Goal: Task Accomplishment & Management: Complete application form

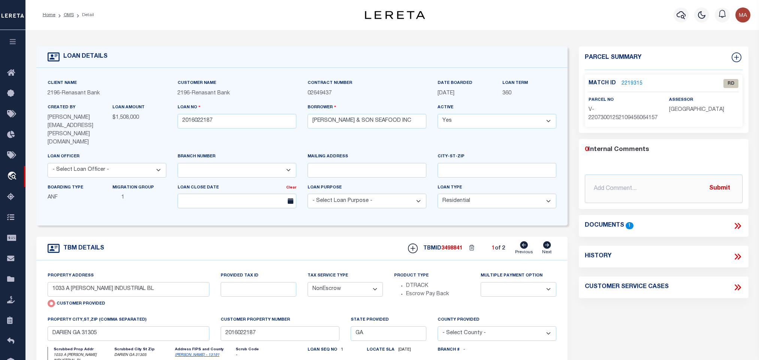
select select "4983"
select select "10"
select select "NonEscrow"
click at [547, 241] on icon at bounding box center [547, 244] width 8 height 7
radio input "false"
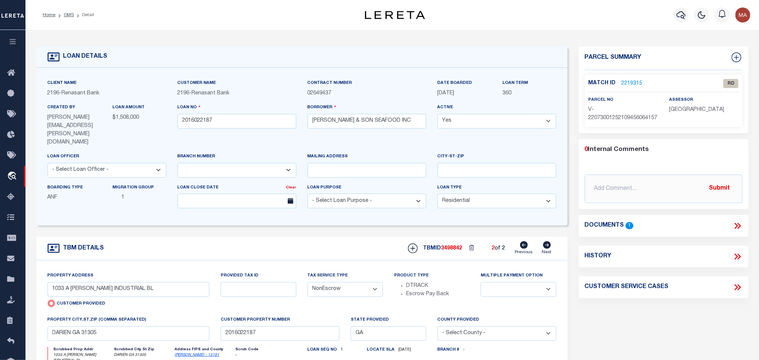
select select
type input "BRUNSWICK GA 31525"
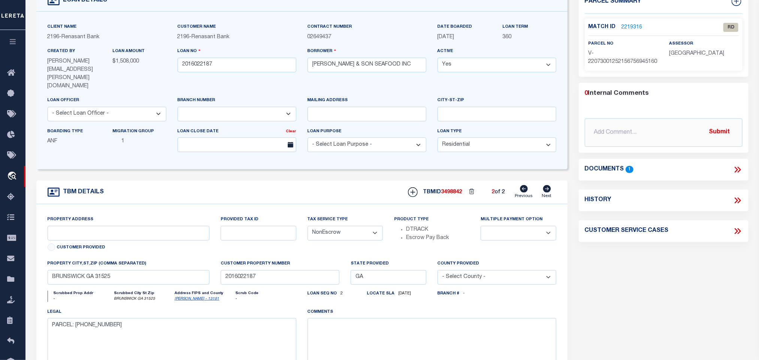
click at [524, 185] on icon at bounding box center [524, 188] width 8 height 7
type input "1033 A MCINTOSH INDUSTRIAL BL"
radio input "true"
select select
type input "DARIEN GA 31305"
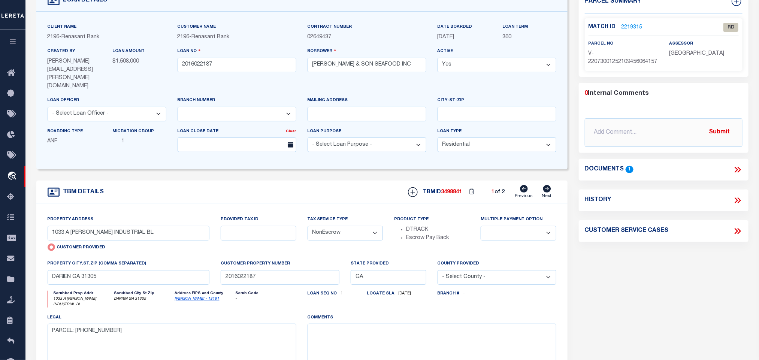
scroll to position [0, 0]
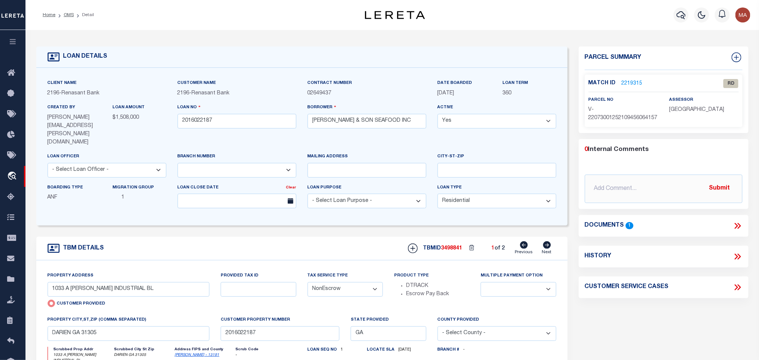
drag, startPoint x: 625, startPoint y: 80, endPoint x: 272, endPoint y: 0, distance: 362.3
click at [625, 80] on link "2219315" at bounding box center [632, 84] width 21 height 8
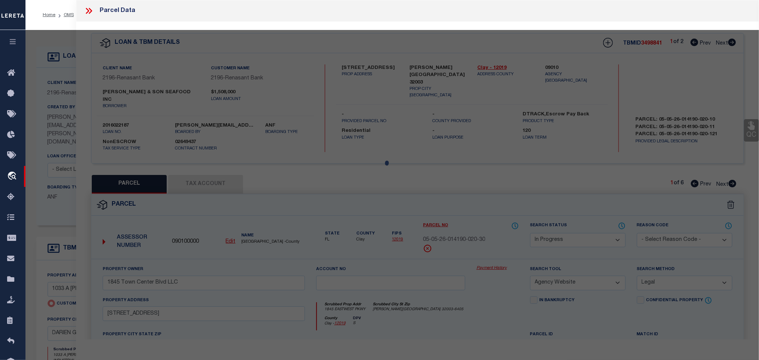
select select "AS"
select select
checkbox input "false"
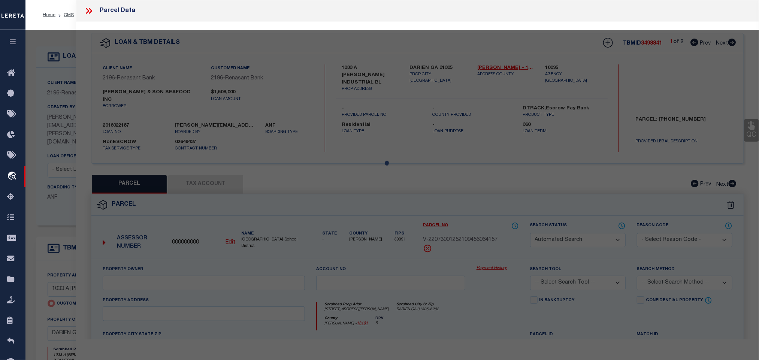
select select "RD"
type input "1033 A MCINTOSH INDUSTRIAL BL"
checkbox input "false"
type input "DARIEN GA 31305"
type textarea "Document uploaded that satisfies a legal requirement, changing from ND to RD"
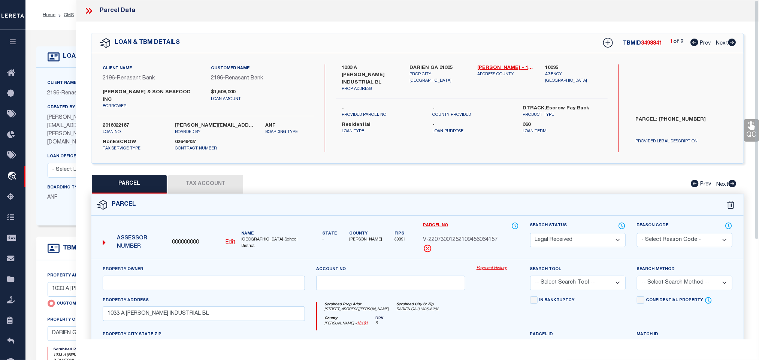
click at [58, 114] on div "Created By Manpreet.Cheema@accumatch.com" at bounding box center [75, 124] width 54 height 43
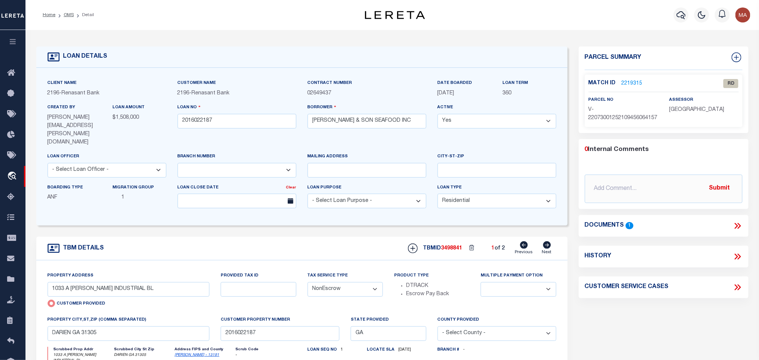
click at [633, 82] on link "2219315" at bounding box center [632, 84] width 21 height 8
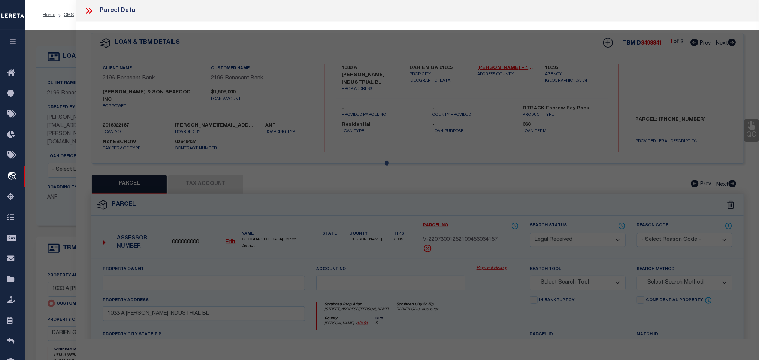
select select "AS"
checkbox input "false"
select select "RD"
type input "1033 A MCINTOSH INDUSTRIAL BL"
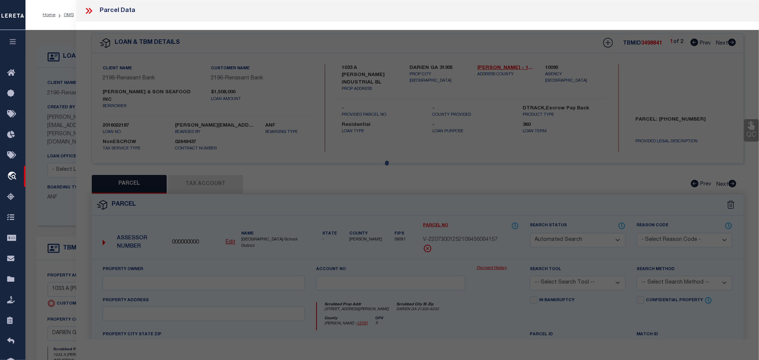
checkbox input "false"
type input "DARIEN GA 31305"
type textarea "Document uploaded that satisfies a legal requirement, changing from ND to RD"
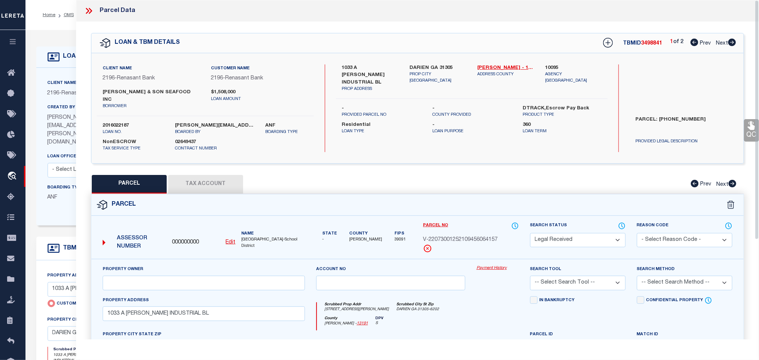
click at [227, 240] on u "Edit" at bounding box center [231, 242] width 10 height 5
type input "000000000"
type input "V-22073001252109456064157"
select select "RD"
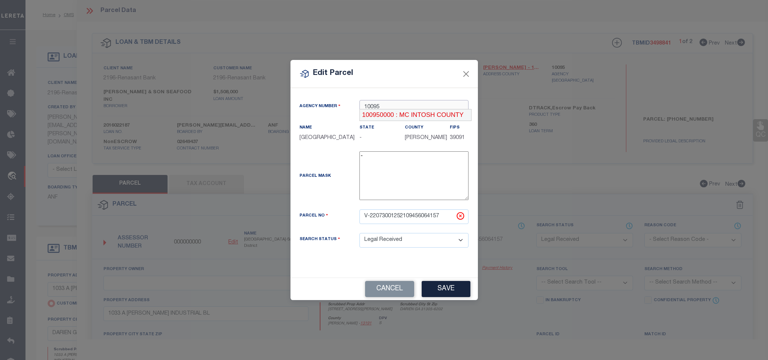
click at [405, 111] on div "100950000 : MC INTOSH COUNTY" at bounding box center [415, 115] width 112 height 12
type input "100950000"
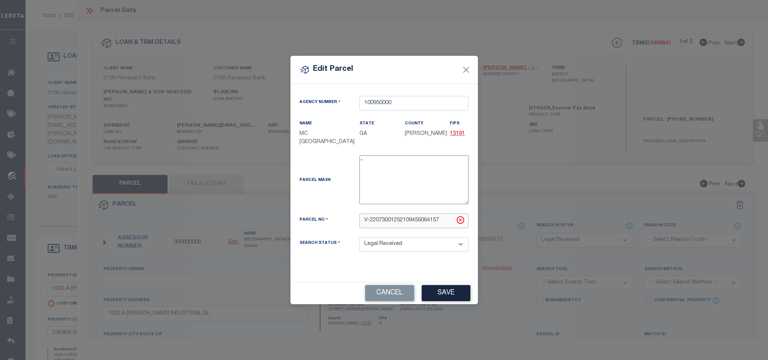
click at [408, 224] on input "V-22073001252109456064157" at bounding box center [413, 221] width 109 height 15
paste input "0040A 000"
type input "0040A 0007"
click at [445, 289] on button "Save" at bounding box center [446, 293] width 49 height 16
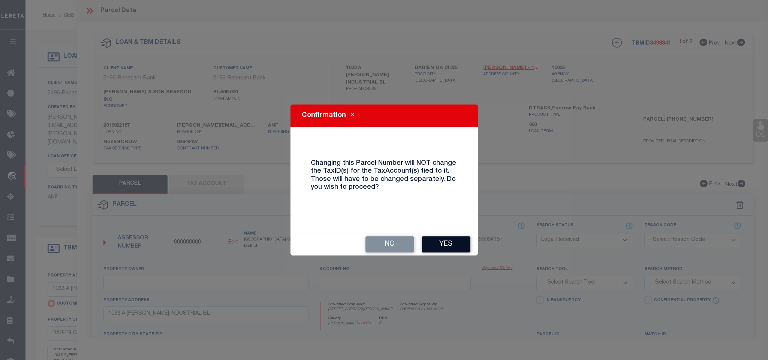
click at [456, 245] on button "Yes" at bounding box center [446, 244] width 49 height 16
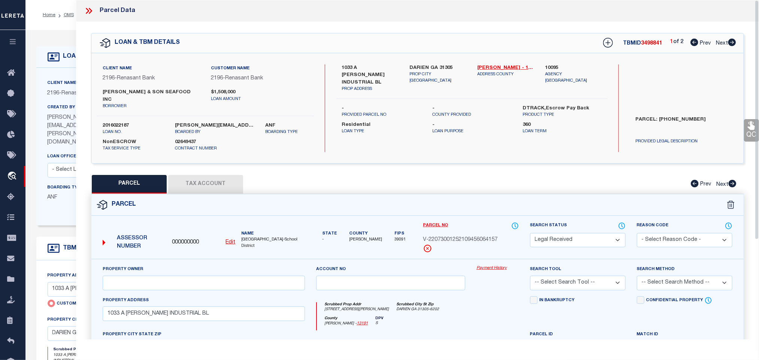
select select "RD"
checkbox input "false"
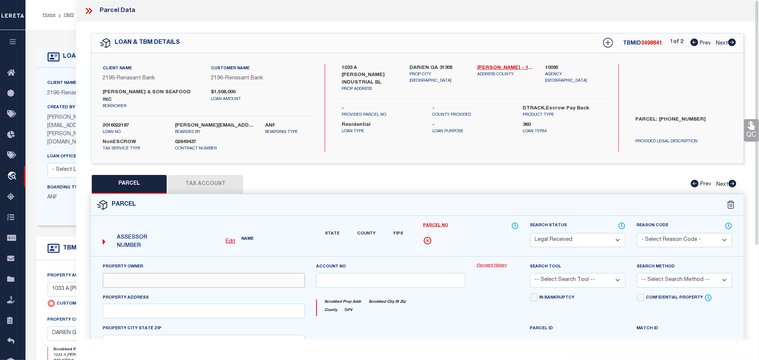
click at [279, 273] on input "text" at bounding box center [204, 280] width 202 height 15
type input "1033 A MCINTOSH INDUSTRIAL BL"
checkbox input "false"
type input "DARIEN GA 31305"
type textarea "Document uploaded that satisfies a legal requirement, changing from ND to RD"
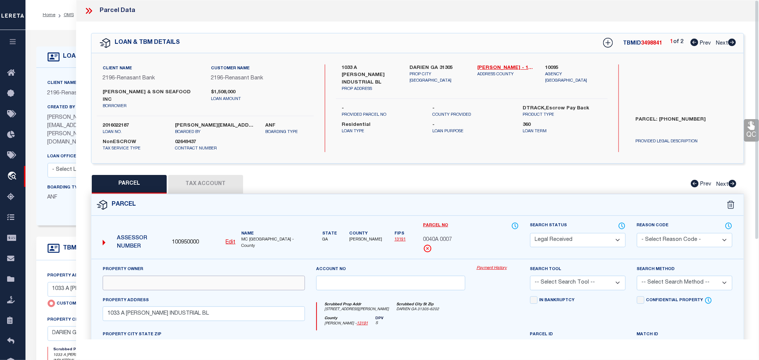
paste input "SMITH & SONS SEAFOOD INC"
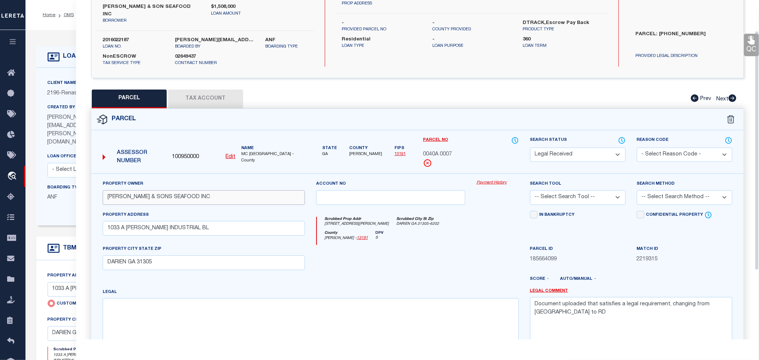
scroll to position [141, 0]
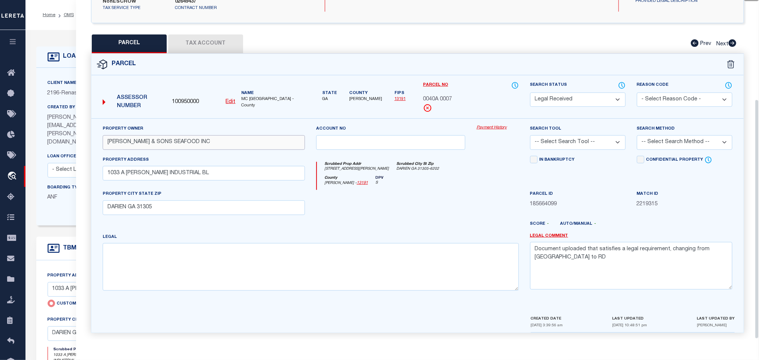
type input "SMITH & SONS SEAFOOD INC"
drag, startPoint x: 167, startPoint y: 267, endPoint x: 234, endPoint y: 257, distance: 68.1
click at [167, 267] on textarea at bounding box center [311, 266] width 416 height 47
paste textarea "SCALLOP PLANT-IND COMM IMP # 1"
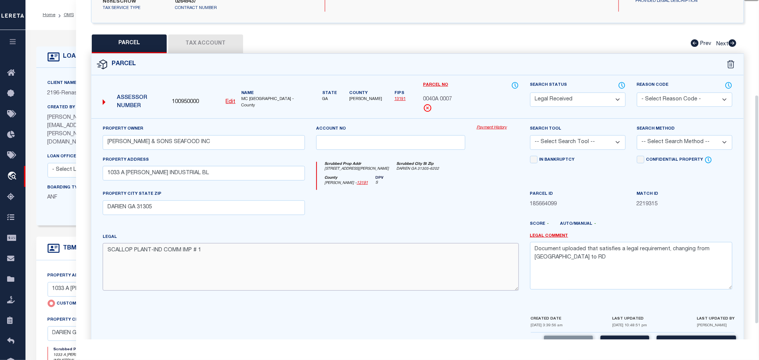
type textarea "SCALLOP PLANT-IND COMM IMP # 1"
click at [703, 247] on textarea "Document uploaded that satisfies a legal requirement, changing from ND to RD" at bounding box center [631, 265] width 202 height 47
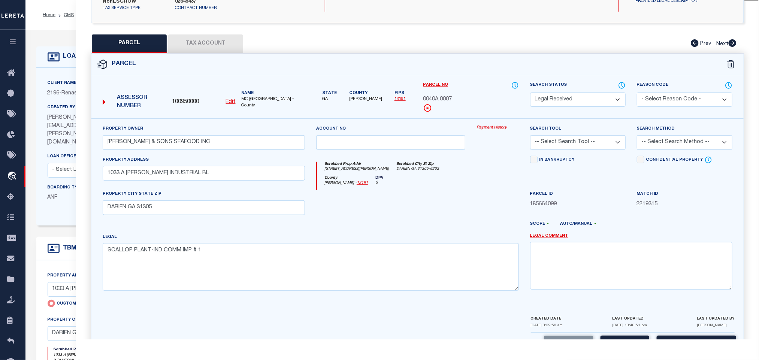
click at [598, 135] on select "-- Select Search Tool -- 3rd Party Website Agency File Agency Website ATLS CNV-…" at bounding box center [578, 142] width 96 height 15
select select "AGW"
click at [530, 135] on select "-- Select Search Tool -- 3rd Party Website Agency File Agency Website ATLS CNV-…" at bounding box center [578, 142] width 96 height 15
click at [679, 136] on select "-- Select Search Method -- Property Address Legal Liability Info Provided" at bounding box center [685, 142] width 96 height 15
select select "LEG"
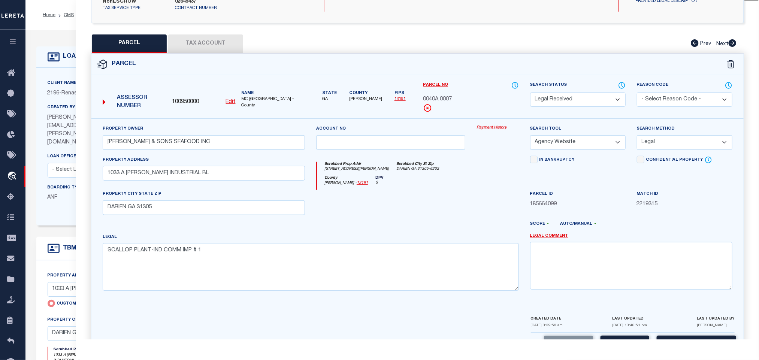
click at [637, 135] on select "-- Select Search Method -- Property Address Legal Liability Info Provided" at bounding box center [685, 142] width 96 height 15
click at [630, 336] on button "Save" at bounding box center [625, 344] width 49 height 16
click at [214, 34] on button "Tax Account" at bounding box center [205, 43] width 75 height 19
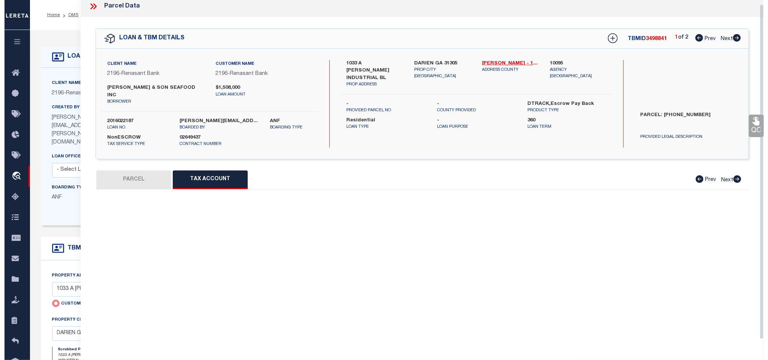
scroll to position [4, 0]
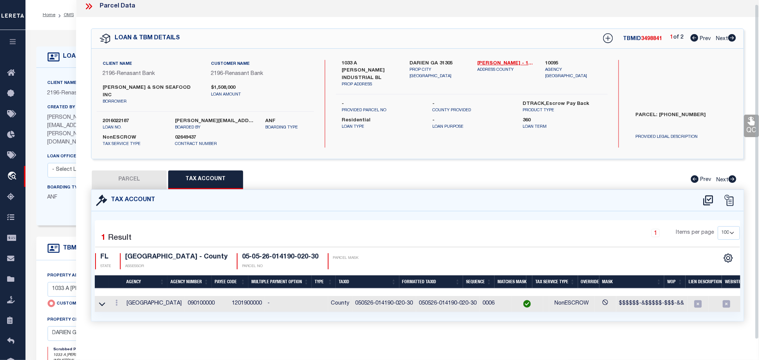
select select "100"
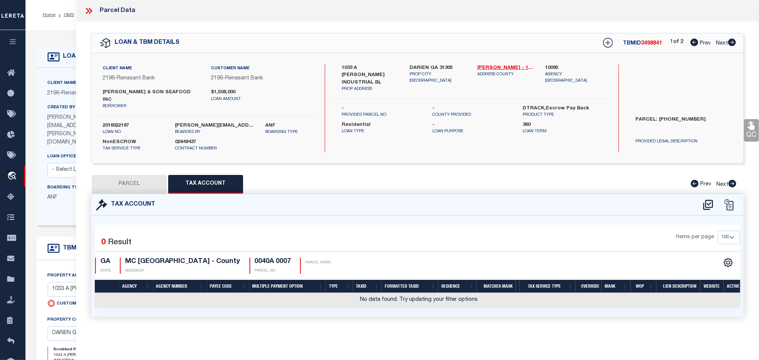
click at [709, 200] on icon at bounding box center [708, 205] width 10 height 10
select select "100"
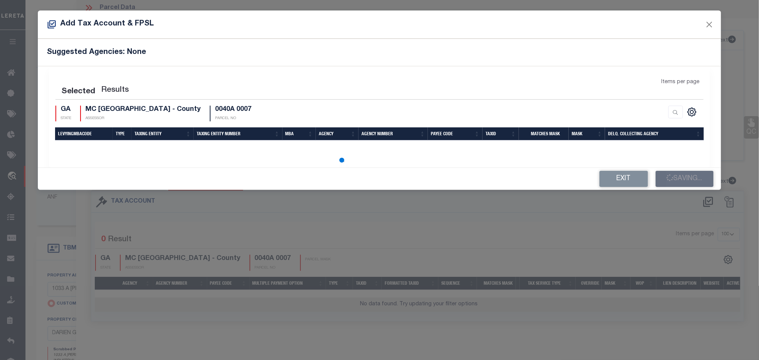
scroll to position [0, 0]
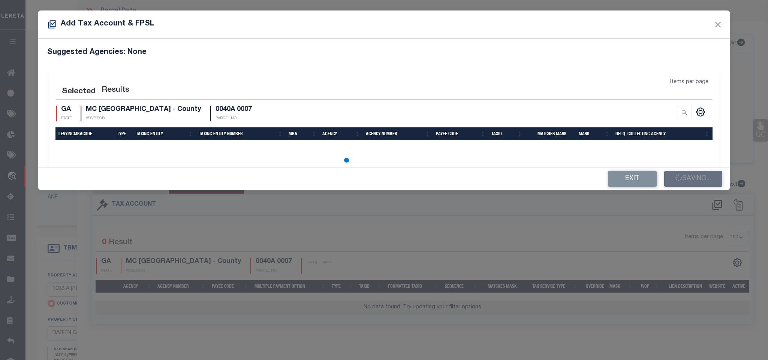
select select "100"
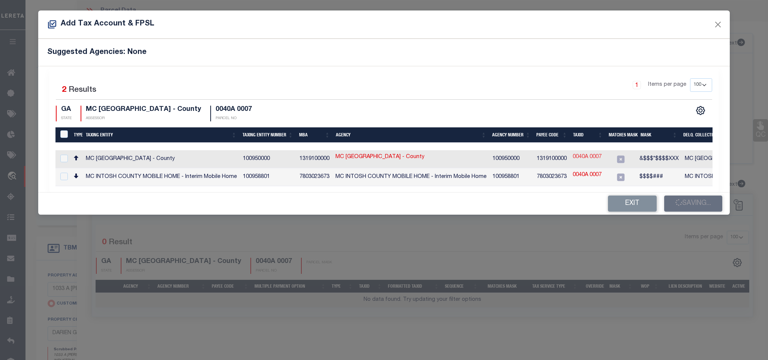
click at [586, 157] on link "0040A 0007" at bounding box center [587, 157] width 29 height 8
type input "0040A 0007"
type textarea "&$$$*$$$$XXX"
checkbox input "false"
checkbox input "true"
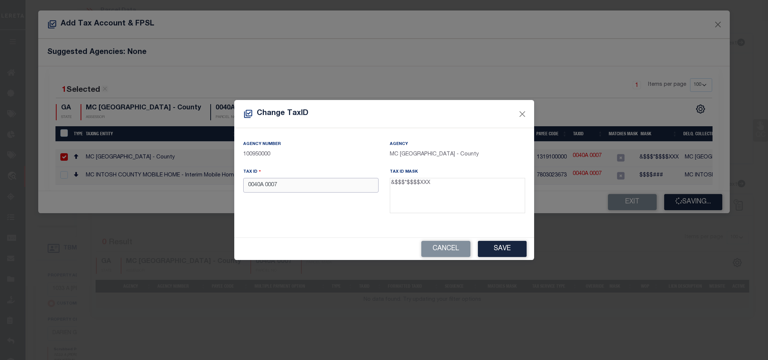
click at [265, 187] on input "0040A 0007" at bounding box center [310, 185] width 135 height 15
click at [504, 258] on div "Cancel Save" at bounding box center [384, 249] width 300 height 22
click at [504, 247] on button "Save" at bounding box center [502, 249] width 49 height 16
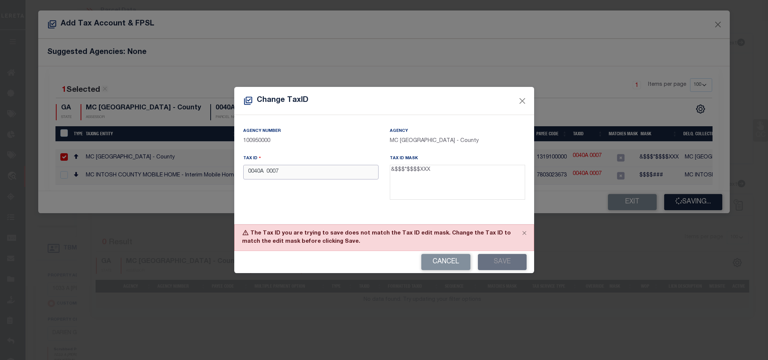
click at [265, 178] on input "0040A 0007" at bounding box center [310, 172] width 135 height 15
click at [499, 259] on button "Save" at bounding box center [502, 262] width 49 height 16
click at [268, 175] on input "0040A 0007" at bounding box center [310, 172] width 135 height 15
click at [506, 263] on button "Save" at bounding box center [502, 262] width 49 height 16
click at [449, 262] on button "Cancel" at bounding box center [445, 262] width 49 height 16
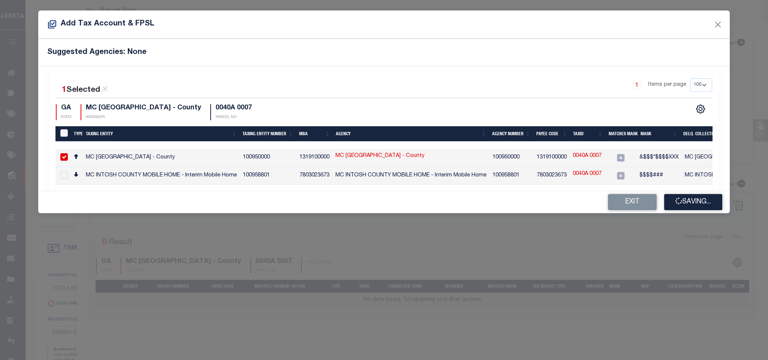
type input "0040A 0007"
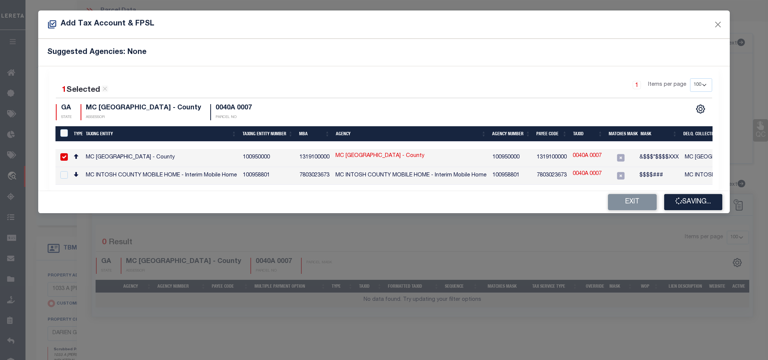
click at [555, 155] on td "1319100000" at bounding box center [552, 158] width 36 height 18
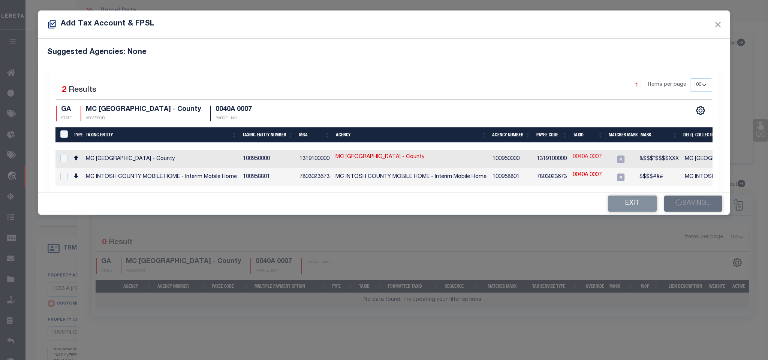
click at [574, 155] on link "0040A 0007" at bounding box center [587, 157] width 29 height 8
checkbox input "true"
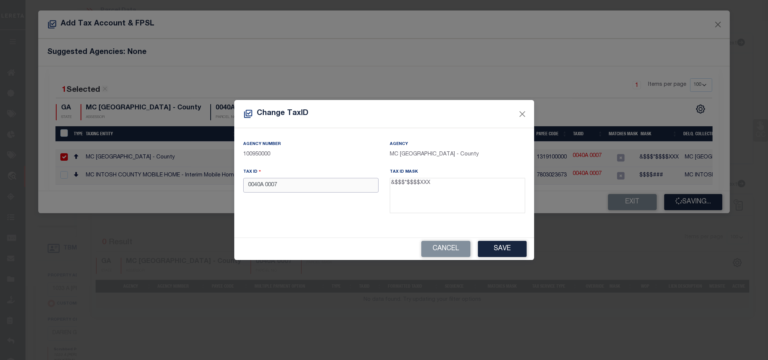
click at [332, 185] on input "0040A 0007" at bounding box center [310, 185] width 135 height 15
click at [265, 188] on input "0040A 0007" at bounding box center [310, 185] width 135 height 15
type input "0040A0007"
click at [501, 250] on button "Save" at bounding box center [502, 249] width 49 height 16
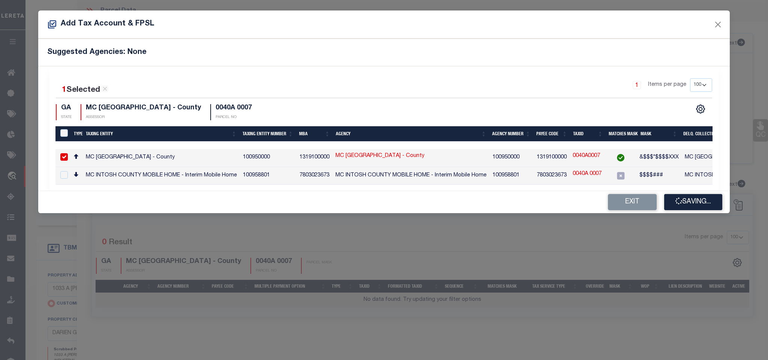
click at [694, 206] on button "Saving..." at bounding box center [693, 202] width 58 height 16
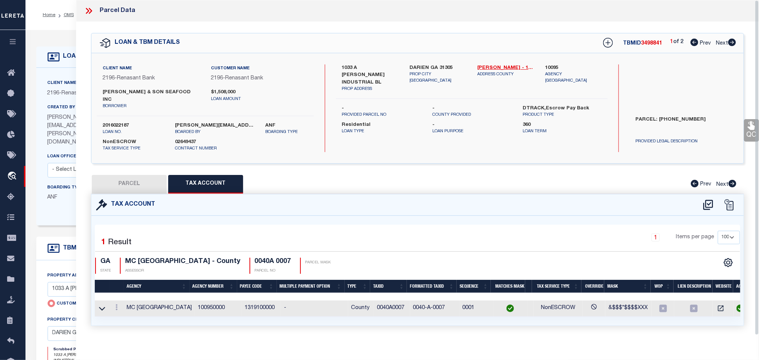
click at [140, 179] on button "PARCEL" at bounding box center [129, 184] width 75 height 19
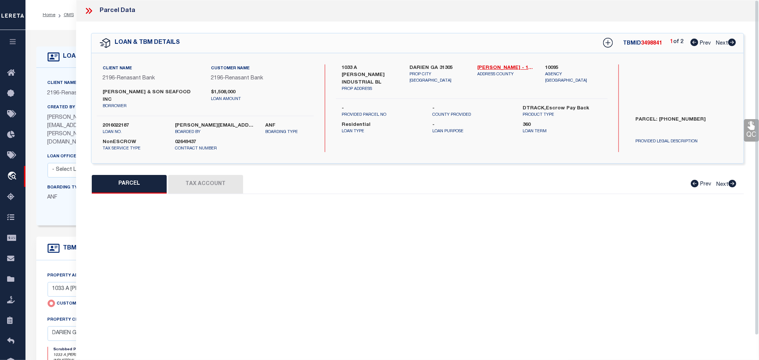
select select "AS"
select select
checkbox input "false"
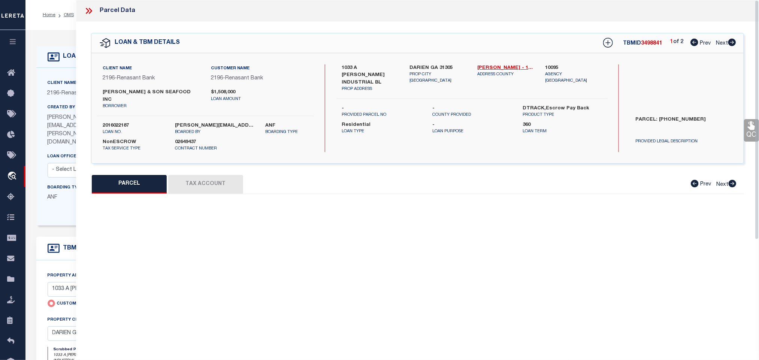
select select "RD"
type input "SMITH & SONS SEAFOOD INC"
select select "AGW"
select select "LEG"
type input "1033 A MCINTOSH INDUSTRIAL BL"
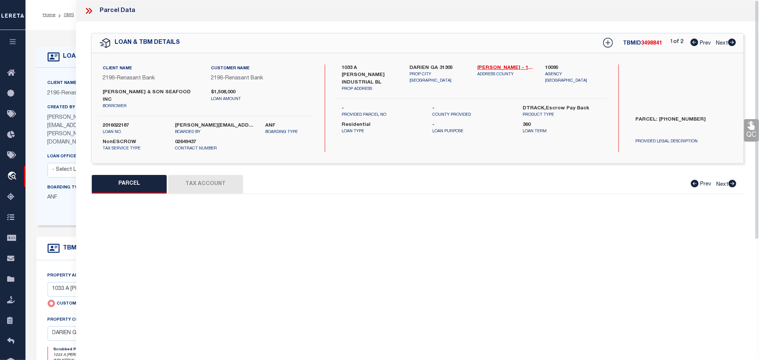
type input "DARIEN GA 31305"
type textarea "SCALLOP PLANT-IND COMM IMP # 1"
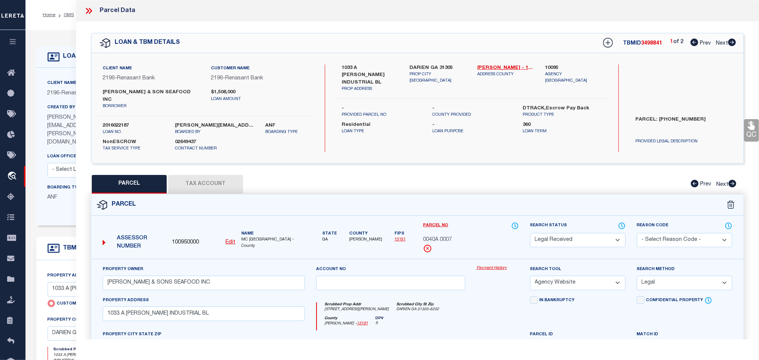
click at [568, 233] on select "Automated Search Bad Parcel Complete Duplicate Parcel High Dollar Reporting In …" at bounding box center [578, 240] width 96 height 15
select select "PC"
click at [530, 233] on select "Automated Search Bad Parcel Complete Duplicate Parcel High Dollar Reporting In …" at bounding box center [578, 240] width 96 height 15
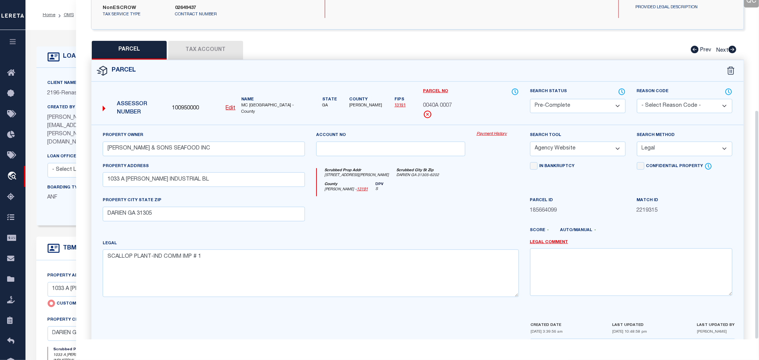
scroll to position [163, 0]
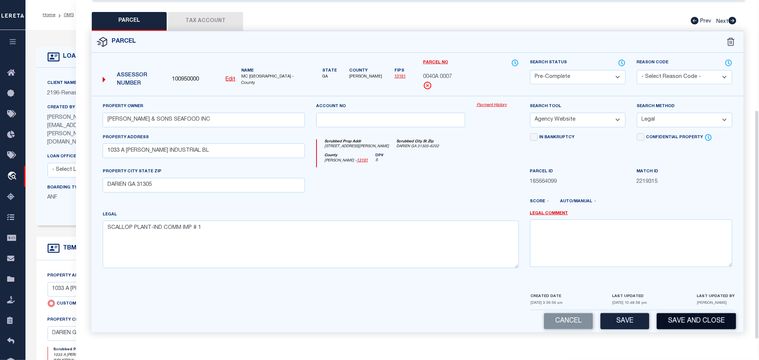
click at [695, 315] on button "Save and Close" at bounding box center [696, 321] width 79 height 16
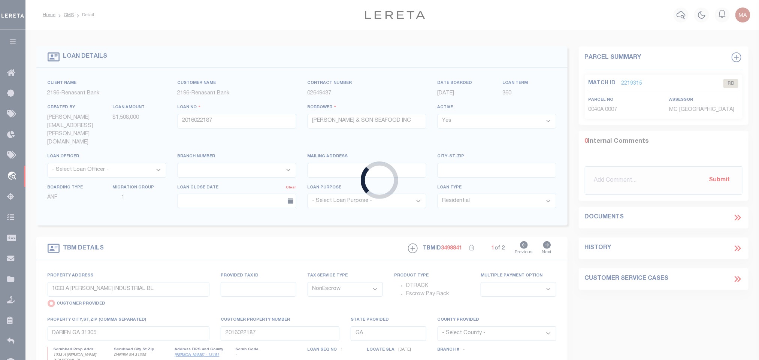
select select
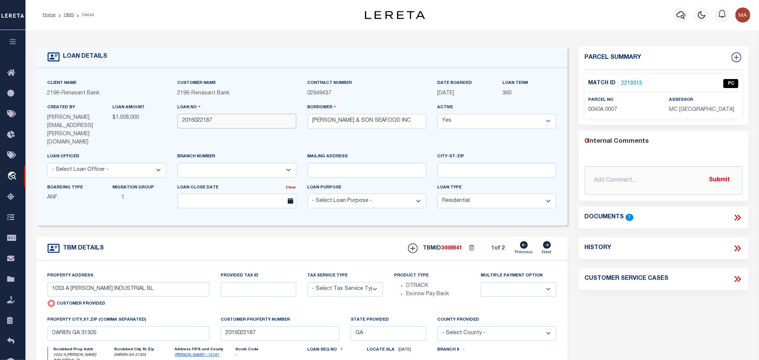
click at [210, 123] on input "2016022187" at bounding box center [237, 121] width 119 height 15
select select "NonEscrow"
select select
select select "4983"
click at [210, 123] on input "2016022187" at bounding box center [237, 121] width 119 height 15
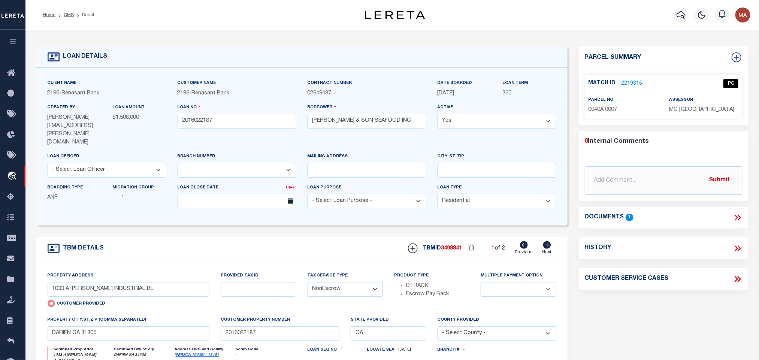
click at [452, 246] on span "3498841" at bounding box center [451, 248] width 21 height 5
click at [704, 108] on span "MC INTOSH COUNTY" at bounding box center [701, 109] width 65 height 5
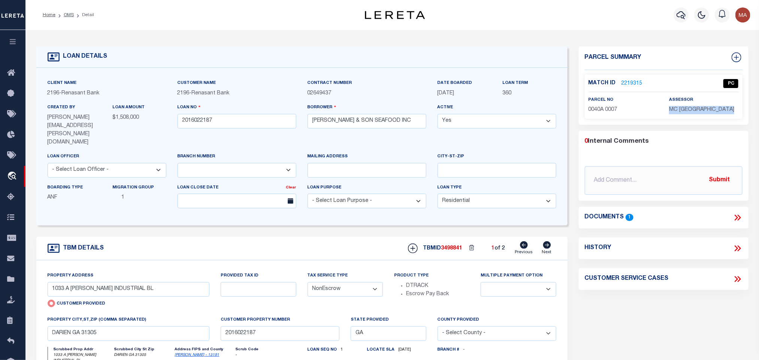
copy div "MC INTOSH COUNTY"
click at [592, 106] on p "0040A 0007" at bounding box center [623, 110] width 69 height 8
copy div "0040A 0007"
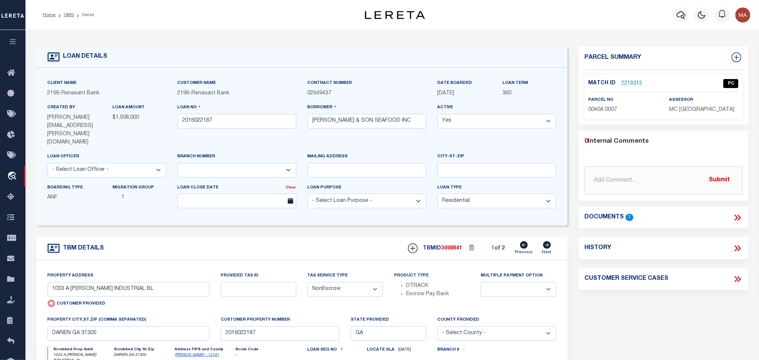
click at [692, 110] on span "MC INTOSH COUNTY" at bounding box center [701, 109] width 65 height 5
copy div "MC INTOSH COUNTY"
click at [549, 241] on icon at bounding box center [547, 244] width 8 height 7
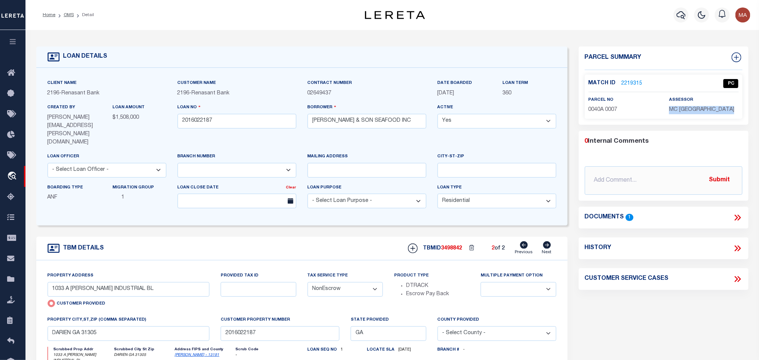
radio input "false"
select select
type input "BRUNSWICK GA 31525"
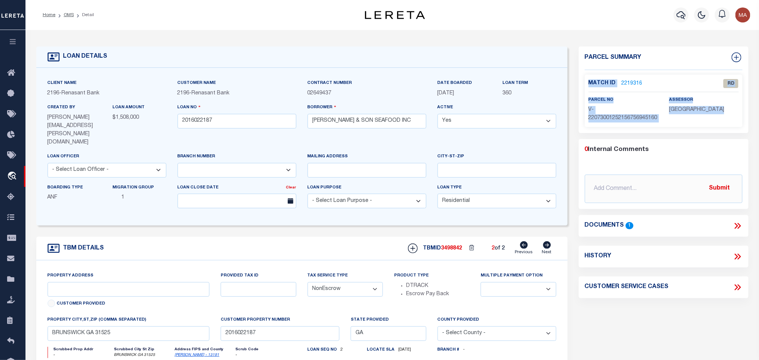
scroll to position [56, 0]
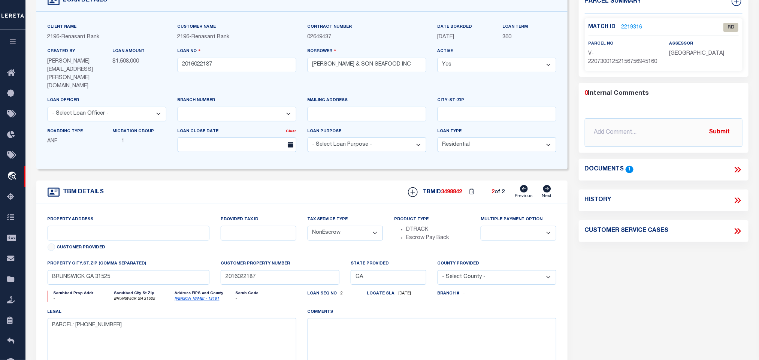
click at [478, 156] on form "LOAN DETAILS Client Name 2196 - Renasant Bank" at bounding box center [301, 204] width 531 height 428
click at [638, 25] on link "2219316" at bounding box center [632, 28] width 21 height 8
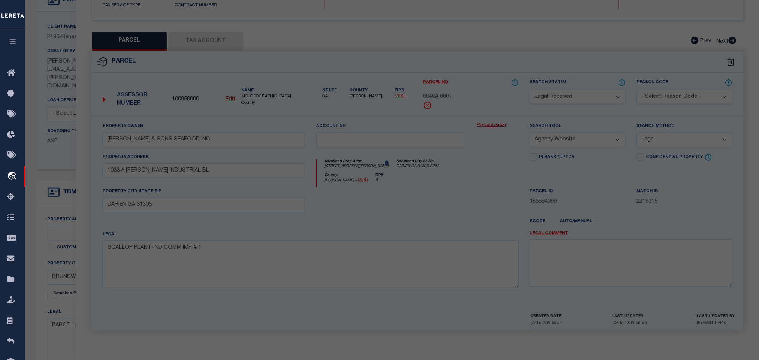
scroll to position [141, 0]
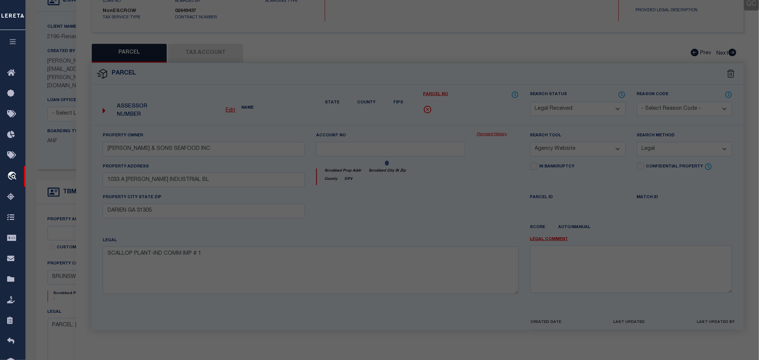
select select "AS"
select select
checkbox input "false"
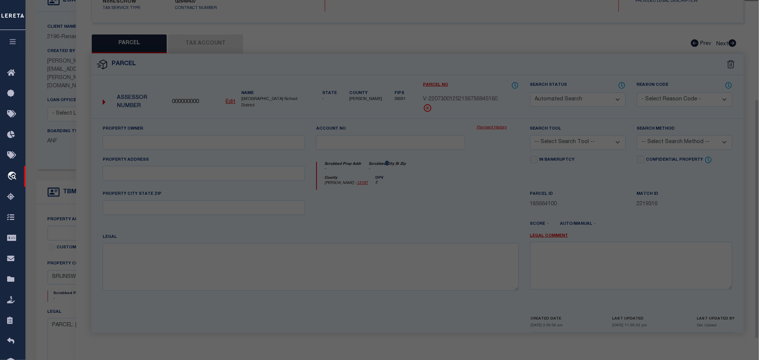
select select "RD"
checkbox input "false"
type input "BRUNSWICK GA 31525"
type textarea "Document uploaded that satisfies a legal requirement, changing from ND to RD"
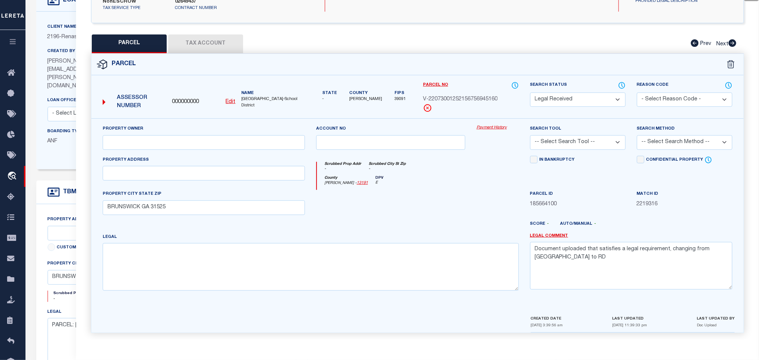
click at [602, 93] on select "Automated Search Bad Parcel Complete Duplicate Parcel High Dollar Reporting In …" at bounding box center [578, 100] width 96 height 15
select select "DP"
drag, startPoint x: 602, startPoint y: 93, endPoint x: 17, endPoint y: 309, distance: 623.6
click at [602, 93] on select "Automated Search Bad Parcel Complete Duplicate Parcel High Dollar Reporting In …" at bounding box center [578, 100] width 96 height 15
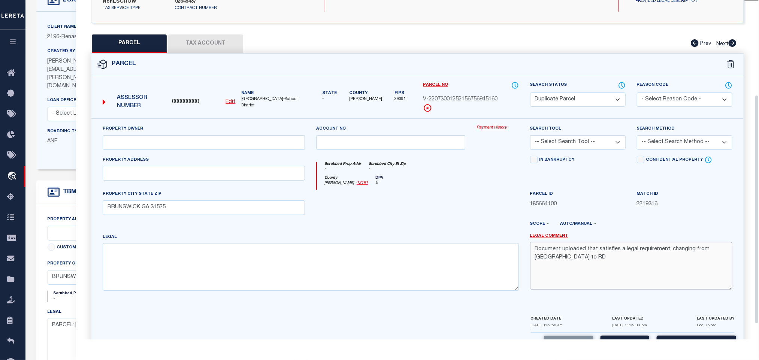
click at [580, 265] on textarea "Document uploaded that satisfies a legal requirement, changing from ND to RD" at bounding box center [631, 265] width 202 height 47
paste textarea "Required parcel has already been added to the same TBMID OR the same loan numbe…"
type textarea "Required parcel has already been added to the same TBMID OR the same loan numbe…"
click at [681, 339] on button "Save and Close" at bounding box center [696, 344] width 79 height 16
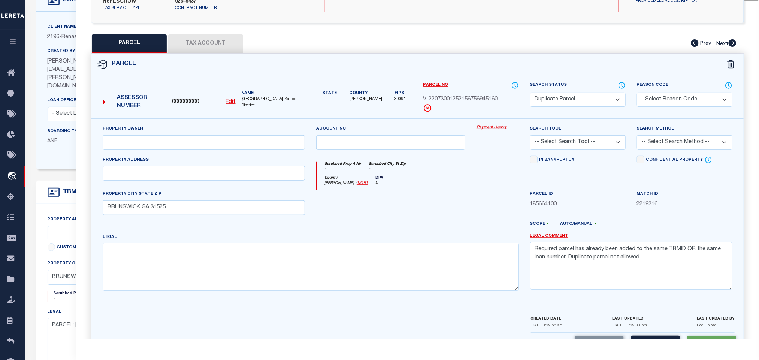
scroll to position [0, 0]
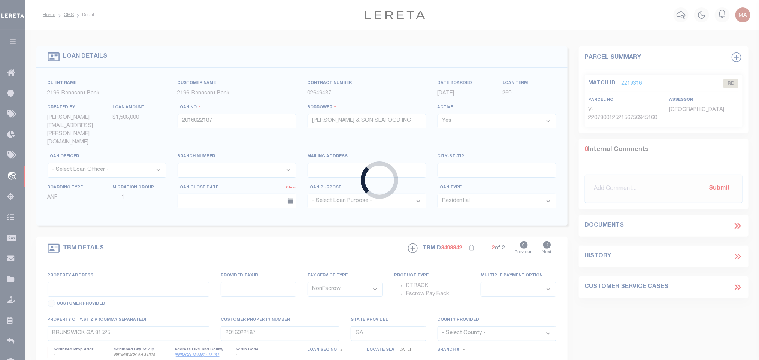
select select
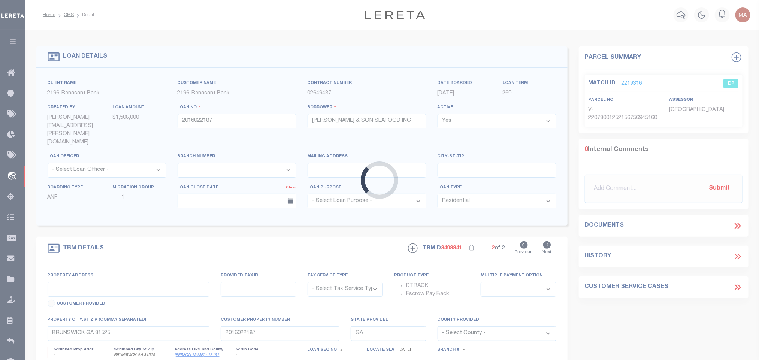
type input "1033 A MCINTOSH INDUSTRIAL BL"
radio input "true"
select select "NonEscrow"
select select
type input "DARIEN GA 31305"
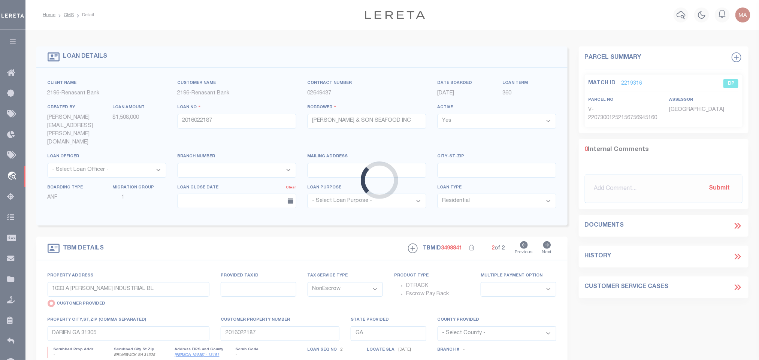
select select "4983"
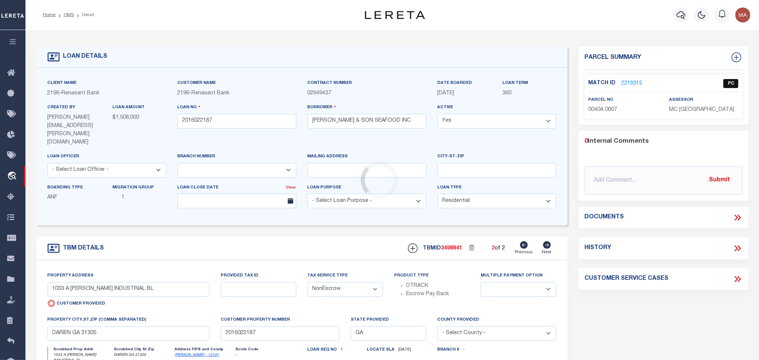
click at [68, 14] on div "Loading..." at bounding box center [379, 180] width 759 height 360
click at [68, 16] on div "Loading..." at bounding box center [379, 180] width 759 height 360
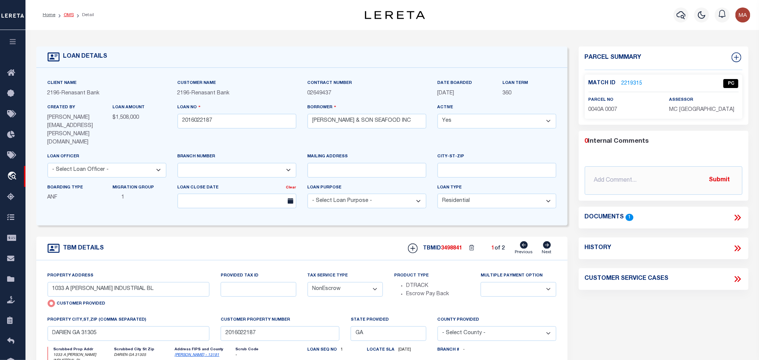
click at [69, 14] on link "OMS" at bounding box center [69, 15] width 10 height 4
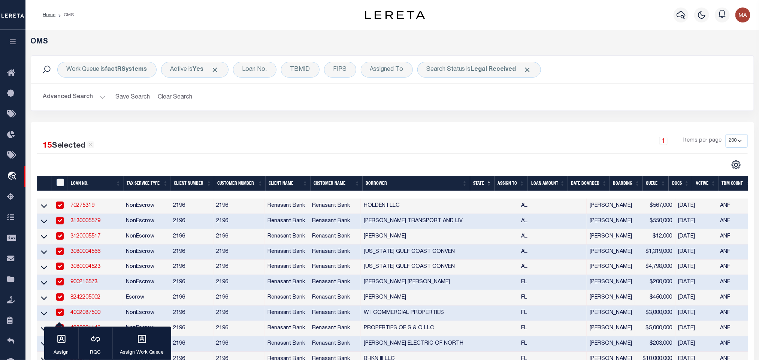
scroll to position [225, 0]
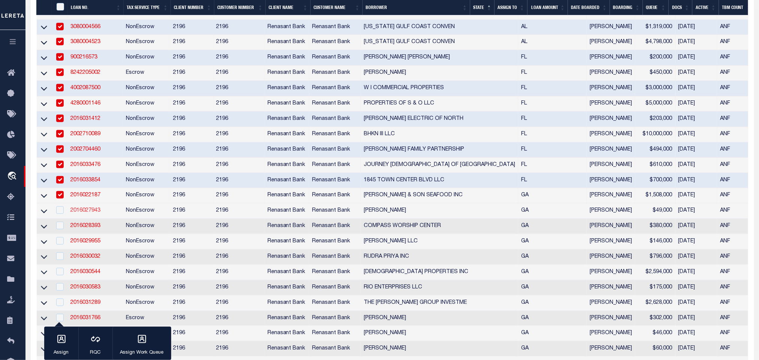
click at [87, 213] on link "2016027943" at bounding box center [85, 210] width 30 height 5
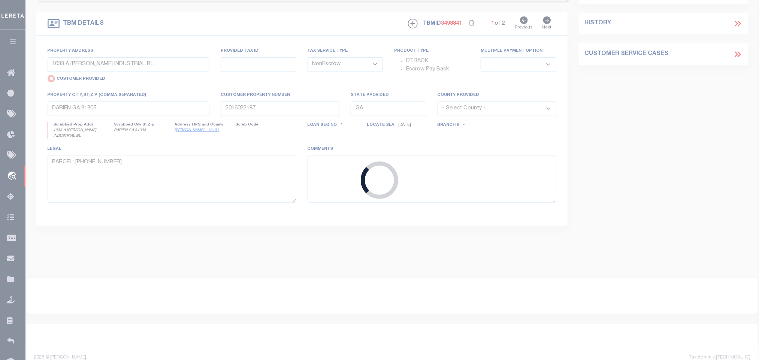
type input "2016027943"
type input "JEROME LOTT"
select select
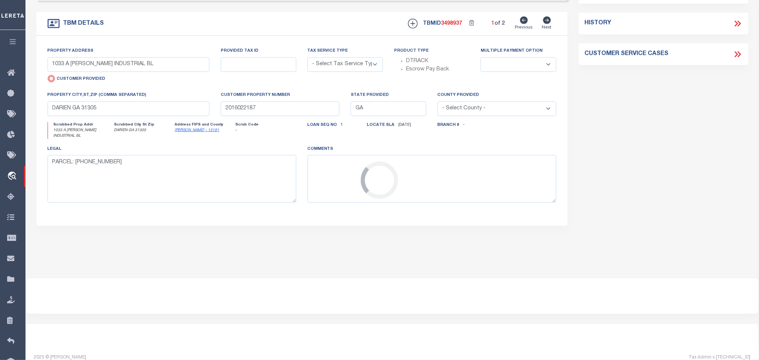
scroll to position [132, 0]
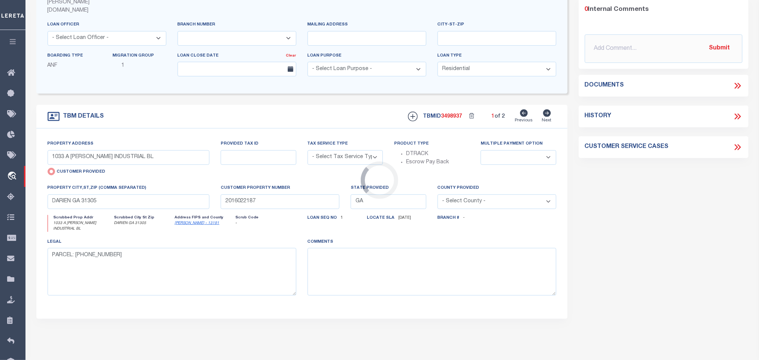
type input "1110 CHESTNUT LN"
select select "NonEscrow"
select select
type input "HINESVILLE GA 31313"
type input "2016027943"
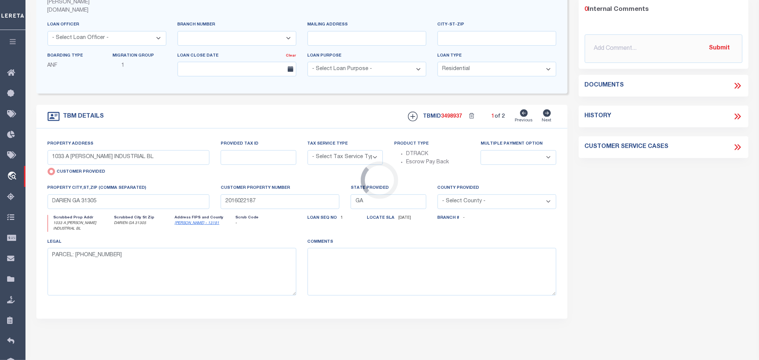
type textarea "PARCEL: H54 0391"
select select "4983"
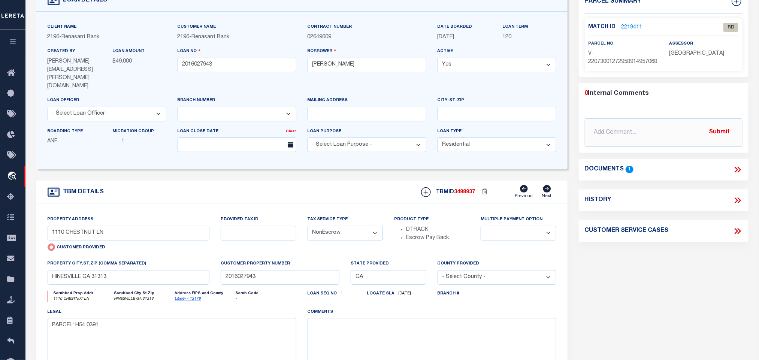
scroll to position [0, 0]
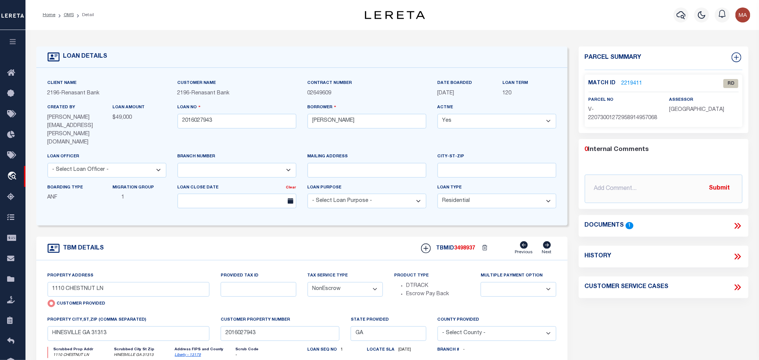
click at [189, 353] on link "Liberty - 13179" at bounding box center [188, 355] width 26 height 4
click at [164, 282] on input "1110 CHESTNUT LN" at bounding box center [129, 289] width 162 height 15
click at [738, 231] on icon at bounding box center [738, 226] width 10 height 10
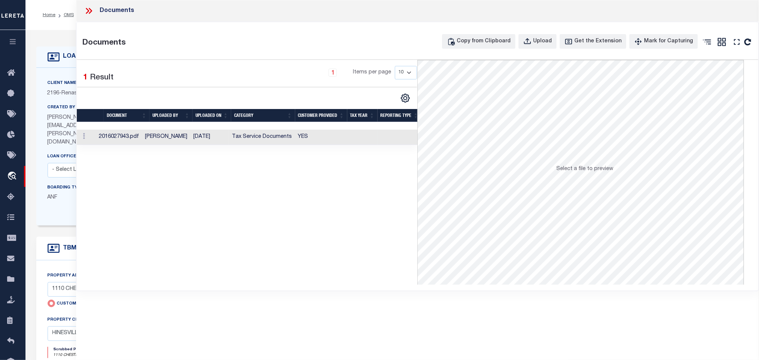
click at [360, 143] on td at bounding box center [362, 137] width 30 height 15
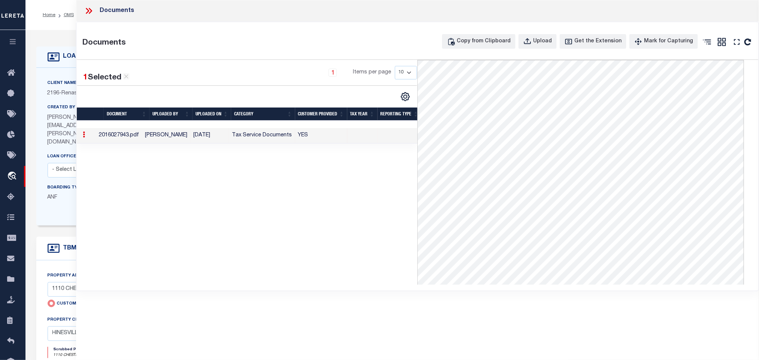
click at [90, 12] on icon at bounding box center [90, 11] width 3 height 6
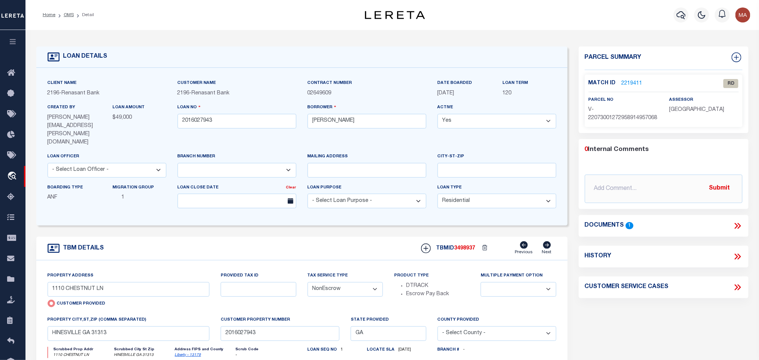
click at [626, 86] on link "2219411" at bounding box center [632, 84] width 21 height 8
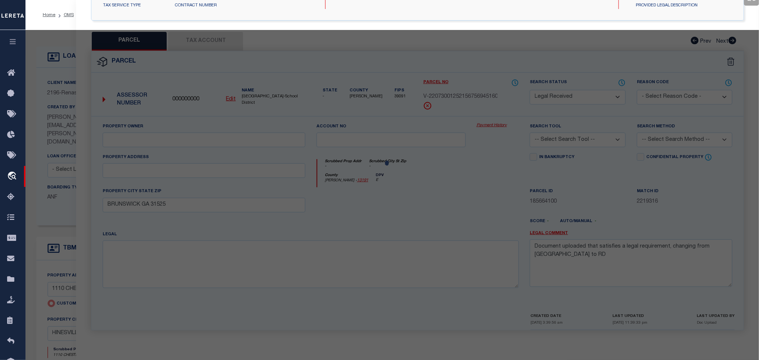
select select "AS"
checkbox input "false"
select select "RD"
type input "1110 CHESTNUT LN"
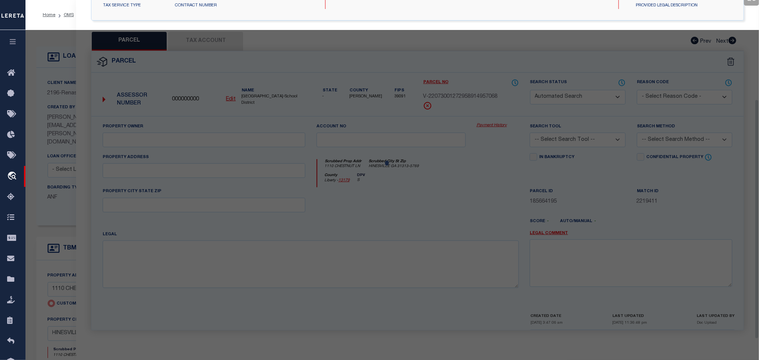
checkbox input "false"
type input "HINESVILLE GA 31313"
type textarea "Document uploaded that satisfies a legal requirement, changing from ND to RD"
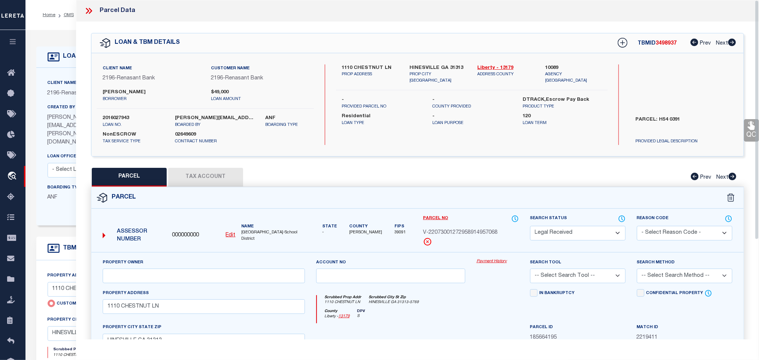
click at [227, 236] on u "Edit" at bounding box center [231, 235] width 10 height 5
type input "000000000"
type input "V-22073001272958914957068"
select select "RD"
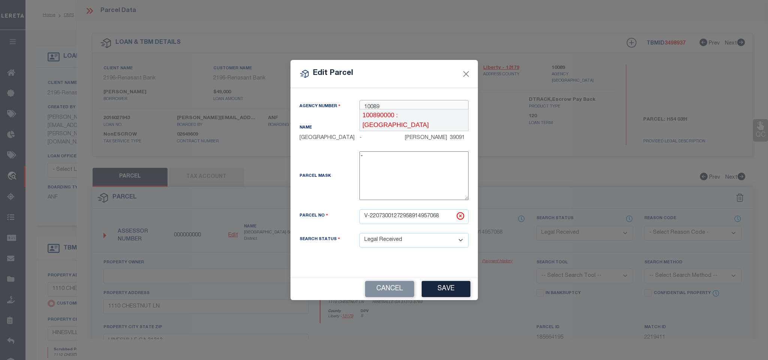
click at [403, 116] on div "100890000 : LIBERTY COUNTY" at bounding box center [414, 119] width 108 height 21
type input "100890000"
click at [419, 219] on input "V-22073001272958914957068" at bounding box center [413, 216] width 109 height 15
paste input "060A066"
type input "060A066"
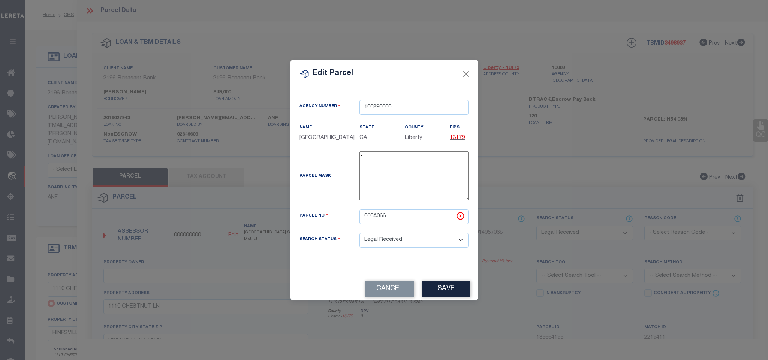
click at [442, 300] on div "Cancel Save" at bounding box center [383, 289] width 187 height 22
click at [442, 299] on div "Cancel Save" at bounding box center [383, 289] width 187 height 22
click at [446, 291] on button "Save" at bounding box center [446, 289] width 49 height 16
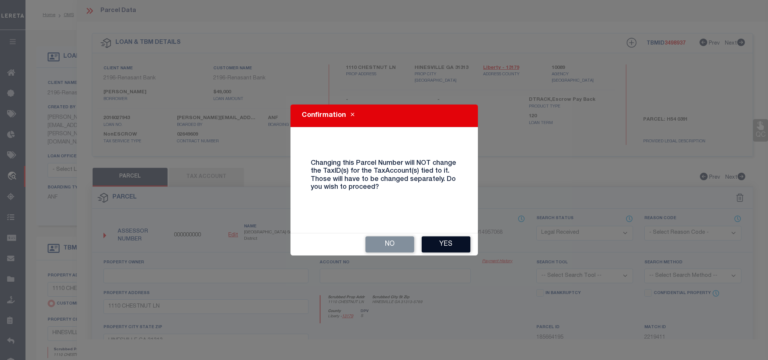
click at [452, 242] on button "Yes" at bounding box center [446, 244] width 49 height 16
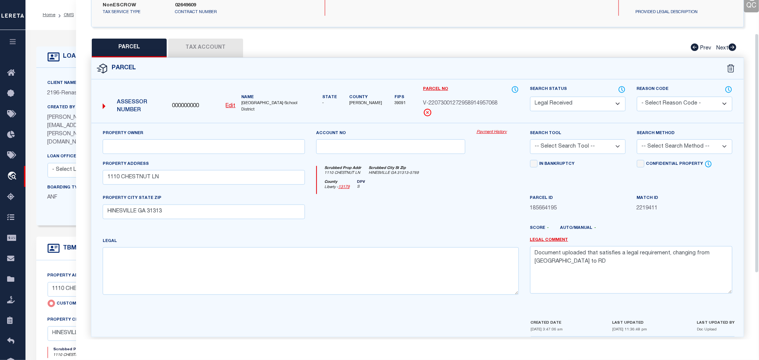
scroll to position [141, 0]
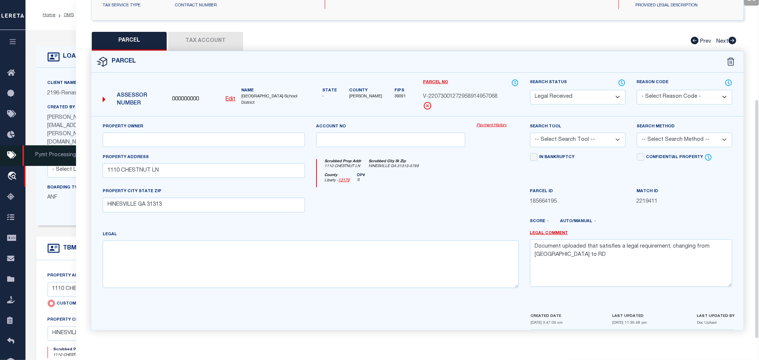
select select "RD"
checkbox input "false"
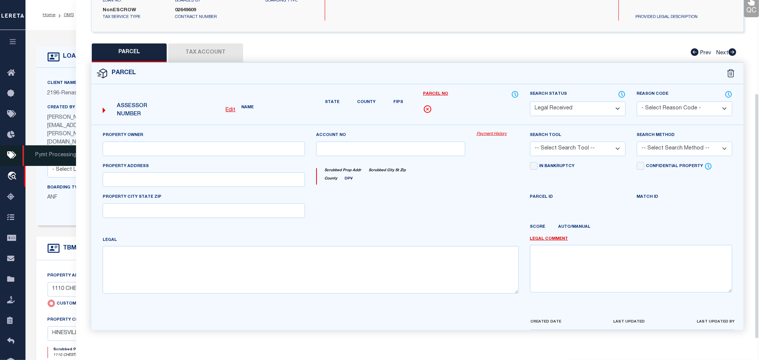
type input "1110 CHESTNUT LN"
checkbox input "false"
type input "HINESVILLE GA 31313"
type textarea "Document uploaded that satisfies a legal requirement, changing from ND to RD"
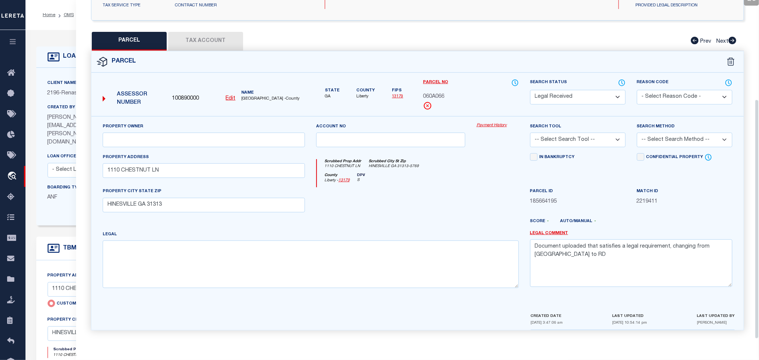
click at [186, 145] on div "Property Owner" at bounding box center [204, 138] width 214 height 31
click at [187, 138] on input "text" at bounding box center [204, 140] width 202 height 15
paste input "LOTT JEROME & HELEN"
type input "LOTT JEROME & HELEN"
click at [655, 251] on textarea "Document uploaded that satisfies a legal requirement, changing from ND to RD" at bounding box center [631, 262] width 202 height 47
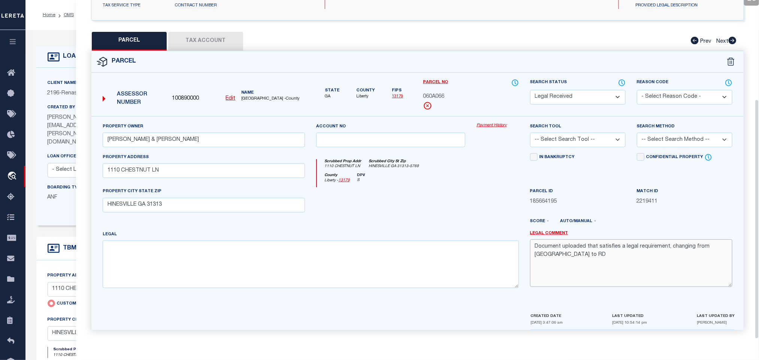
click at [655, 251] on textarea "Document uploaded that satisfies a legal requirement, changing from ND to RD" at bounding box center [631, 262] width 202 height 47
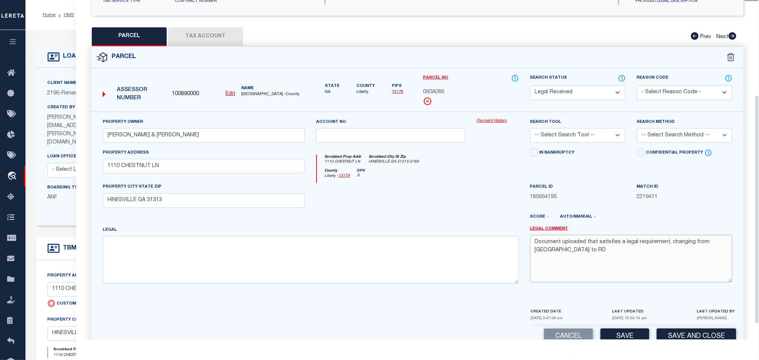
click at [655, 251] on textarea "Document uploaded that satisfies a legal requirement, changing from ND to RD" at bounding box center [631, 258] width 202 height 47
drag, startPoint x: 246, startPoint y: 243, endPoint x: 297, endPoint y: 241, distance: 50.6
click at [246, 243] on textarea at bounding box center [311, 259] width 416 height 47
paste textarea "LT 1 BLK B COUNTRY CLUB EST 1458 GMD"
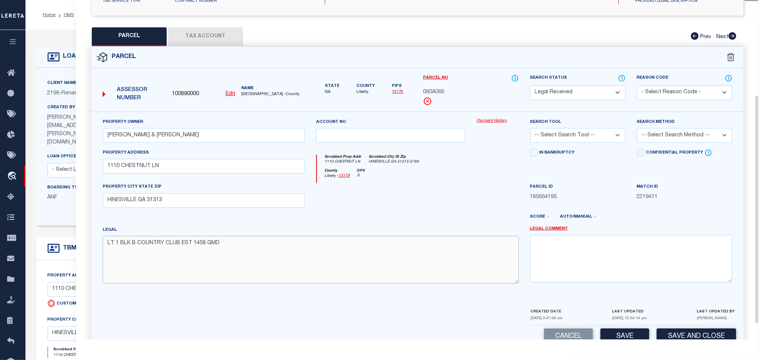
type textarea "LT 1 BLK B COUNTRY CLUB EST 1458 GMD"
click at [595, 143] on select "-- Select Search Tool -- 3rd Party Website Agency File Agency Website ATLS CNV-…" at bounding box center [578, 135] width 96 height 15
select select "AGW"
click at [530, 130] on select "-- Select Search Tool -- 3rd Party Website Agency File Agency Website ATLS CNV-…" at bounding box center [578, 135] width 96 height 15
drag, startPoint x: 665, startPoint y: 136, endPoint x: 663, endPoint y: 143, distance: 6.9
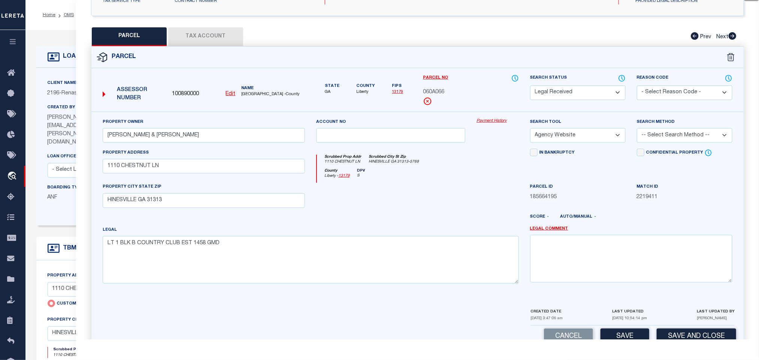
click at [665, 136] on select "-- Select Search Method -- Property Address Legal Liability Info Provided" at bounding box center [685, 135] width 96 height 15
select select "LEG"
click at [637, 130] on select "-- Select Search Method -- Property Address Legal Liability Info Provided" at bounding box center [685, 135] width 96 height 15
click at [619, 334] on button "Save" at bounding box center [625, 337] width 49 height 16
click at [205, 39] on button "Tax Account" at bounding box center [205, 36] width 75 height 19
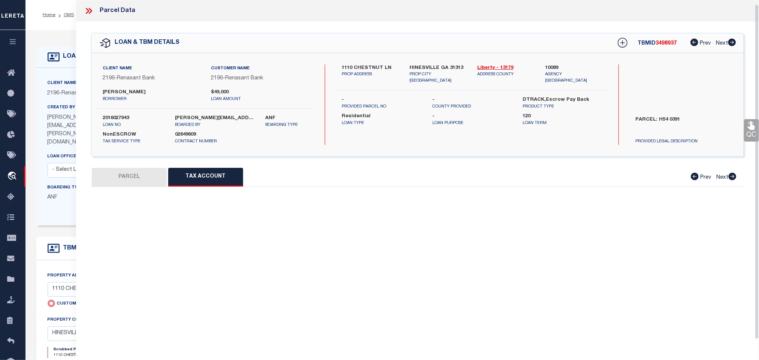
scroll to position [4, 0]
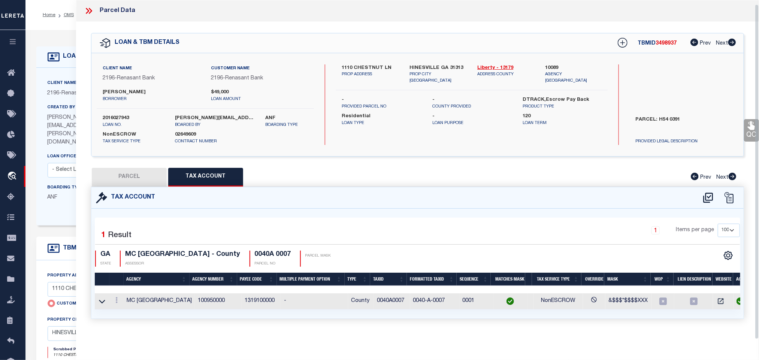
select select "100"
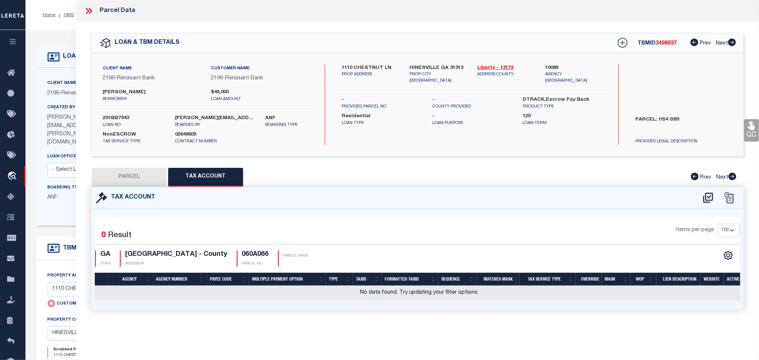
scroll to position [0, 0]
click at [706, 198] on icon at bounding box center [708, 198] width 12 height 12
select select "100"
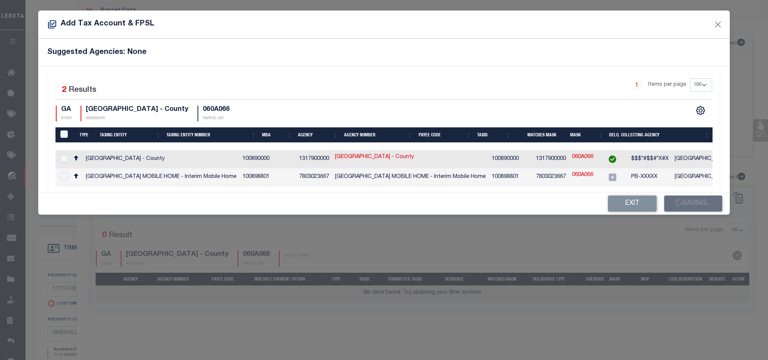
click at [647, 163] on div "$$$*#$$#*X#X" at bounding box center [649, 159] width 37 height 8
checkbox input "true"
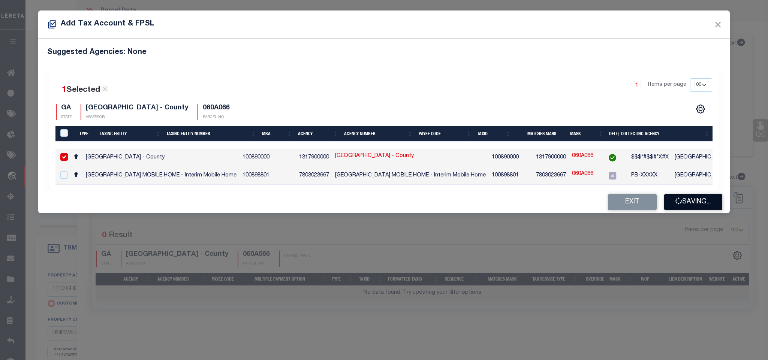
click at [697, 207] on button "Saving..." at bounding box center [693, 202] width 58 height 16
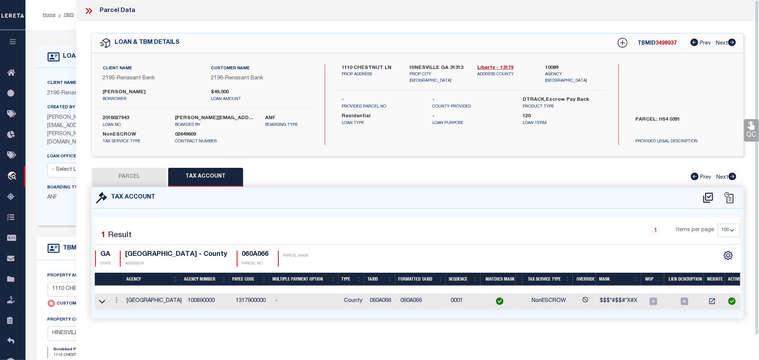
click at [149, 177] on button "PARCEL" at bounding box center [129, 177] width 75 height 19
select select "AS"
select select
checkbox input "false"
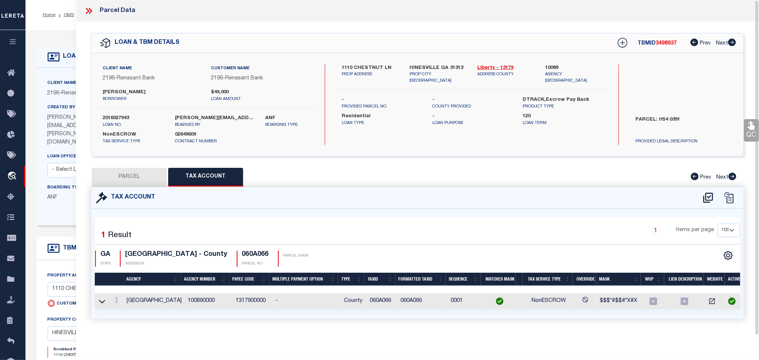
checkbox input "false"
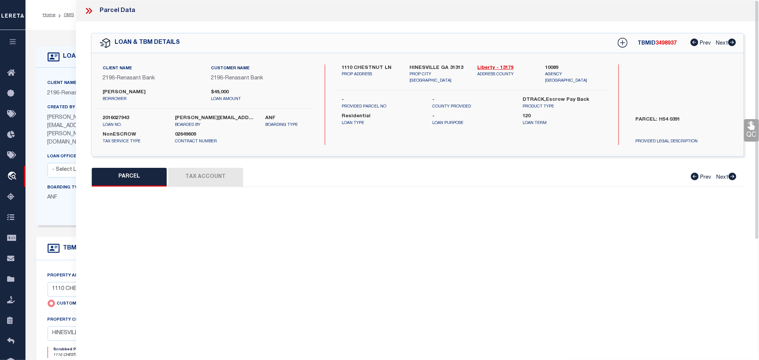
select select "RD"
type input "LOTT JEROME & HELEN"
select select "AGW"
select select "LEG"
type input "1110 CHESTNUT LN"
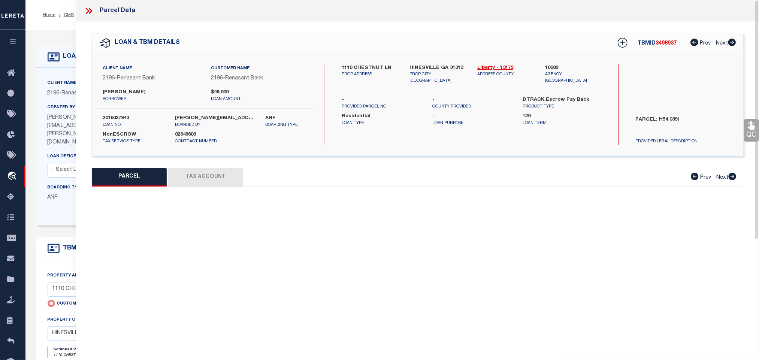
type input "HINESVILLE GA 31313"
type textarea "LT 1 BLK B COUNTRY CLUB EST 1458 GMD"
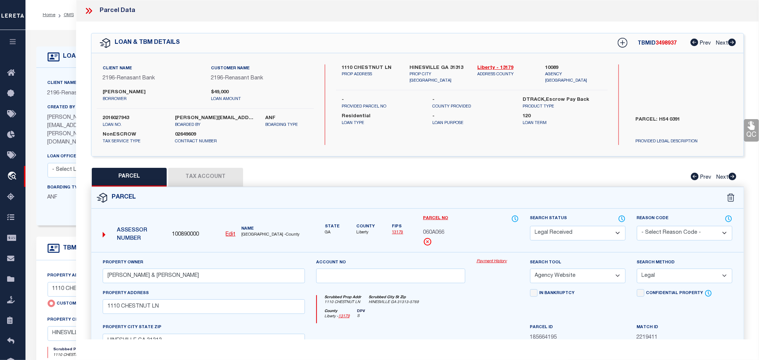
drag, startPoint x: 598, startPoint y: 235, endPoint x: 595, endPoint y: 228, distance: 7.4
click at [598, 235] on select "Automated Search Bad Parcel Complete Duplicate Parcel High Dollar Reporting In …" at bounding box center [578, 233] width 96 height 15
select select "PC"
click at [530, 227] on select "Automated Search Bad Parcel Complete Duplicate Parcel High Dollar Reporting In …" at bounding box center [578, 233] width 96 height 15
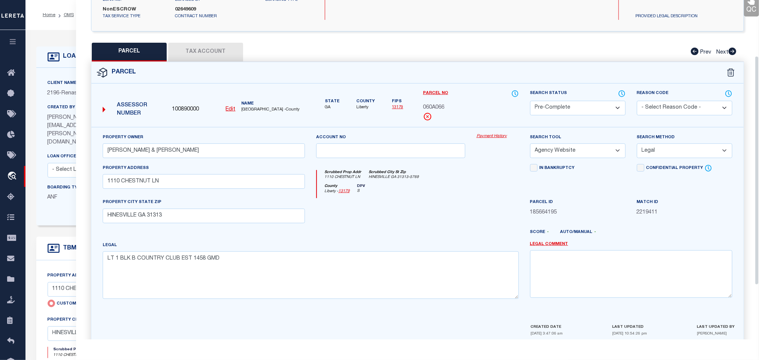
scroll to position [141, 0]
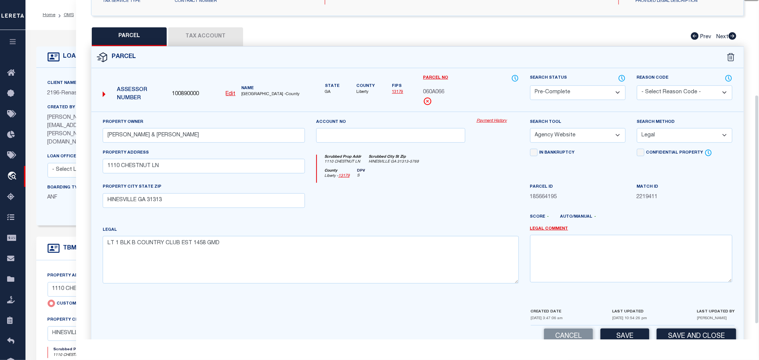
click at [694, 326] on div "CREATED DATE 08/02/2025 3:47:06 am LAST UPDATED 09/04/2025 10:54:26 pm LAST UPD…" at bounding box center [633, 317] width 204 height 18
click at [694, 336] on button "Save and Close" at bounding box center [696, 337] width 79 height 16
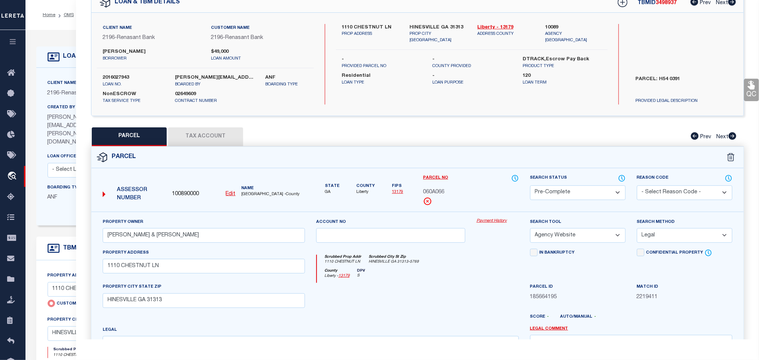
scroll to position [0, 0]
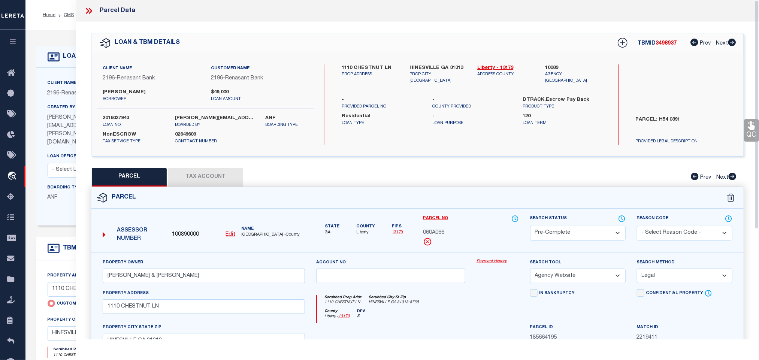
click at [124, 117] on label "2016027943" at bounding box center [133, 118] width 61 height 7
copy label "2016027943"
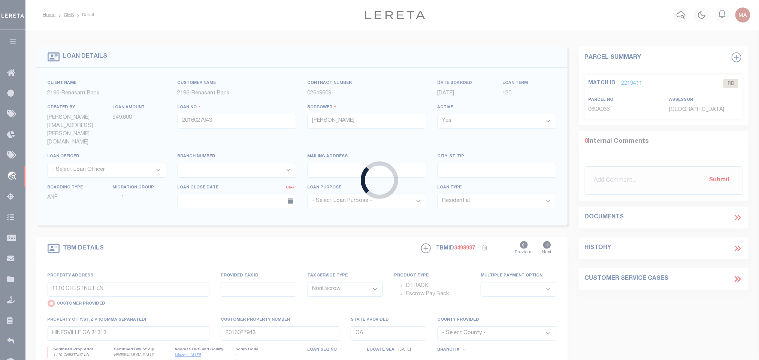
select select
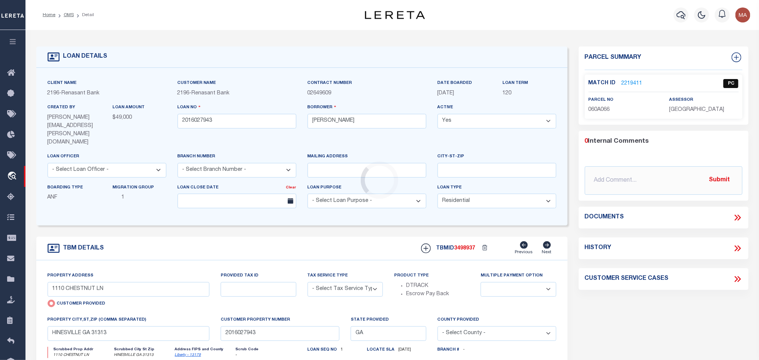
select select "4983"
click at [470, 236] on div "Loading..." at bounding box center [379, 180] width 759 height 360
click at [466, 232] on div "Loading..." at bounding box center [379, 180] width 759 height 360
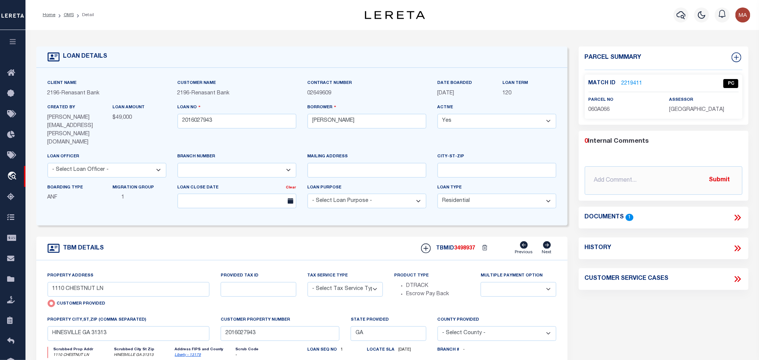
select select "NonEscrow"
select select
click at [470, 246] on span "3498937" at bounding box center [464, 248] width 21 height 5
copy span "3498937"
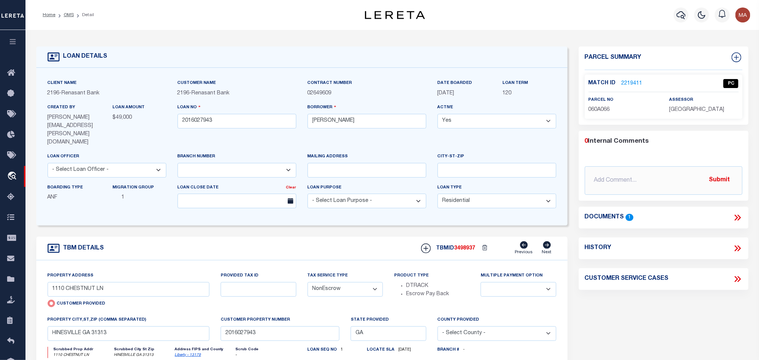
click at [706, 105] on div "assessor LIBERTY COUNTY" at bounding box center [703, 105] width 69 height 18
click at [697, 115] on div "Match ID 2219411 PC parcel no 060A066 assessor" at bounding box center [664, 97] width 158 height 44
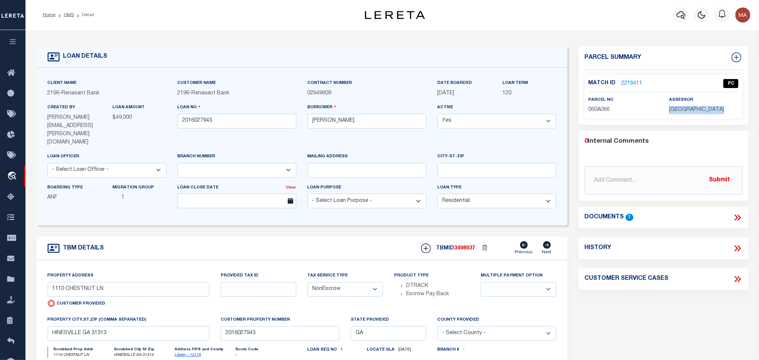
click at [697, 115] on div "Match ID 2219411 PC parcel no 060A066 assessor" at bounding box center [664, 97] width 158 height 44
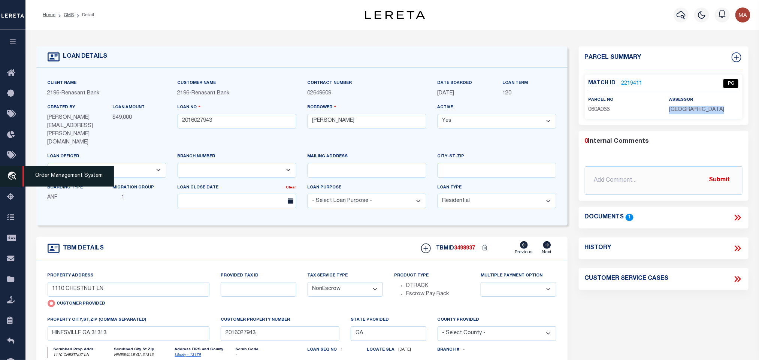
copy div "LIBERTY COUNTY"
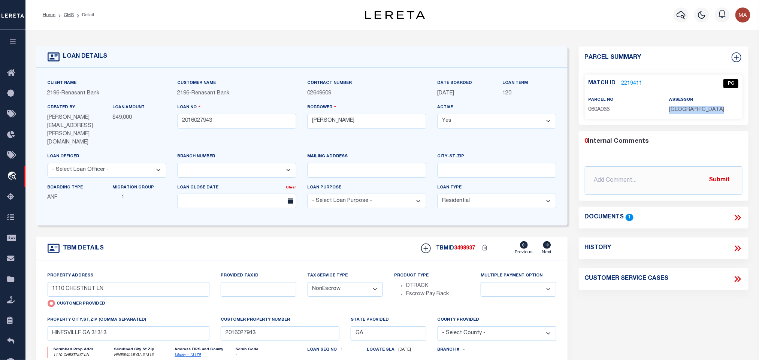
click at [591, 108] on span "060A066" at bounding box center [599, 109] width 21 height 5
copy span "060A066"
drag, startPoint x: 69, startPoint y: 15, endPoint x: 142, endPoint y: 3, distance: 73.6
click at [69, 15] on link "OMS" at bounding box center [69, 15] width 10 height 4
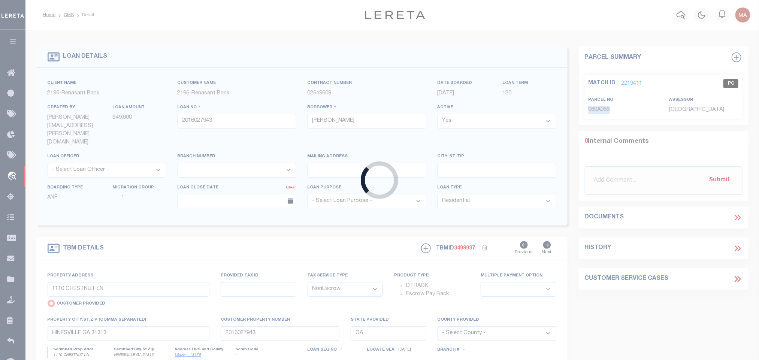
type input "2016028393"
type input "COMPASS WORSHIP CENTER"
select select
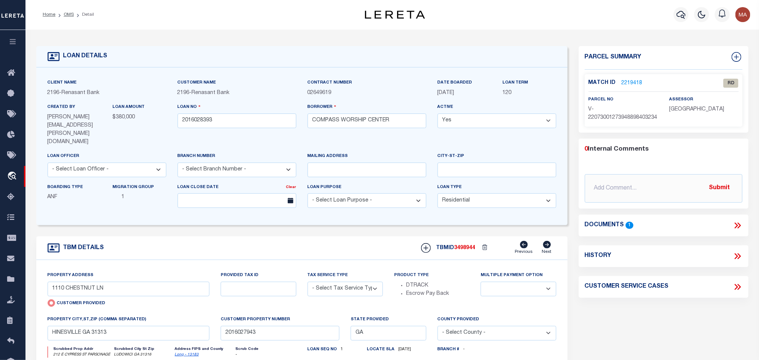
select select "4983"
type input "212 E CYPRESS ST PARSONAGE"
select select "NonEscrow"
select select
type input "LUDOWICI GA 31316"
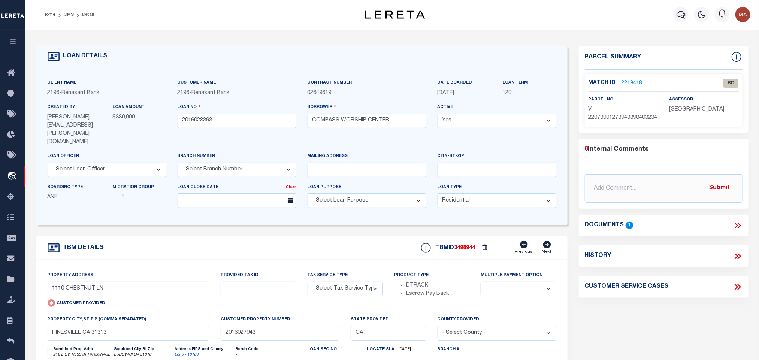
type input "2016028393"
type textarea "PARCEL: L05-022 PARCEL: L05-0261"
click at [740, 229] on icon at bounding box center [738, 226] width 3 height 6
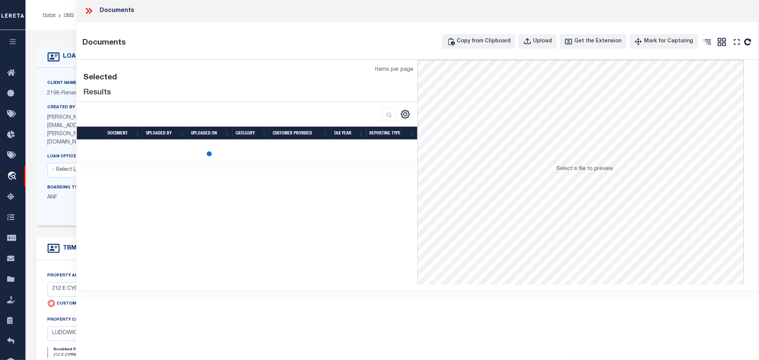
click at [65, 96] on span "Renasant Bank" at bounding box center [81, 93] width 38 height 5
click at [62, 202] on div "Client Name 2196 - Renasant Bank Customer Name 2196 - Renasant Bank 120 Yes" at bounding box center [301, 147] width 531 height 158
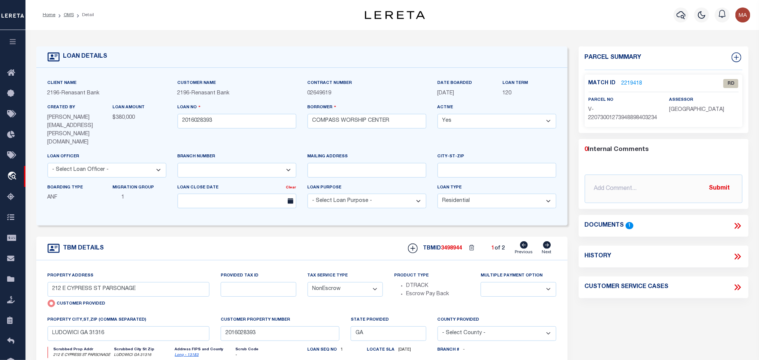
click at [182, 353] on link "Long - 13183" at bounding box center [187, 355] width 24 height 4
drag, startPoint x: 51, startPoint y: 272, endPoint x: 100, endPoint y: 280, distance: 50.4
click at [100, 282] on input "212 E CYPRESS ST PARSONAGE" at bounding box center [129, 289] width 162 height 15
click at [733, 231] on icon at bounding box center [738, 226] width 10 height 10
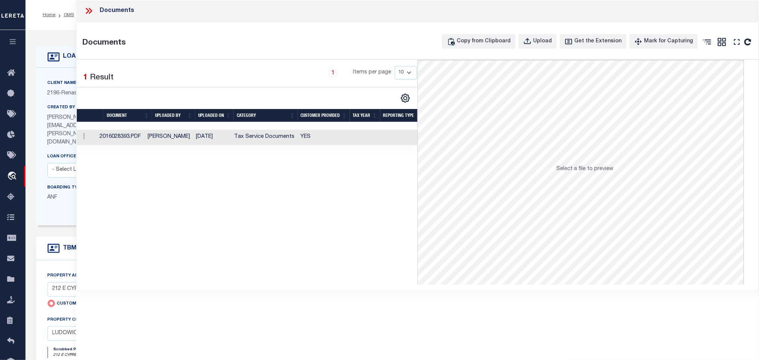
click at [145, 134] on td "2016028393.PDF" at bounding box center [121, 137] width 48 height 15
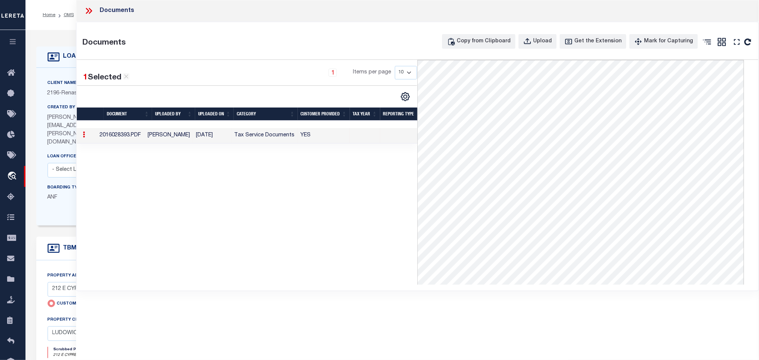
click at [88, 13] on icon at bounding box center [89, 11] width 10 height 10
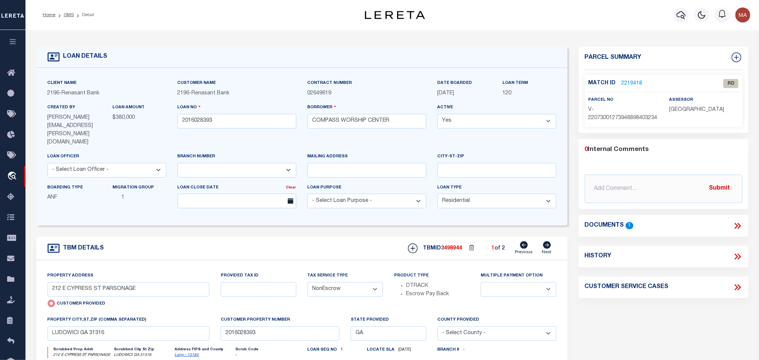
click at [546, 241] on link "Next" at bounding box center [547, 248] width 10 height 14
type input "212 E CYPRESS ST CHURCH"
radio input "false"
select select
click at [526, 241] on icon at bounding box center [524, 244] width 8 height 7
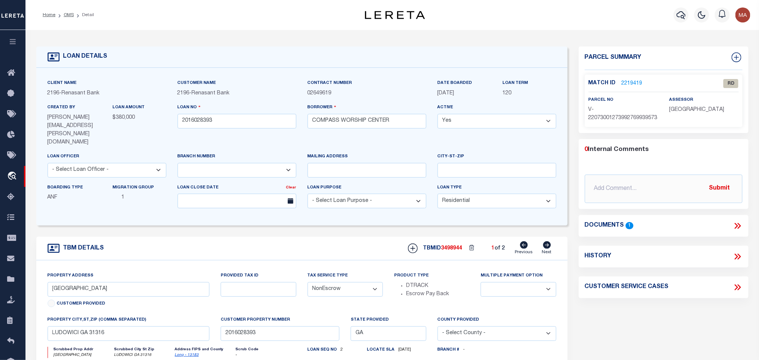
type input "212 E CYPRESS ST PARSONAGE"
radio input "true"
select select
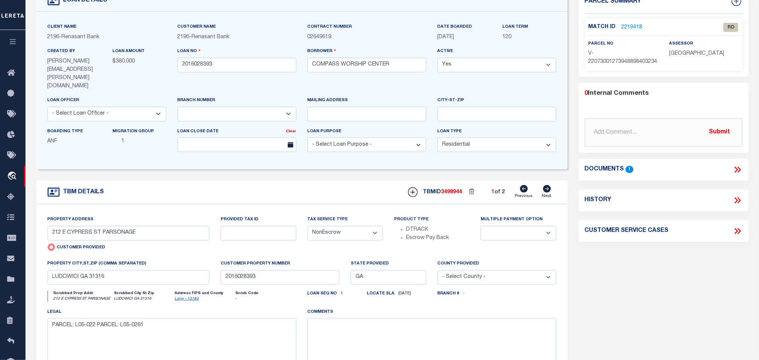
click at [549, 185] on icon at bounding box center [547, 188] width 8 height 7
type input "212 E CYPRESS ST CHURCH"
radio input "false"
click at [527, 185] on icon at bounding box center [524, 188] width 8 height 7
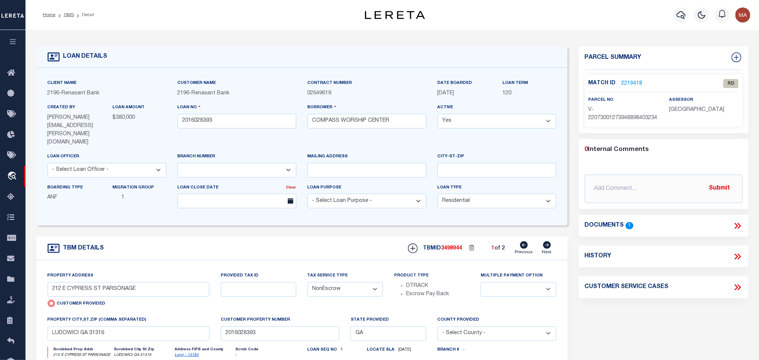
click at [636, 80] on link "2219418" at bounding box center [632, 84] width 21 height 8
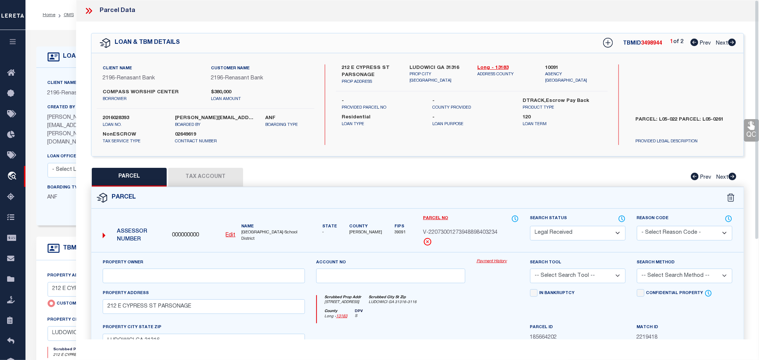
click at [67, 79] on div "Client Name 2196 - Renasant Bank" at bounding box center [107, 88] width 119 height 18
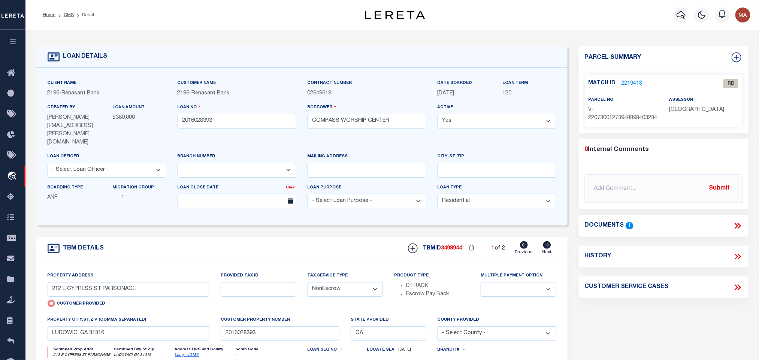
scroll to position [56, 0]
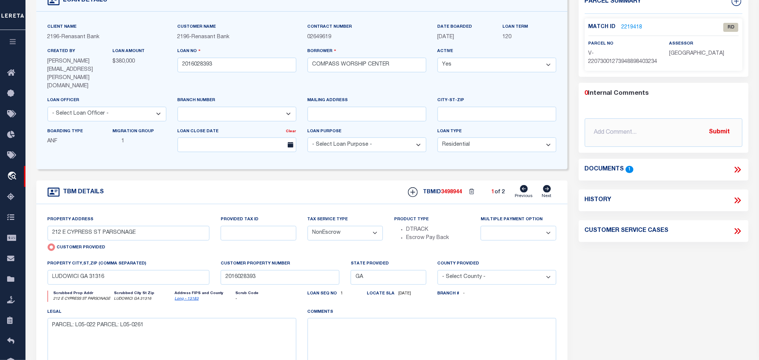
click at [549, 185] on icon at bounding box center [547, 188] width 8 height 7
click at [524, 185] on icon at bounding box center [524, 188] width 8 height 7
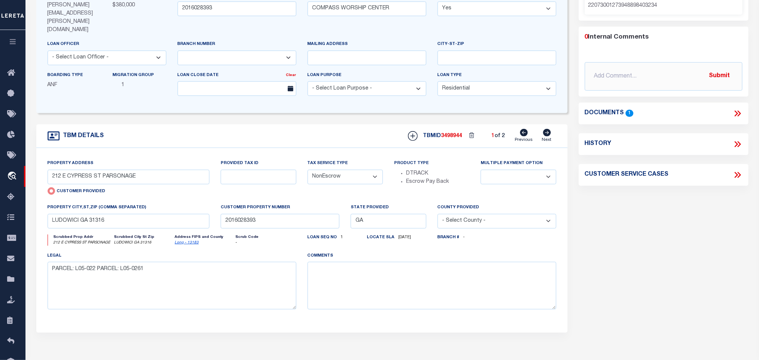
scroll to position [0, 0]
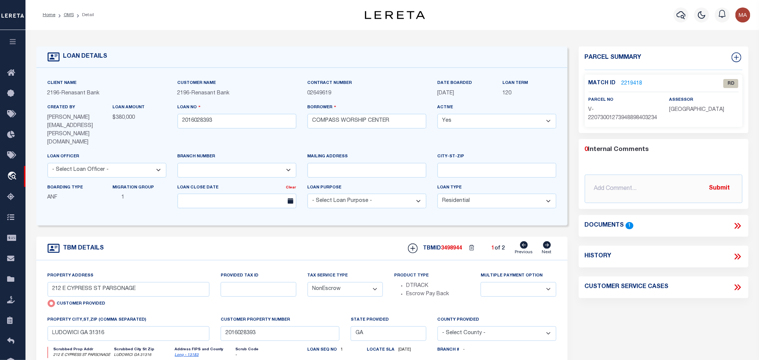
click at [633, 80] on link "2219418" at bounding box center [632, 84] width 21 height 8
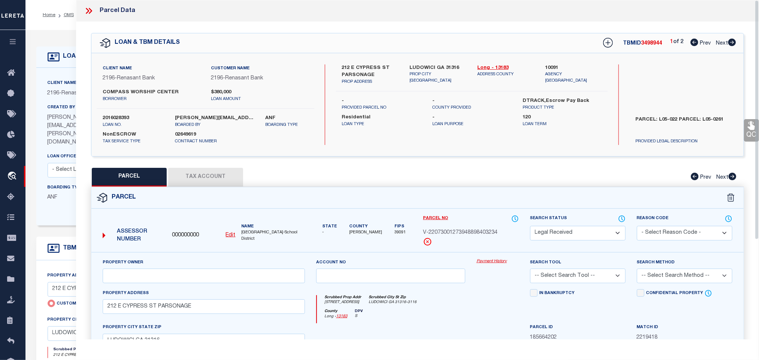
click at [234, 238] on u "Edit" at bounding box center [231, 235] width 10 height 5
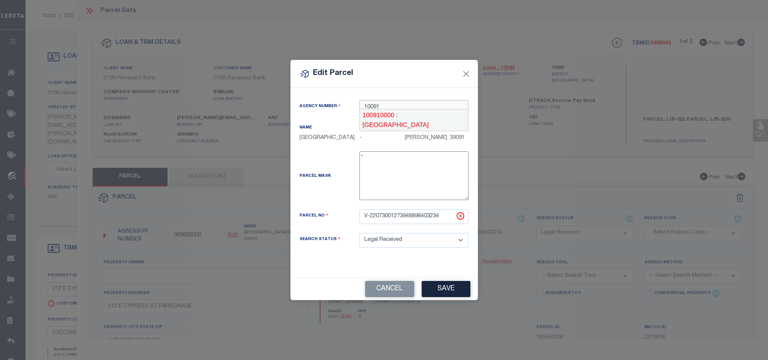
click at [423, 110] on div "100910000 : LONG COUNTY" at bounding box center [414, 119] width 108 height 21
click at [421, 226] on div "Parcel No V-22073001273948898403234" at bounding box center [384, 221] width 181 height 24
click at [424, 215] on input "V-22073001273948898403234" at bounding box center [413, 216] width 109 height 15
paste input "L05 023"
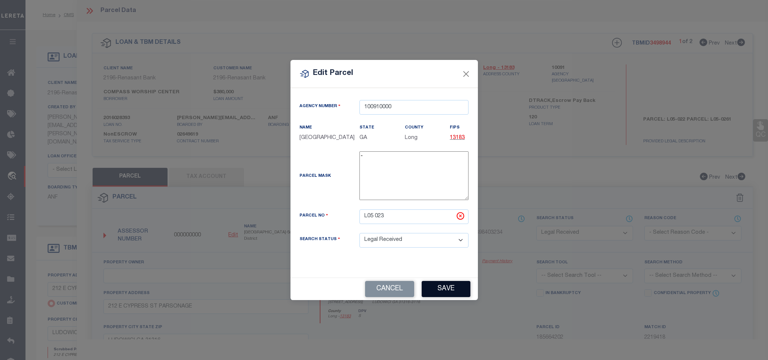
click at [442, 287] on button "Save" at bounding box center [446, 289] width 49 height 16
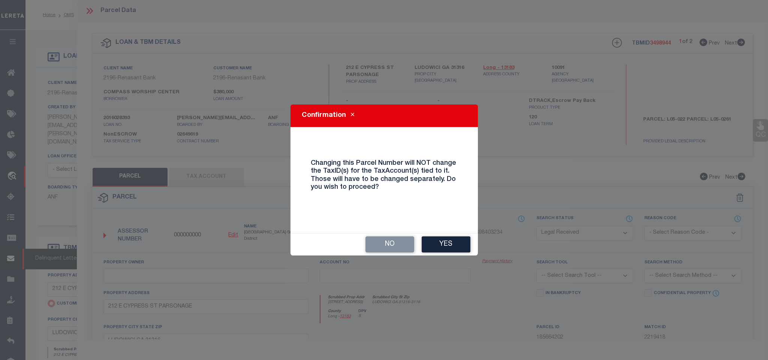
click at [443, 247] on button "Yes" at bounding box center [446, 244] width 49 height 16
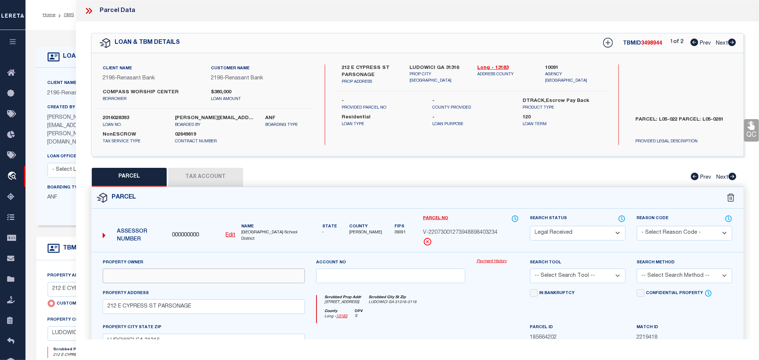
click at [221, 272] on input "text" at bounding box center [204, 276] width 202 height 15
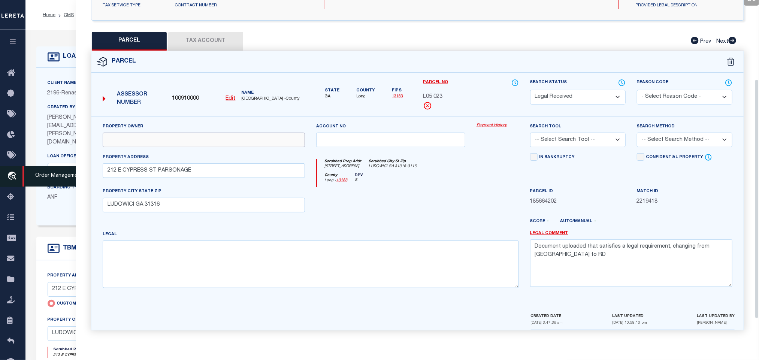
scroll to position [141, 0]
paste input "LUDOWICI CHURCH OF GOD"
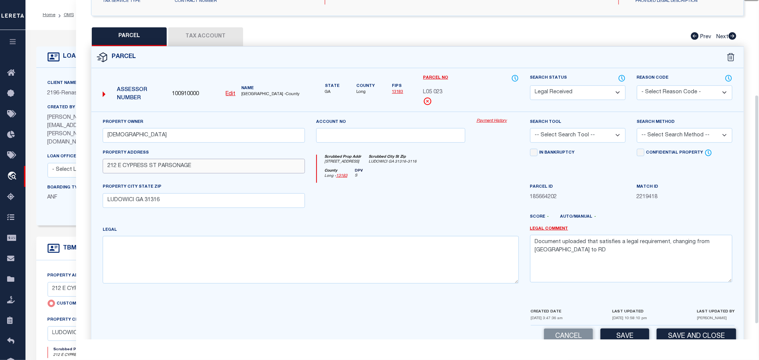
click at [163, 168] on input "212 E CYPRESS ST PARSONAGE" at bounding box center [204, 166] width 202 height 15
paste input "text"
click at [244, 242] on textarea at bounding box center [311, 259] width 416 height 47
paste textarea "S/S US 84 24 GMD CLOTHES CLOSET"
click at [599, 249] on textarea "Document uploaded that satisfies a legal requirement, changing from ND to RD" at bounding box center [631, 258] width 202 height 47
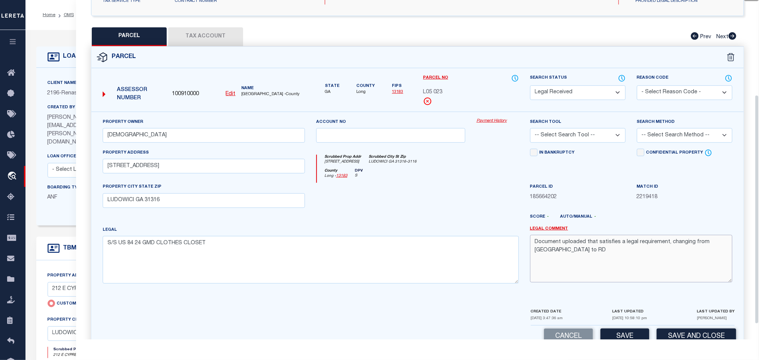
click at [599, 249] on textarea "Document uploaded that satisfies a legal requirement, changing from ND to RD" at bounding box center [631, 258] width 202 height 47
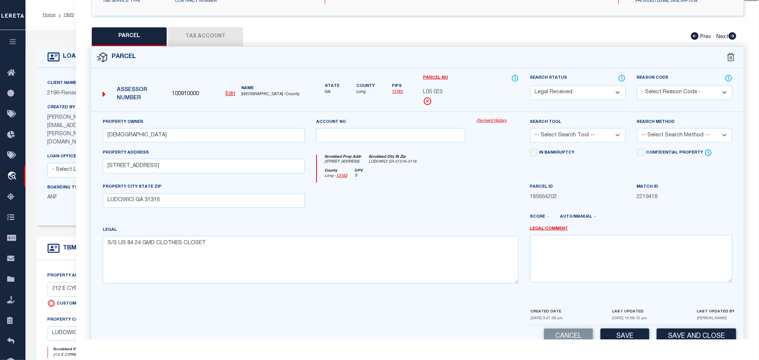
click at [572, 137] on select "-- Select Search Tool -- 3rd Party Website Agency File Agency Website ATLS CNV-…" at bounding box center [578, 135] width 96 height 15
click at [530, 130] on select "-- Select Search Tool -- 3rd Party Website Agency File Agency Website ATLS CNV-…" at bounding box center [578, 135] width 96 height 15
drag, startPoint x: 682, startPoint y: 132, endPoint x: 678, endPoint y: 142, distance: 11.1
click at [682, 132] on select "-- Select Search Method -- Property Address Legal Liability Info Provided" at bounding box center [685, 135] width 96 height 15
click at [637, 130] on select "-- Select Search Method -- Property Address Legal Liability Info Provided" at bounding box center [685, 135] width 96 height 15
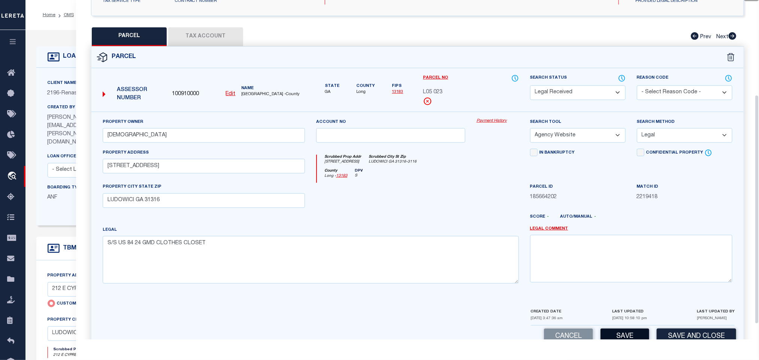
click at [623, 336] on button "Save" at bounding box center [625, 337] width 49 height 16
click at [203, 35] on button "Tax Account" at bounding box center [205, 36] width 75 height 19
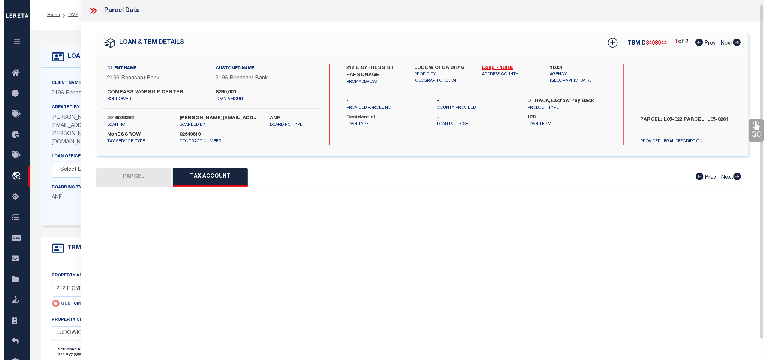
scroll to position [4, 0]
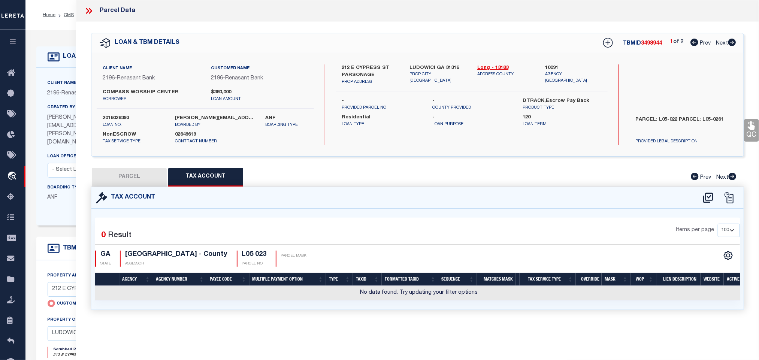
click at [709, 197] on icon at bounding box center [708, 198] width 12 height 12
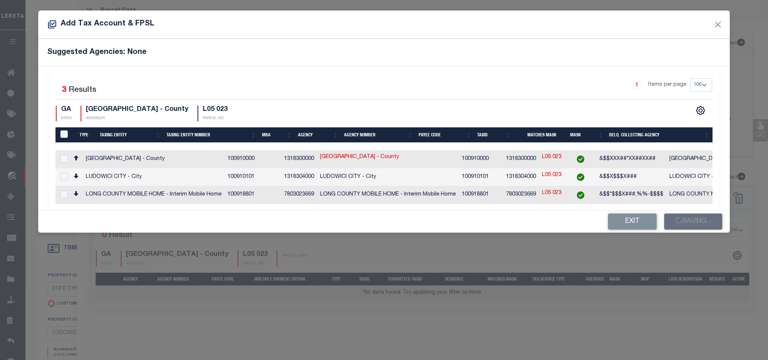
click at [671, 157] on td "LONG COUNTY - County" at bounding box center [737, 159] width 142 height 18
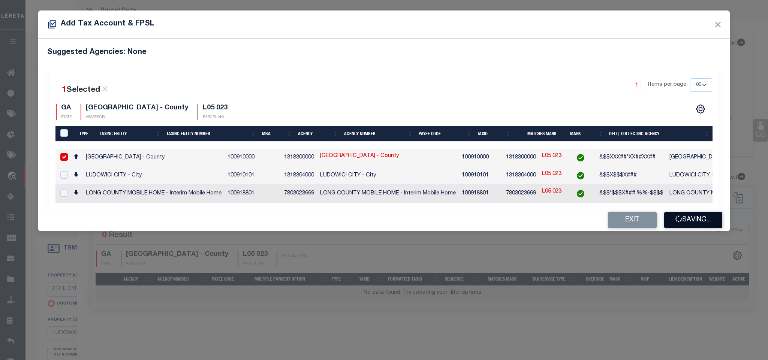
click at [700, 217] on button "Saving..." at bounding box center [693, 220] width 58 height 16
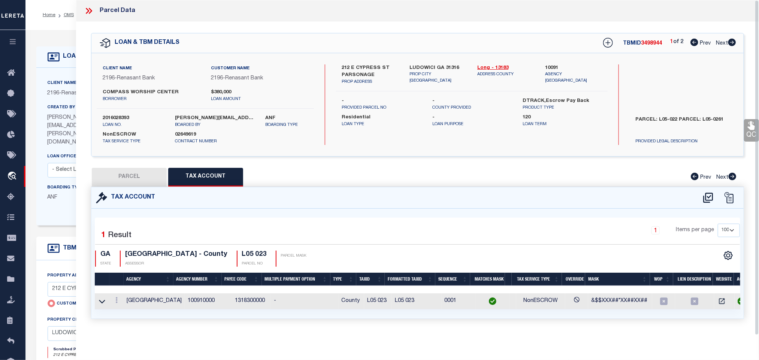
drag, startPoint x: 128, startPoint y: 177, endPoint x: 574, endPoint y: 221, distance: 448.4
click at [128, 177] on button "PARCEL" at bounding box center [129, 177] width 75 height 19
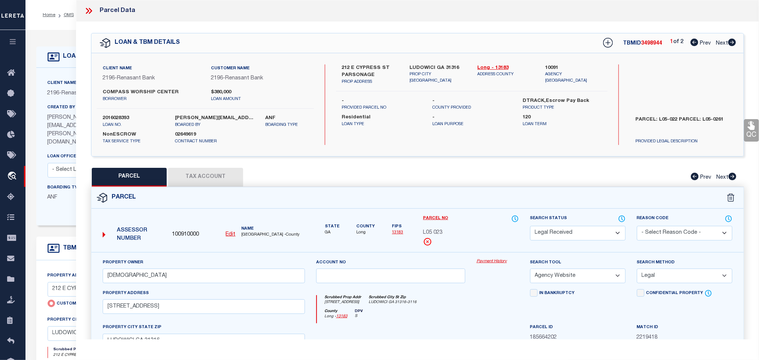
drag, startPoint x: 559, startPoint y: 231, endPoint x: 560, endPoint y: 227, distance: 3.9
click at [559, 231] on select "Automated Search Bad Parcel Complete Duplicate Parcel High Dollar Reporting In …" at bounding box center [578, 233] width 96 height 15
click at [530, 227] on select "Automated Search Bad Parcel Complete Duplicate Parcel High Dollar Reporting In …" at bounding box center [578, 233] width 96 height 15
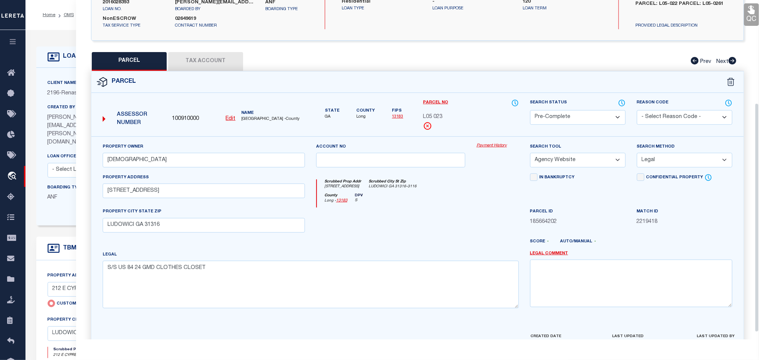
scroll to position [163, 0]
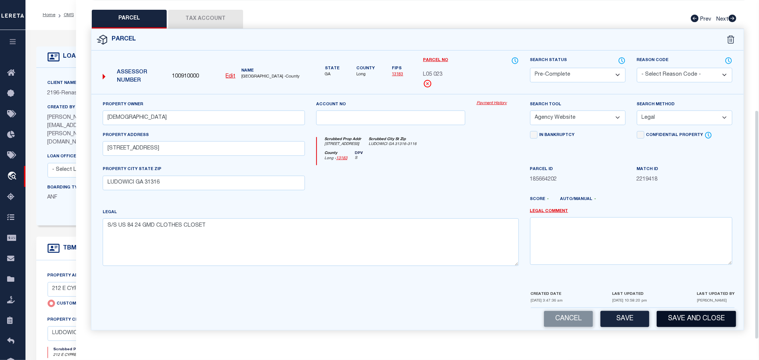
click at [697, 324] on button "Save and Close" at bounding box center [696, 319] width 79 height 16
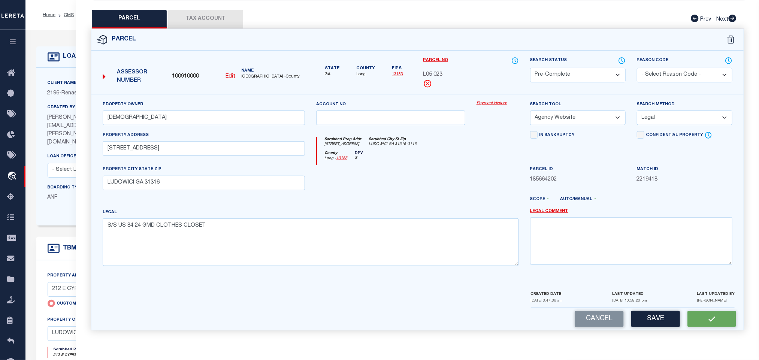
click at [186, 73] on span "100910000" at bounding box center [185, 77] width 27 height 8
copy span "100910000"
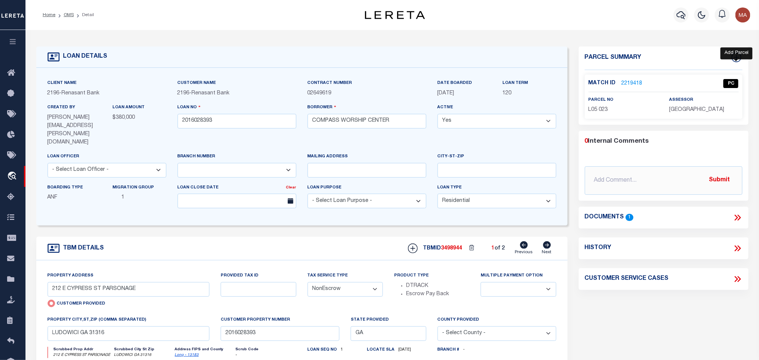
click at [736, 56] on icon at bounding box center [737, 57] width 10 height 10
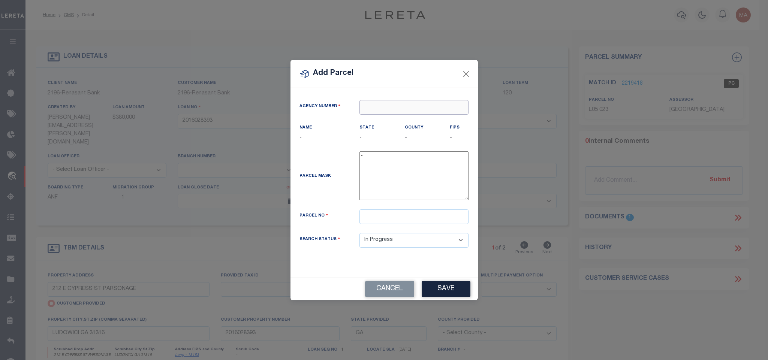
click at [431, 106] on input "text" at bounding box center [413, 107] width 109 height 15
paste input "100910000"
click at [408, 117] on div "100910000 : LONG COUNTY" at bounding box center [414, 124] width 108 height 21
click at [421, 222] on input "text" at bounding box center [413, 216] width 109 height 15
paste input "L05 026"
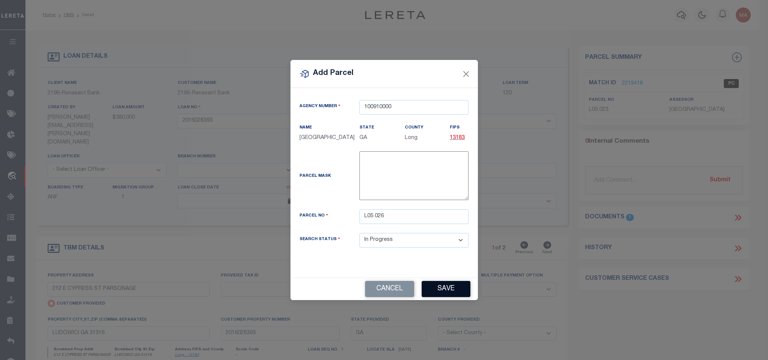
click at [437, 284] on button "Save" at bounding box center [446, 289] width 49 height 16
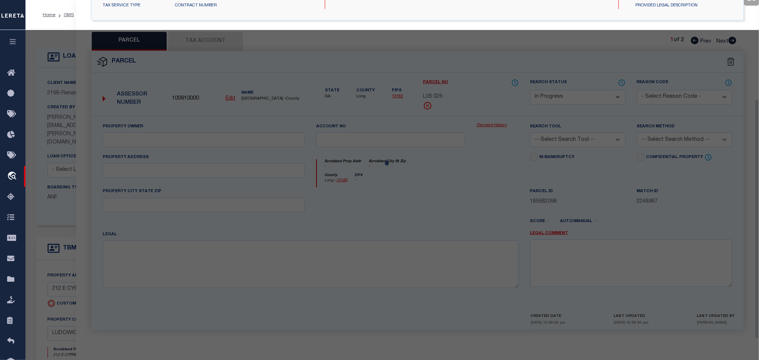
scroll to position [141, 0]
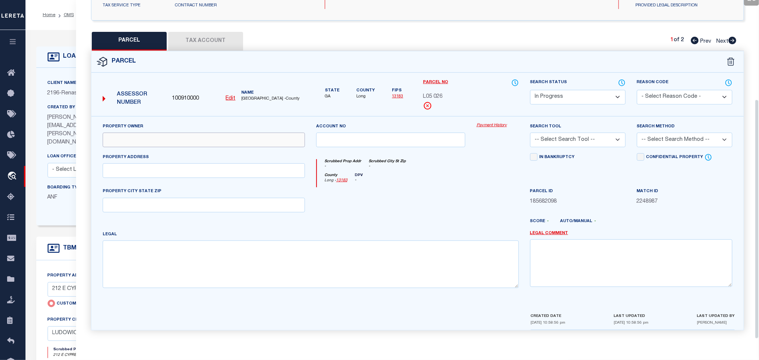
click at [191, 135] on input "text" at bounding box center [204, 140] width 202 height 15
paste input "LUDOWICI CHURCH OF GOD"
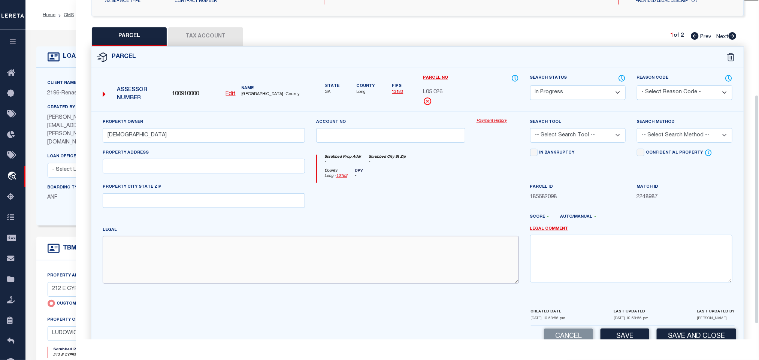
click at [211, 260] on textarea at bounding box center [311, 259] width 416 height 47
paste textarea "NE/S MACON ST 24 GMD"
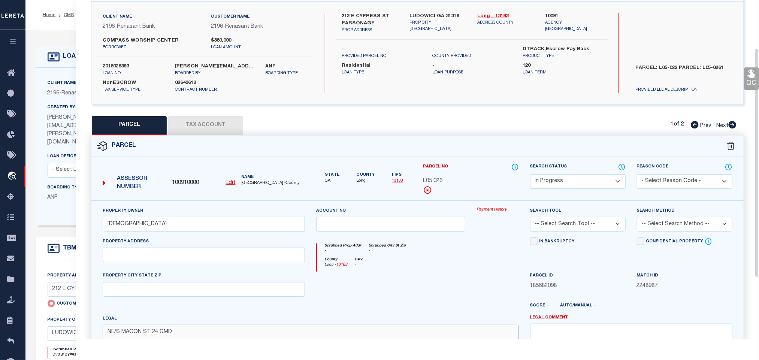
scroll to position [0, 0]
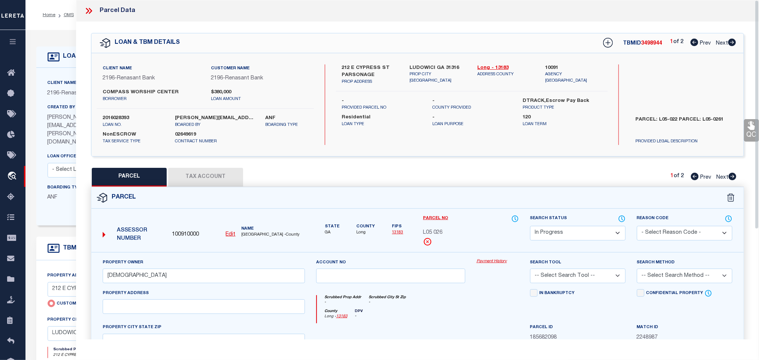
click at [430, 49] on div "LOAN & TBM DETAILS TBMID 3498944 1 of 2 Prev Next" at bounding box center [417, 42] width 652 height 19
click at [425, 64] on label "LUDOWICI GA 31316" at bounding box center [438, 67] width 57 height 7
copy div "LUDOWICI GA 31316"
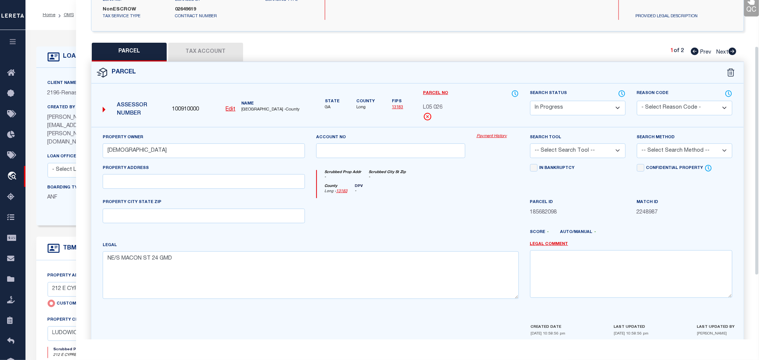
scroll to position [163, 0]
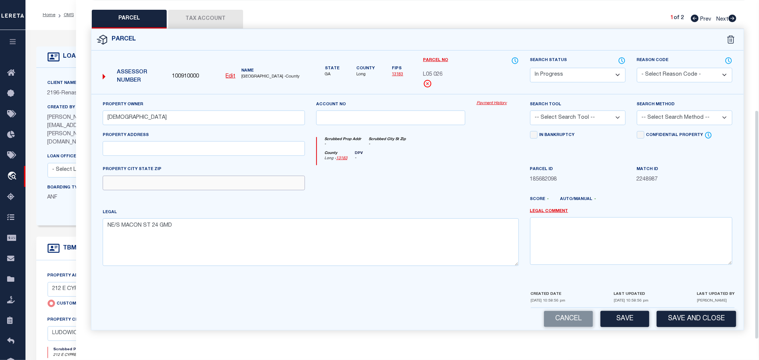
click at [256, 187] on input "text" at bounding box center [204, 183] width 202 height 15
paste input "LUDOWICI GA 31316"
click at [576, 117] on select "-- Select Search Tool -- 3rd Party Website Agency File Agency Website ATLS CNV-…" at bounding box center [578, 118] width 96 height 15
click at [530, 111] on select "-- Select Search Tool -- 3rd Party Website Agency File Agency Website ATLS CNV-…" at bounding box center [578, 118] width 96 height 15
drag, startPoint x: 671, startPoint y: 114, endPoint x: 670, endPoint y: 122, distance: 7.9
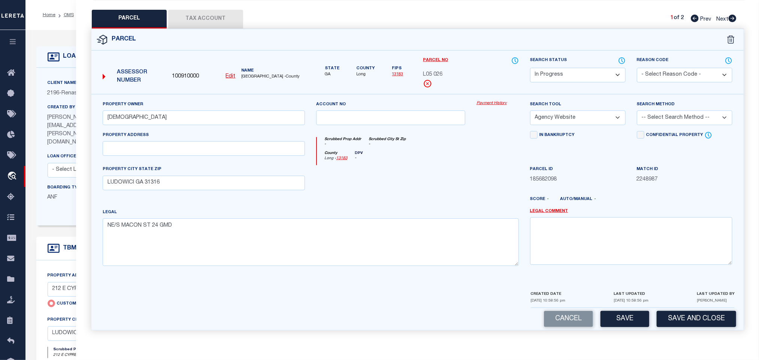
click at [671, 114] on select "-- Select Search Method -- Property Address Legal Liability Info Provided" at bounding box center [685, 118] width 96 height 15
click at [637, 111] on select "-- Select Search Method -- Property Address Legal Liability Info Provided" at bounding box center [685, 118] width 96 height 15
click at [622, 315] on button "Save" at bounding box center [625, 319] width 49 height 16
click at [218, 10] on button "Tax Account" at bounding box center [205, 19] width 75 height 19
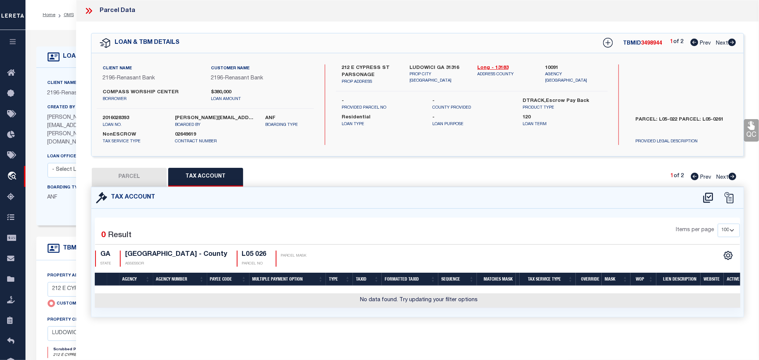
scroll to position [0, 0]
click at [706, 201] on icon at bounding box center [708, 198] width 10 height 10
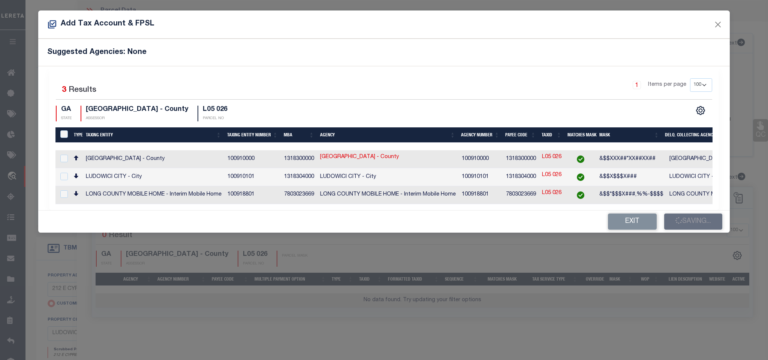
click at [701, 160] on td "LONG COUNTY - County" at bounding box center [737, 159] width 142 height 18
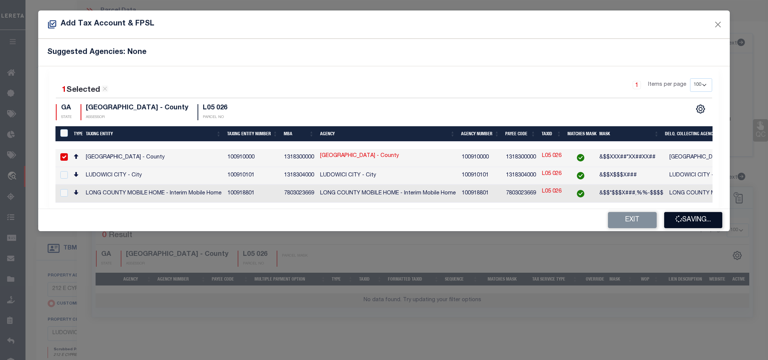
click at [698, 221] on button "Saving..." at bounding box center [693, 220] width 58 height 16
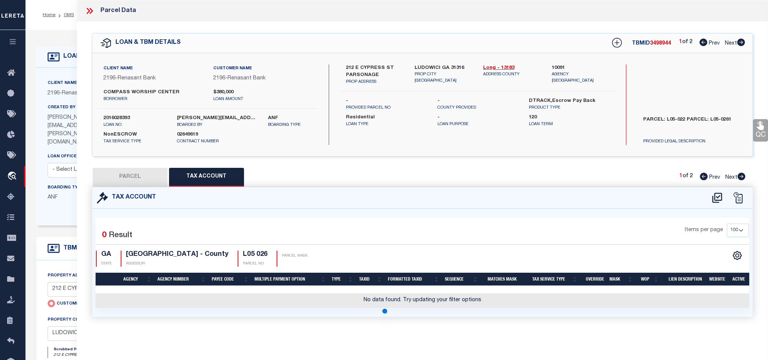
click at [129, 176] on div at bounding box center [384, 180] width 768 height 360
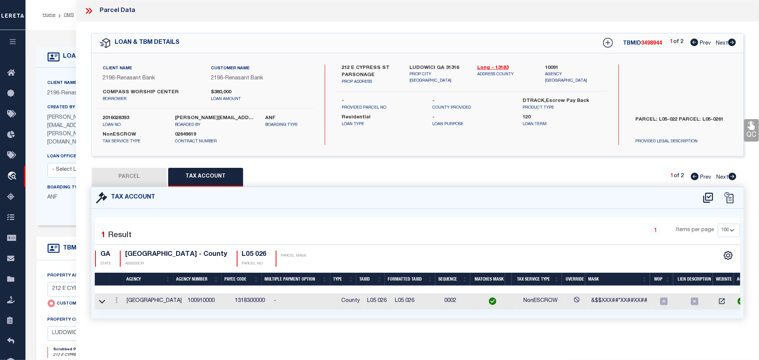
click at [142, 180] on button "PARCEL" at bounding box center [129, 177] width 75 height 19
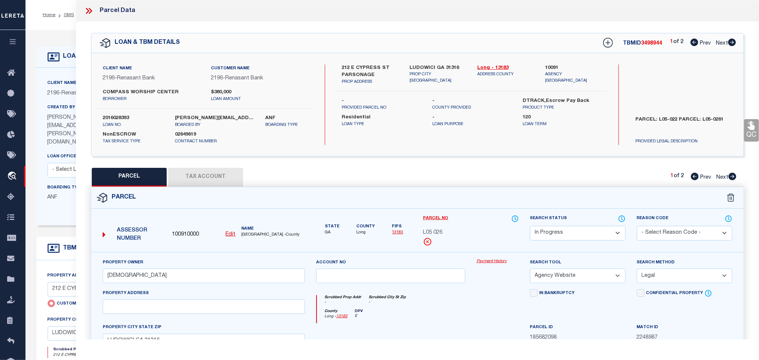
drag, startPoint x: 559, startPoint y: 242, endPoint x: 558, endPoint y: 235, distance: 6.8
click at [559, 241] on select "Automated Search Bad Parcel Complete Duplicate Parcel High Dollar Reporting In …" at bounding box center [578, 233] width 96 height 15
click at [530, 227] on select "Automated Search Bad Parcel Complete Duplicate Parcel High Dollar Reporting In …" at bounding box center [578, 233] width 96 height 15
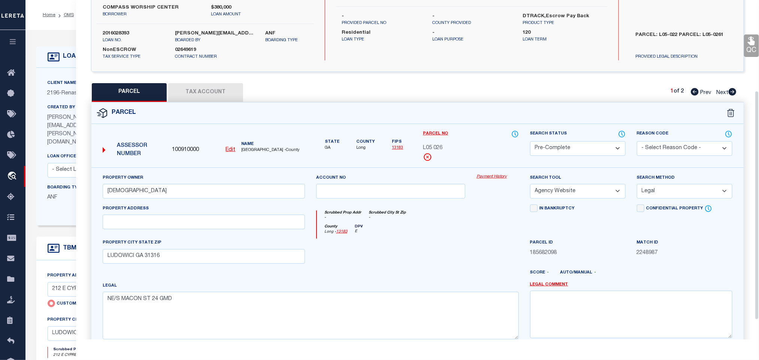
scroll to position [163, 0]
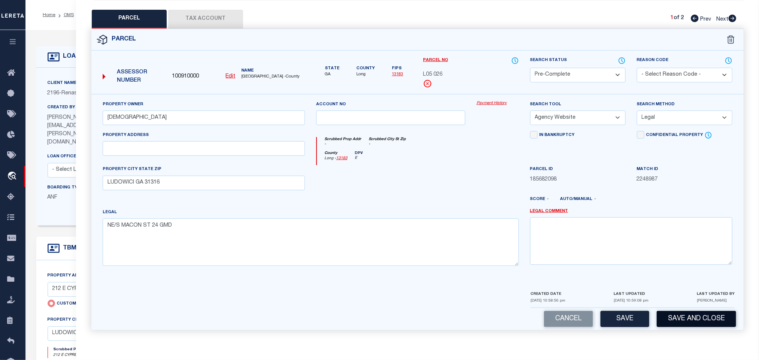
click at [671, 311] on button "Save and Close" at bounding box center [696, 319] width 79 height 16
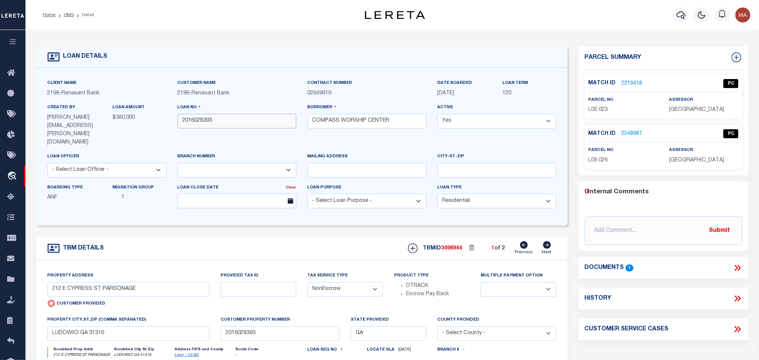
click at [203, 124] on input "2016028393" at bounding box center [237, 121] width 119 height 15
click at [446, 241] on div "TBMID 3498944 1 of 2 Previous Next" at bounding box center [479, 248] width 154 height 14
copy span "3498944"
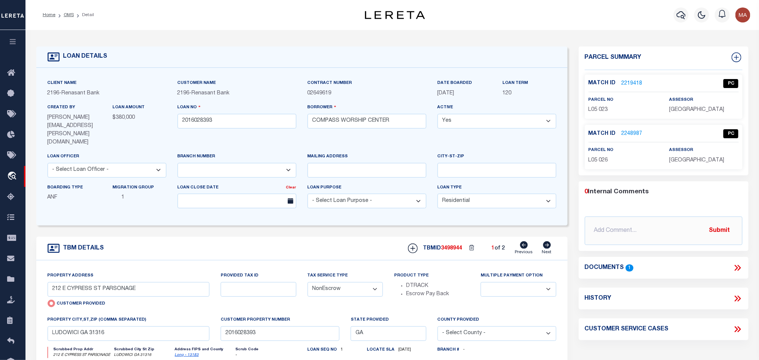
click at [702, 107] on span "LONG COUNTY" at bounding box center [696, 109] width 55 height 5
click at [598, 114] on p "L05 023" at bounding box center [623, 110] width 69 height 8
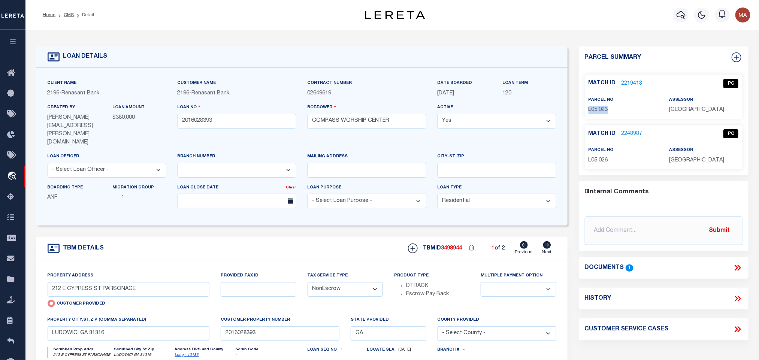
click at [598, 114] on p "L05 023" at bounding box center [623, 110] width 69 height 8
click at [239, 125] on input "2016028393" at bounding box center [237, 121] width 119 height 15
click at [453, 246] on span "3498944" at bounding box center [451, 248] width 21 height 5
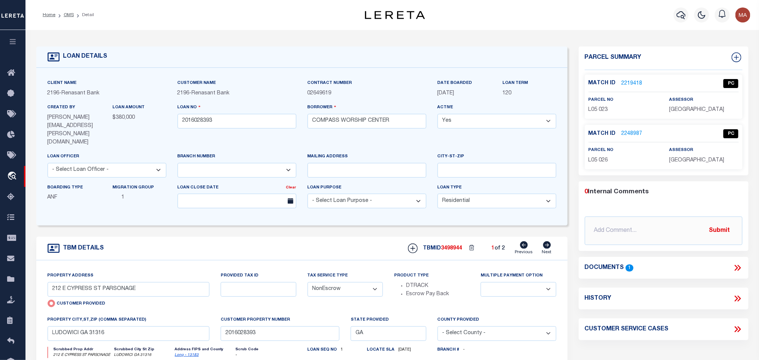
click at [694, 160] on span "LONG COUNTY" at bounding box center [696, 160] width 55 height 5
click at [601, 159] on span "L05 026" at bounding box center [598, 160] width 19 height 5
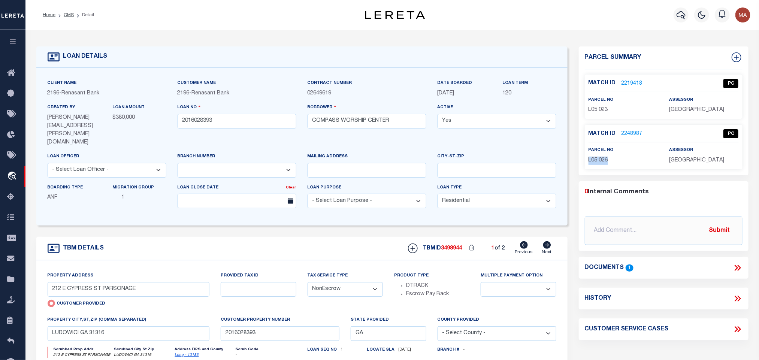
click at [601, 159] on span "L05 026" at bounding box center [598, 160] width 19 height 5
click at [627, 132] on link "2248987" at bounding box center [632, 134] width 21 height 8
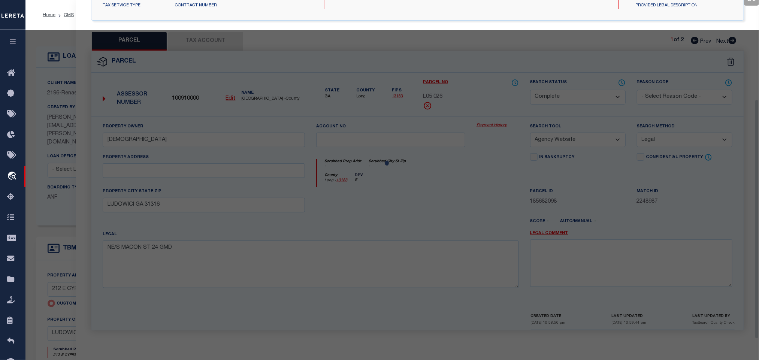
scroll to position [141, 0]
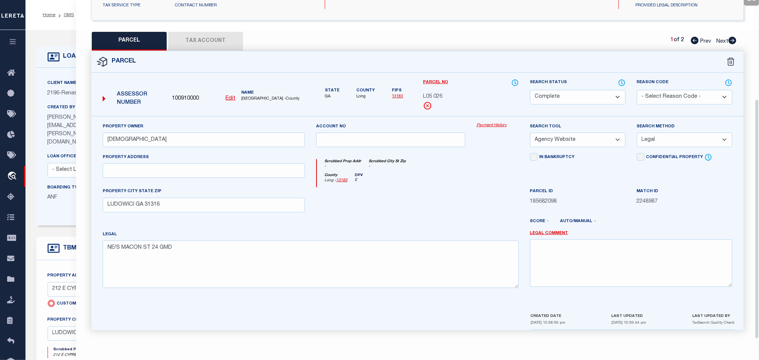
click at [180, 95] on span "100910000" at bounding box center [185, 99] width 27 height 8
click at [63, 72] on div "Client Name 2196 - Renasant Bank Customer Name 2196 - Renasant Bank 120 Yes" at bounding box center [301, 147] width 531 height 158
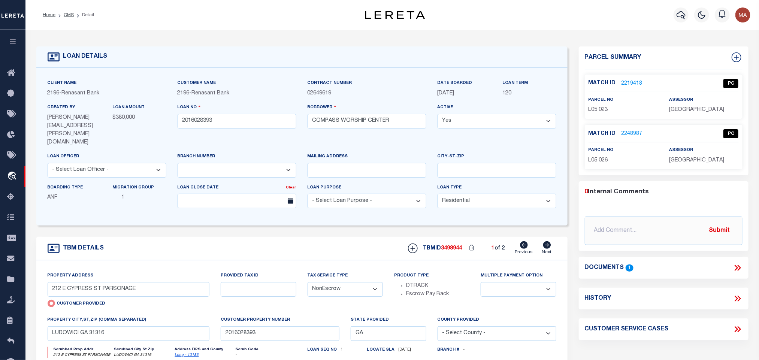
click at [547, 241] on icon at bounding box center [547, 244] width 8 height 7
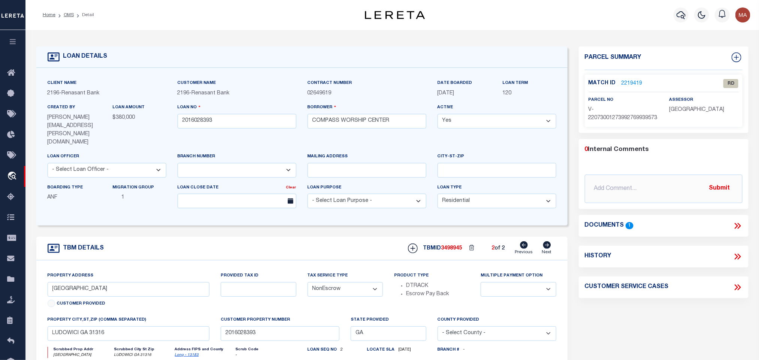
click at [637, 75] on div "Match ID 2219419 RD parcel no assessor" at bounding box center [664, 101] width 158 height 52
click at [635, 80] on link "2219419" at bounding box center [632, 84] width 21 height 8
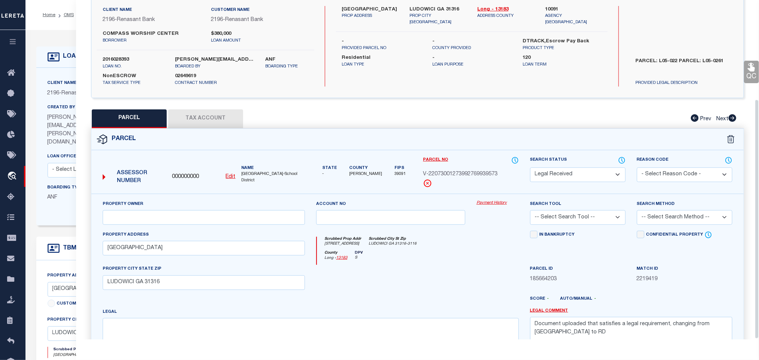
scroll to position [0, 0]
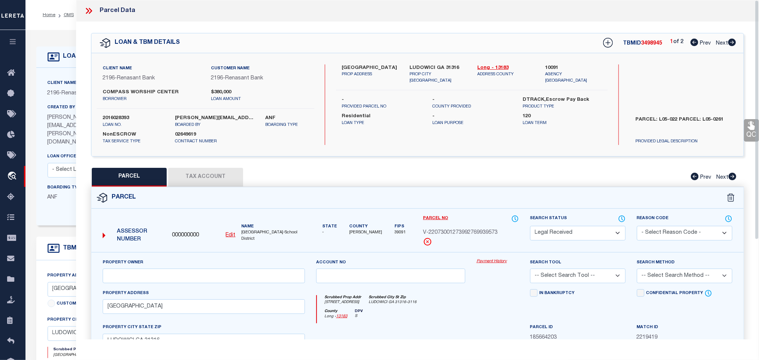
click at [232, 235] on u "Edit" at bounding box center [231, 235] width 10 height 5
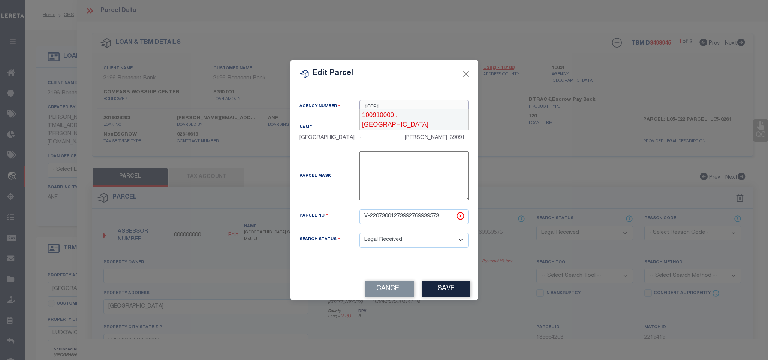
click at [427, 112] on div "100910000 : LONG COUNTY" at bounding box center [413, 119] width 109 height 21
click at [422, 220] on input "V-22073001273992769939573" at bounding box center [413, 216] width 109 height 15
paste input "100910000"
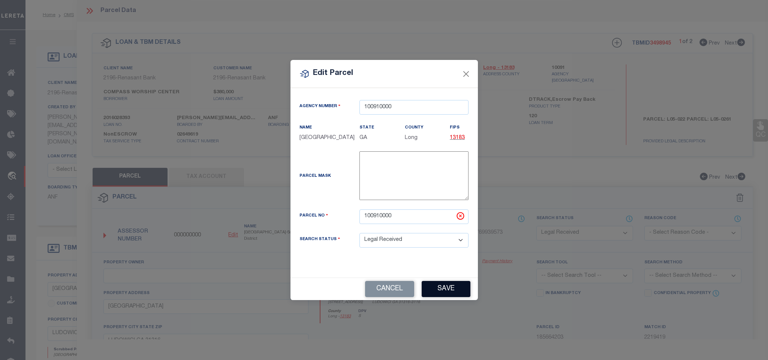
click at [445, 294] on button "Save" at bounding box center [446, 289] width 49 height 16
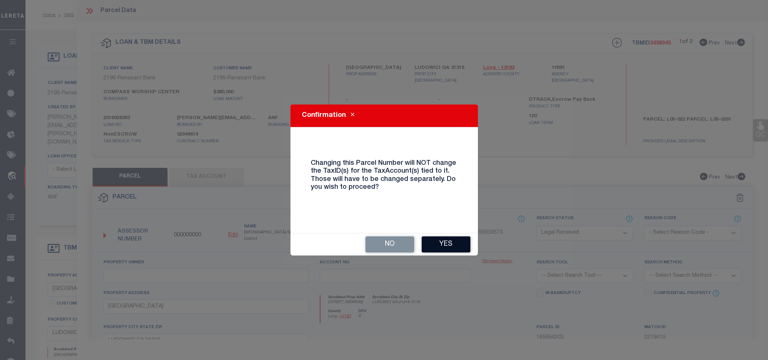
click at [456, 236] on button "Yes" at bounding box center [446, 244] width 49 height 16
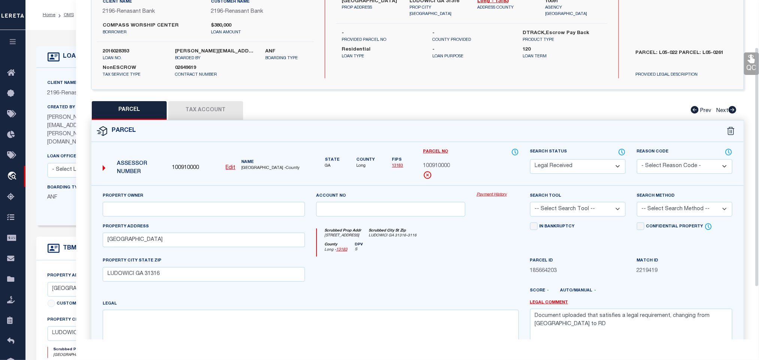
scroll to position [141, 0]
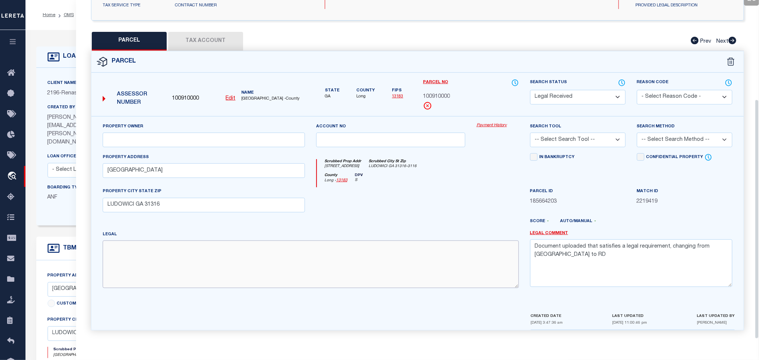
click at [280, 256] on textarea at bounding box center [311, 264] width 416 height 47
paste textarea "SE/S US 84 24 GMD PARSONAGE/CHURCH"
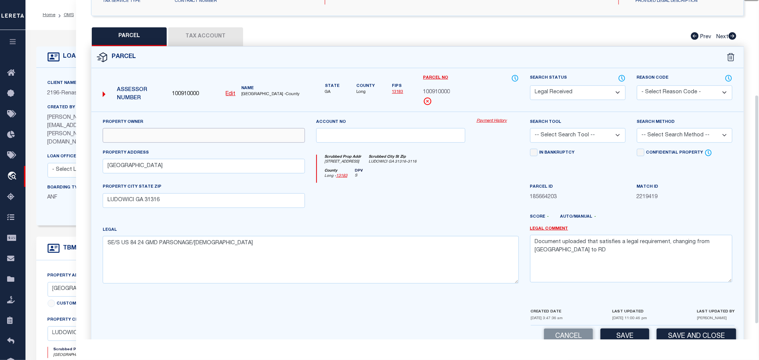
click at [188, 130] on input "text" at bounding box center [204, 135] width 202 height 15
paste input "COMPASS WORSHIP CENTER CHURCH OF GOD"
click at [231, 162] on input "212 E CYPRESS ST CHURCH" at bounding box center [204, 166] width 202 height 15
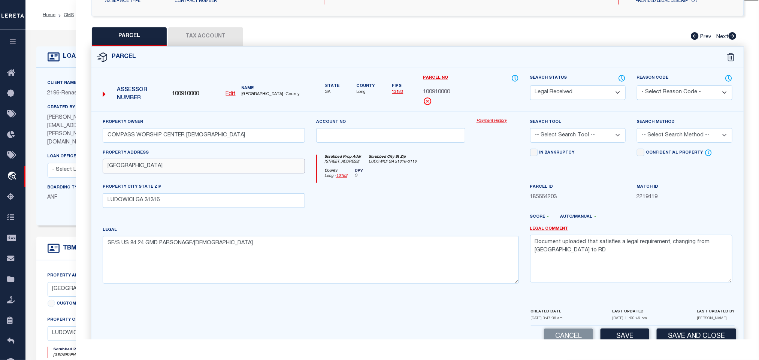
click at [231, 162] on input "212 E CYPRESS ST CHURCH" at bounding box center [204, 166] width 202 height 15
click at [695, 282] on textarea "Document uploaded that satisfies a legal requirement, changing from ND to RD" at bounding box center [631, 258] width 202 height 47
click at [694, 282] on textarea "Document uploaded that satisfies a legal requirement, changing from ND to RD" at bounding box center [631, 258] width 202 height 47
click at [638, 269] on textarea "Document uploaded that satisfies a legal requirement, changing from ND to RD" at bounding box center [631, 258] width 202 height 47
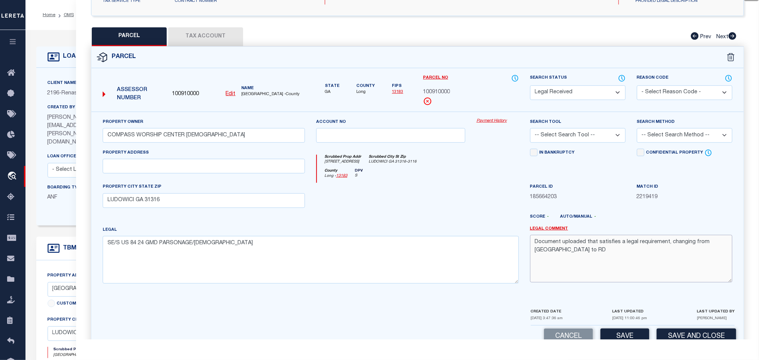
click at [638, 269] on textarea "Document uploaded that satisfies a legal requirement, changing from ND to RD" at bounding box center [631, 258] width 202 height 47
click at [610, 138] on select "-- Select Search Tool -- 3rd Party Website Agency File Agency Website ATLS CNV-…" at bounding box center [578, 135] width 96 height 15
click at [530, 130] on select "-- Select Search Tool -- 3rd Party Website Agency File Agency Website ATLS CNV-…" at bounding box center [578, 135] width 96 height 15
click at [674, 129] on div "Search Method -- Select Search Method -- Property Address Legal Liability Info …" at bounding box center [685, 130] width 96 height 25
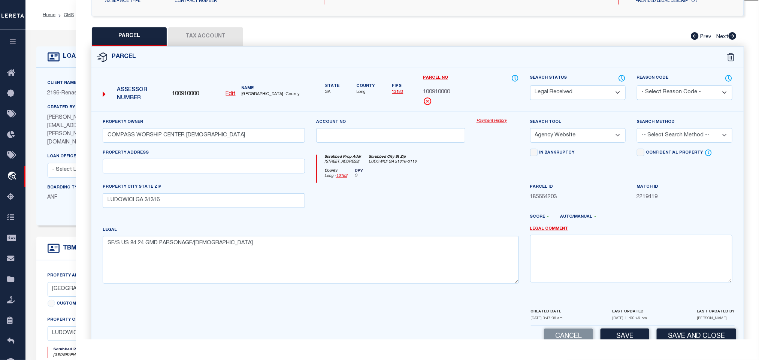
click at [669, 141] on select "-- Select Search Method -- Property Address Legal Liability Info Provided" at bounding box center [685, 135] width 96 height 15
click at [637, 130] on select "-- Select Search Method -- Property Address Legal Liability Info Provided" at bounding box center [685, 135] width 96 height 15
click at [628, 334] on button "Save" at bounding box center [625, 337] width 49 height 16
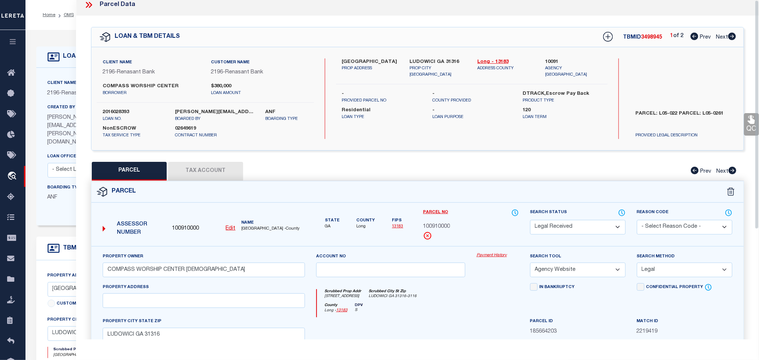
scroll to position [0, 0]
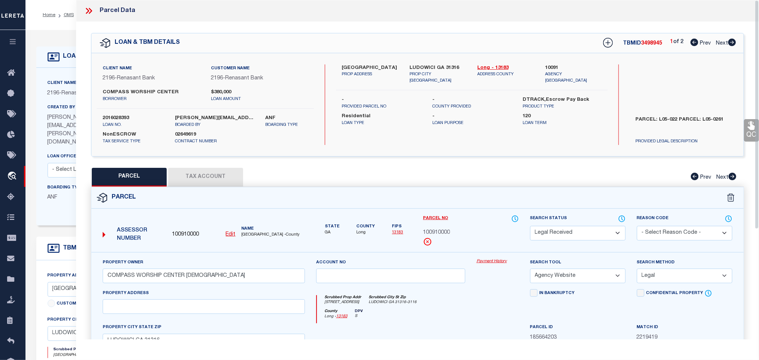
click at [212, 171] on button "Tax Account" at bounding box center [205, 177] width 75 height 19
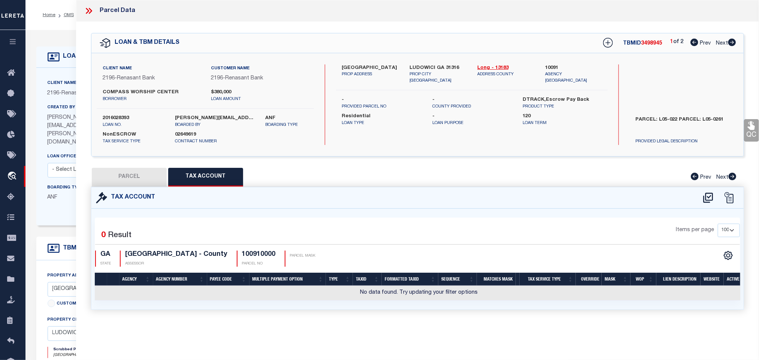
click at [708, 197] on icon at bounding box center [708, 198] width 12 height 12
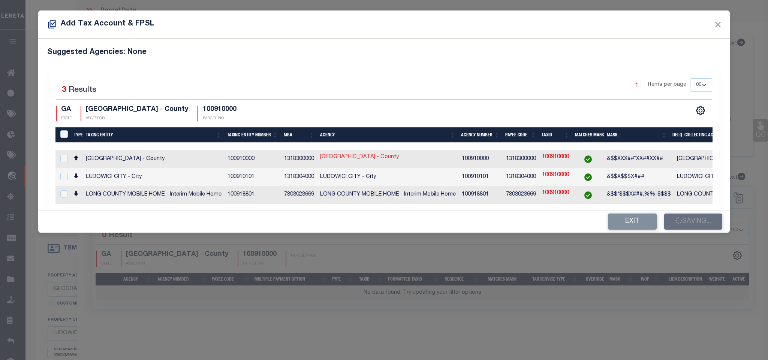
click at [378, 157] on link "LONG COUNTY - County" at bounding box center [359, 157] width 79 height 8
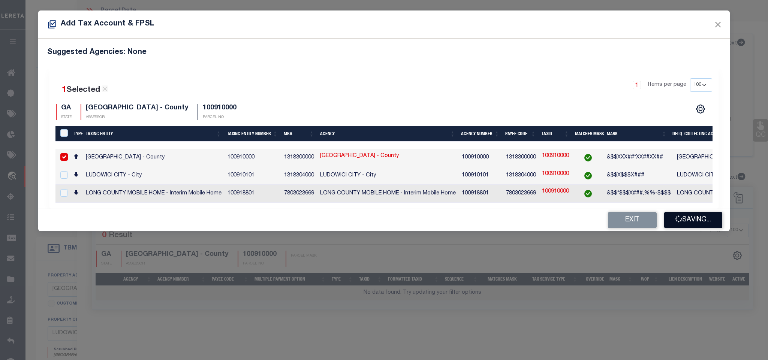
click at [692, 217] on button "Saving..." at bounding box center [693, 220] width 58 height 16
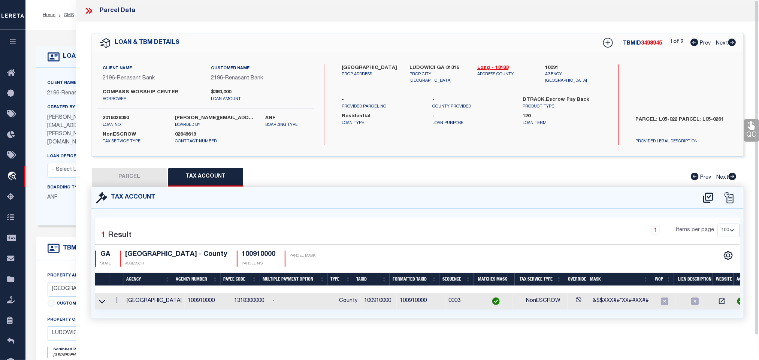
click at [152, 160] on div "QC QC QC" at bounding box center [417, 179] width 683 height 315
click at [134, 179] on button "PARCEL" at bounding box center [129, 177] width 75 height 19
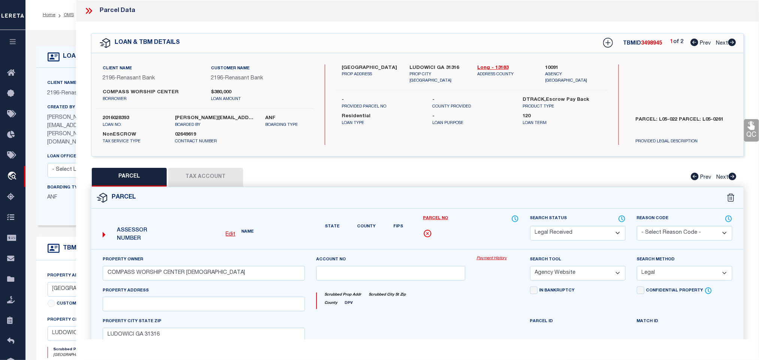
click at [573, 232] on select "Automated Search Bad Parcel Complete Duplicate Parcel High Dollar Reporting In …" at bounding box center [578, 233] width 96 height 15
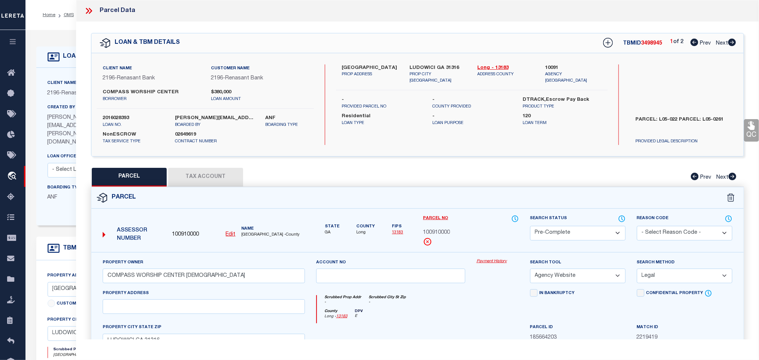
click at [530, 227] on select "Automated Search Bad Parcel Complete Duplicate Parcel High Dollar Reporting In …" at bounding box center [578, 233] width 96 height 15
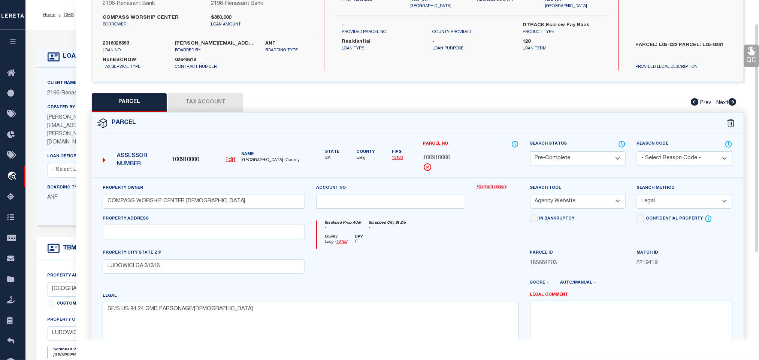
scroll to position [163, 0]
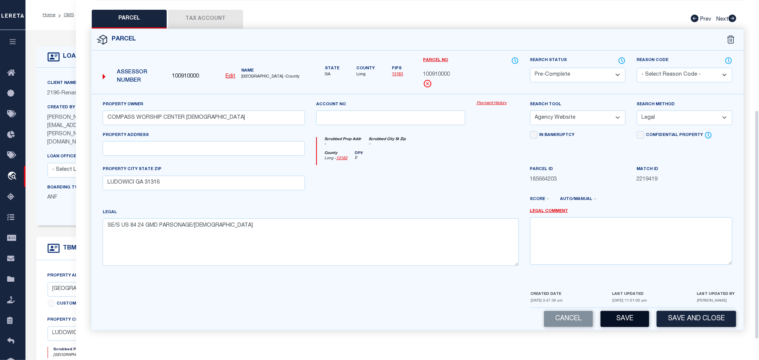
click at [634, 317] on button "Save" at bounding box center [625, 319] width 49 height 16
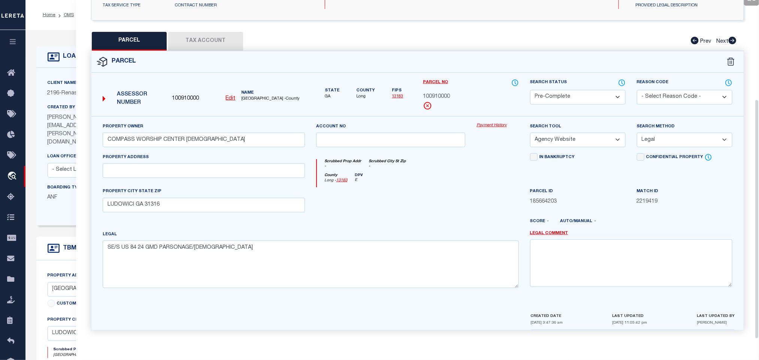
drag, startPoint x: 63, startPoint y: 87, endPoint x: 140, endPoint y: 106, distance: 78.9
click at [63, 87] on label "Client Name" at bounding box center [62, 83] width 29 height 6
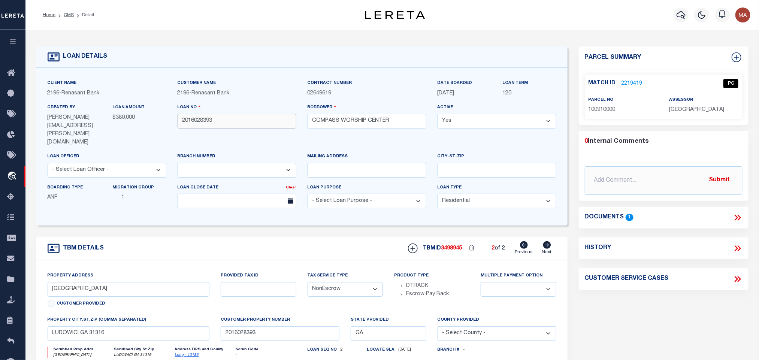
click at [220, 121] on input "2016028393" at bounding box center [237, 121] width 119 height 15
click at [457, 246] on span "3498945" at bounding box center [451, 248] width 21 height 5
click at [685, 111] on span "LONG COUNTY" at bounding box center [696, 109] width 55 height 5
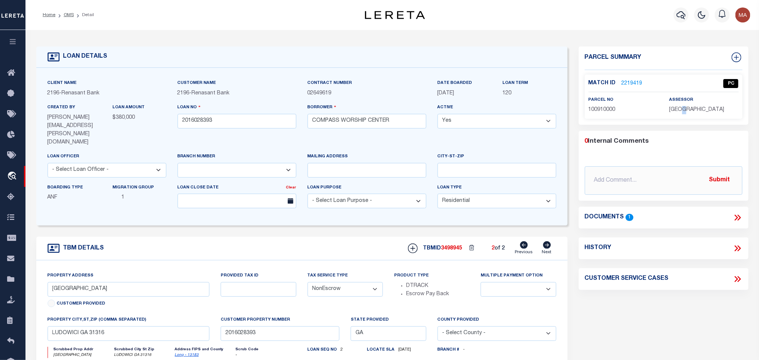
click at [685, 111] on span "LONG COUNTY" at bounding box center [696, 109] width 55 height 5
click at [611, 107] on span "100910000" at bounding box center [602, 109] width 27 height 5
drag, startPoint x: 526, startPoint y: 232, endPoint x: 547, endPoint y: 226, distance: 21.5
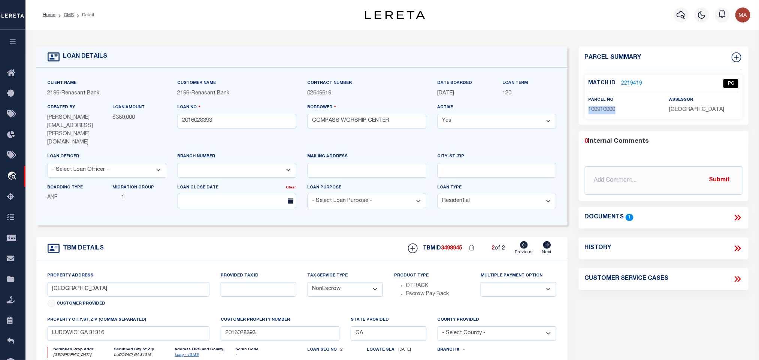
click at [526, 241] on icon at bounding box center [524, 244] width 8 height 7
click at [548, 241] on icon at bounding box center [547, 244] width 8 height 7
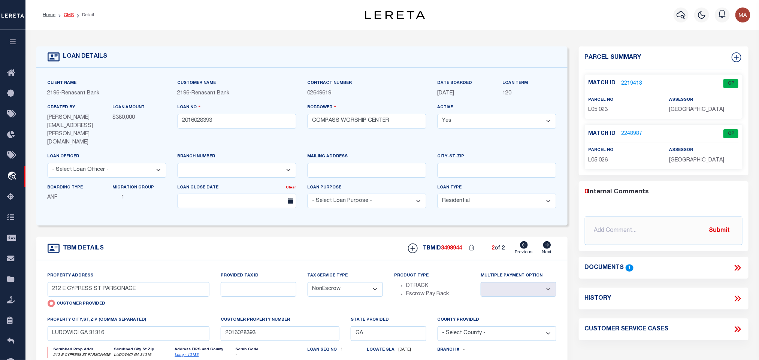
click at [71, 13] on link "OMS" at bounding box center [69, 15] width 10 height 4
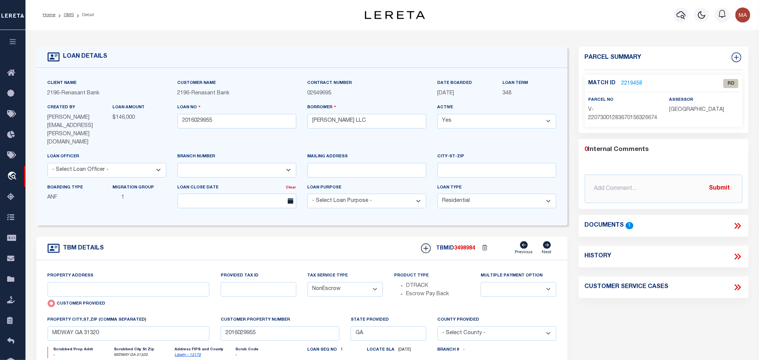
click at [183, 353] on link "Liberty - 13179" at bounding box center [188, 355] width 26 height 4
click at [739, 229] on icon at bounding box center [738, 226] width 3 height 6
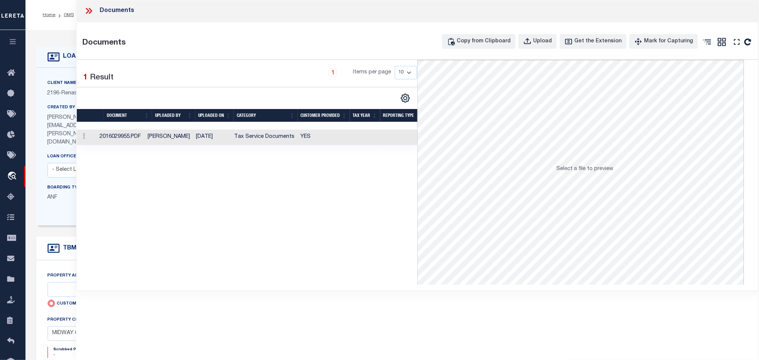
click at [377, 135] on td at bounding box center [365, 137] width 30 height 15
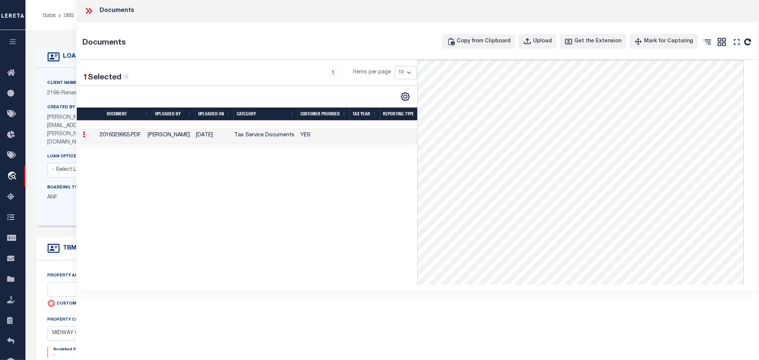
click at [62, 67] on div "LOAN DETAILS" at bounding box center [301, 56] width 531 height 21
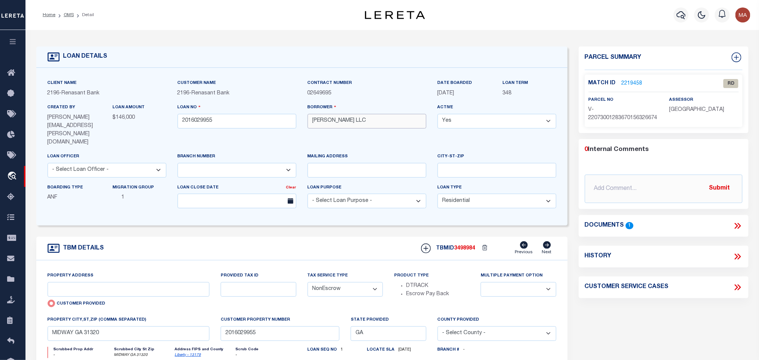
click at [316, 127] on input "GF DUNCAN LLC" at bounding box center [367, 121] width 119 height 15
click at [629, 82] on link "2219458" at bounding box center [632, 84] width 21 height 8
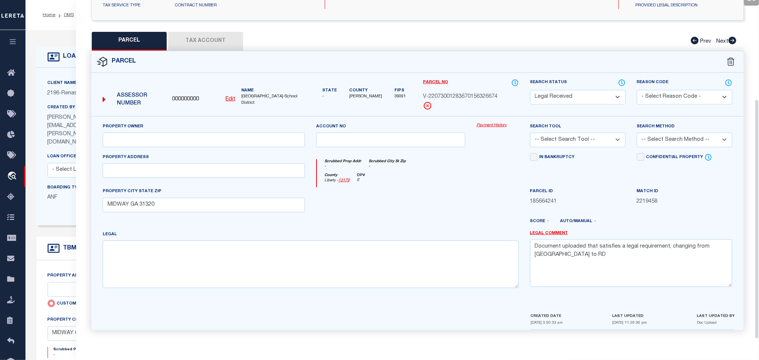
scroll to position [141, 0]
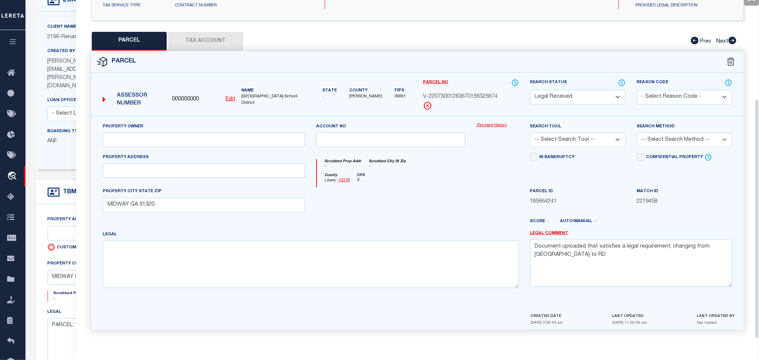
click at [66, 26] on label "Client Name" at bounding box center [62, 27] width 29 height 6
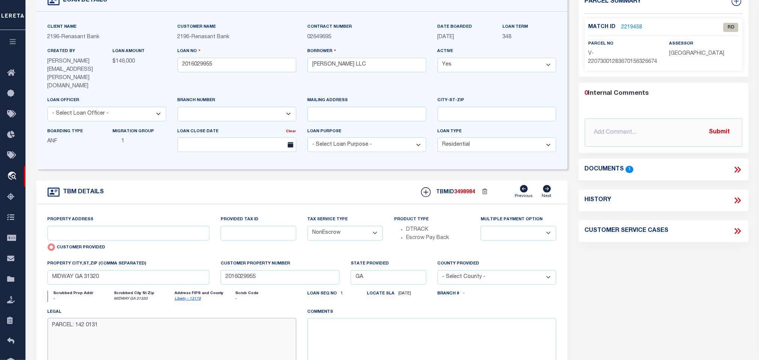
drag, startPoint x: 78, startPoint y: 316, endPoint x: 105, endPoint y: 320, distance: 27.2
click at [105, 320] on textarea "PARCEL: 142 0131" at bounding box center [172, 341] width 249 height 47
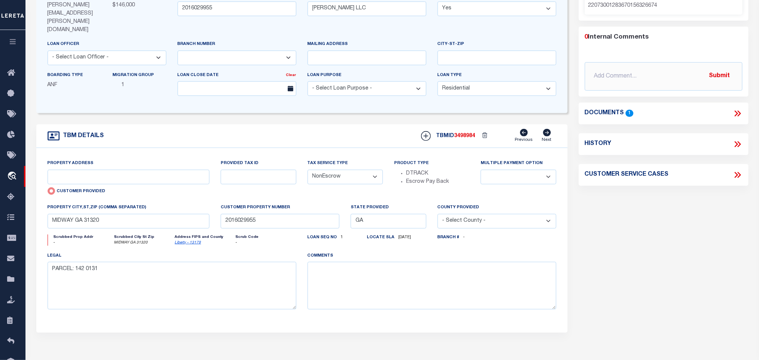
scroll to position [0, 0]
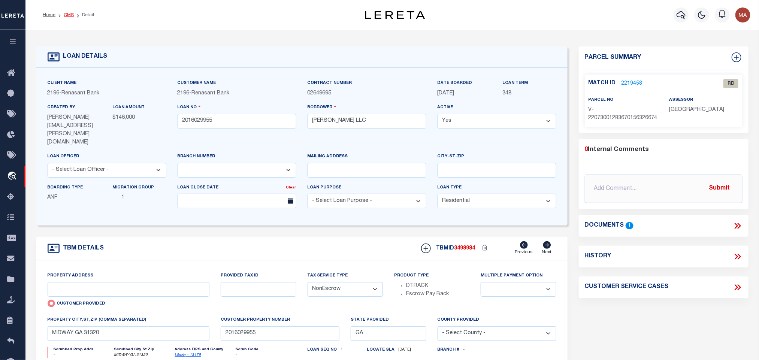
click at [72, 17] on link "OMS" at bounding box center [69, 15] width 10 height 4
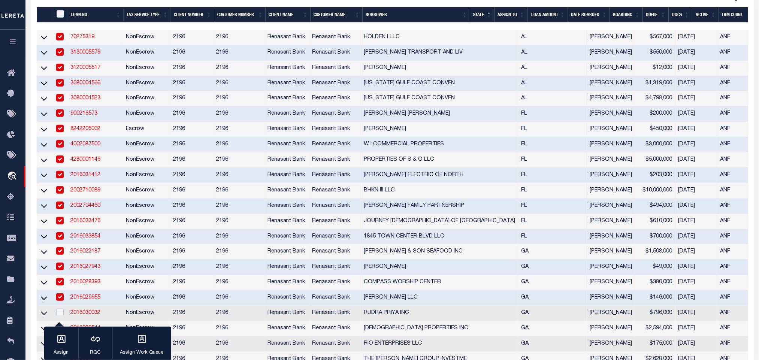
scroll to position [169, 0]
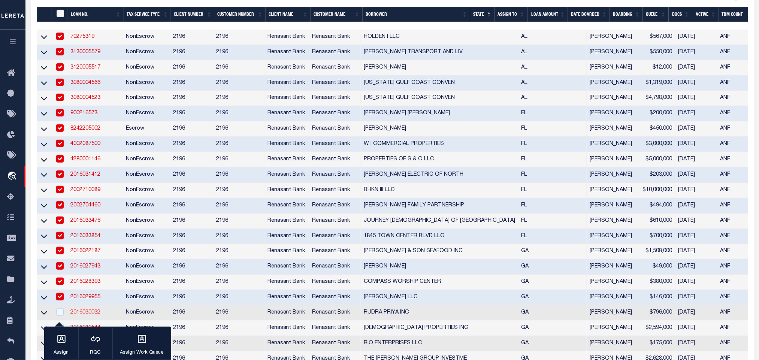
click at [90, 310] on link "2016030032" at bounding box center [85, 312] width 30 height 5
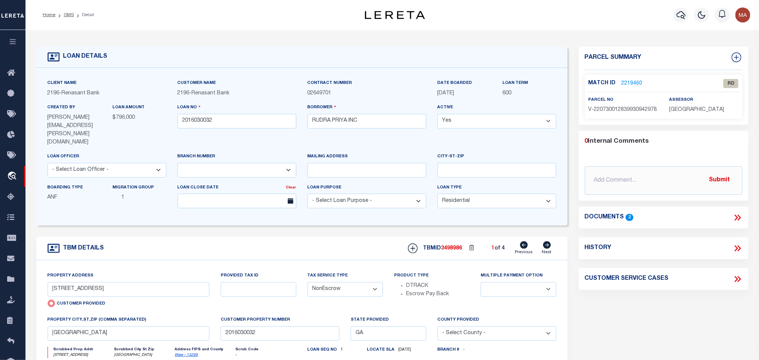
click at [185, 353] on link "Ware - 13299" at bounding box center [186, 355] width 23 height 4
click at [738, 216] on icon at bounding box center [738, 218] width 10 height 10
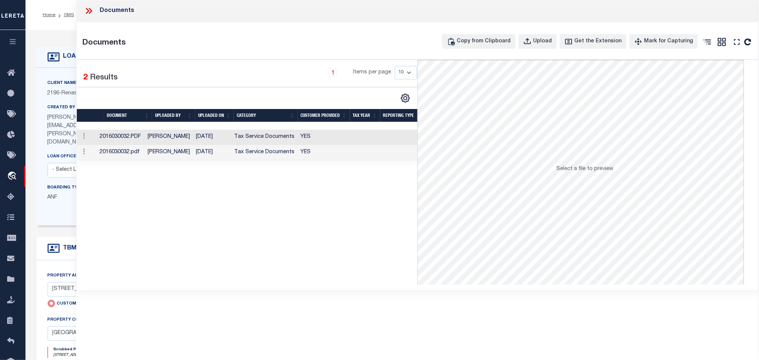
click at [283, 139] on td "Tax Service Documents" at bounding box center [265, 137] width 66 height 15
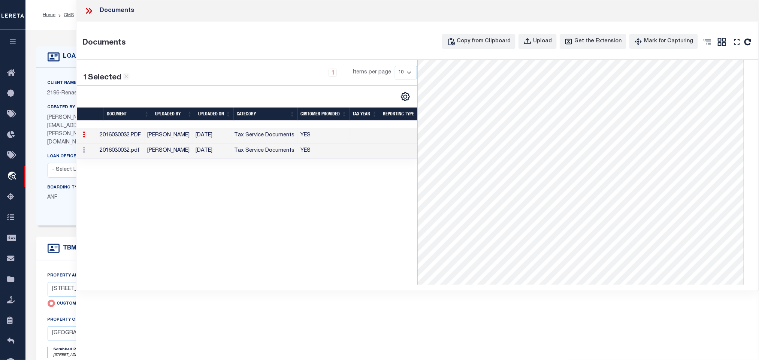
click at [296, 153] on td "Tax Service Documents" at bounding box center [265, 151] width 66 height 15
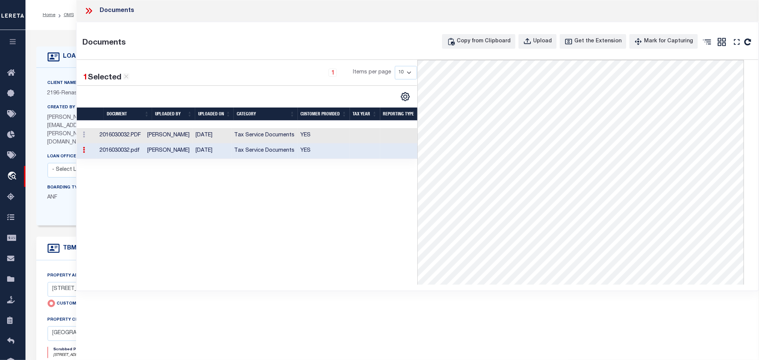
click at [89, 6] on icon at bounding box center [89, 11] width 10 height 10
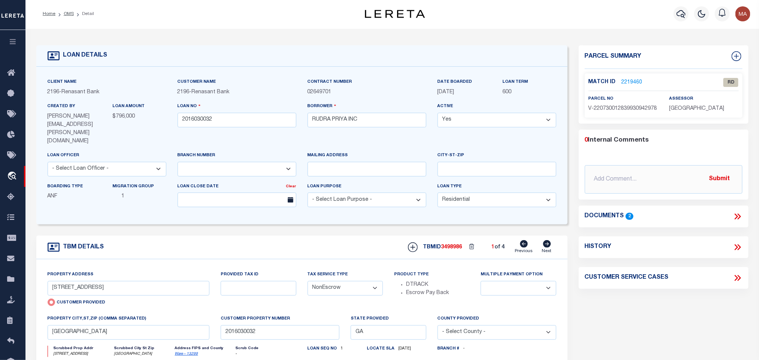
scroll to position [56, 0]
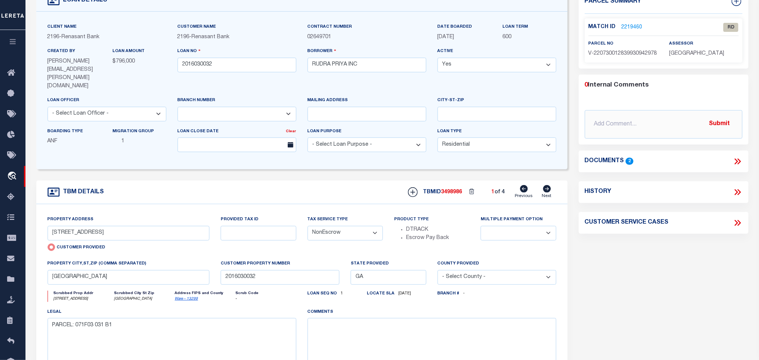
click at [187, 297] on link "Ware - 13299" at bounding box center [186, 299] width 23 height 4
click at [102, 226] on input "2401 PLANT AVE" at bounding box center [129, 233] width 162 height 15
click at [550, 185] on icon at bounding box center [547, 188] width 8 height 7
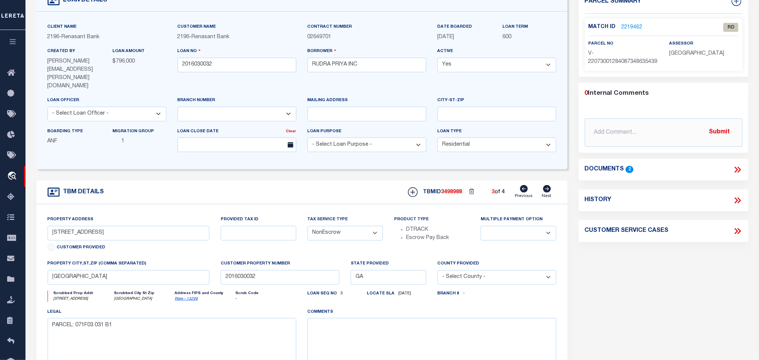
click at [550, 185] on icon at bounding box center [547, 188] width 8 height 7
click at [522, 185] on icon at bounding box center [524, 188] width 8 height 7
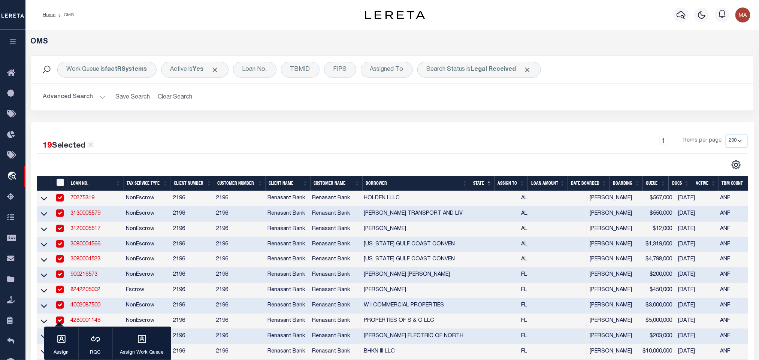
scroll to position [225, 0]
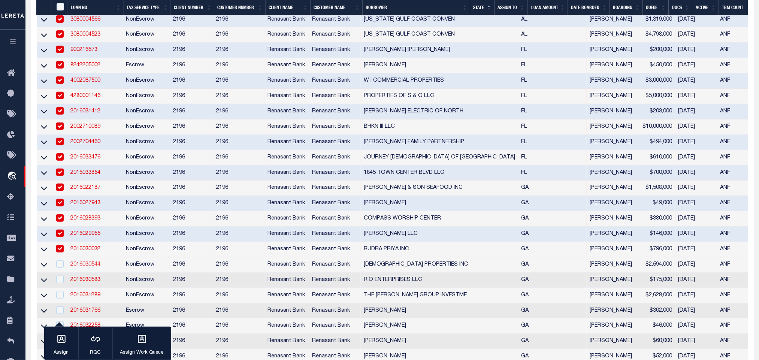
click at [96, 267] on link "2016030544" at bounding box center [85, 264] width 30 height 5
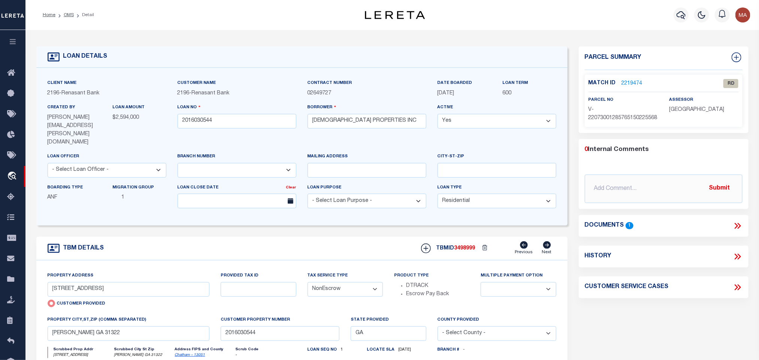
scroll to position [56, 0]
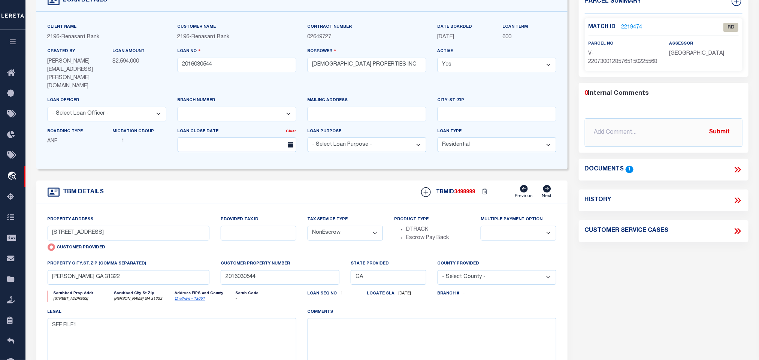
click at [187, 297] on link "Chatham - 13051" at bounding box center [190, 299] width 30 height 4
click at [739, 173] on icon at bounding box center [738, 170] width 3 height 6
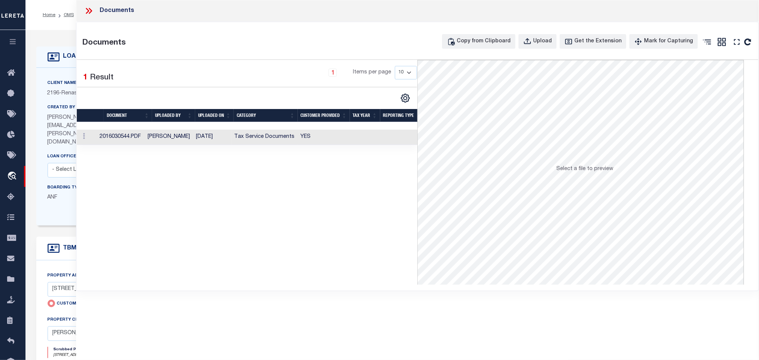
click at [251, 141] on td "Tax Service Documents" at bounding box center [265, 137] width 66 height 15
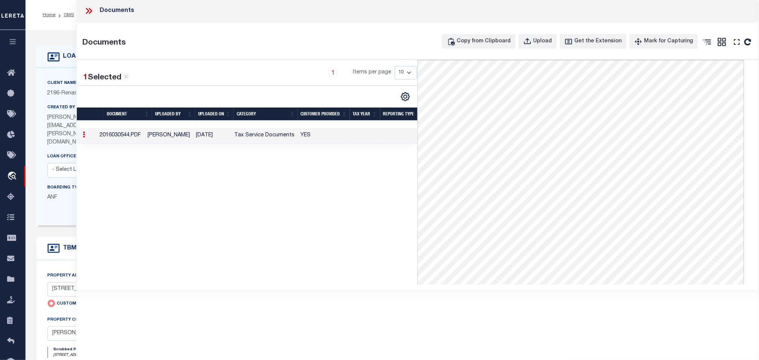
click at [88, 10] on icon at bounding box center [87, 11] width 3 height 6
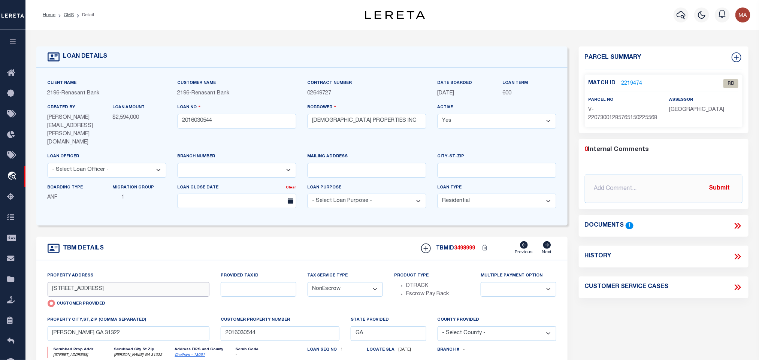
drag, startPoint x: 55, startPoint y: 278, endPoint x: 109, endPoint y: 285, distance: 54.4
click at [109, 285] on div "Property Address 221 TANGER OUTLETS BLVD Customer Provided" at bounding box center [129, 291] width 162 height 38
click at [136, 282] on input "221 TANGER OUTLETS BLVD" at bounding box center [129, 289] width 162 height 15
drag, startPoint x: 129, startPoint y: 327, endPoint x: 38, endPoint y: 325, distance: 90.3
click at [129, 327] on input "POOLER GA 31322" at bounding box center [129, 333] width 162 height 15
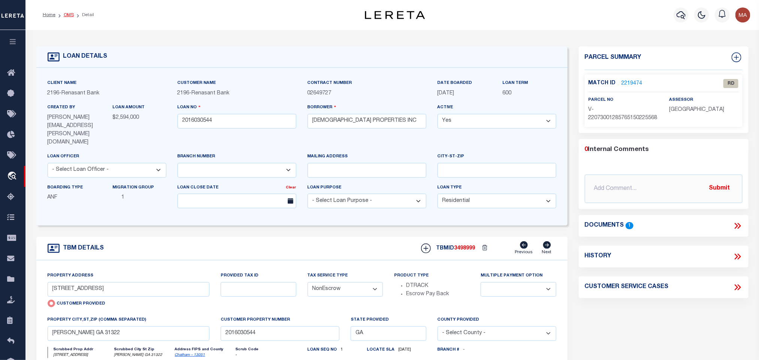
click at [66, 13] on link "OMS" at bounding box center [69, 15] width 10 height 4
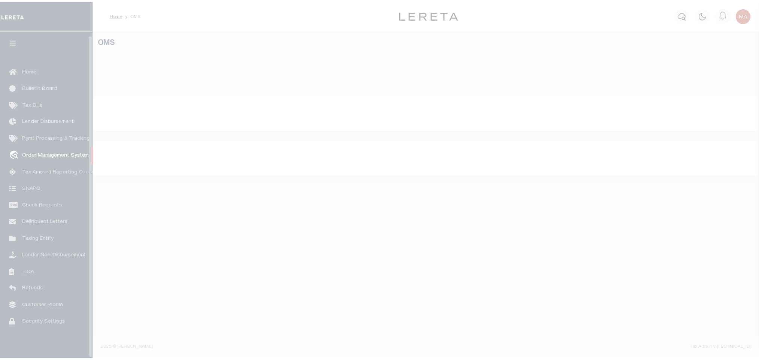
scroll to position [4, 0]
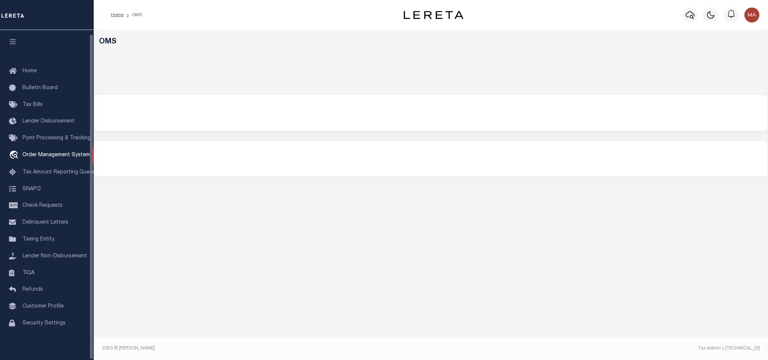
select select "200"
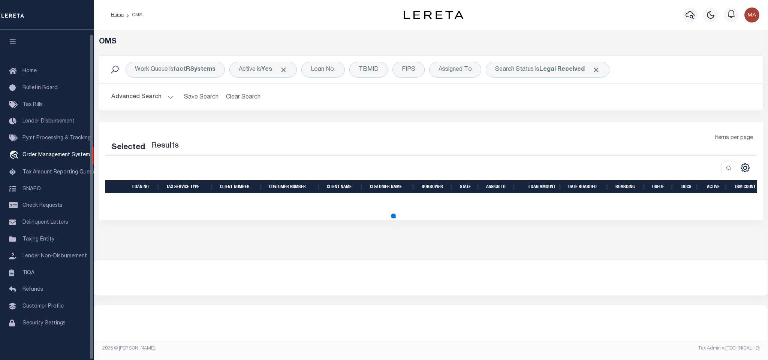
click at [10, 40] on icon "button" at bounding box center [13, 41] width 9 height 7
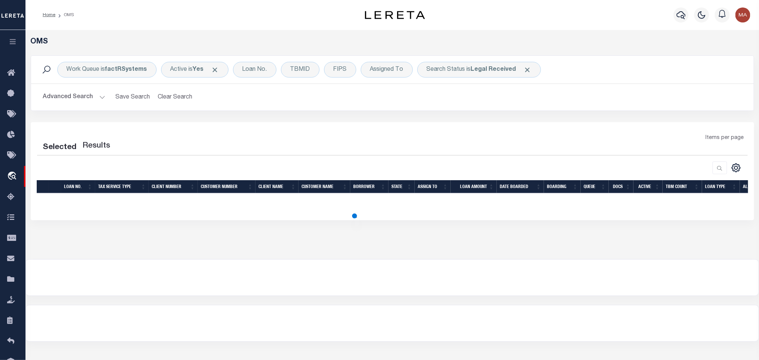
select select "200"
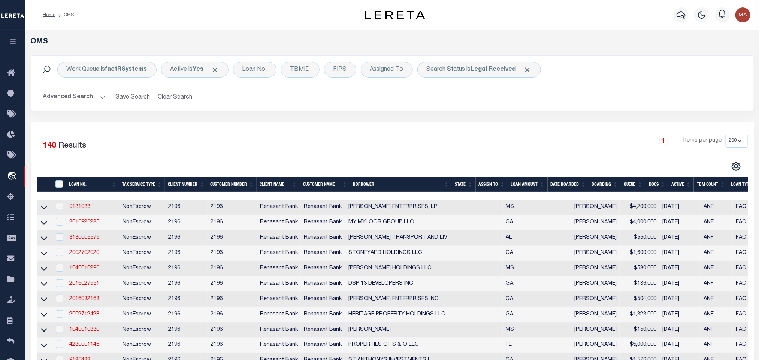
scroll to position [56, 0]
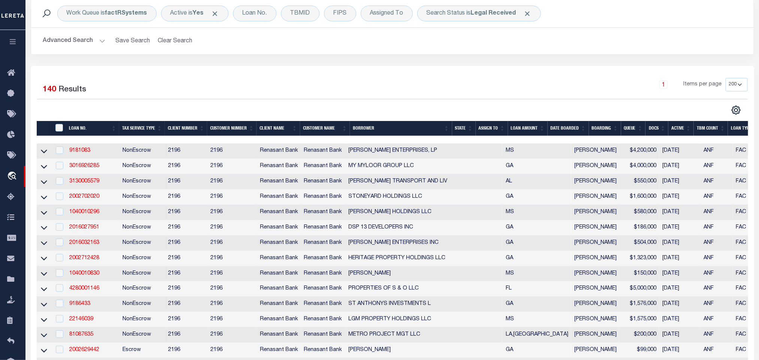
click at [463, 127] on th "State" at bounding box center [464, 128] width 24 height 15
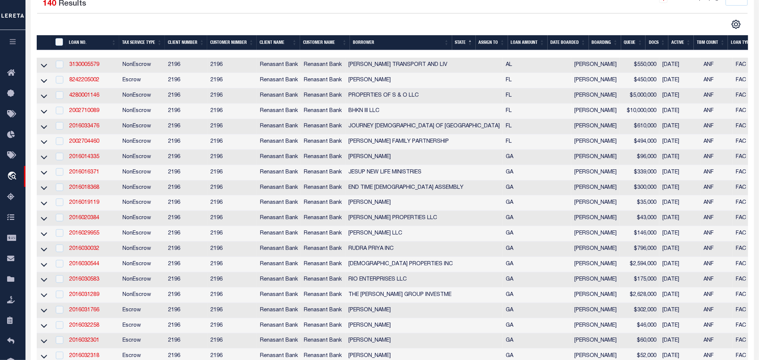
scroll to position [169, 0]
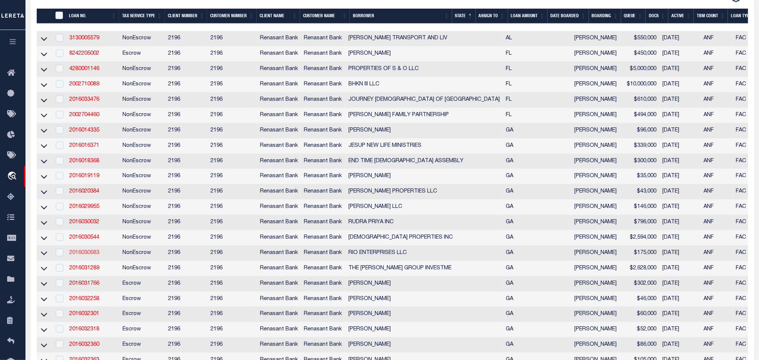
click at [90, 256] on link "2016030583" at bounding box center [84, 252] width 30 height 5
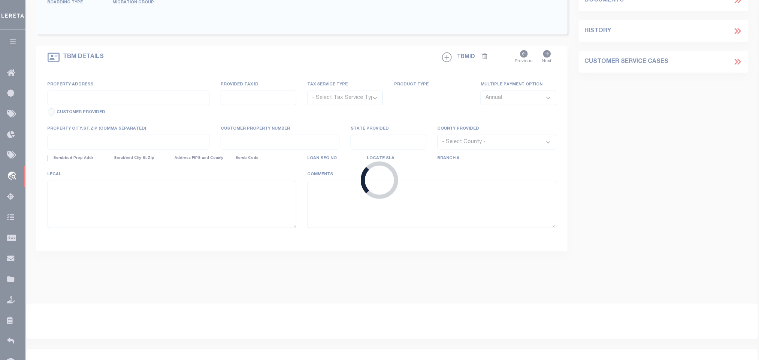
type input "2016030583"
type input "RIO ENTERPRISES LLC"
select select
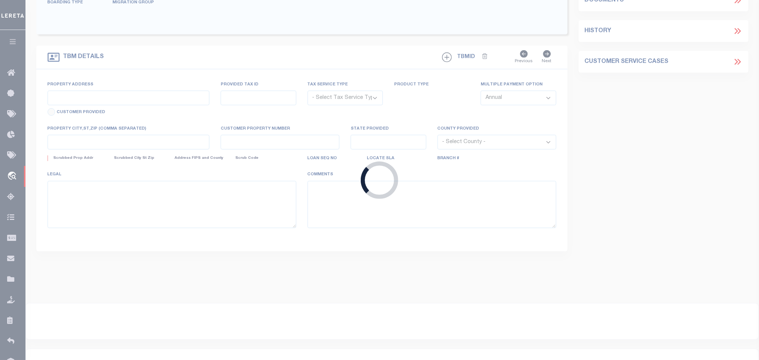
select select "10"
select select
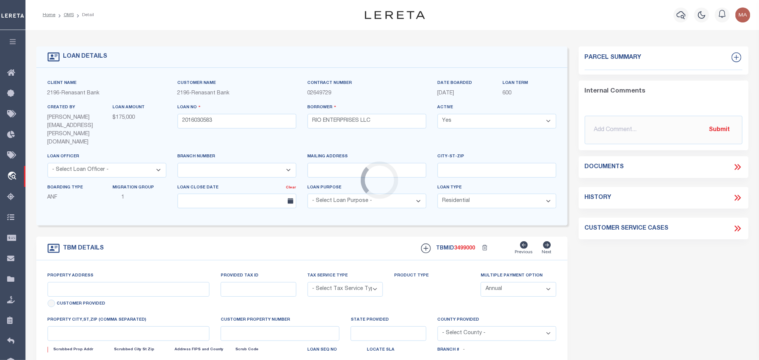
select select "4983"
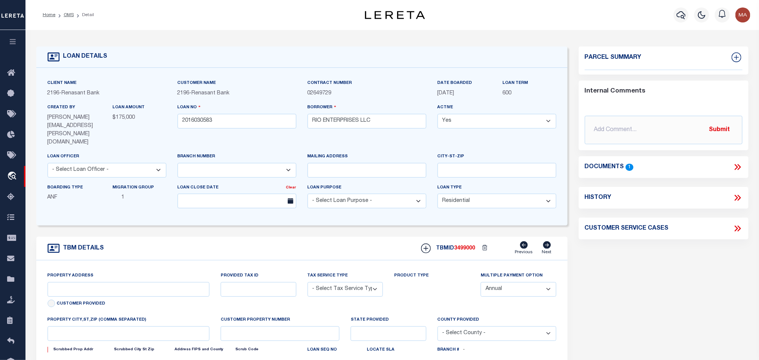
type input "118 AZALEA RD UNIT 1&2"
radio input "true"
select select "NonEscrow"
select select
type input "BAXLEY GA 31513"
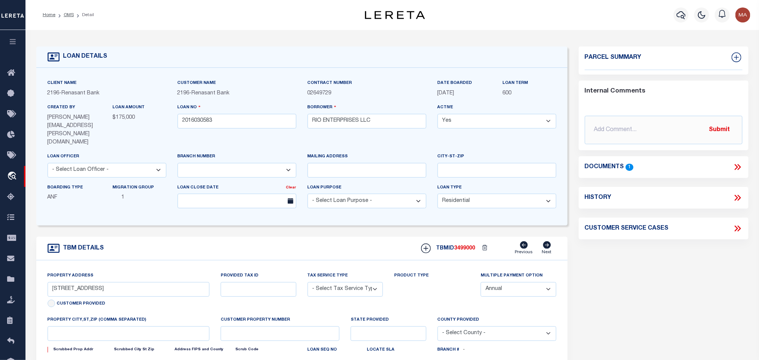
type input "2016030583"
type input "GA"
type textarea "PARCEL: 0034 060E1"
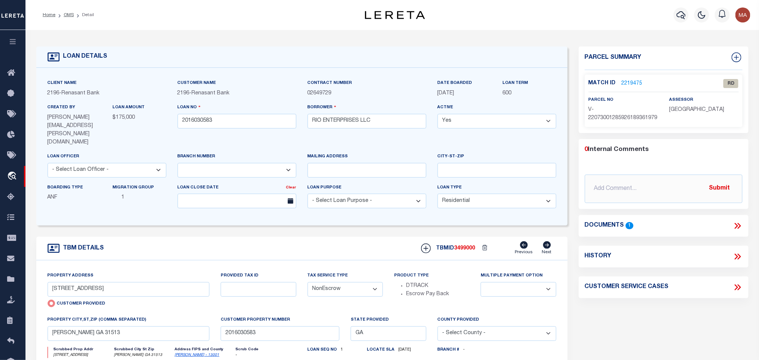
click at [182, 353] on link "Appling - 13001" at bounding box center [197, 355] width 45 height 4
click at [120, 282] on input "118 AZALEA RD UNIT 1&2" at bounding box center [129, 289] width 162 height 15
click at [741, 231] on icon at bounding box center [738, 226] width 10 height 10
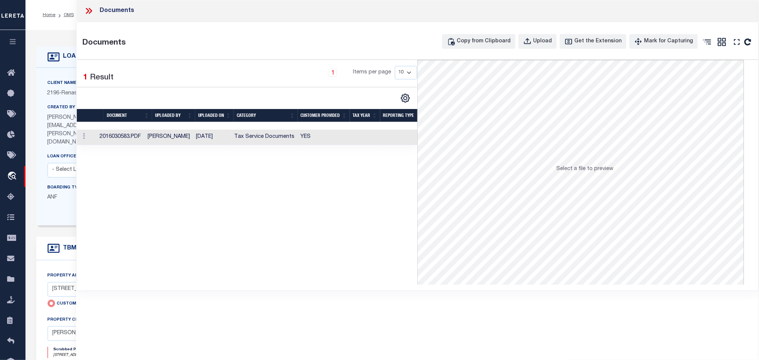
click at [307, 142] on td "YES" at bounding box center [324, 137] width 52 height 15
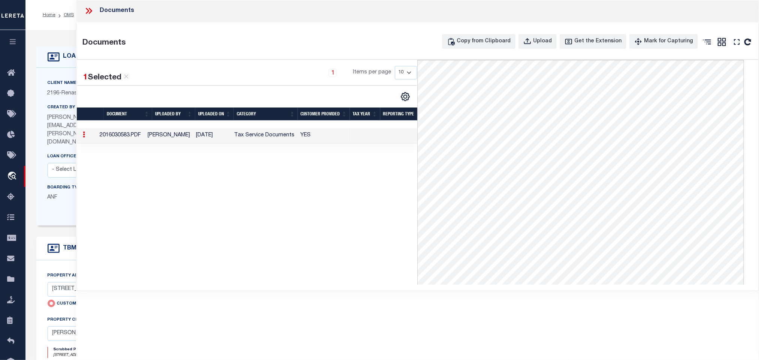
click at [86, 10] on icon at bounding box center [89, 11] width 10 height 10
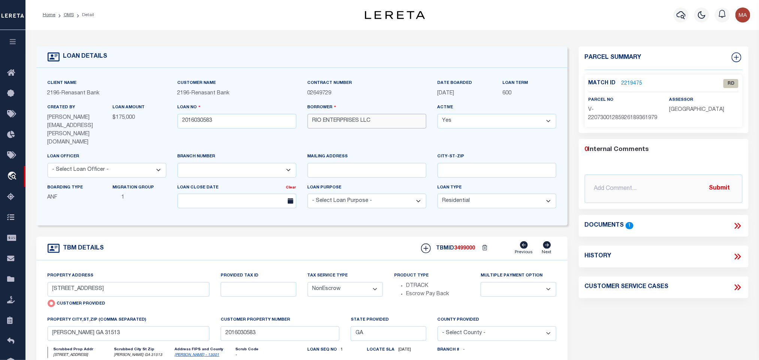
click at [368, 120] on input "RIO ENTERPRISES LLC" at bounding box center [367, 121] width 119 height 15
click at [71, 13] on link "OMS" at bounding box center [69, 15] width 10 height 4
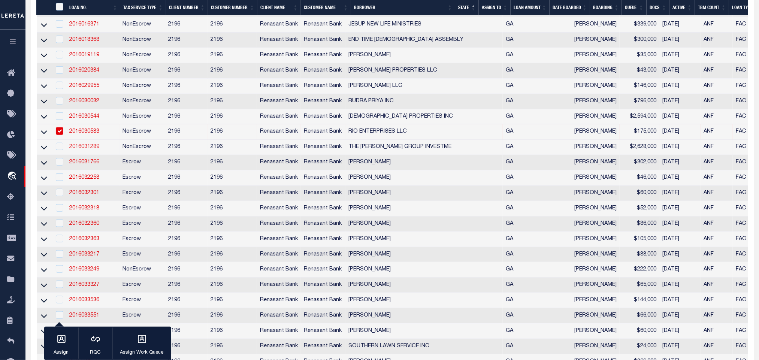
click at [85, 149] on link "2016031289" at bounding box center [84, 146] width 30 height 5
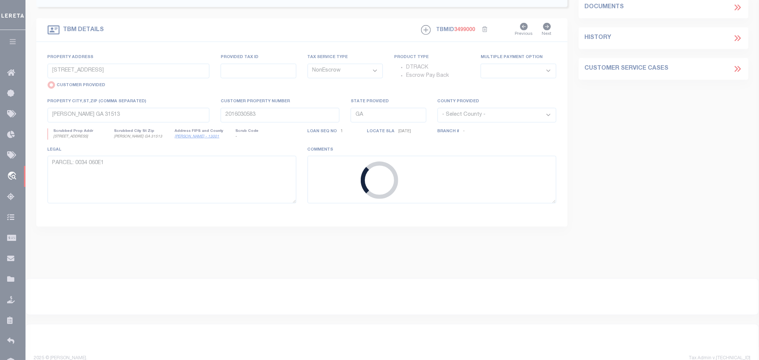
type input "2016031289"
type input "THE HARRIS GROUP INVESTME"
select select
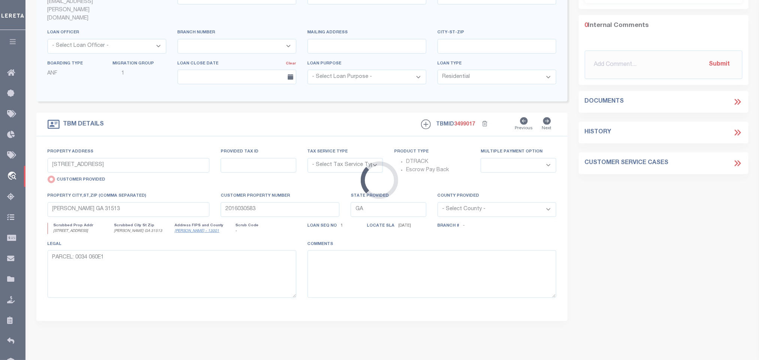
type input "288 S 4TH ST"
select select "NonEscrow"
select select
type input "JESUP GA 31545"
type input "2016031289"
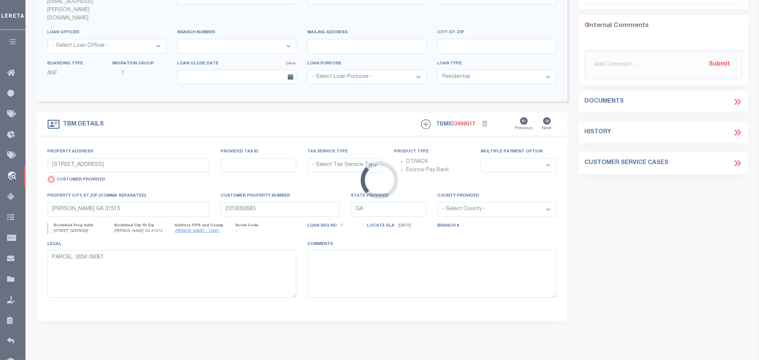
type textarea "PARCEL: J18-151"
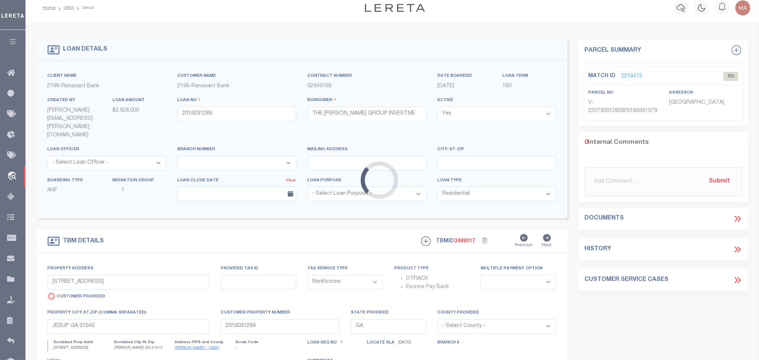
select select "4983"
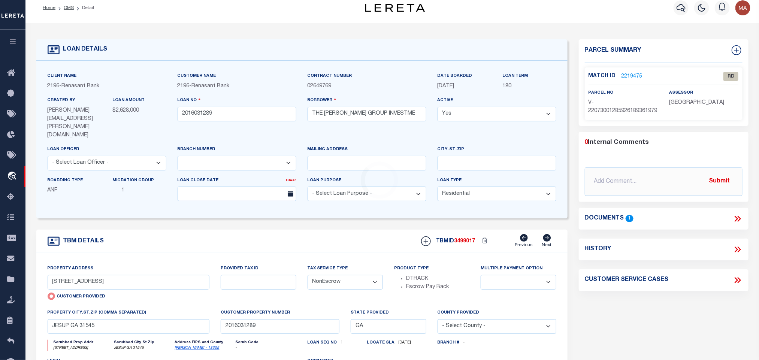
scroll to position [0, 0]
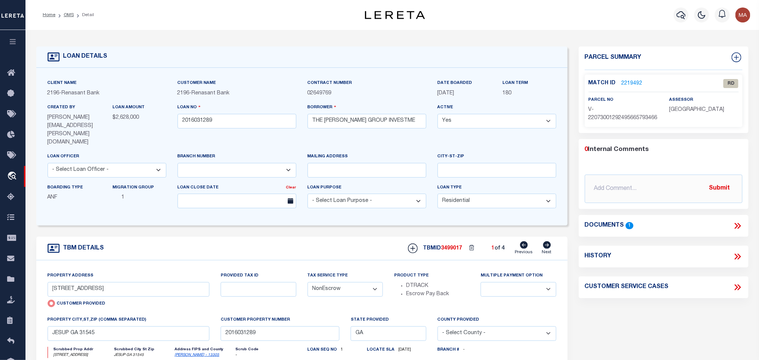
click at [185, 353] on link "Wayne - 13305" at bounding box center [197, 355] width 45 height 4
click at [99, 282] on input "288 S 4TH ST" at bounding box center [129, 289] width 162 height 15
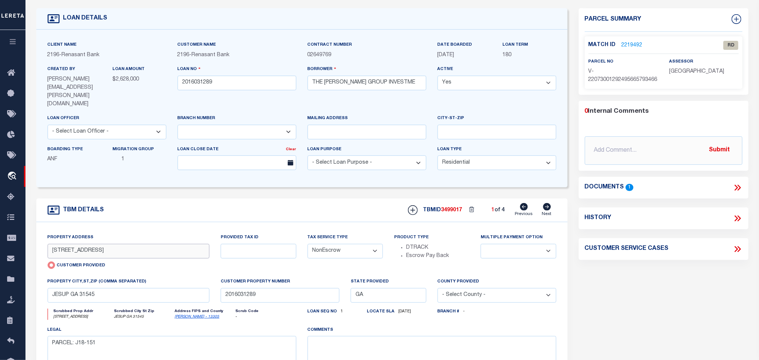
scroll to position [56, 0]
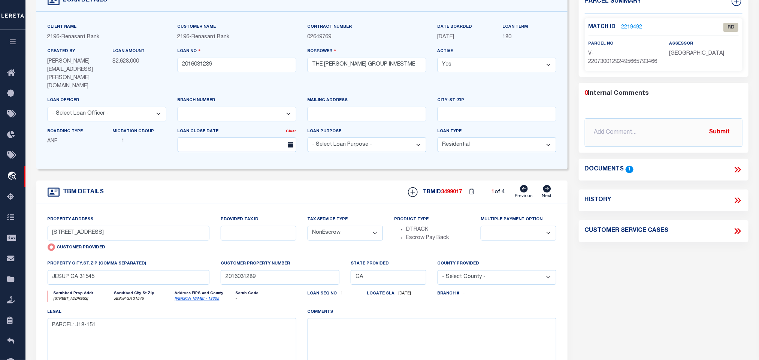
click at [736, 173] on icon at bounding box center [736, 170] width 3 height 6
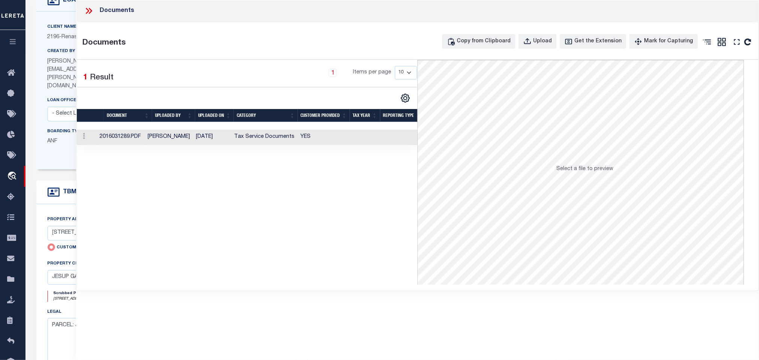
click at [363, 139] on td at bounding box center [365, 137] width 30 height 15
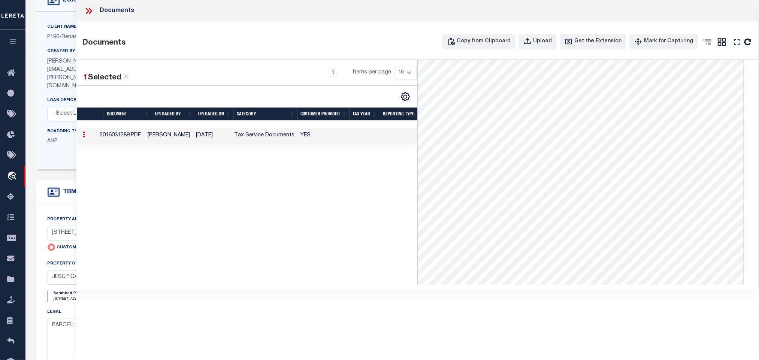
click at [59, 134] on div "Boarding Type ANF" at bounding box center [74, 139] width 65 height 24
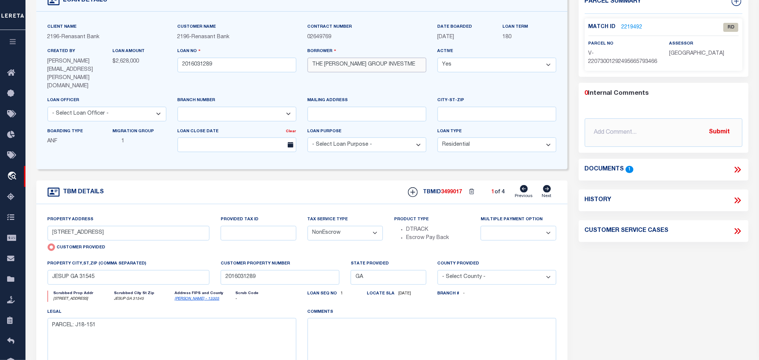
click at [338, 70] on input "THE HARRIS GROUP INVESTME" at bounding box center [367, 65] width 119 height 15
click at [549, 185] on icon at bounding box center [547, 188] width 8 height 7
type input "720 W ORANGE ST"
radio input "false"
select select
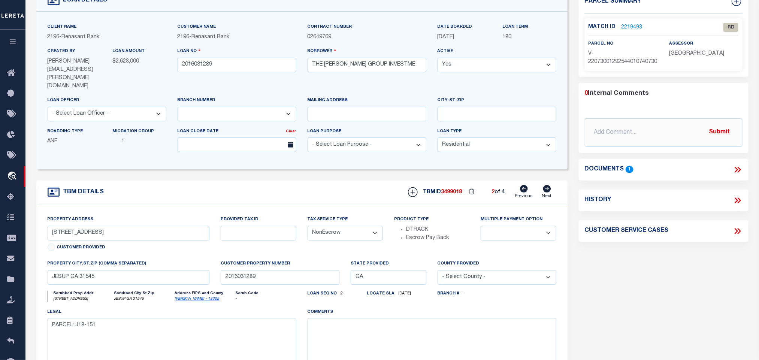
click at [549, 185] on icon at bounding box center [547, 188] width 8 height 7
type input "2195 PERRY LANE RD"
select select
type input "BRUNSWICK GA 31525"
click at [549, 185] on icon at bounding box center [547, 188] width 8 height 7
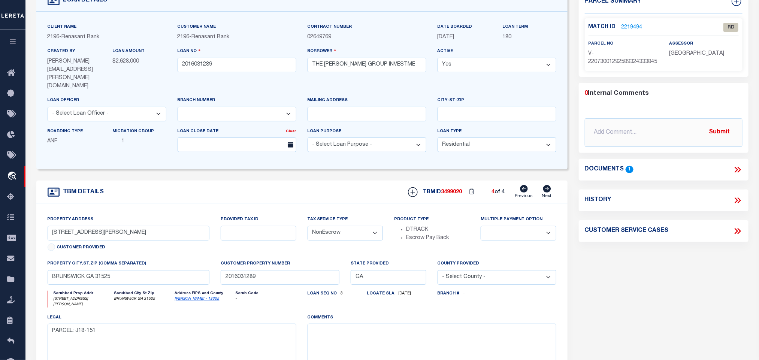
type input "292 S 4TH ST"
select select
type input "JESUP GA 31545"
click at [523, 185] on icon at bounding box center [524, 188] width 8 height 7
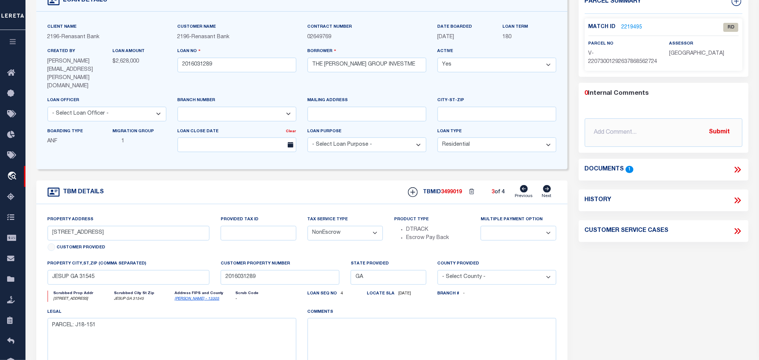
type input "2195 PERRY LANE RD"
select select
type input "BRUNSWICK GA 31525"
click at [523, 185] on icon at bounding box center [524, 188] width 8 height 7
type input "720 W ORANGE ST"
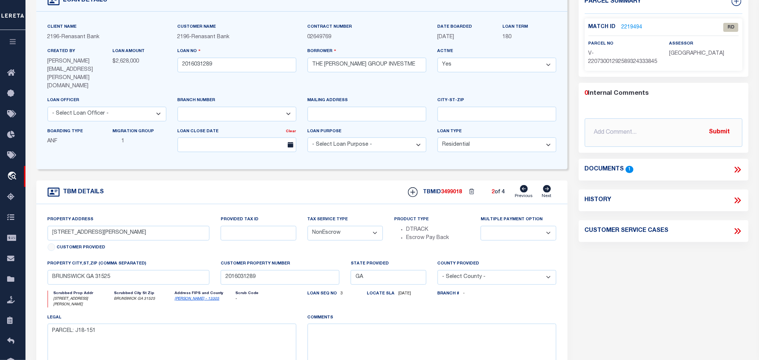
select select
type input "JESUP GA 31545"
click at [523, 185] on icon at bounding box center [524, 188] width 8 height 7
type input "288 S 4TH ST"
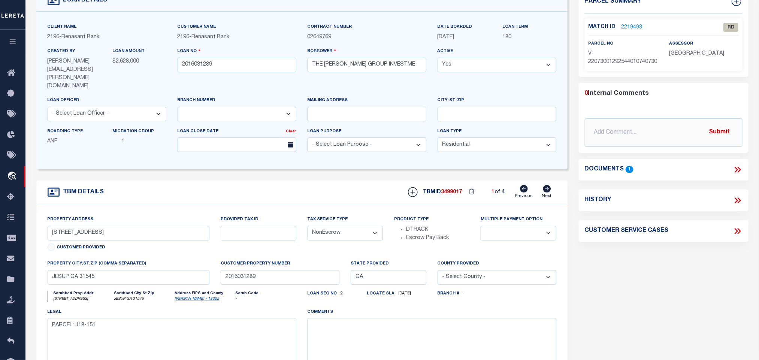
radio input "true"
select select
click at [134, 244] on div "Customer Provided" at bounding box center [129, 249] width 162 height 10
click at [138, 226] on input "288 S 4TH ST" at bounding box center [129, 233] width 162 height 15
click at [149, 270] on input "JESUP GA 31545" at bounding box center [129, 277] width 162 height 15
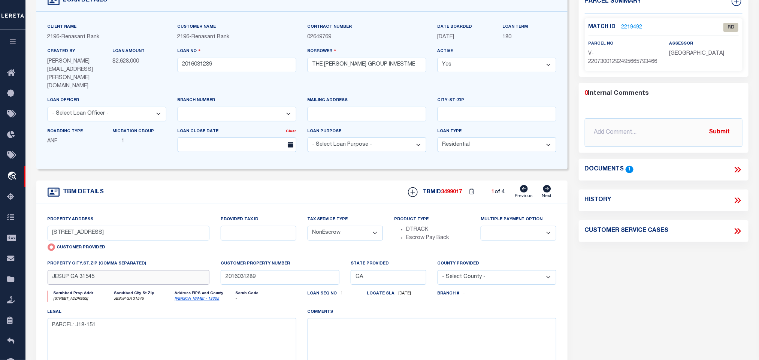
scroll to position [0, 0]
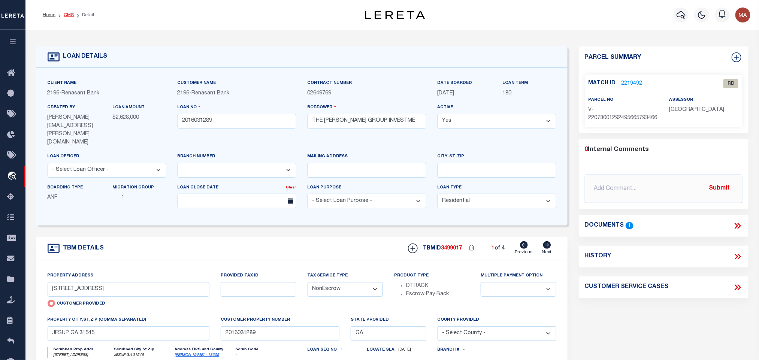
click at [64, 16] on link "OMS" at bounding box center [69, 15] width 10 height 4
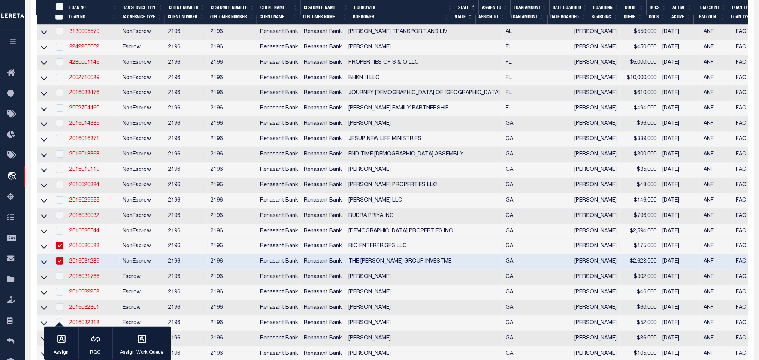
scroll to position [281, 0]
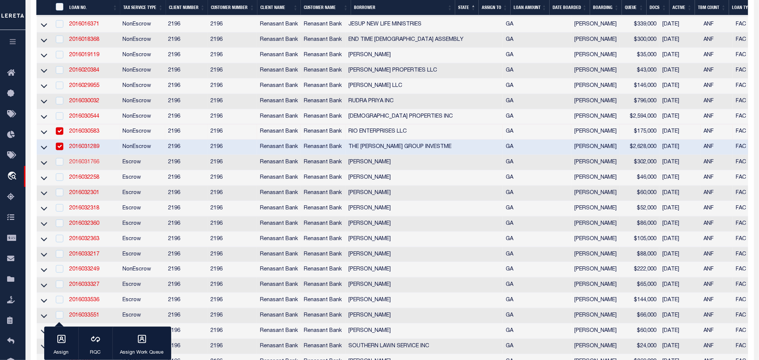
click at [93, 165] on link "2016031766" at bounding box center [84, 162] width 30 height 5
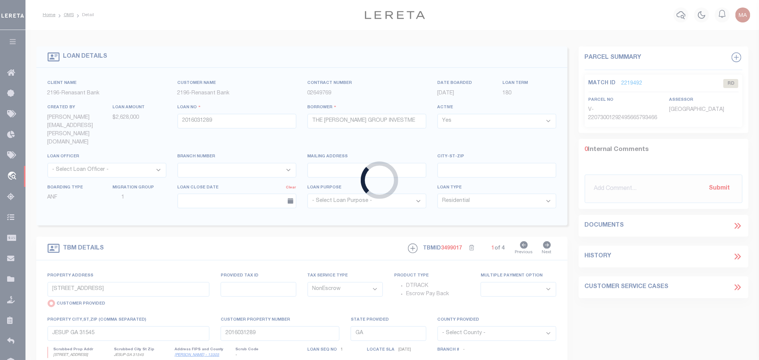
type input "2016031766"
type input "JAN STJOHN"
select select
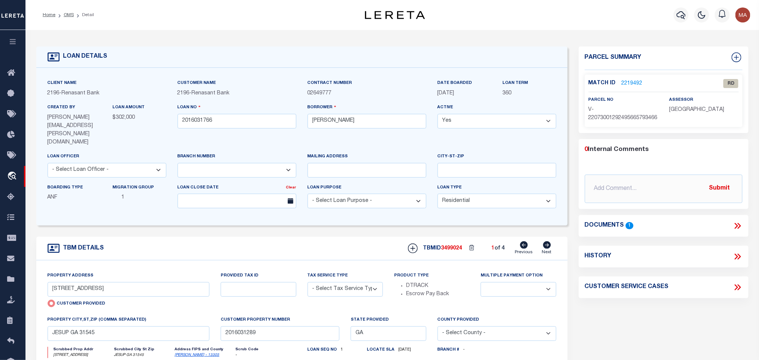
type input "337 LANTERN WALK"
select select "Escrow"
select select
type input "ST SIMONS ISLAND GA 31522"
type input "2016031766"
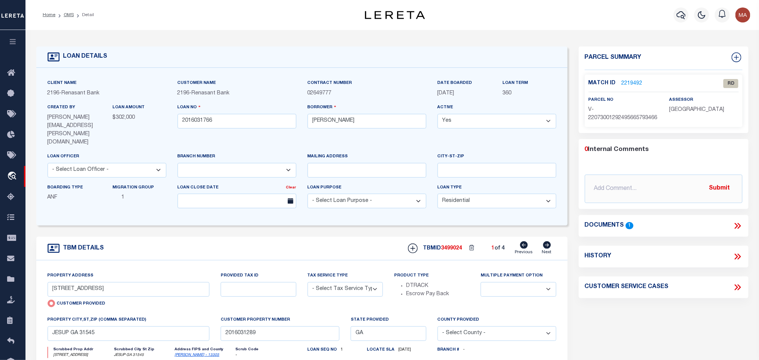
type textarea "PARCEL: 04-113221"
select select "4983"
click at [185, 353] on link "Glynn - 13127" at bounding box center [197, 355] width 45 height 4
click at [111, 282] on input "337 LANTERN WALK" at bounding box center [129, 289] width 162 height 15
click at [737, 225] on icon at bounding box center [736, 226] width 3 height 6
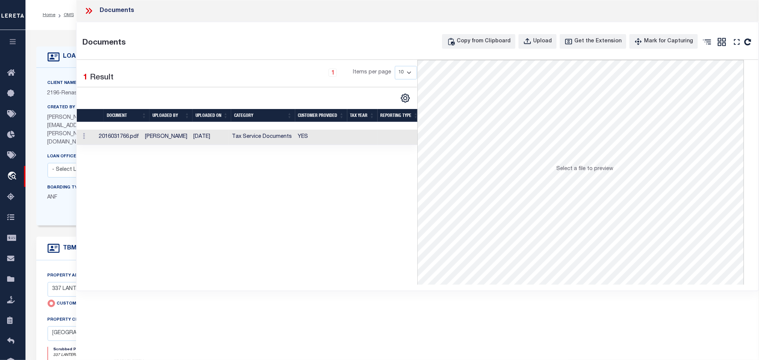
click at [284, 142] on td "Tax Service Documents" at bounding box center [262, 137] width 66 height 15
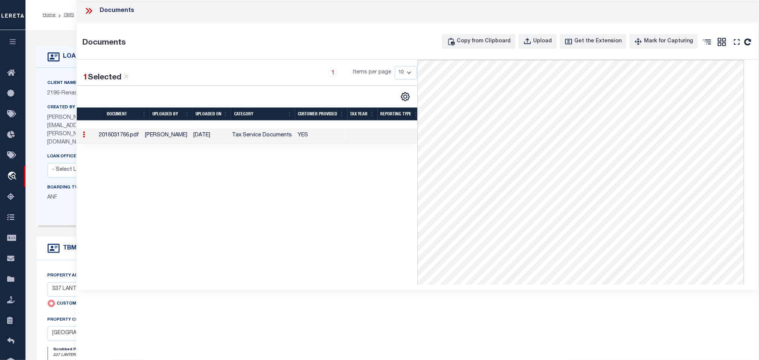
click at [91, 9] on icon at bounding box center [89, 11] width 10 height 10
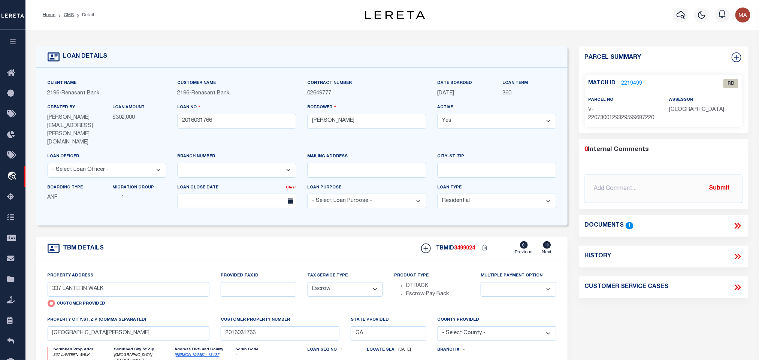
click at [634, 80] on link "2219499" at bounding box center [632, 84] width 21 height 8
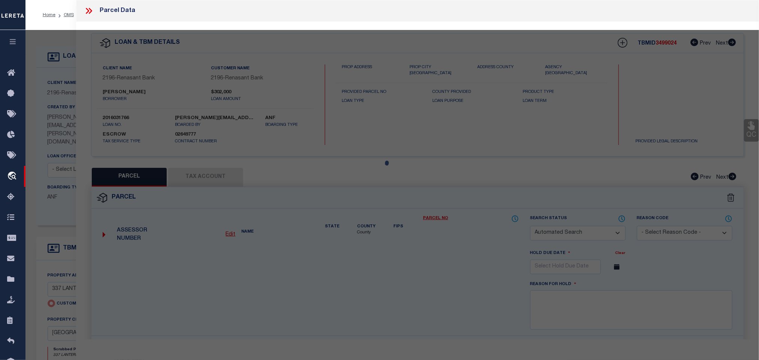
checkbox input "false"
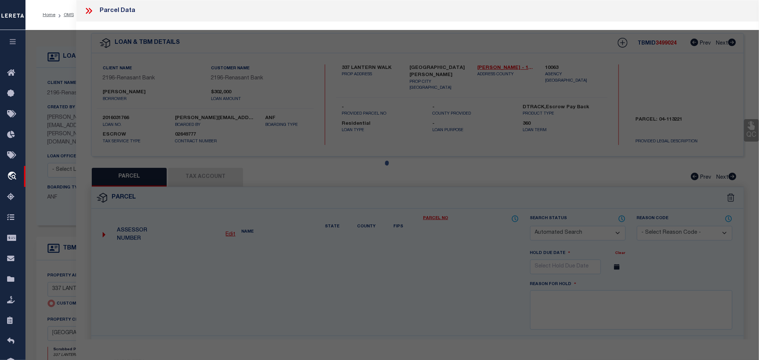
select select "RD"
type input "337 LANTERN WALK"
checkbox input "false"
type input "ST SIMONS ISLAND GA 31522"
type textarea "Document uploaded that satisfies a legal requirement, changing from ND to RD"
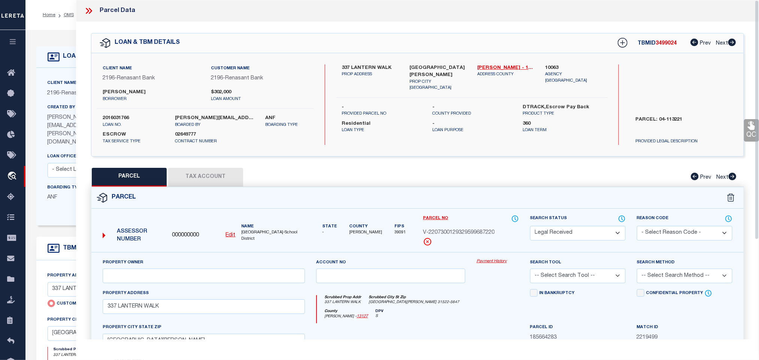
click at [227, 238] on u "Edit" at bounding box center [231, 235] width 10 height 5
type input "000000000"
type input "V-2207300129329599687220"
select select "RD"
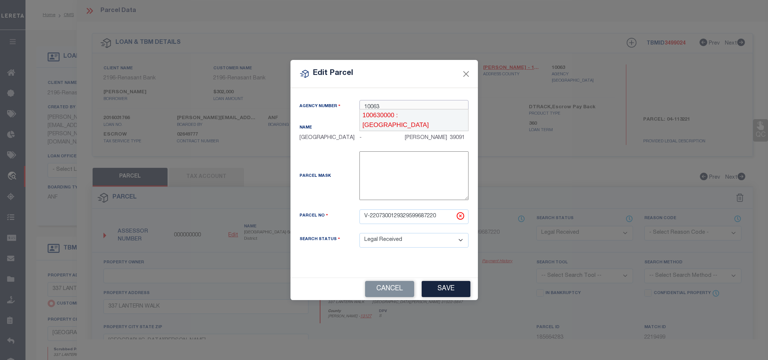
click at [403, 113] on div "100630000 : GLYNN COUNTY" at bounding box center [414, 119] width 108 height 21
type input "100630000"
click at [422, 218] on input "V-2207300129329599687220" at bounding box center [413, 216] width 109 height 15
paste input "0411322"
type input "0411322"
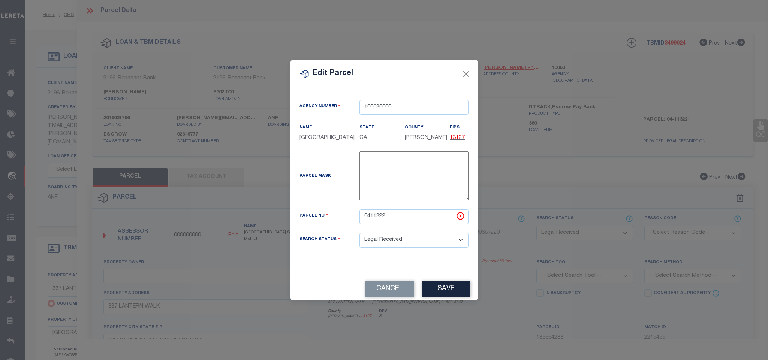
click at [442, 281] on div "Cancel Save" at bounding box center [383, 289] width 187 height 22
click at [443, 290] on button "Save" at bounding box center [446, 289] width 49 height 16
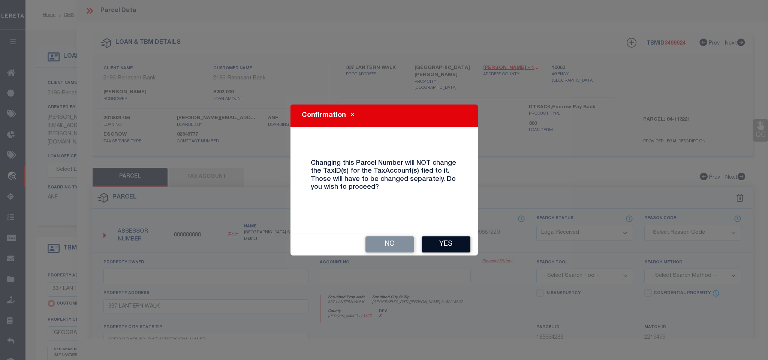
click at [448, 247] on button "Yes" at bounding box center [446, 244] width 49 height 16
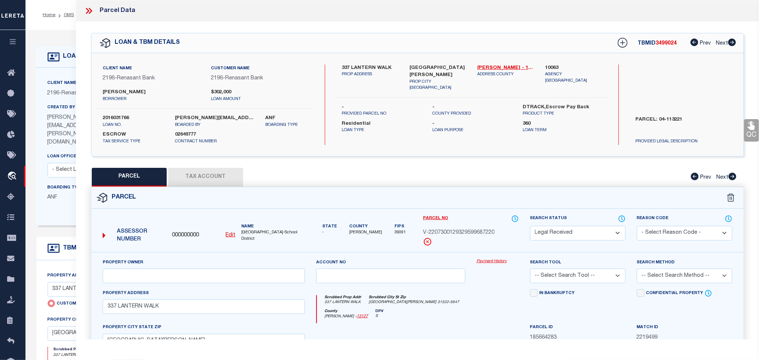
select select "RD"
checkbox input "false"
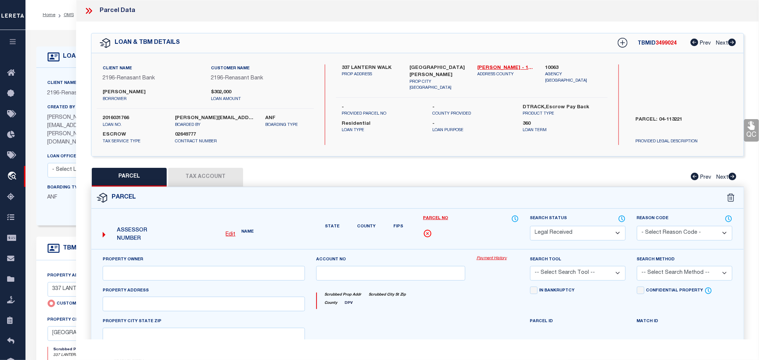
type input "337 LANTERN WALK"
checkbox input "false"
type input "ST SIMONS ISLAND GA 31522"
type textarea "Document uploaded that satisfies a legal requirement, changing from ND to RD"
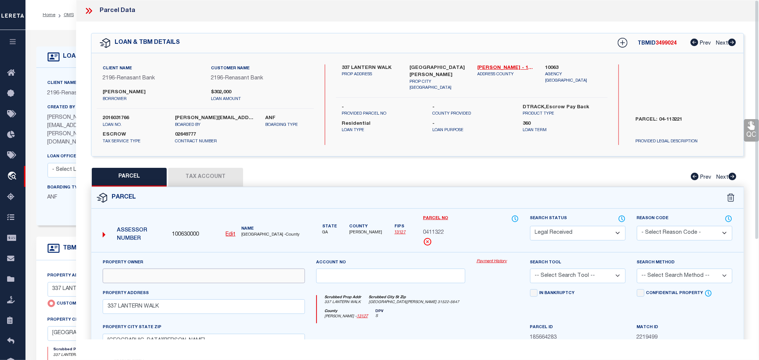
click at [144, 278] on input "text" at bounding box center [204, 276] width 202 height 15
paste input "ST JOHN JAN"
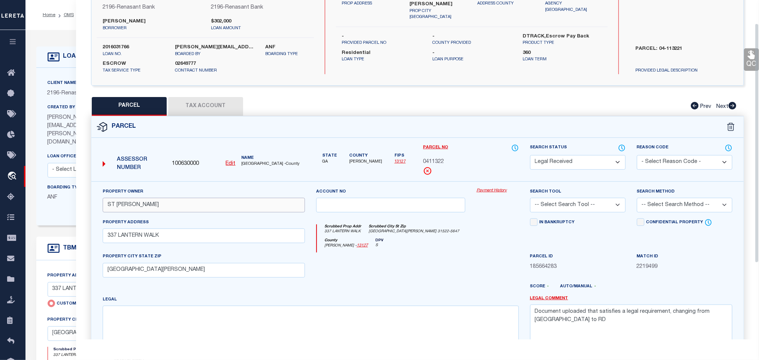
scroll to position [141, 0]
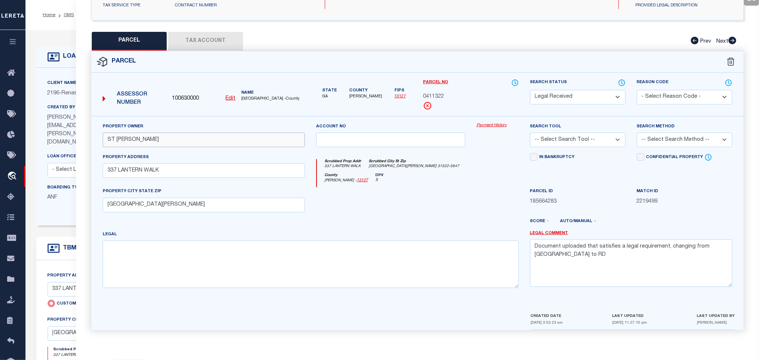
type input "ST JOHN JAN"
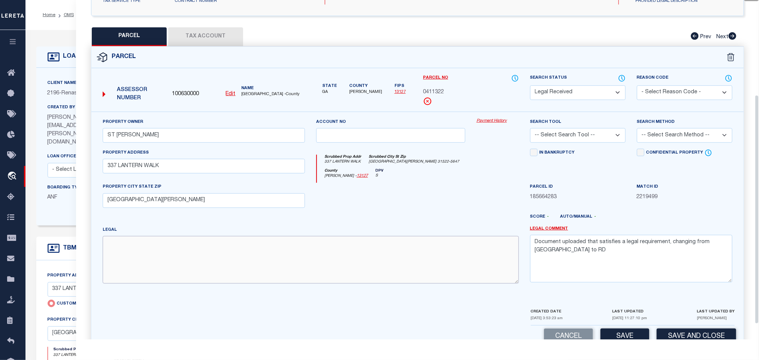
drag, startPoint x: 281, startPoint y: 268, endPoint x: 346, endPoint y: 257, distance: 66.2
click at [281, 268] on textarea at bounding box center [311, 259] width 416 height 47
paste textarea "337 THE GATES"
type textarea "337 THE GATES"
click at [567, 254] on textarea "Document uploaded that satisfies a legal requirement, changing from ND to RD" at bounding box center [631, 258] width 202 height 47
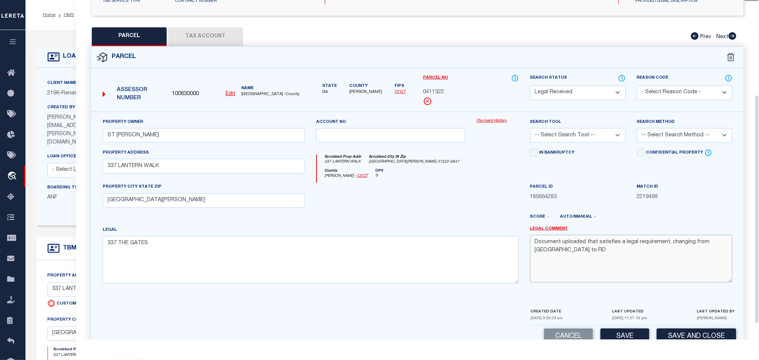
click at [567, 254] on textarea "Document uploaded that satisfies a legal requirement, changing from ND to RD" at bounding box center [631, 258] width 202 height 47
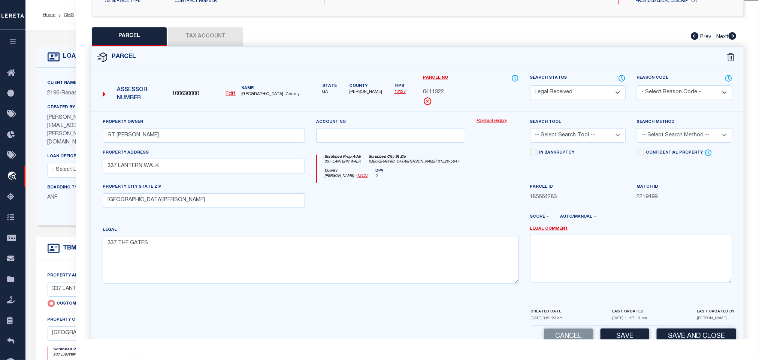
click at [592, 141] on select "-- Select Search Tool -- 3rd Party Website Agency File Agency Website ATLS CNV-…" at bounding box center [578, 135] width 96 height 15
select select "AGW"
click at [530, 130] on select "-- Select Search Tool -- 3rd Party Website Agency File Agency Website ATLS CNV-…" at bounding box center [578, 135] width 96 height 15
drag, startPoint x: 673, startPoint y: 138, endPoint x: 668, endPoint y: 144, distance: 7.2
click at [673, 138] on select "-- Select Search Method -- Property Address Legal Liability Info Provided" at bounding box center [685, 135] width 96 height 15
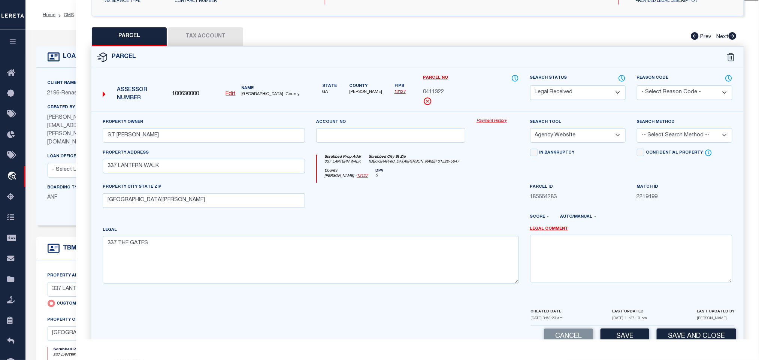
select select "LEG"
click at [637, 130] on select "-- Select Search Method -- Property Address Legal Liability Info Provided" at bounding box center [685, 135] width 96 height 15
click at [611, 338] on button "Save" at bounding box center [625, 337] width 49 height 16
click at [216, 42] on button "Tax Account" at bounding box center [205, 36] width 75 height 19
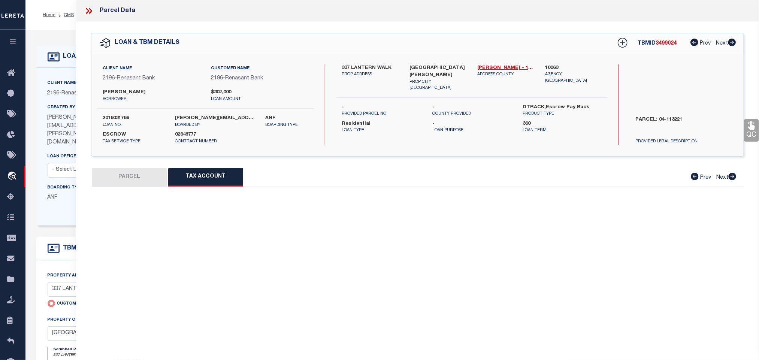
scroll to position [0, 0]
select select "100"
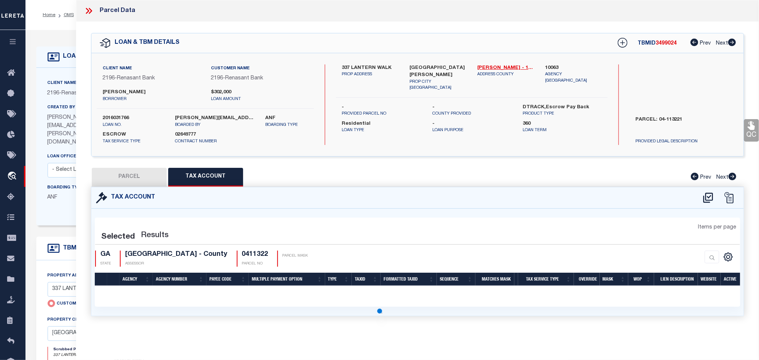
select select "100"
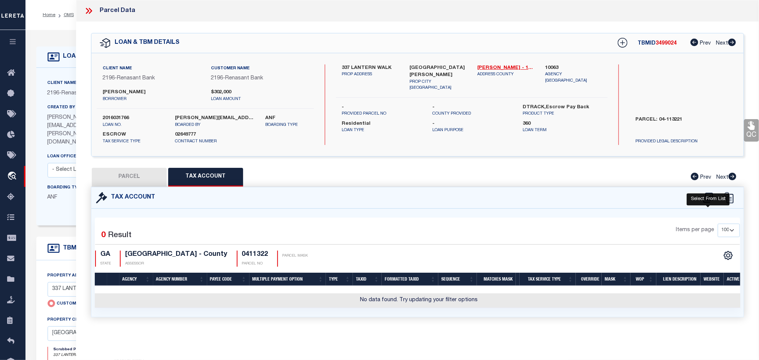
click at [706, 198] on icon at bounding box center [708, 198] width 10 height 10
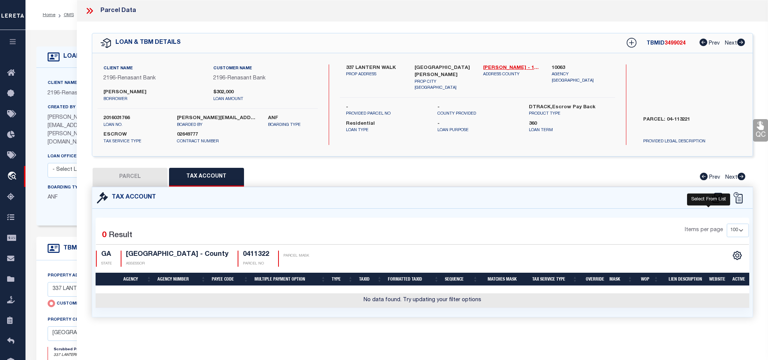
select select "100"
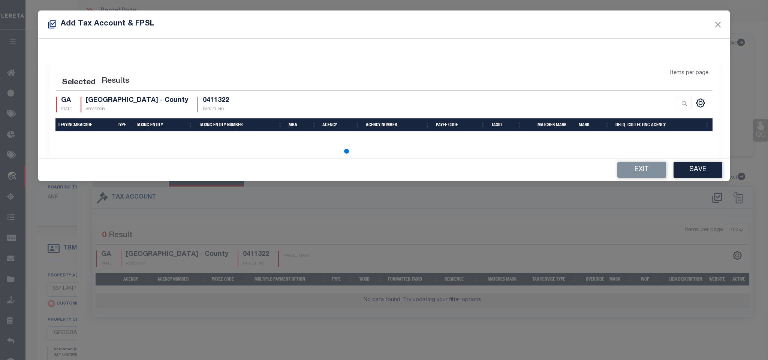
select select "100"
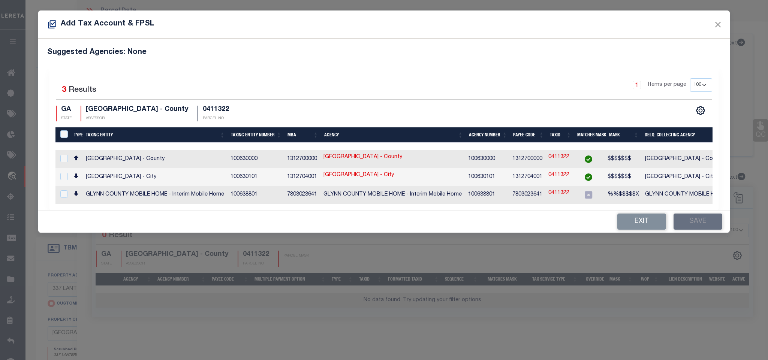
click at [670, 162] on td "GLYNN COUNTY - County" at bounding box center [714, 159] width 145 height 18
checkbox input "true"
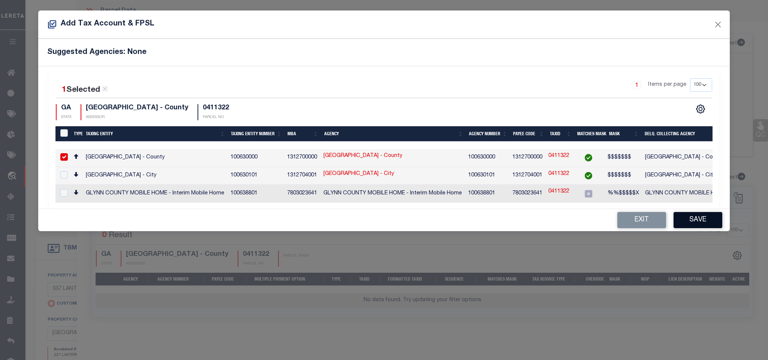
click at [690, 225] on button "Save" at bounding box center [697, 220] width 49 height 16
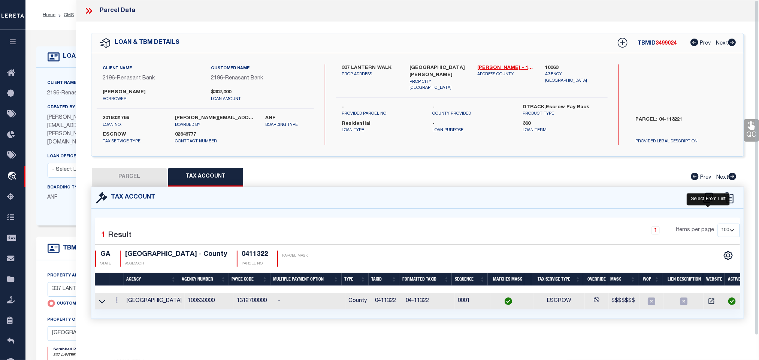
click at [707, 195] on icon at bounding box center [708, 198] width 12 height 12
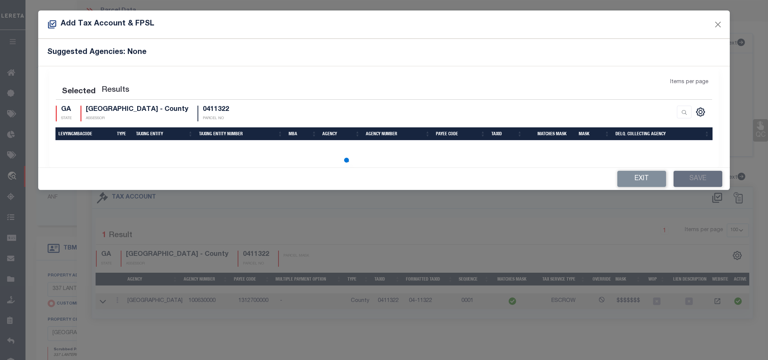
select select "100"
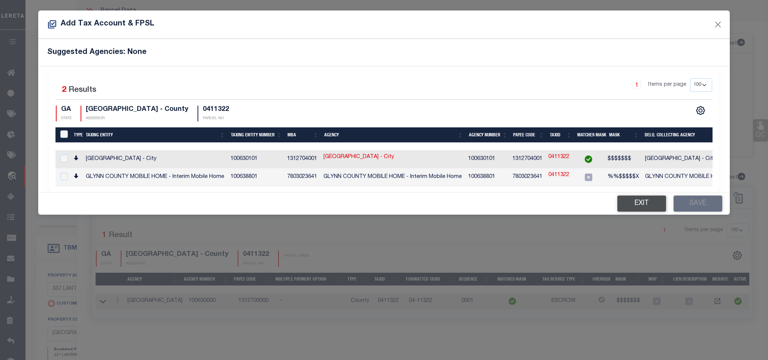
click at [643, 207] on button "Exit" at bounding box center [641, 204] width 49 height 16
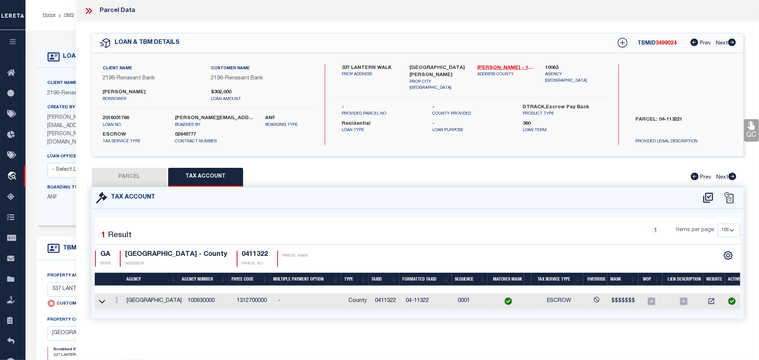
drag, startPoint x: 152, startPoint y: 181, endPoint x: 144, endPoint y: 178, distance: 8.6
click at [152, 181] on button "PARCEL" at bounding box center [129, 177] width 75 height 19
select select "AS"
select select
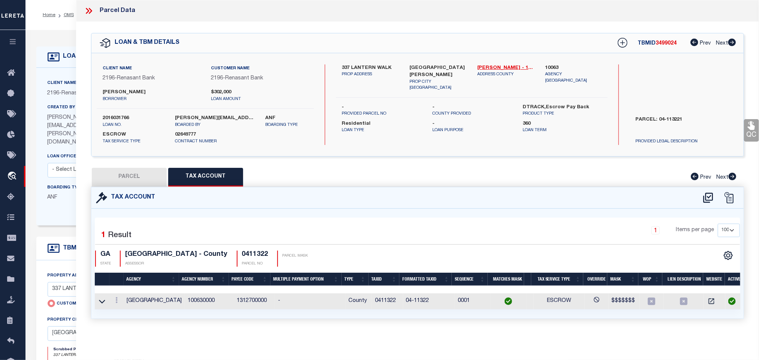
checkbox input "false"
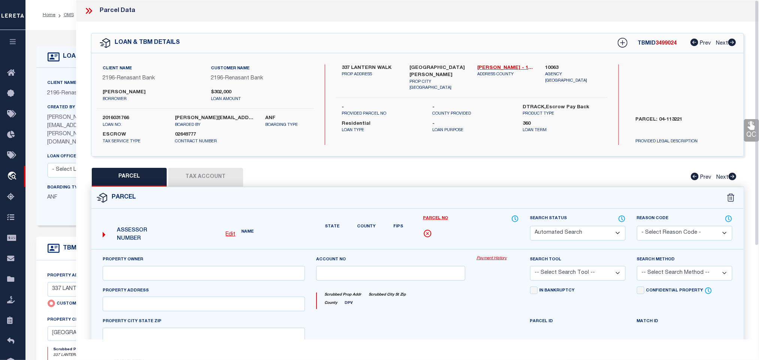
select select "RD"
type input "ST JOHN JAN"
select select "AGW"
select select "LEG"
type input "337 LANTERN WALK"
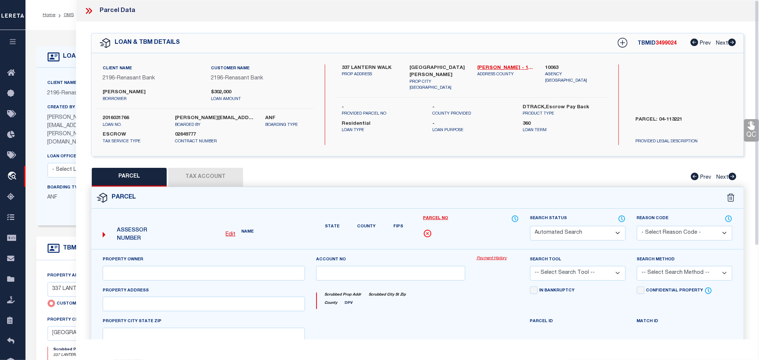
type input "ST SIMONS ISLAND GA 31522"
type textarea "337 THE GATES"
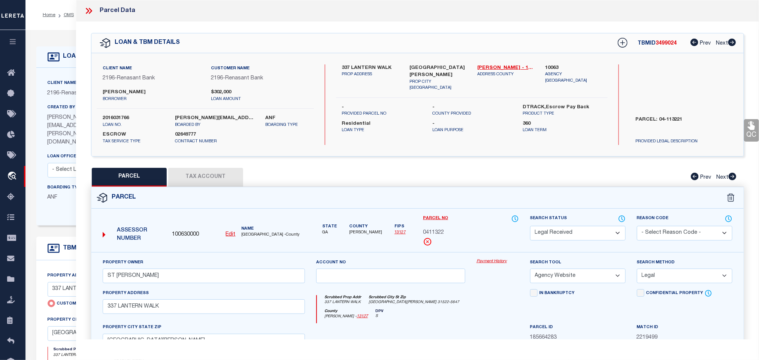
click at [563, 230] on select "Automated Search Bad Parcel Complete Duplicate Parcel High Dollar Reporting In …" at bounding box center [578, 233] width 96 height 15
select select "PC"
click at [530, 227] on select "Automated Search Bad Parcel Complete Duplicate Parcel High Dollar Reporting In …" at bounding box center [578, 233] width 96 height 15
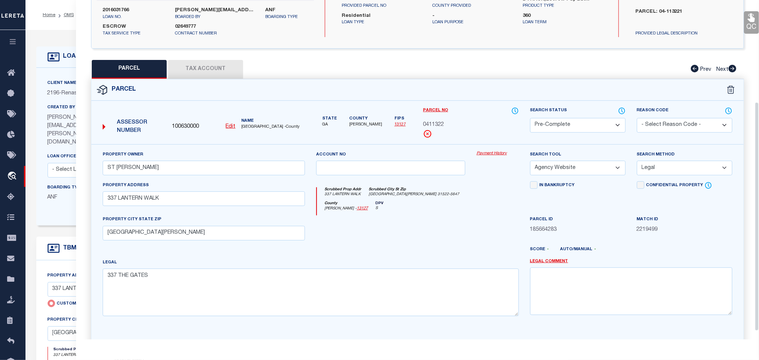
scroll to position [163, 0]
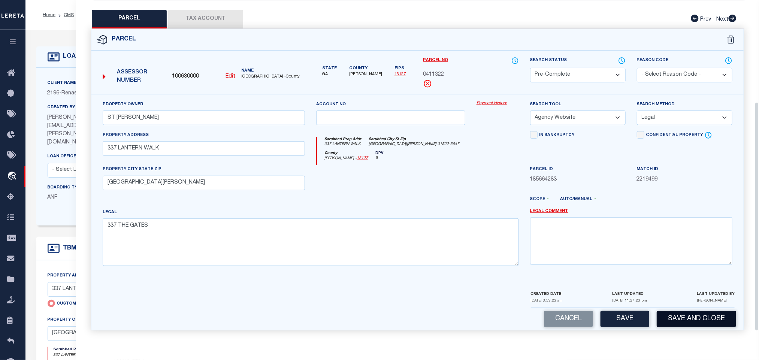
click at [661, 321] on button "Save and Close" at bounding box center [696, 319] width 79 height 16
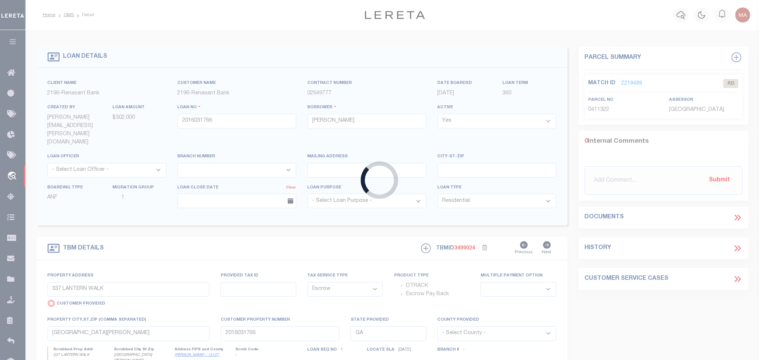
select select
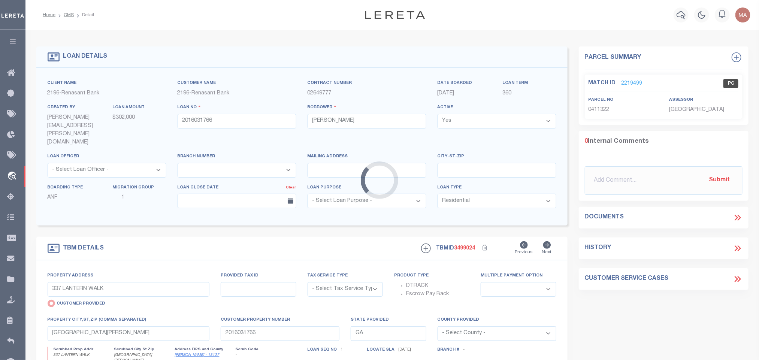
select select "Escrow"
select select
select select "4983"
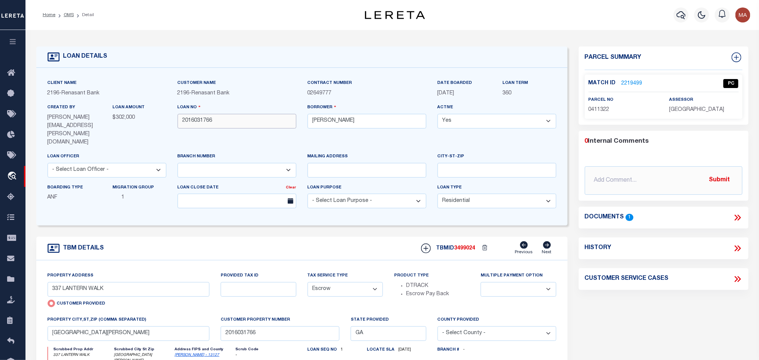
click at [200, 118] on input "2016031766" at bounding box center [237, 121] width 119 height 15
click at [471, 246] on span "3499024" at bounding box center [464, 248] width 21 height 5
copy span "3499024"
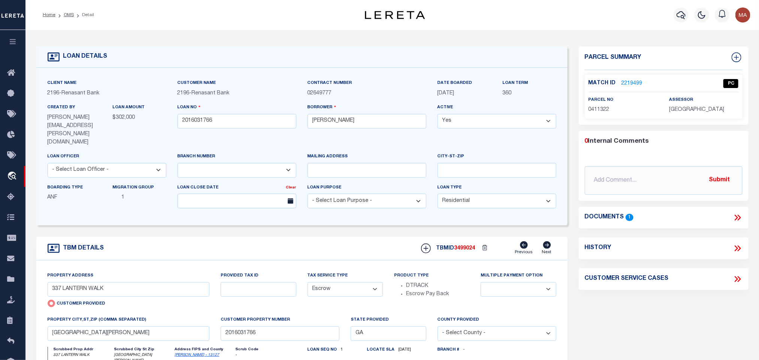
click at [693, 112] on span "GLYNN COUNTY" at bounding box center [696, 109] width 55 height 5
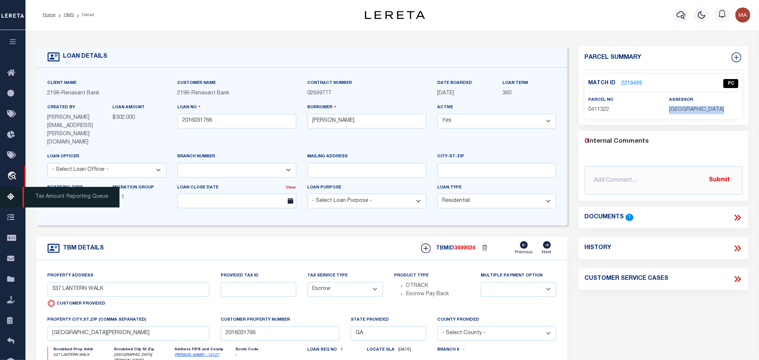
copy div "GLYNN COUNTY"
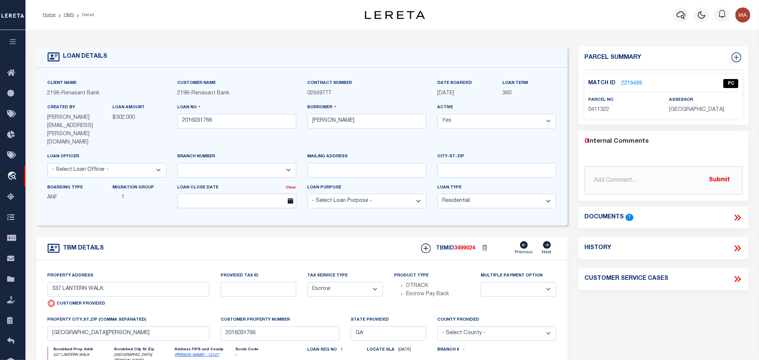
click at [602, 112] on span "0411322" at bounding box center [599, 109] width 21 height 5
copy span "0411322"
drag, startPoint x: 67, startPoint y: 16, endPoint x: 103, endPoint y: 10, distance: 36.4
click at [67, 16] on link "OMS" at bounding box center [69, 15] width 10 height 4
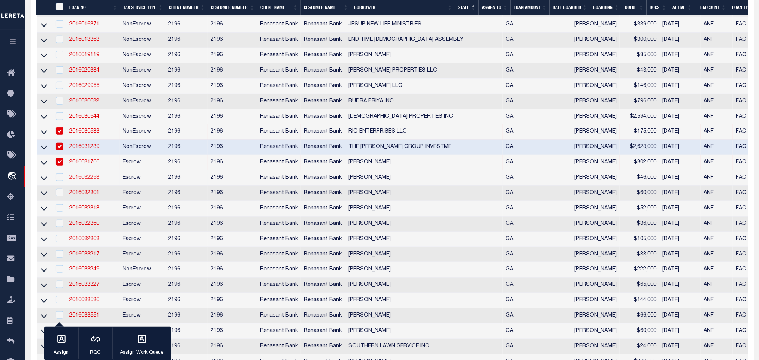
click at [89, 180] on link "2016032258" at bounding box center [84, 177] width 30 height 5
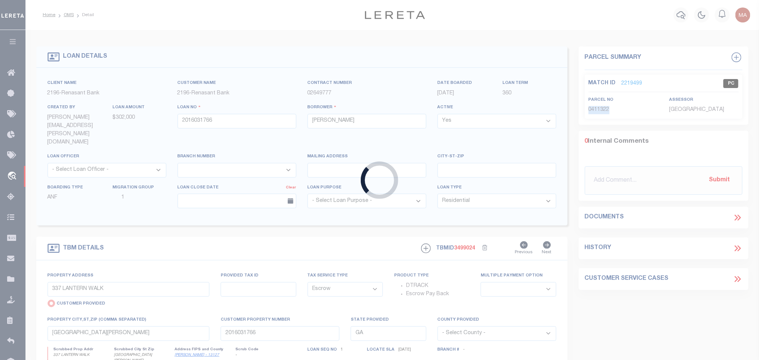
type input "2016032258"
type input "SABINE HUNTER"
select select
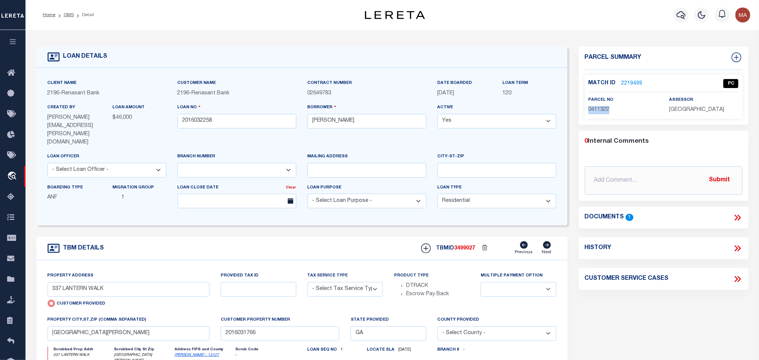
type input "185 CLAMPETT RD"
select select "Escrow"
select select
type input "HINESVILLE GA 31313"
type input "2016032258"
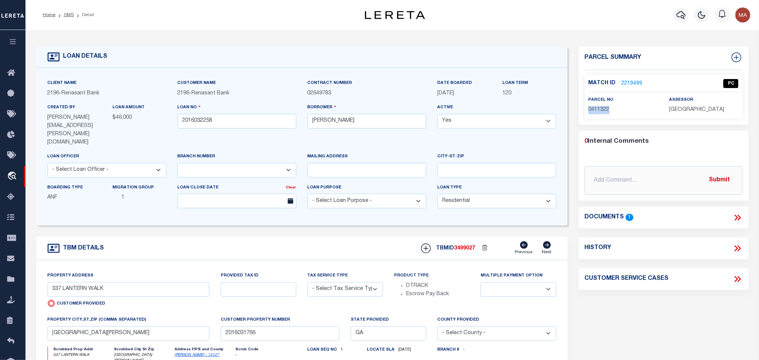
type textarea "PARCEL: 036A 0381"
select select "4983"
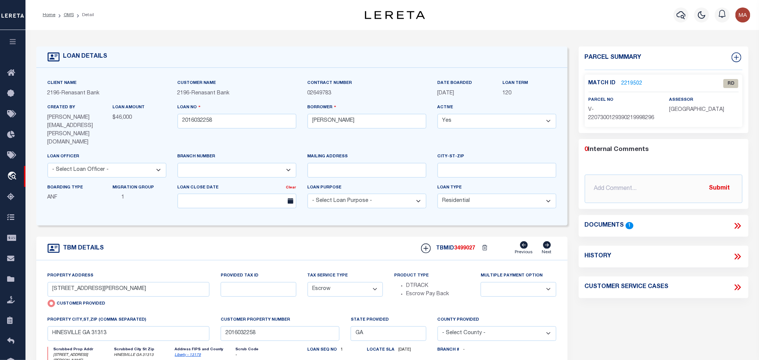
click at [184, 353] on link "Liberty - 13179" at bounding box center [188, 355] width 26 height 4
drag, startPoint x: 128, startPoint y: 275, endPoint x: 144, endPoint y: 275, distance: 15.7
click at [128, 282] on input "185 CLAMPETT RD" at bounding box center [129, 289] width 162 height 15
click at [740, 224] on icon at bounding box center [738, 226] width 3 height 6
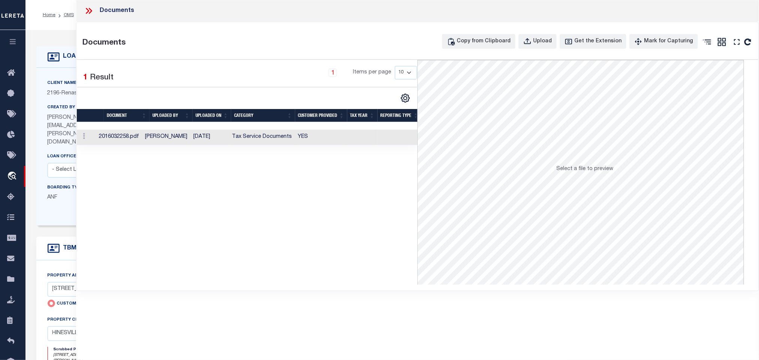
click at [342, 138] on td "YES" at bounding box center [321, 137] width 52 height 15
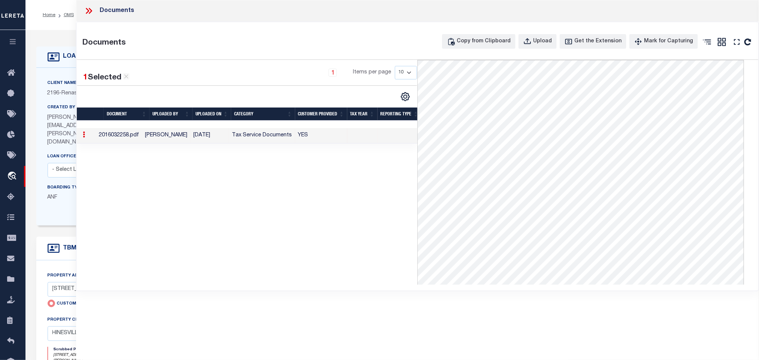
click at [90, 8] on icon at bounding box center [89, 11] width 10 height 10
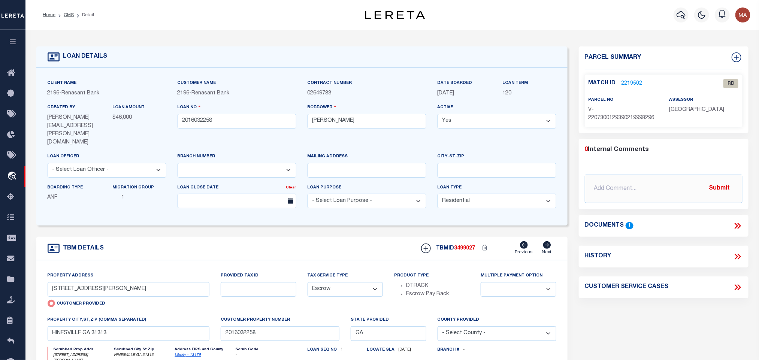
click at [633, 81] on link "2219502" at bounding box center [632, 84] width 21 height 8
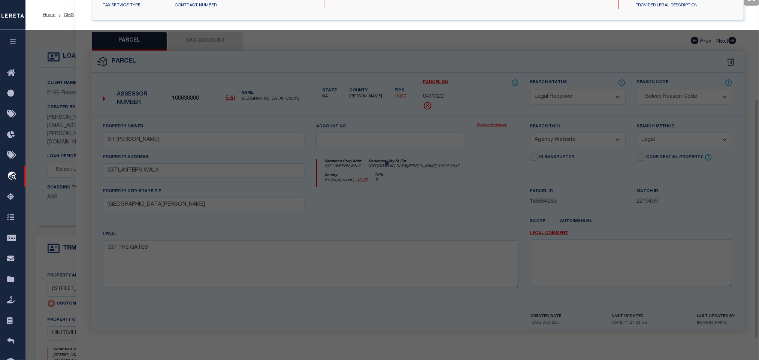
select select "AS"
select select
checkbox input "false"
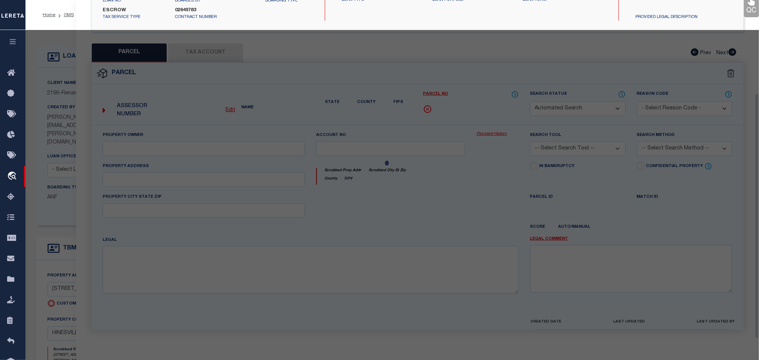
select select "RD"
type input "185 CLAMPETT RD"
checkbox input "false"
type input "HINESVILLE GA 31313"
type textarea "Document uploaded that satisfies a legal requirement, changing from ND to RD"
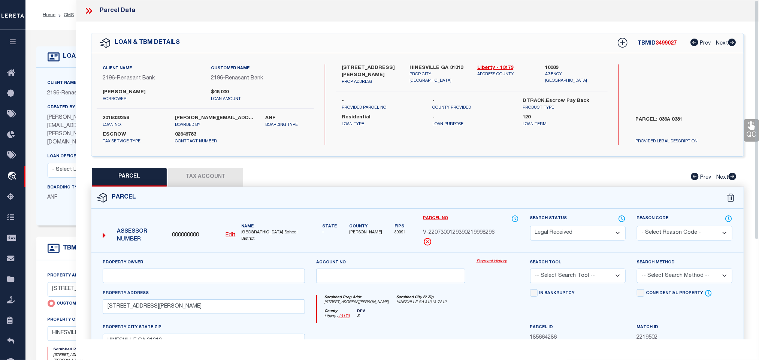
click at [235, 230] on div "Assessor Number 000000000 Edit Name Lamar County Schools-School District" at bounding box center [204, 233] width 208 height 31
click at [230, 242] on div "Assessor Number 000000000 Edit Name Lamar County Schools-School District" at bounding box center [204, 233] width 208 height 31
click at [233, 233] on u "Edit" at bounding box center [231, 235] width 10 height 5
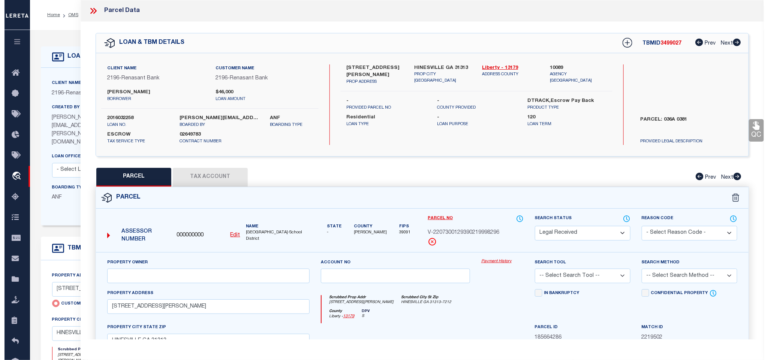
type input "000000000"
type input "V-2207300129390219998296"
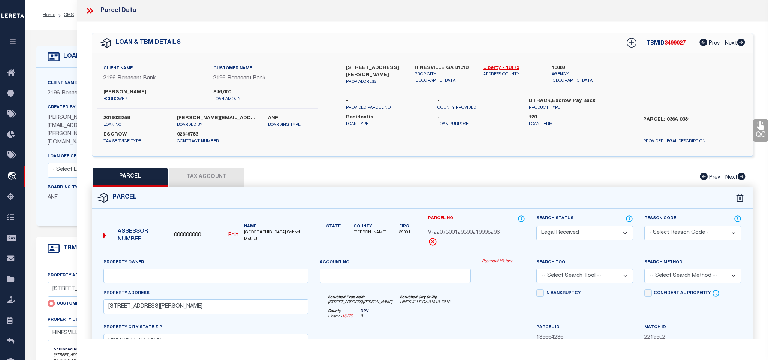
select select "RD"
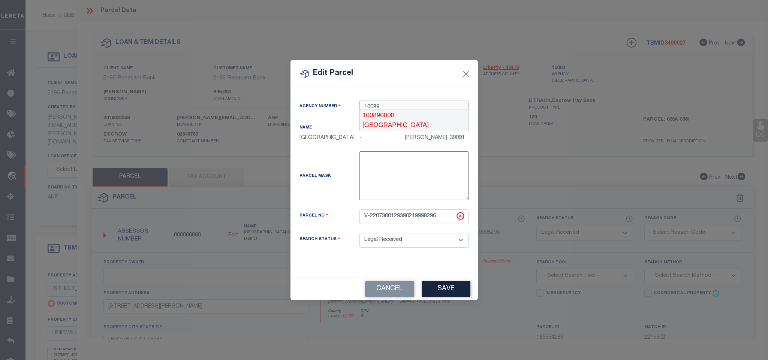
click at [462, 112] on div "100890000 : LIBERTY COUNTY" at bounding box center [414, 119] width 108 height 21
type input "100890000"
click at [412, 218] on input "V-2207300129390219998296" at bounding box center [413, 216] width 109 height 15
paste input "036A038"
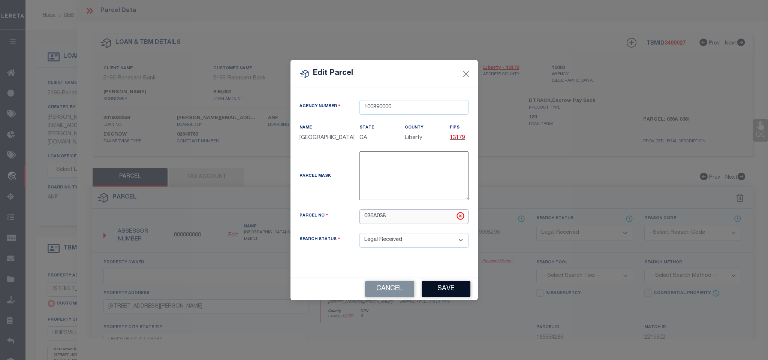
type input "036A038"
click at [453, 288] on button "Save" at bounding box center [446, 289] width 49 height 16
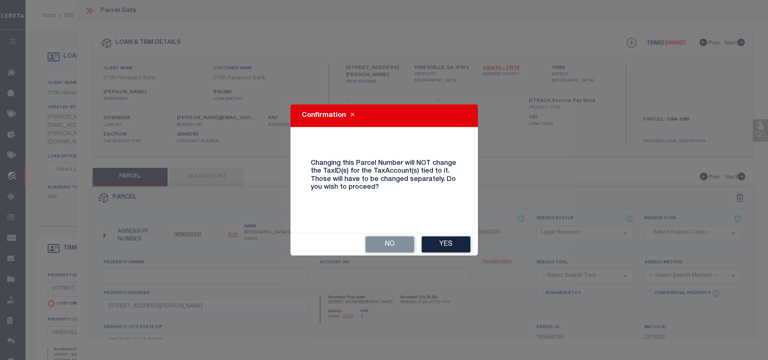
click at [451, 244] on button "Yes" at bounding box center [446, 244] width 49 height 16
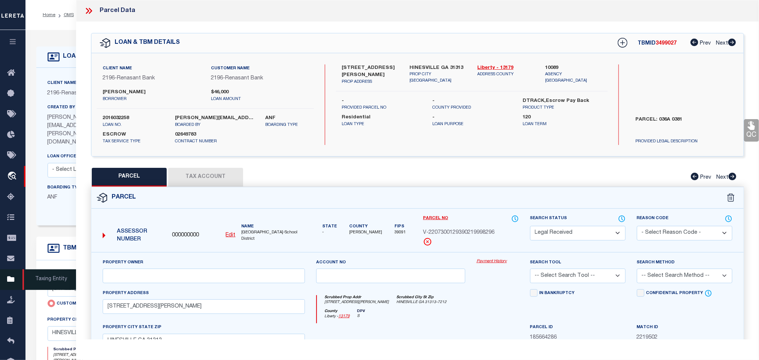
select select "RD"
checkbox input "false"
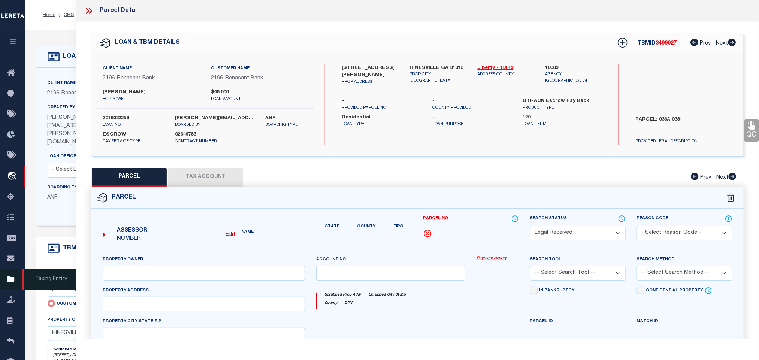
type input "185 CLAMPETT RD"
checkbox input "false"
type input "HINESVILLE GA 31313"
type textarea "Document uploaded that satisfies a legal requirement, changing from ND to RD"
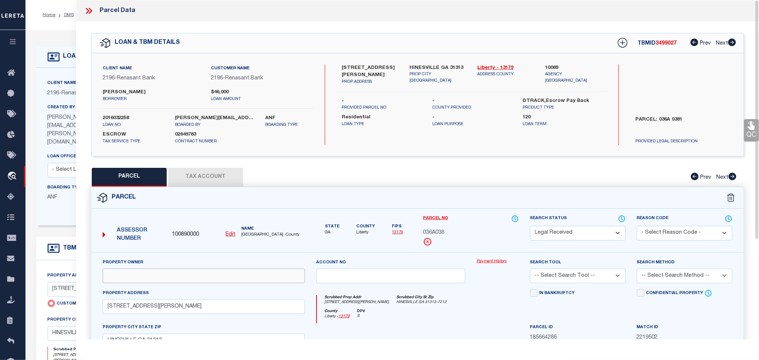
click at [201, 272] on input "text" at bounding box center [204, 276] width 202 height 15
paste input "HUNTER SABINE"
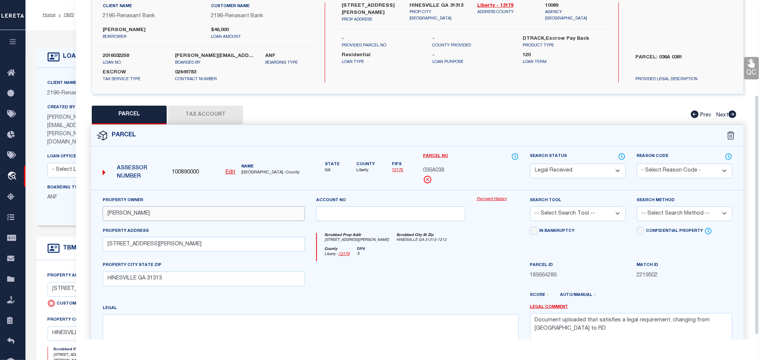
scroll to position [141, 0]
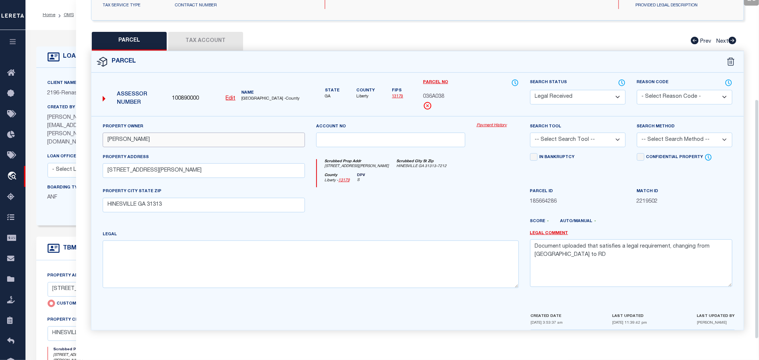
type input "HUNTER SABINE"
click at [625, 252] on textarea "Document uploaded that satisfies a legal requirement, changing from ND to RD" at bounding box center [631, 262] width 202 height 47
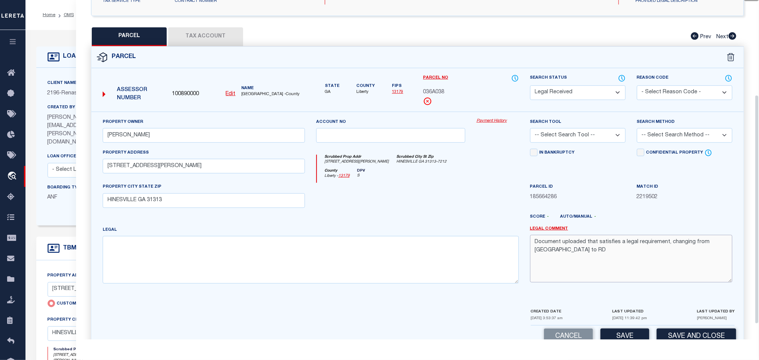
click at [625, 252] on textarea "Document uploaded that satisfies a legal requirement, changing from ND to RD" at bounding box center [631, 258] width 202 height 47
drag, startPoint x: 310, startPoint y: 261, endPoint x: 626, endPoint y: 155, distance: 333.3
click at [310, 261] on textarea at bounding box center [311, 259] width 416 height 47
paste textarea "2.42 AC N/S CLAMPETT RD"
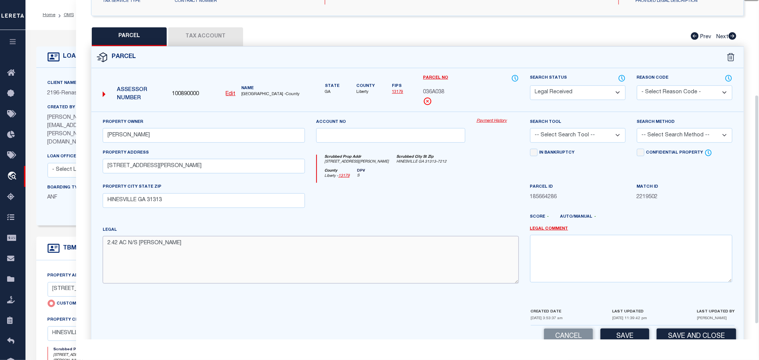
type textarea "2.42 AC N/S CLAMPETT RD"
drag, startPoint x: 598, startPoint y: 135, endPoint x: 598, endPoint y: 140, distance: 4.5
click at [598, 135] on select "-- Select Search Tool -- 3rd Party Website Agency File Agency Website ATLS CNV-…" at bounding box center [578, 135] width 96 height 15
select select "AGW"
click at [530, 130] on select "-- Select Search Tool -- 3rd Party Website Agency File Agency Website ATLS CNV-…" at bounding box center [578, 135] width 96 height 15
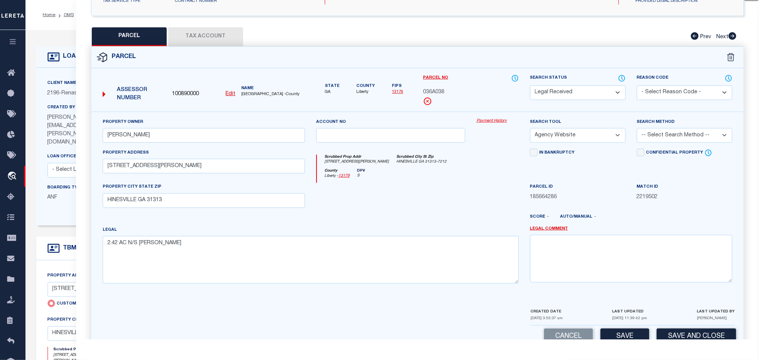
click at [691, 141] on select "-- Select Search Method -- Property Address Legal Liability Info Provided" at bounding box center [685, 135] width 96 height 15
select select "LEG"
click at [637, 130] on select "-- Select Search Method -- Property Address Legal Liability Info Provided" at bounding box center [685, 135] width 96 height 15
click at [632, 336] on button "Save" at bounding box center [625, 337] width 49 height 16
click at [205, 31] on button "Tax Account" at bounding box center [205, 36] width 75 height 19
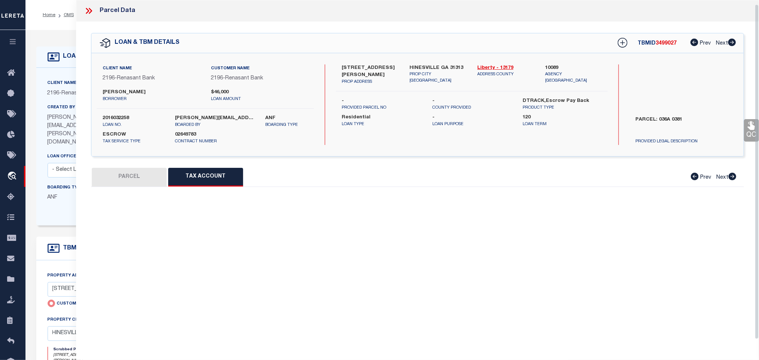
scroll to position [4, 0]
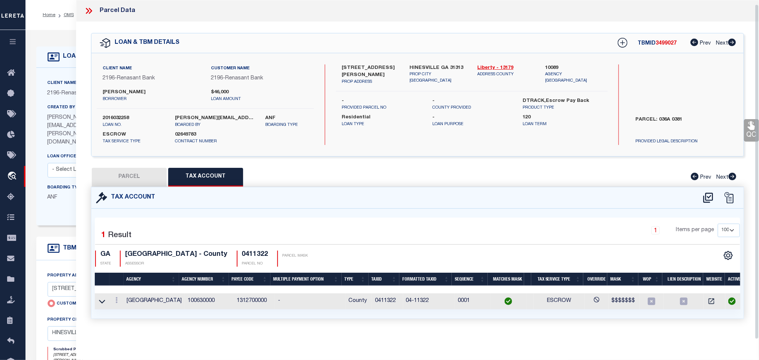
select select "100"
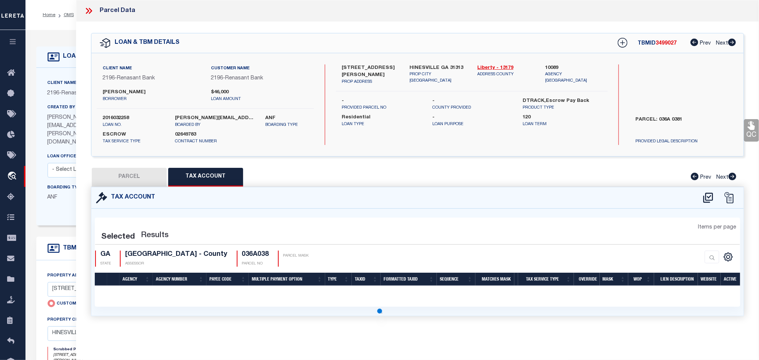
scroll to position [0, 0]
select select "100"
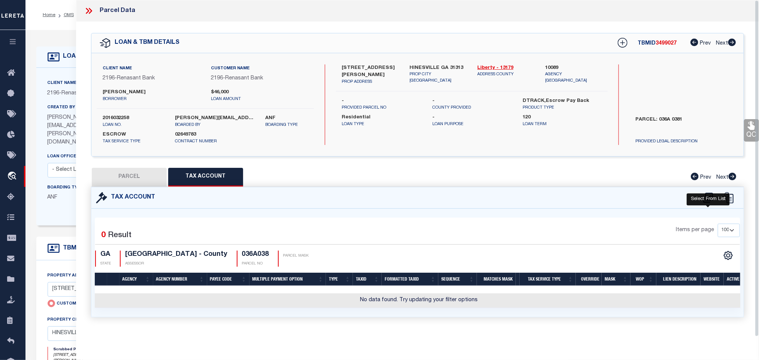
click at [712, 196] on icon at bounding box center [708, 198] width 12 height 12
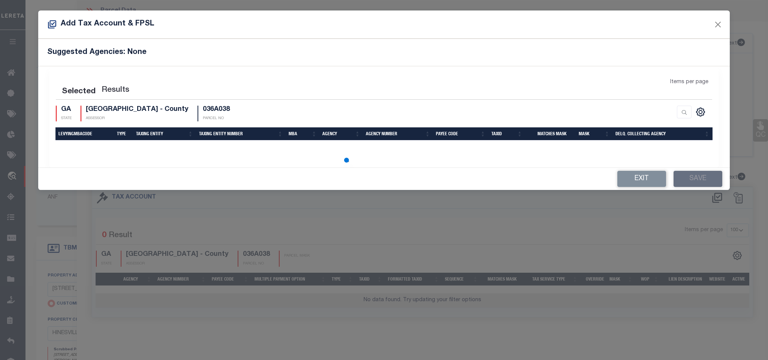
select select "100"
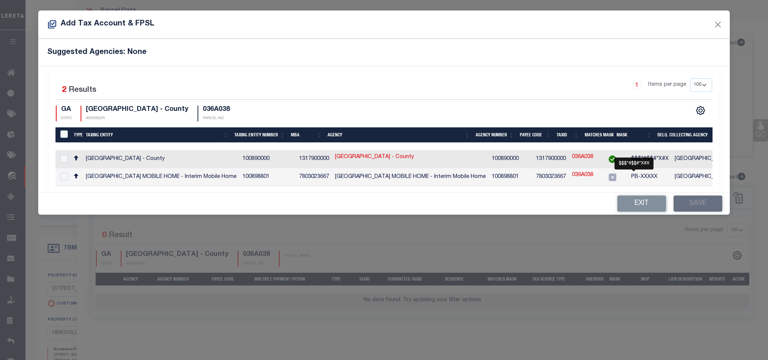
click at [646, 161] on span "$$$*#$$#*X#X" at bounding box center [649, 158] width 37 height 5
checkbox input "true"
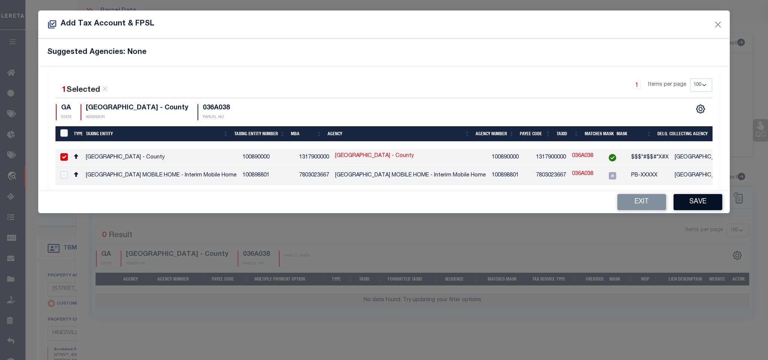
click at [717, 210] on button "Save" at bounding box center [697, 202] width 49 height 16
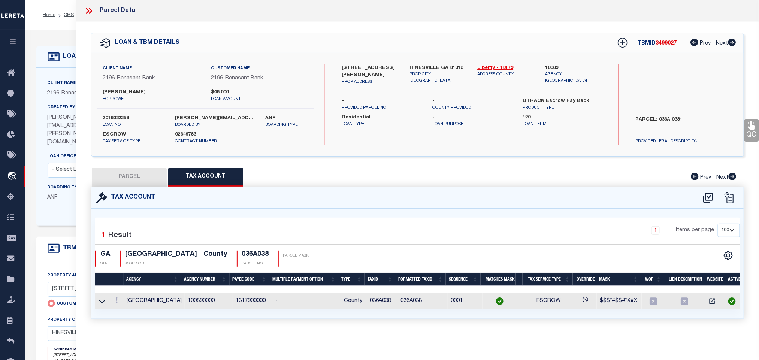
click at [150, 174] on button "PARCEL" at bounding box center [129, 177] width 75 height 19
select select "AS"
select select
checkbox input "false"
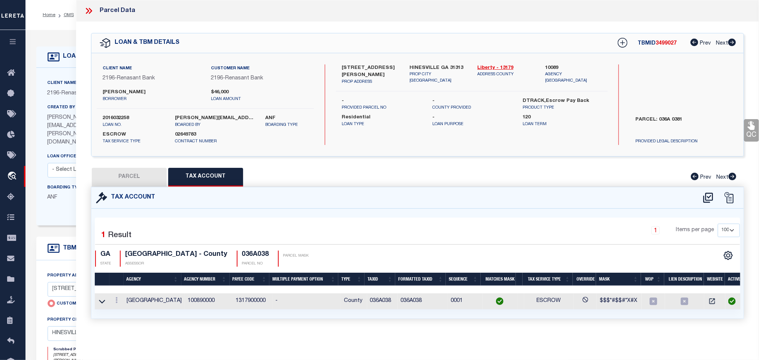
checkbox input "false"
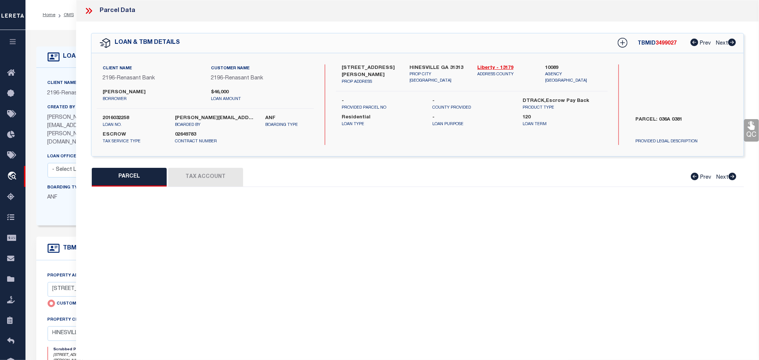
select select "RD"
type input "HUNTER SABINE"
select select "AGW"
select select "LEG"
type input "185 CLAMPETT RD"
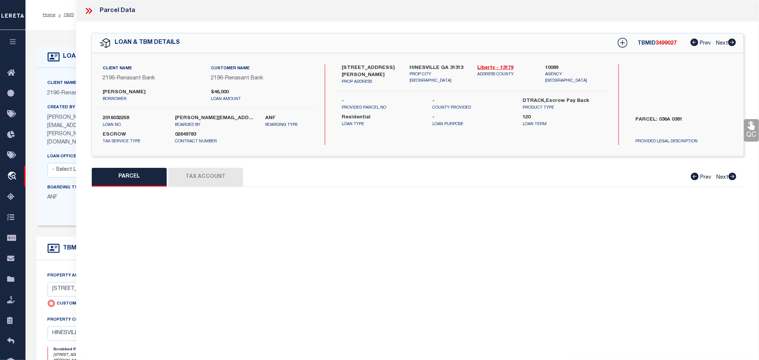
type input "HINESVILLE GA 31313"
type textarea "2.42 AC N/S CLAMPETT RD"
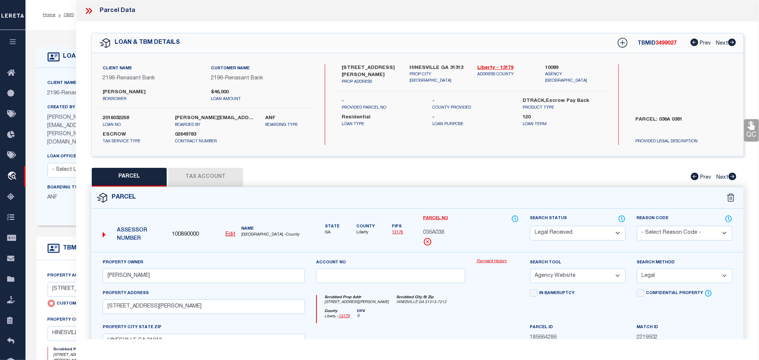
click at [607, 232] on select "Automated Search Bad Parcel Complete Duplicate Parcel High Dollar Reporting In …" at bounding box center [578, 233] width 96 height 15
select select "PC"
click at [530, 227] on select "Automated Search Bad Parcel Complete Duplicate Parcel High Dollar Reporting In …" at bounding box center [578, 233] width 96 height 15
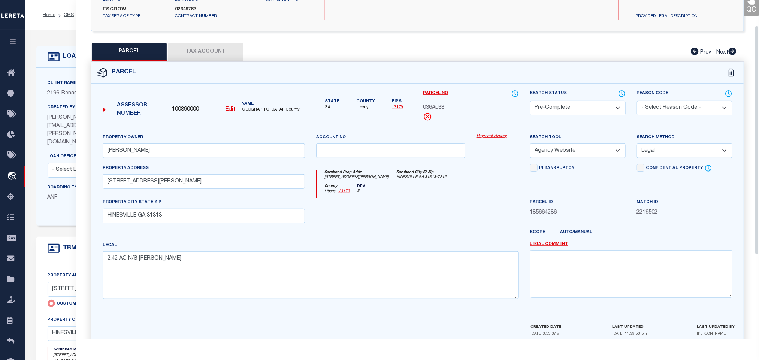
scroll to position [163, 0]
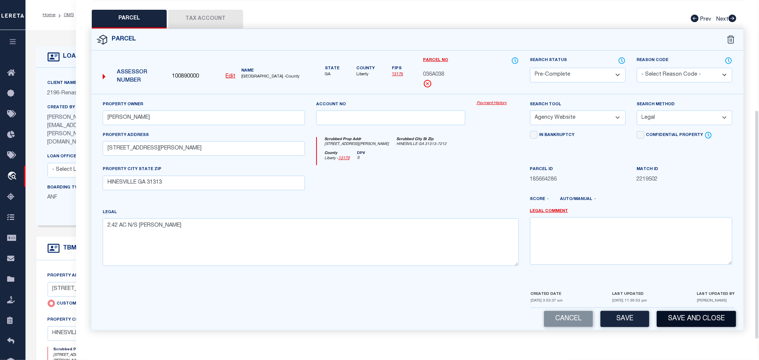
click at [671, 312] on button "Save and Close" at bounding box center [696, 319] width 79 height 16
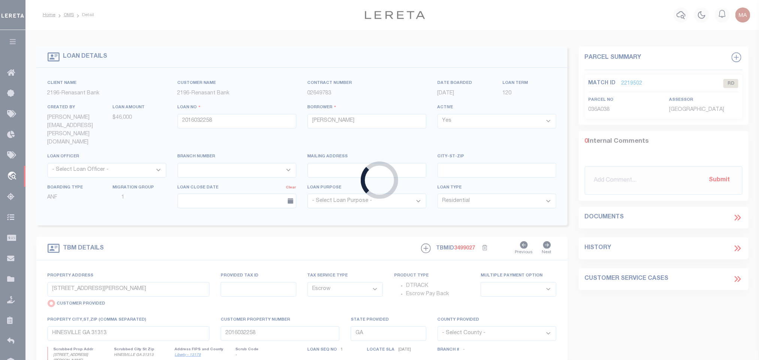
select select
select select "4983"
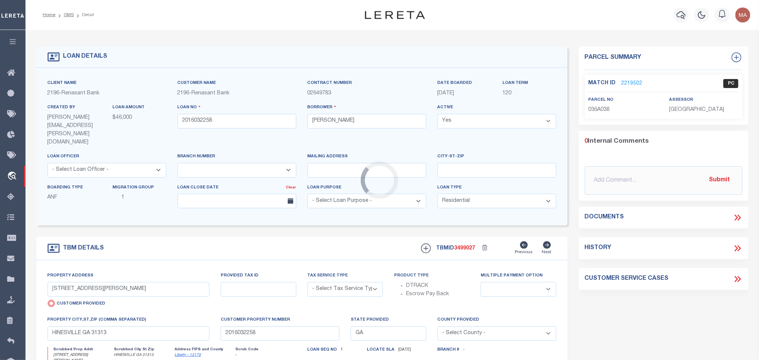
select select "Escrow"
select select
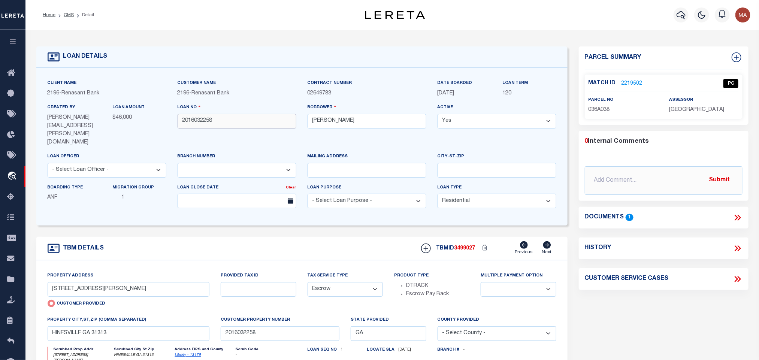
click at [209, 120] on input "2016032258" at bounding box center [237, 121] width 119 height 15
click at [470, 246] on span "3499027" at bounding box center [464, 248] width 21 height 5
copy span "3499027"
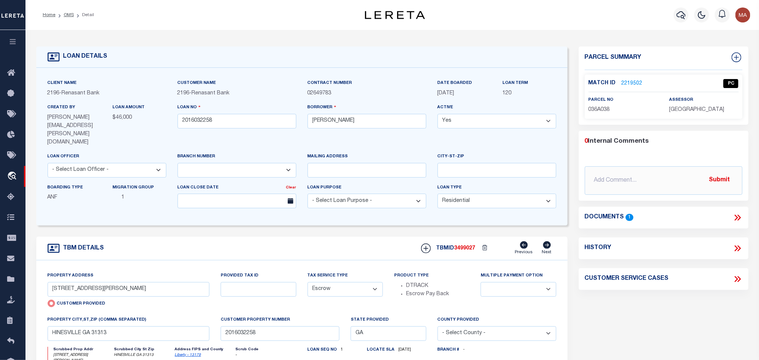
click at [696, 107] on span "LIBERTY COUNTY" at bounding box center [696, 109] width 55 height 5
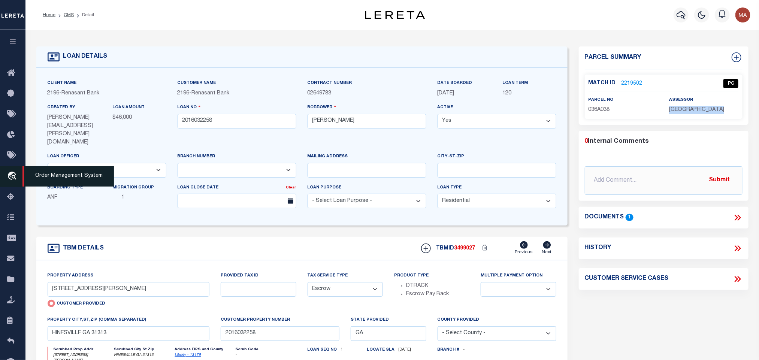
copy div "LIBERTY COUNTY"
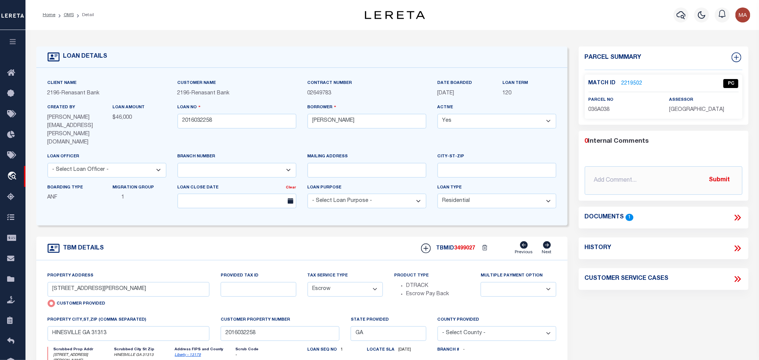
click at [601, 106] on p "036A038" at bounding box center [623, 110] width 69 height 8
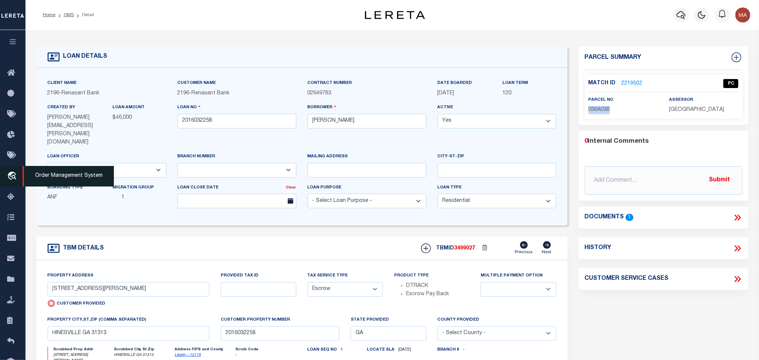
copy span "036A038"
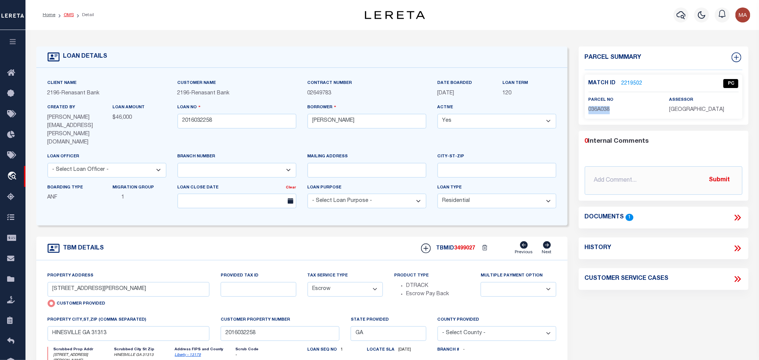
click at [66, 13] on link "OMS" at bounding box center [69, 15] width 10 height 4
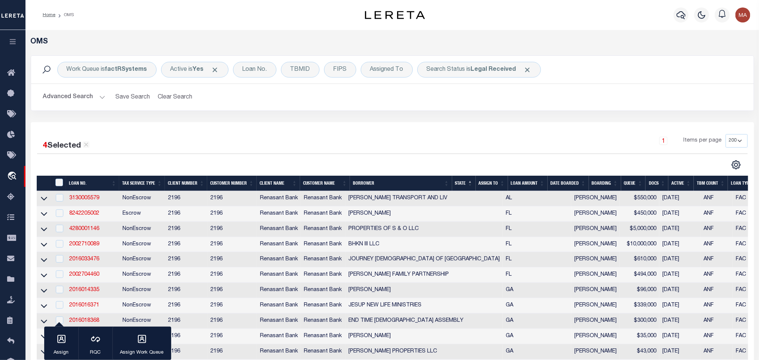
scroll to position [393, 0]
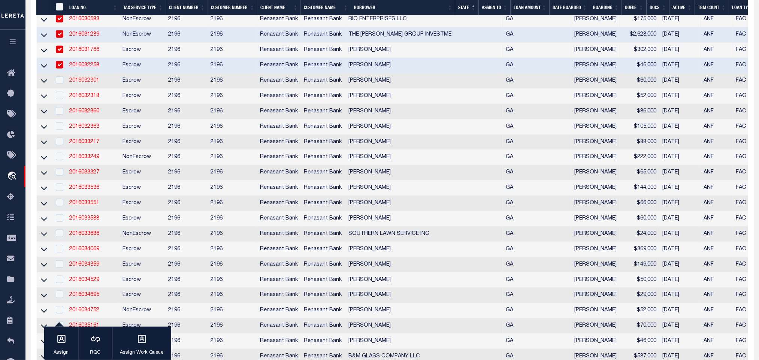
click at [78, 83] on link "2016032301" at bounding box center [84, 80] width 30 height 5
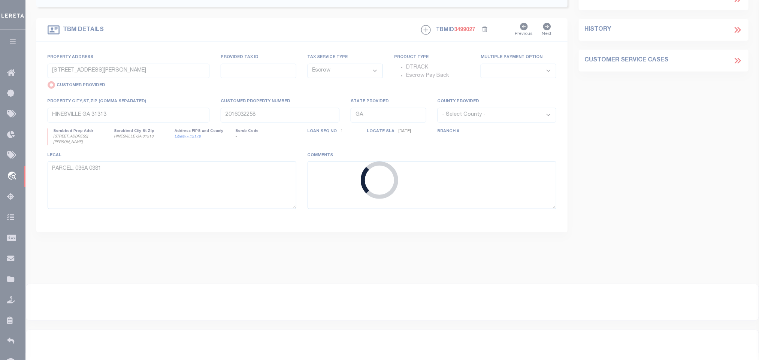
type input "2016032301"
type input "CHARLES E DIAL"
select select
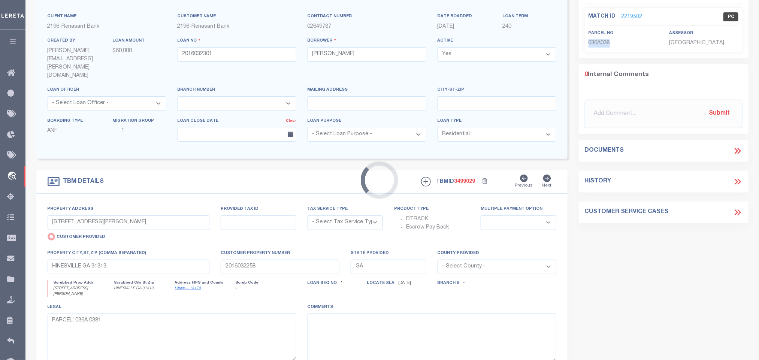
type input "409 HOLLY DR"
select select "Escrow"
select select
type input "HOMERVILLE GA 31634"
type input "2016032301"
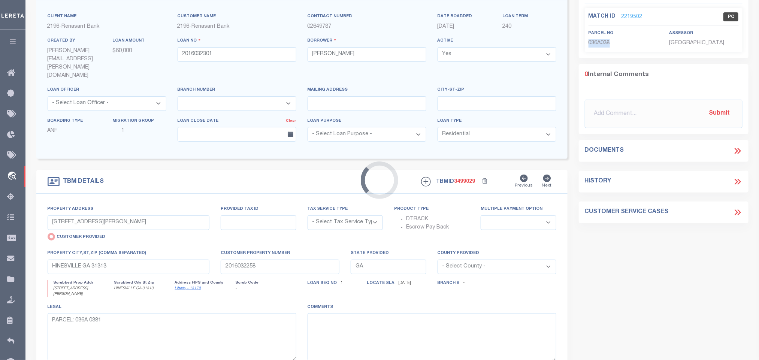
type textarea "PARCEL: 063A 1041"
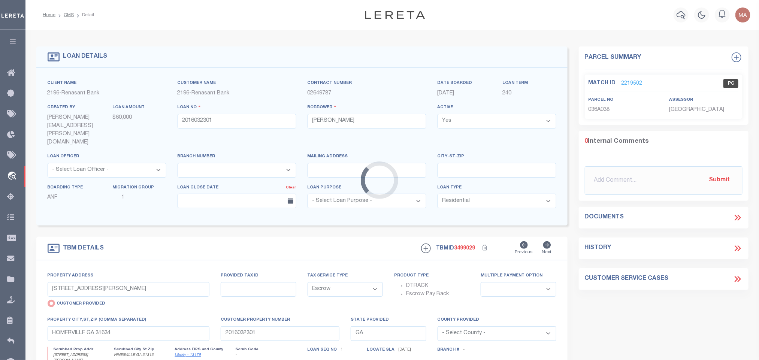
select select "4983"
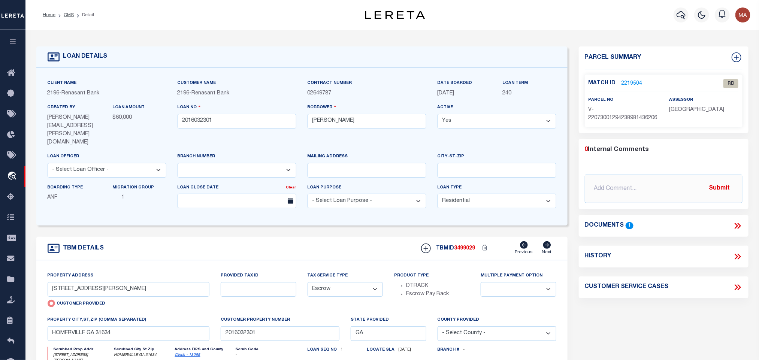
click at [190, 353] on link "Clinch - 13065" at bounding box center [187, 355] width 25 height 4
click at [151, 282] on input "409 HOLLY DR" at bounding box center [129, 289] width 162 height 15
click at [740, 229] on icon at bounding box center [738, 226] width 3 height 6
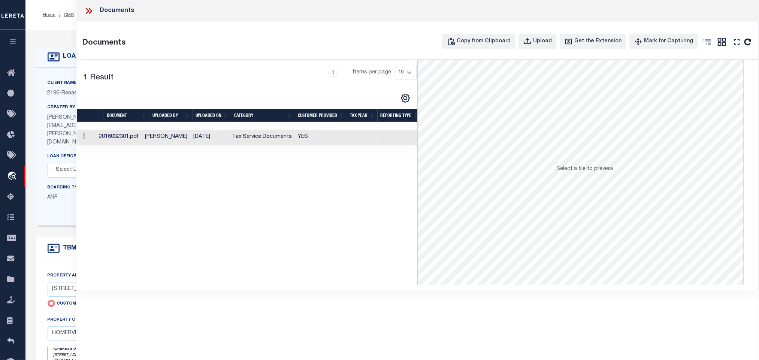
click at [353, 140] on td at bounding box center [362, 137] width 30 height 15
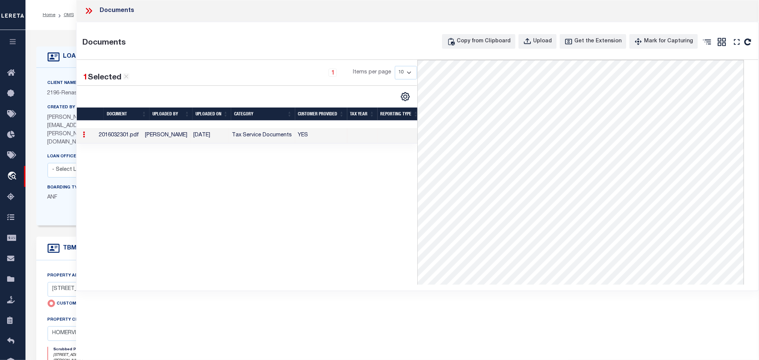
click at [52, 55] on icon at bounding box center [54, 56] width 12 height 9
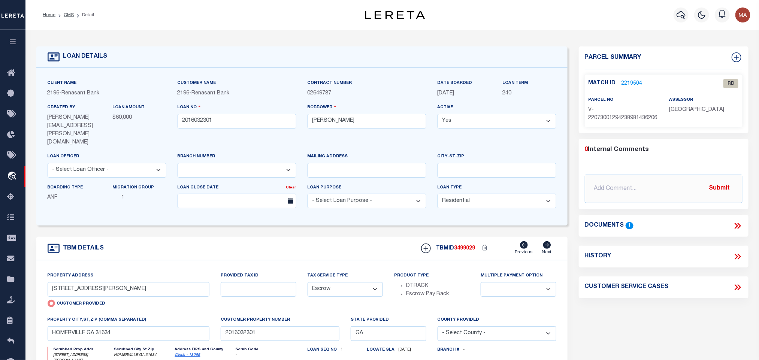
click at [632, 85] on link "2219504" at bounding box center [632, 84] width 21 height 8
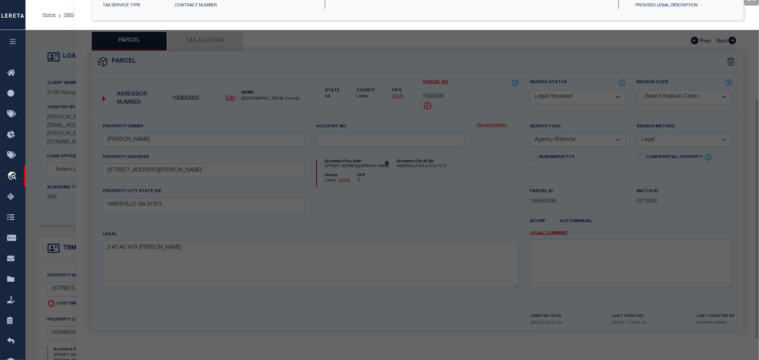
select select "AS"
select select
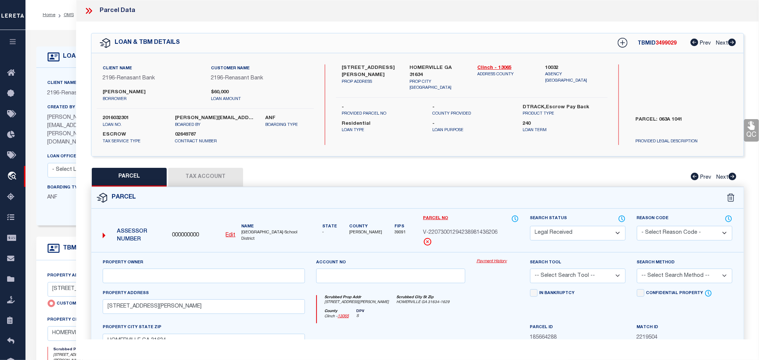
click at [233, 234] on u "Edit" at bounding box center [231, 235] width 10 height 5
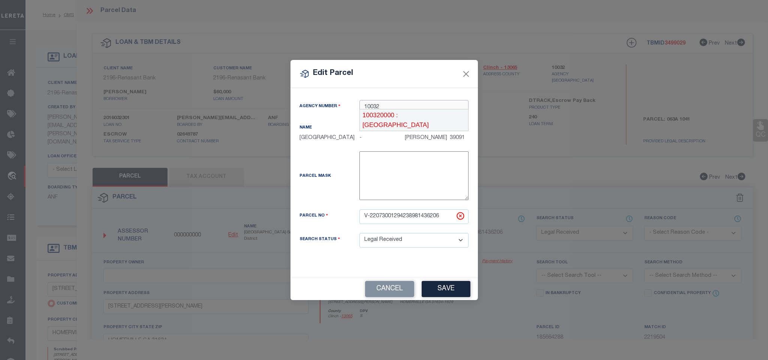
click at [396, 114] on div "100320000 : CLINCH COUNTY" at bounding box center [414, 119] width 108 height 21
click at [410, 215] on input "V-22073001294238981436206" at bounding box center [413, 216] width 109 height 15
paste input "063A 104"
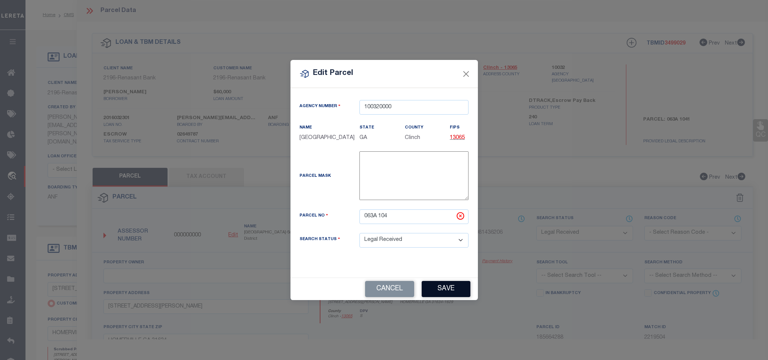
click at [434, 294] on button "Save" at bounding box center [446, 289] width 49 height 16
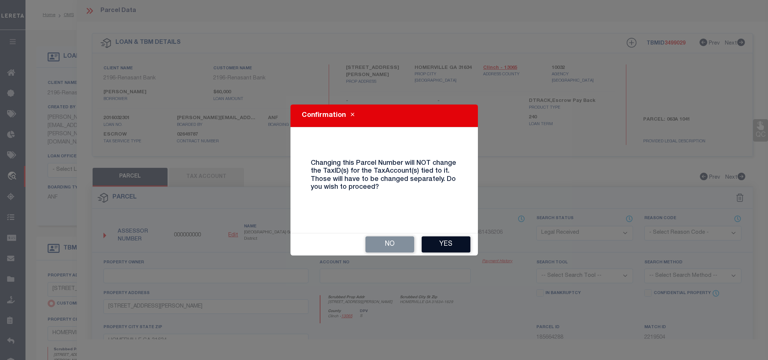
click at [443, 236] on div "No Yes" at bounding box center [383, 244] width 187 height 22
click at [445, 238] on button "Yes" at bounding box center [446, 244] width 49 height 16
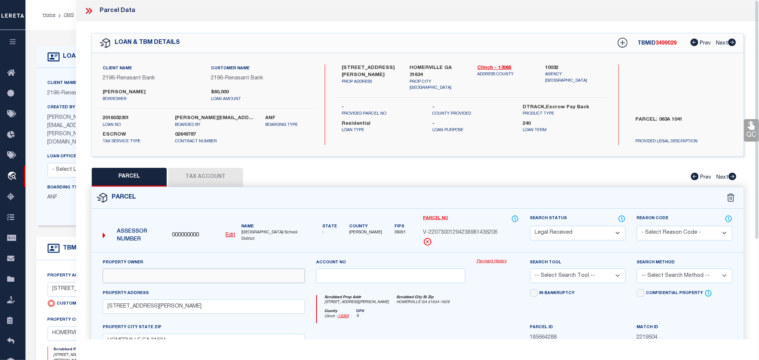
click at [185, 280] on input "text" at bounding box center [204, 276] width 202 height 15
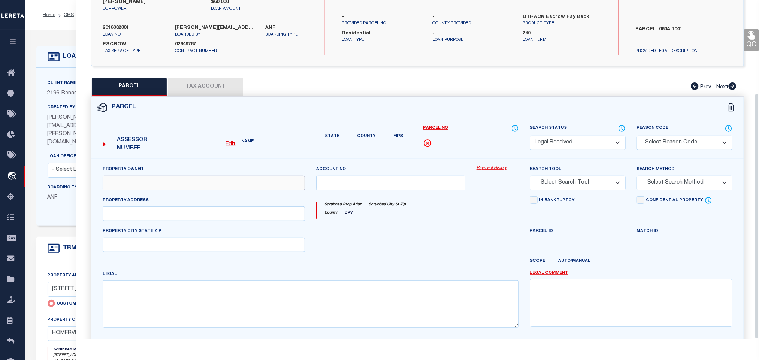
scroll to position [129, 0]
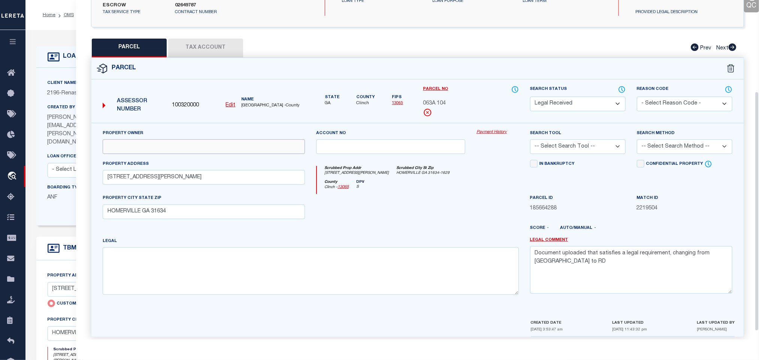
paste input "DIAL AMANDA H ET AL"
click at [157, 182] on input "409 HOLLY DR" at bounding box center [204, 177] width 202 height 15
click at [263, 263] on textarea at bounding box center [311, 270] width 416 height 47
paste textarea "L#10,BLK-1,SHANNON SUB/"
click at [594, 261] on textarea "Document uploaded that satisfies a legal requirement, changing from ND to RD" at bounding box center [631, 269] width 202 height 47
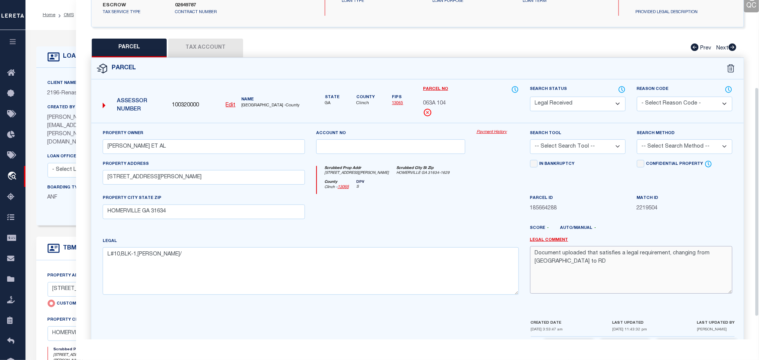
click at [594, 261] on textarea "Document uploaded that satisfies a legal requirement, changing from ND to RD" at bounding box center [631, 269] width 202 height 47
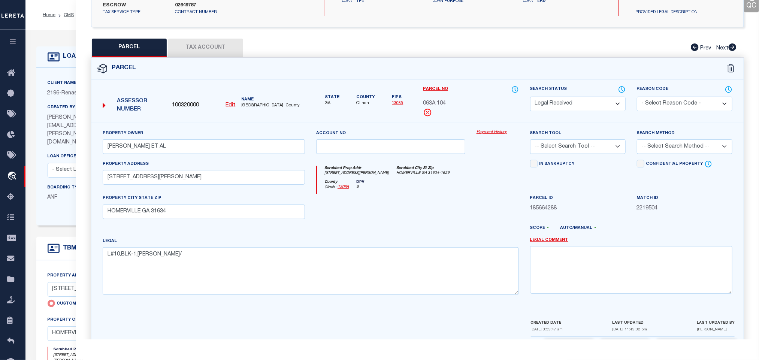
click at [599, 147] on select "-- Select Search Tool -- 3rd Party Website Agency File Agency Website ATLS CNV-…" at bounding box center [578, 146] width 96 height 15
click at [530, 142] on select "-- Select Search Tool -- 3rd Party Website Agency File Agency Website ATLS CNV-…" at bounding box center [578, 146] width 96 height 15
click at [659, 143] on select "-- Select Search Method -- Property Address Legal Liability Info Provided" at bounding box center [685, 146] width 96 height 15
click at [637, 142] on select "-- Select Search Method -- Property Address Legal Liability Info Provided" at bounding box center [685, 146] width 96 height 15
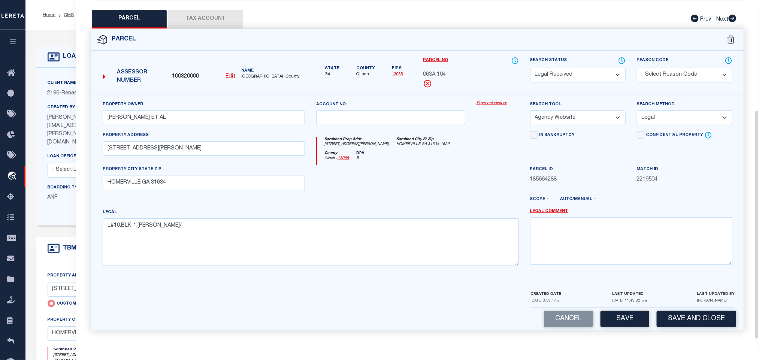
click at [637, 330] on div "Parcel 100320000 Edit" at bounding box center [417, 184] width 664 height 311
click at [638, 315] on button "Save" at bounding box center [625, 319] width 49 height 16
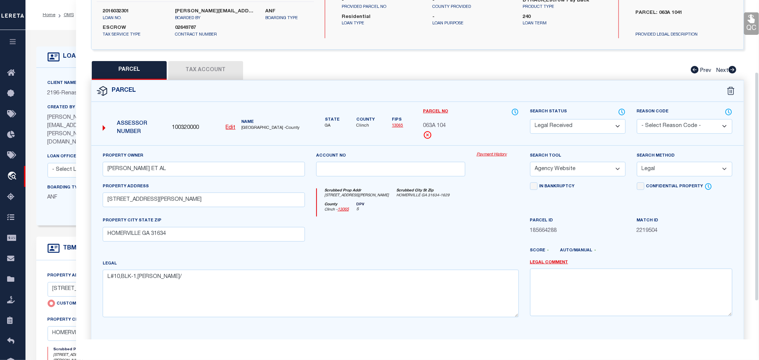
click at [212, 75] on button "Tax Account" at bounding box center [205, 70] width 75 height 19
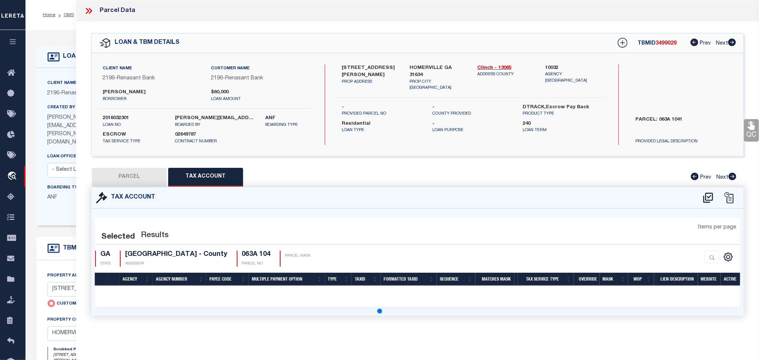
scroll to position [0, 0]
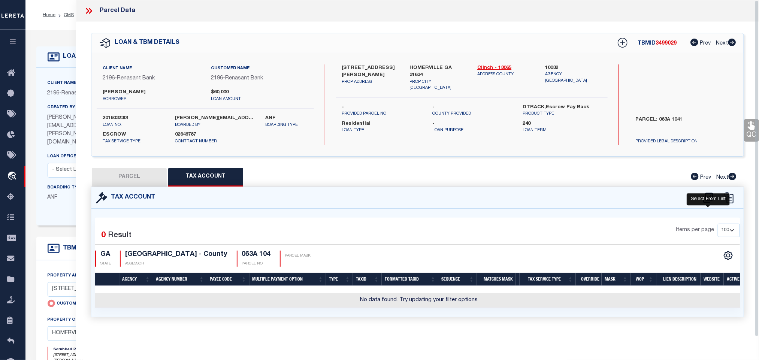
click at [712, 200] on icon at bounding box center [708, 198] width 12 height 12
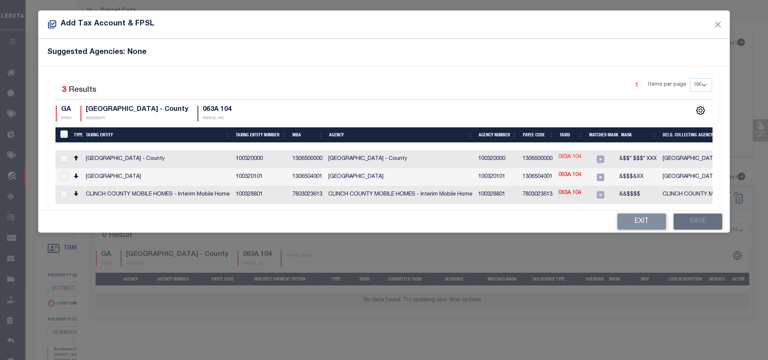
click at [570, 158] on link "063A 104" at bounding box center [569, 157] width 23 height 8
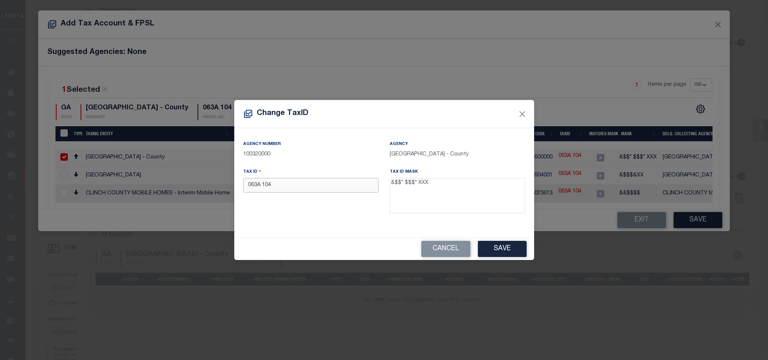
click at [263, 189] on input "063A 104" at bounding box center [310, 185] width 135 height 15
click at [478, 241] on button "Save" at bounding box center [502, 249] width 49 height 16
click at [497, 246] on div "Cancel Save" at bounding box center [384, 249] width 300 height 22
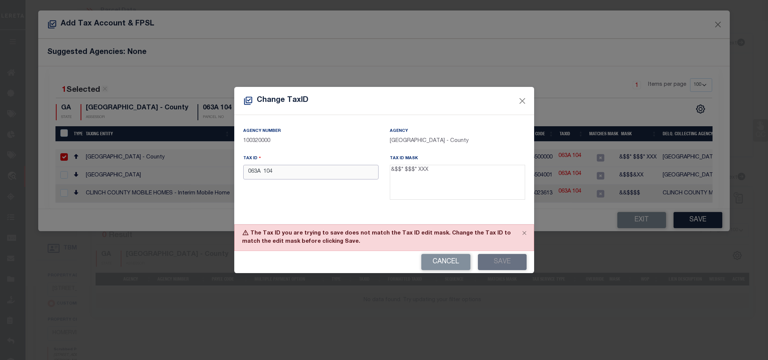
click at [263, 174] on input "063A 104" at bounding box center [310, 172] width 135 height 15
click at [510, 263] on button "Save" at bounding box center [502, 262] width 49 height 16
click at [265, 170] on input "063A 104" at bounding box center [310, 172] width 135 height 15
click at [504, 261] on button "Save" at bounding box center [502, 262] width 49 height 16
click at [263, 173] on input "063A 104" at bounding box center [310, 172] width 135 height 15
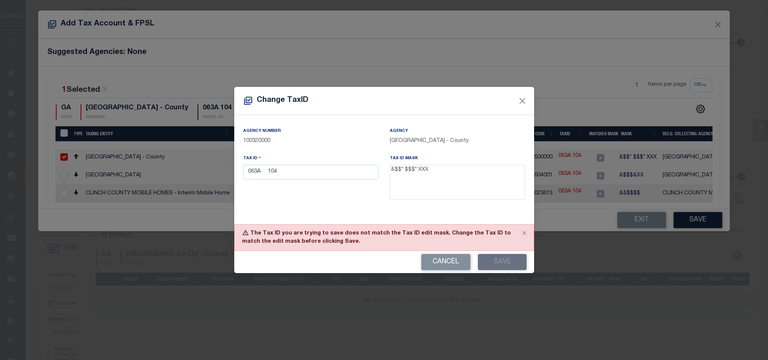
click at [495, 262] on div "Cancel Save" at bounding box center [384, 262] width 300 height 22
click at [513, 269] on button "Save" at bounding box center [502, 262] width 49 height 16
click at [263, 174] on input "063A 104" at bounding box center [310, 172] width 135 height 15
click at [506, 266] on button "Save" at bounding box center [502, 262] width 49 height 16
click at [267, 172] on input "063A 104" at bounding box center [310, 172] width 135 height 15
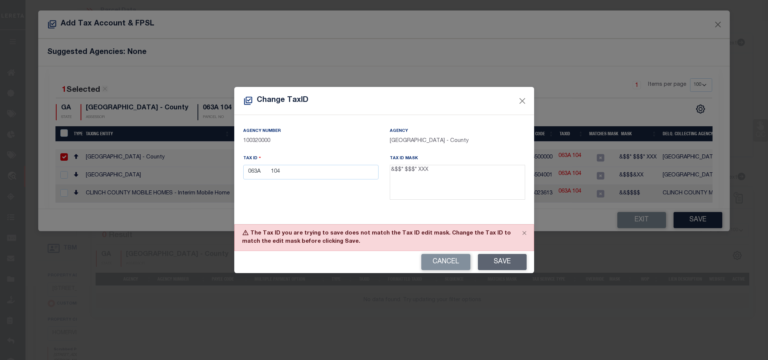
click at [503, 262] on button "Save" at bounding box center [502, 262] width 49 height 16
click at [448, 267] on button "Cancel" at bounding box center [445, 262] width 49 height 16
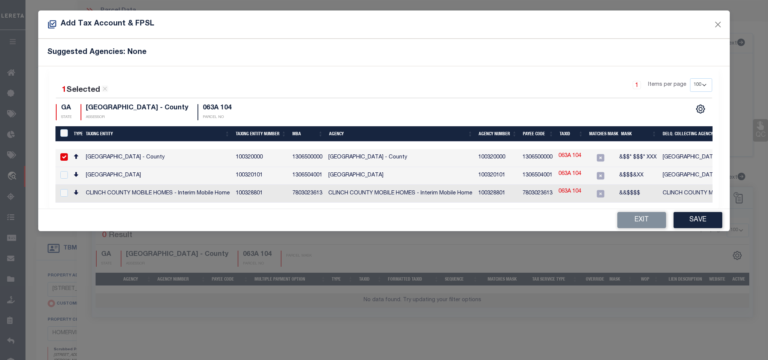
click at [546, 160] on td "1306500000" at bounding box center [537, 158] width 36 height 18
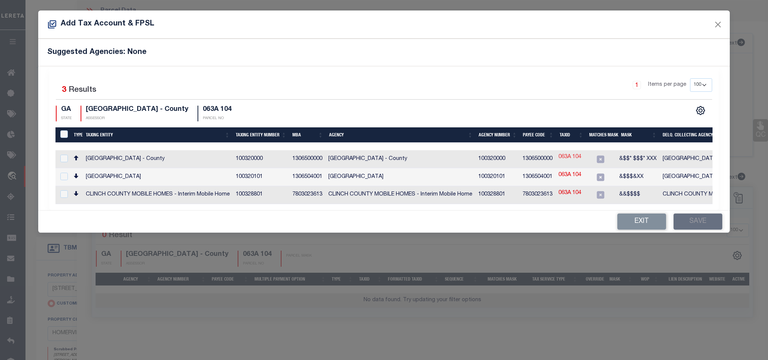
click at [573, 158] on link "063A 104" at bounding box center [569, 157] width 23 height 8
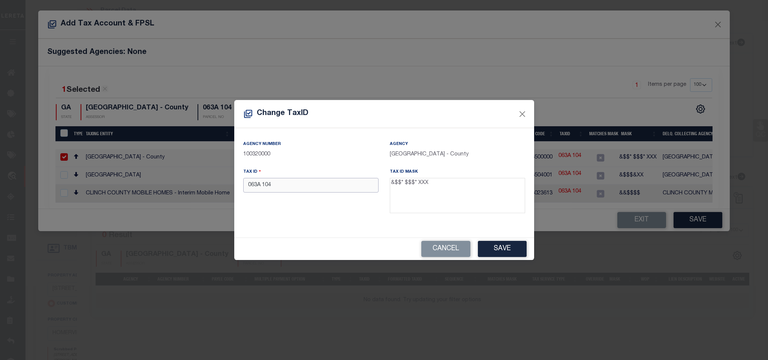
click at [345, 183] on input "063A 104" at bounding box center [310, 185] width 135 height 15
click at [500, 248] on button "Save" at bounding box center [502, 249] width 49 height 16
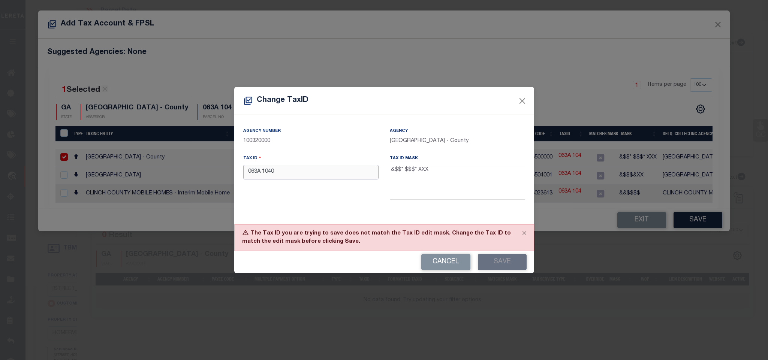
click at [317, 167] on input "063A 1040" at bounding box center [310, 172] width 135 height 15
click at [452, 262] on button "Cancel" at bounding box center [445, 262] width 49 height 16
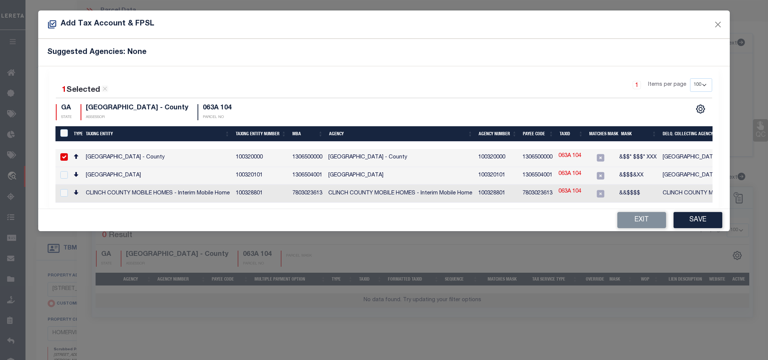
click at [541, 158] on td "1306500000" at bounding box center [537, 158] width 36 height 18
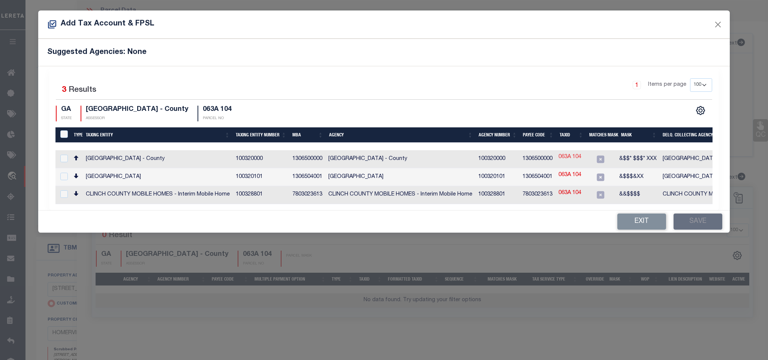
click at [571, 160] on link "063A 104" at bounding box center [569, 157] width 23 height 8
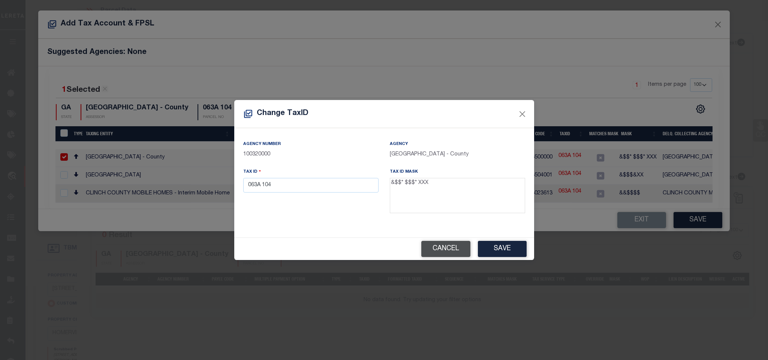
click at [448, 248] on button "Cancel" at bounding box center [445, 249] width 49 height 16
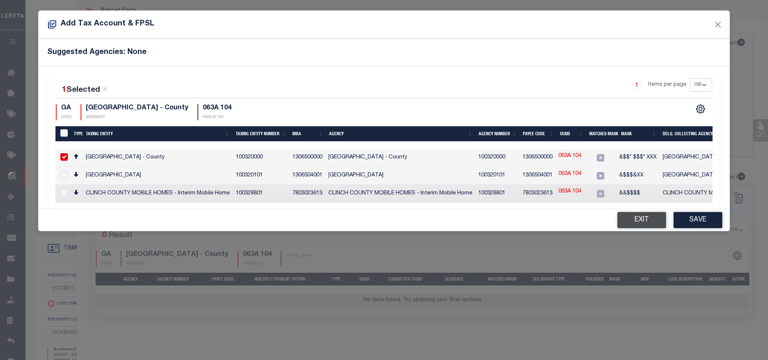
click at [629, 222] on button "Exit" at bounding box center [641, 220] width 49 height 16
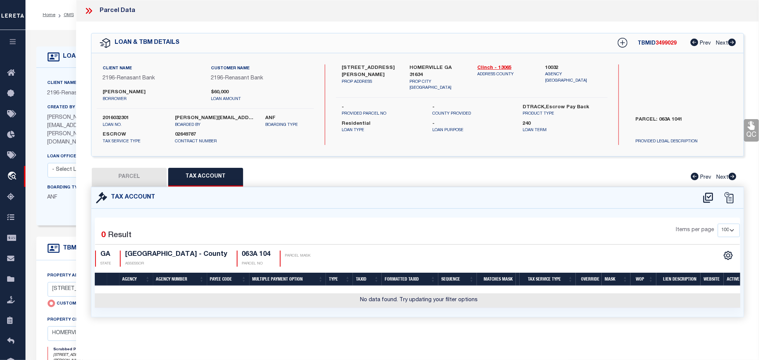
click at [140, 178] on button "PARCEL" at bounding box center [129, 177] width 75 height 19
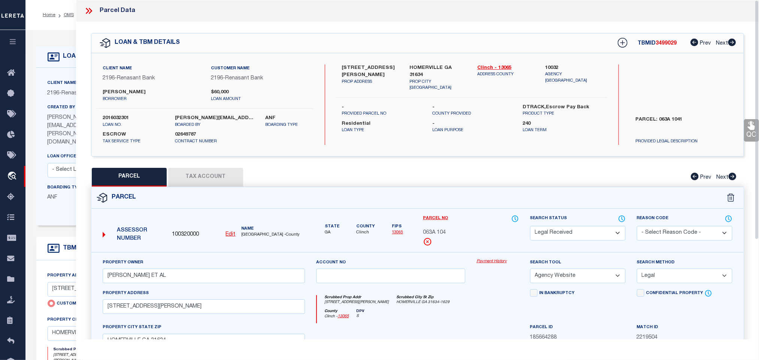
click at [217, 172] on button "Tax Account" at bounding box center [205, 177] width 75 height 19
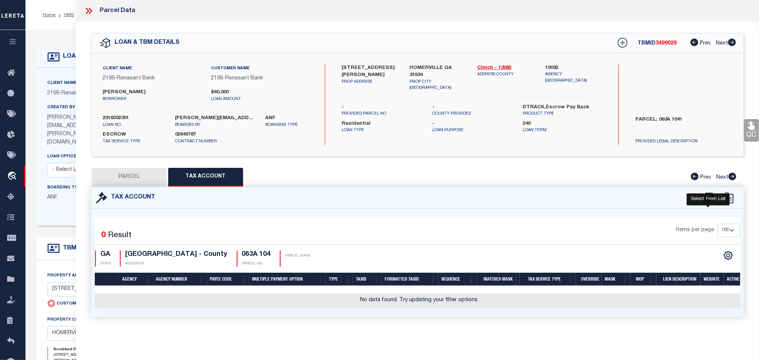
click at [705, 198] on icon at bounding box center [708, 198] width 12 height 12
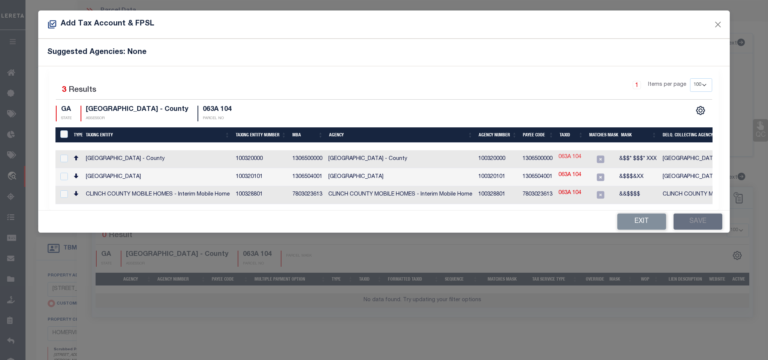
click at [568, 157] on link "063A 104" at bounding box center [569, 157] width 23 height 8
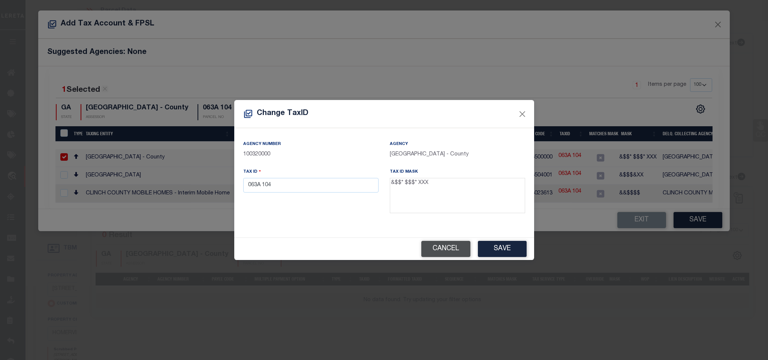
drag, startPoint x: 435, startPoint y: 244, endPoint x: 459, endPoint y: 242, distance: 24.1
click at [435, 244] on button "Cancel" at bounding box center [445, 249] width 49 height 16
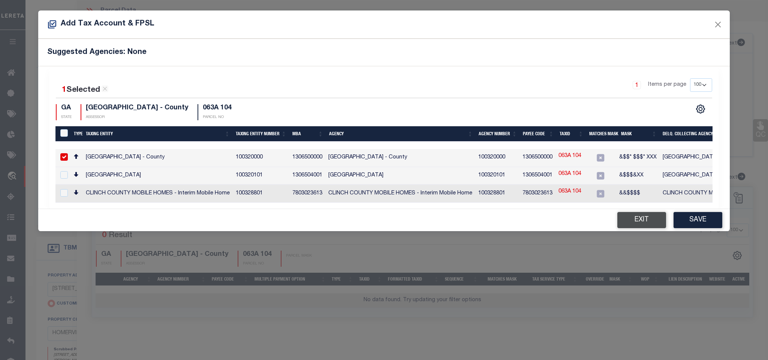
click at [640, 225] on button "Exit" at bounding box center [641, 220] width 49 height 16
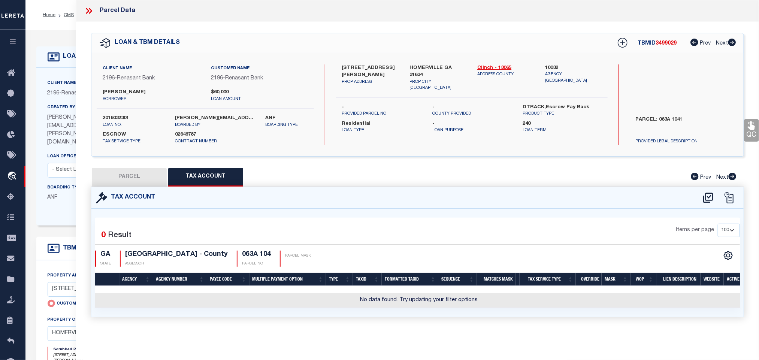
click at [138, 182] on button "PARCEL" at bounding box center [129, 177] width 75 height 19
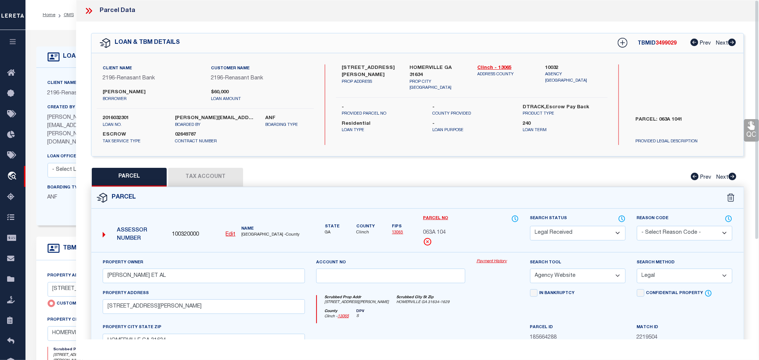
drag, startPoint x: 586, startPoint y: 235, endPoint x: 583, endPoint y: 228, distance: 7.4
click at [586, 235] on select "Automated Search Bad Parcel Complete Duplicate Parcel High Dollar Reporting In …" at bounding box center [578, 233] width 96 height 15
click at [530, 227] on select "Automated Search Bad Parcel Complete Duplicate Parcel High Dollar Reporting In …" at bounding box center [578, 233] width 96 height 15
drag, startPoint x: 573, startPoint y: 234, endPoint x: 572, endPoint y: 230, distance: 4.5
click at [573, 234] on select "Automated Search Bad Parcel Complete Duplicate Parcel High Dollar Reporting In …" at bounding box center [578, 233] width 96 height 15
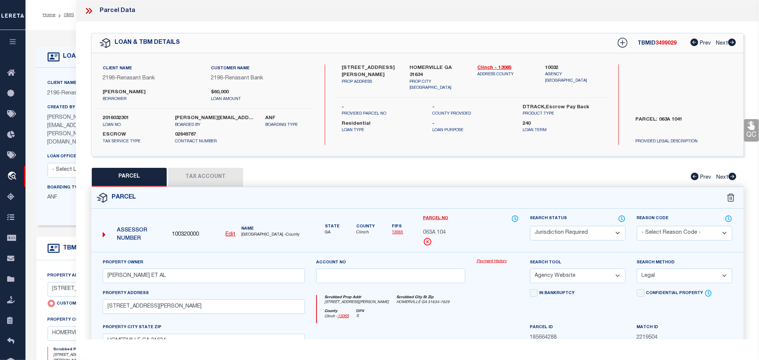
click at [530, 227] on select "Automated Search Bad Parcel Complete Duplicate Parcel High Dollar Reporting In …" at bounding box center [578, 233] width 96 height 15
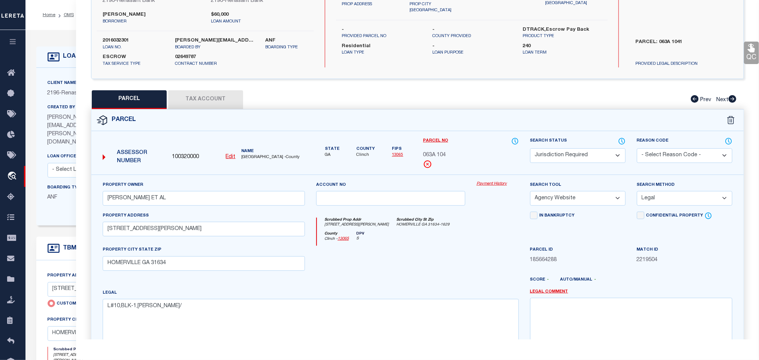
scroll to position [163, 0]
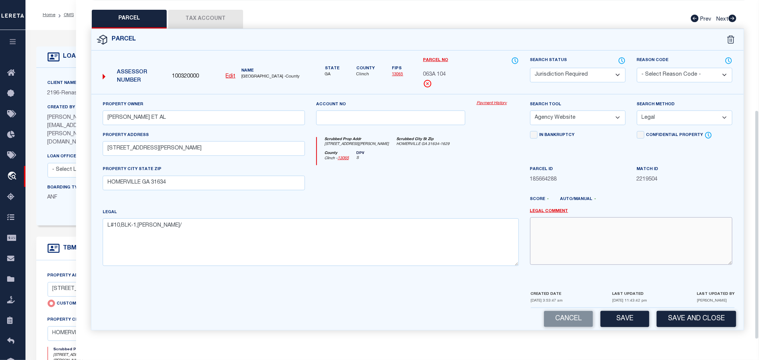
click at [616, 260] on textarea at bounding box center [631, 240] width 202 height 47
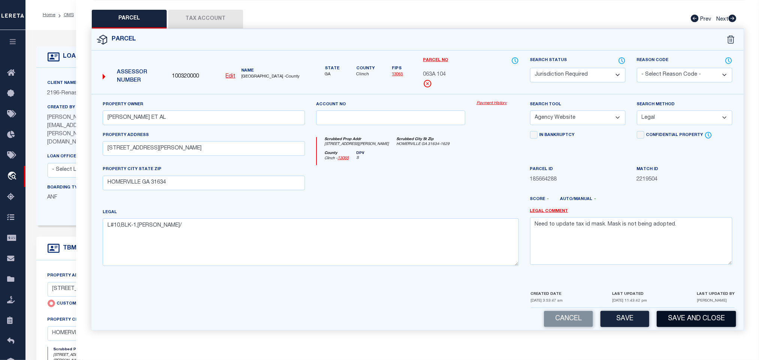
click at [698, 318] on button "Save and Close" at bounding box center [696, 319] width 79 height 16
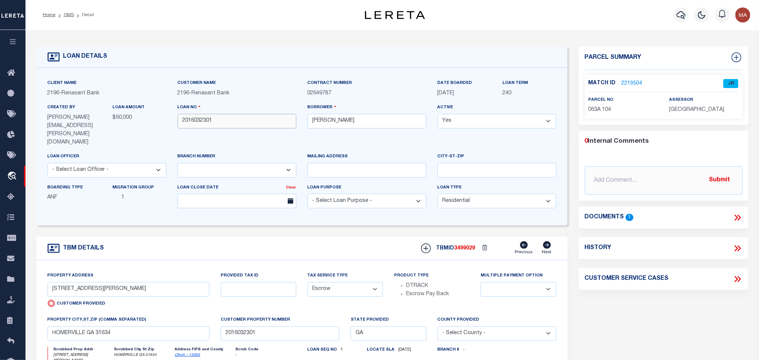
click at [217, 123] on input "2016032301" at bounding box center [237, 121] width 119 height 15
click at [214, 121] on input "2016032301" at bounding box center [237, 121] width 119 height 15
click at [206, 124] on input "2016032301" at bounding box center [237, 121] width 119 height 15
click at [470, 246] on span "3499029" at bounding box center [464, 248] width 21 height 5
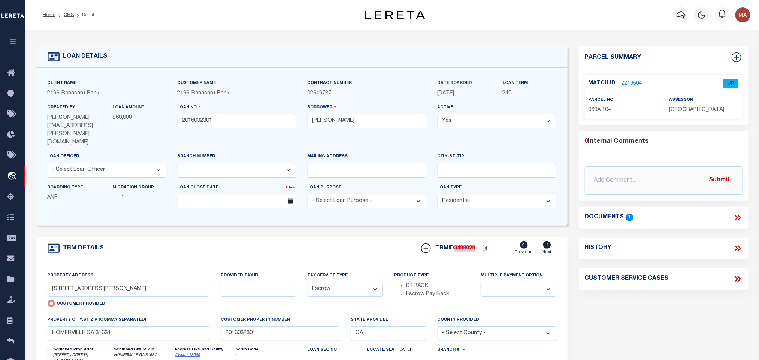
click at [470, 246] on span "3499029" at bounding box center [464, 248] width 21 height 5
copy span "3499029"
click at [680, 111] on span "CLINCH COUNTY" at bounding box center [696, 109] width 55 height 5
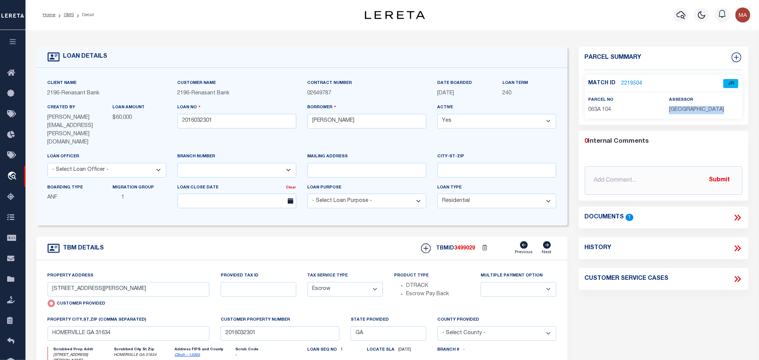
copy div "CLINCH COUNTY"
click at [592, 107] on span "063A 104" at bounding box center [600, 109] width 23 height 5
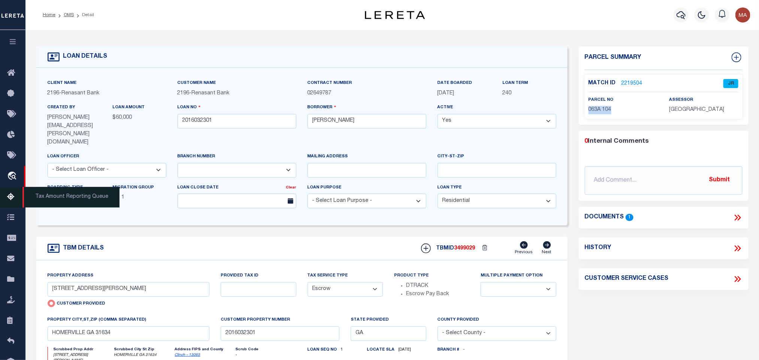
copy div "063A 104"
click at [71, 14] on link "OMS" at bounding box center [69, 15] width 10 height 4
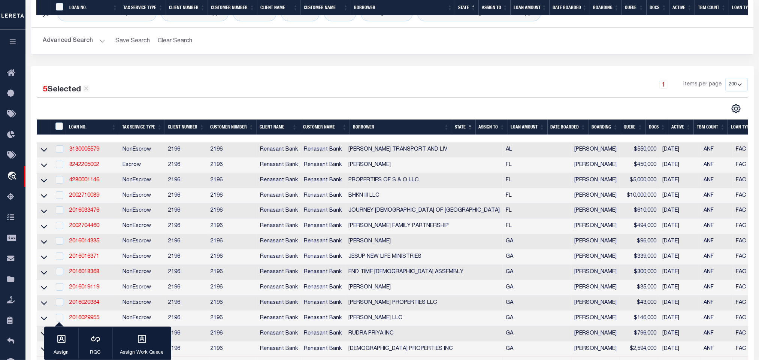
scroll to position [225, 0]
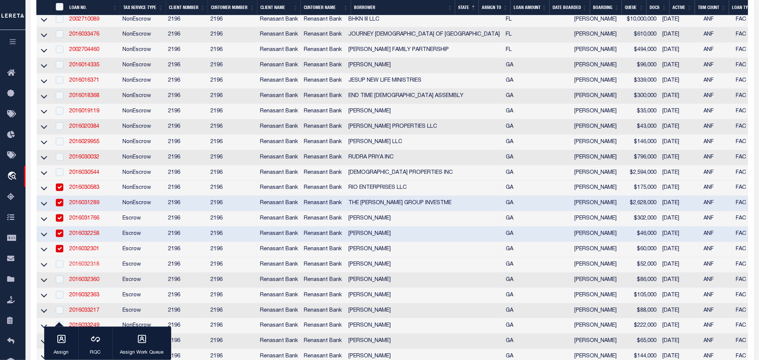
click at [85, 267] on link "2016032318" at bounding box center [84, 264] width 30 height 5
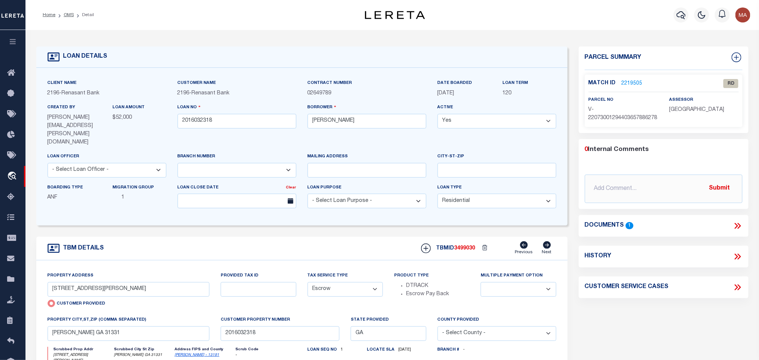
click at [189, 353] on link "McIntosh - 13191" at bounding box center [197, 355] width 45 height 4
click at [175, 282] on input "1259 BUCK RYALS RD NE" at bounding box center [129, 289] width 162 height 15
click at [740, 229] on icon at bounding box center [738, 226] width 3 height 6
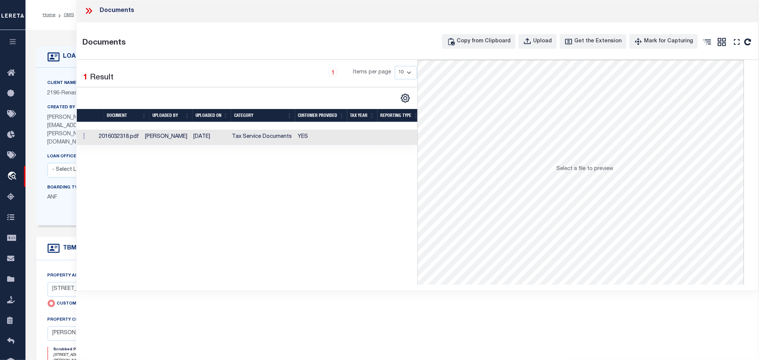
click at [338, 143] on td "YES" at bounding box center [321, 137] width 52 height 15
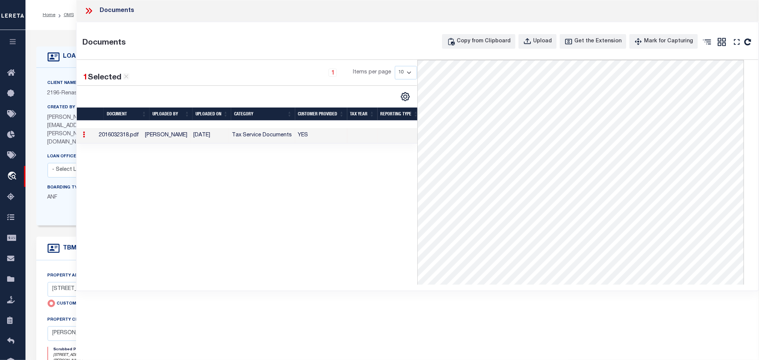
click at [93, 12] on icon at bounding box center [89, 11] width 10 height 10
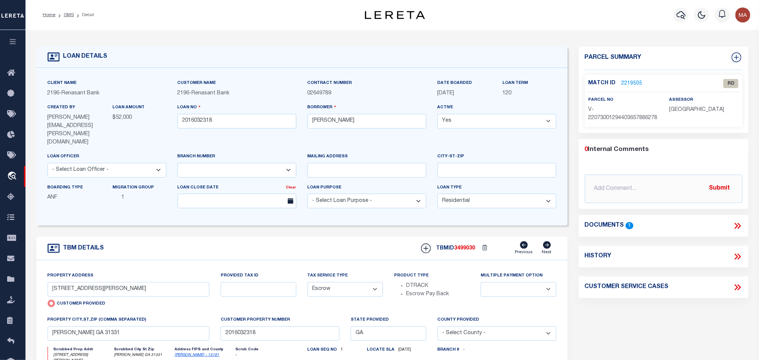
click at [626, 80] on link "2219505" at bounding box center [632, 84] width 21 height 8
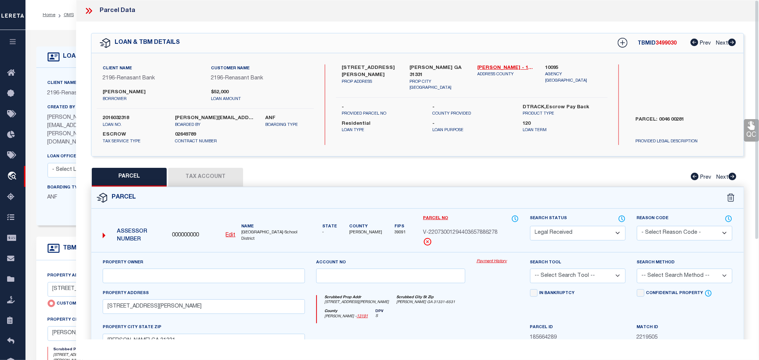
click at [235, 236] on div "000000000 Edit" at bounding box center [203, 236] width 69 height 8
click at [226, 238] on u "Edit" at bounding box center [231, 235] width 10 height 5
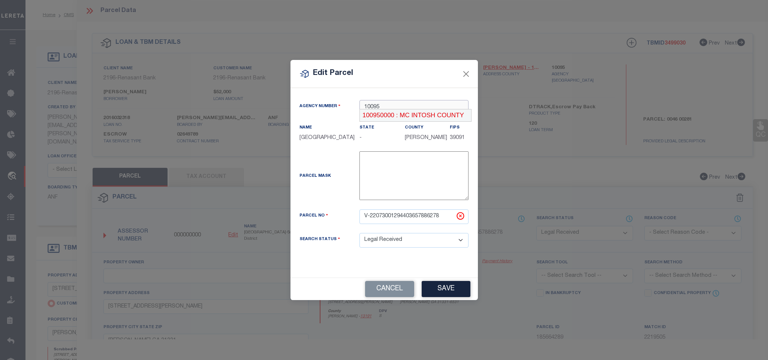
click at [412, 113] on div "100950000 : MC INTOSH COUNTY" at bounding box center [415, 115] width 111 height 12
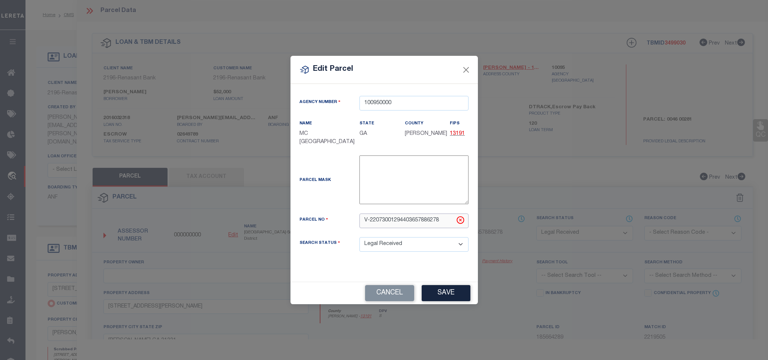
click at [406, 221] on input "V-22073001294403657886278" at bounding box center [413, 221] width 109 height 15
paste input "0046 002"
click at [446, 290] on button "Save" at bounding box center [446, 293] width 49 height 16
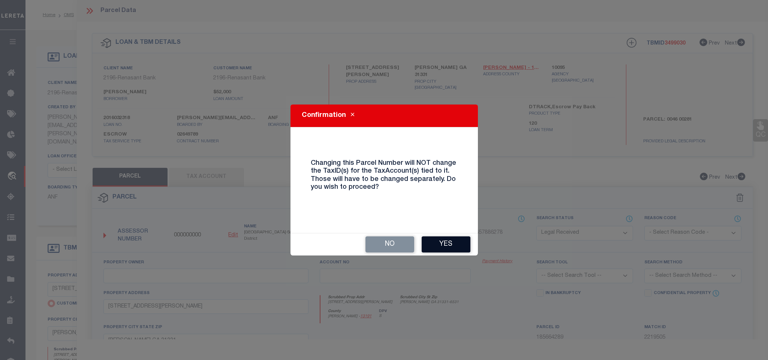
click at [448, 241] on button "Yes" at bounding box center [446, 244] width 49 height 16
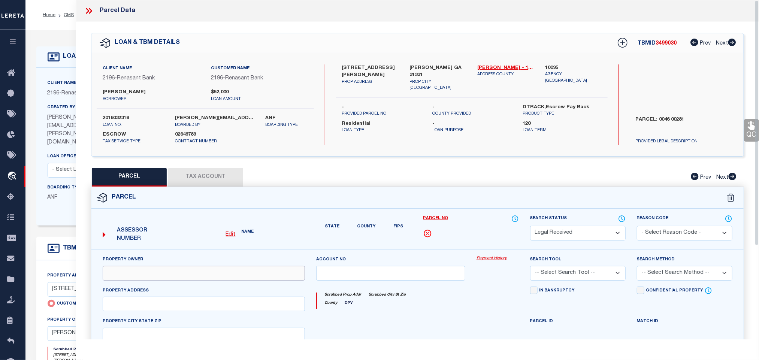
click at [143, 277] on input "text" at bounding box center [204, 273] width 202 height 15
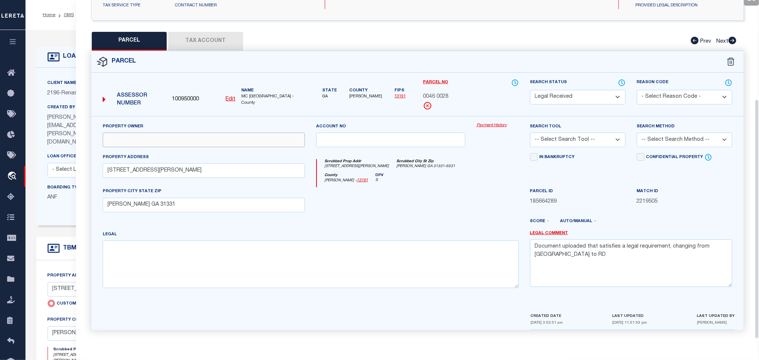
scroll to position [141, 0]
paste input "RYALS LINDA M"
click at [613, 293] on div "Legal Comment Document uploaded that satisfies a legal requirement, changing fr…" at bounding box center [632, 262] width 214 height 64
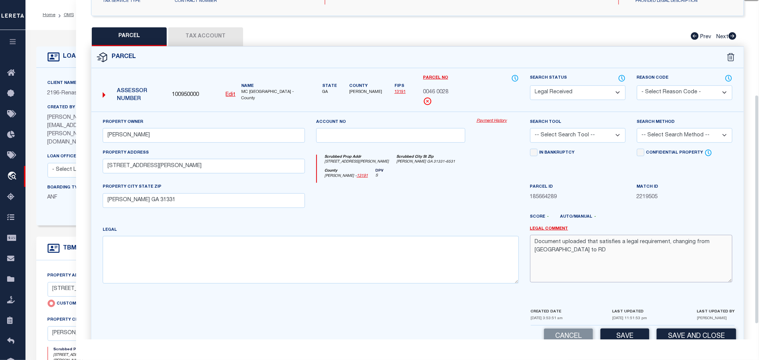
click at [613, 273] on textarea "Document uploaded that satisfies a legal requirement, changing from ND to RD" at bounding box center [631, 258] width 202 height 47
click at [256, 244] on textarea at bounding box center [311, 259] width 416 height 47
paste textarea "PARCEL "A" 4.14 ACRES"
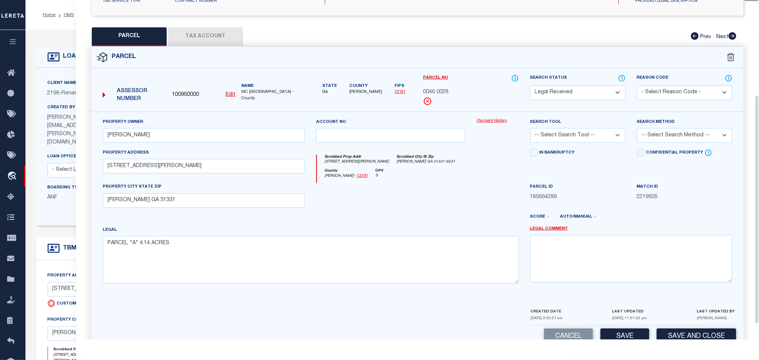
click at [624, 135] on select "-- Select Search Tool -- 3rd Party Website Agency File Agency Website ATLS CNV-…" at bounding box center [578, 135] width 96 height 15
click at [530, 130] on select "-- Select Search Tool -- 3rd Party Website Agency File Agency Website ATLS CNV-…" at bounding box center [578, 135] width 96 height 15
click at [678, 139] on select "-- Select Search Method -- Property Address Legal Liability Info Provided" at bounding box center [685, 135] width 96 height 15
click at [637, 130] on select "-- Select Search Method -- Property Address Legal Liability Info Provided" at bounding box center [685, 135] width 96 height 15
click at [613, 334] on button "Save" at bounding box center [625, 337] width 49 height 16
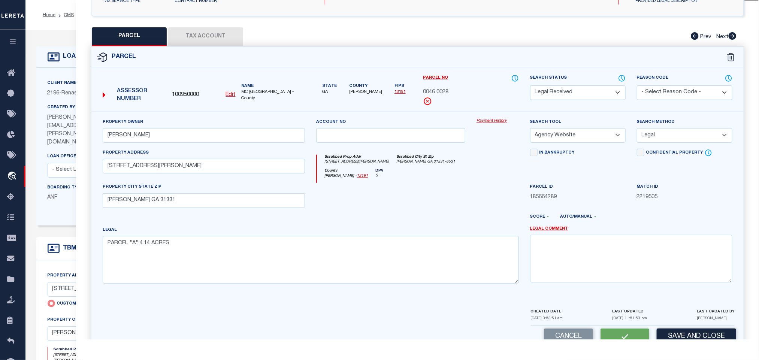
click at [221, 44] on button "Tax Account" at bounding box center [205, 36] width 75 height 19
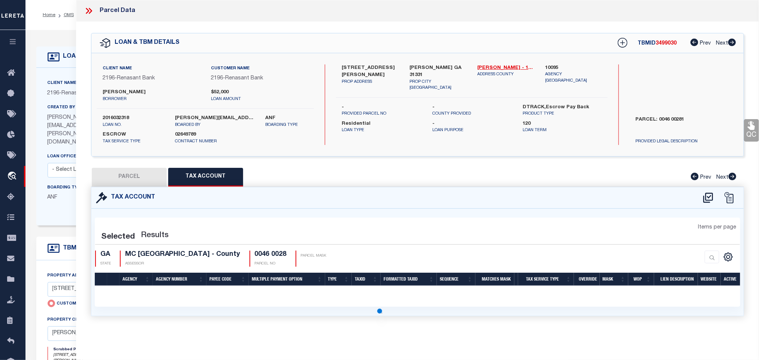
scroll to position [0, 0]
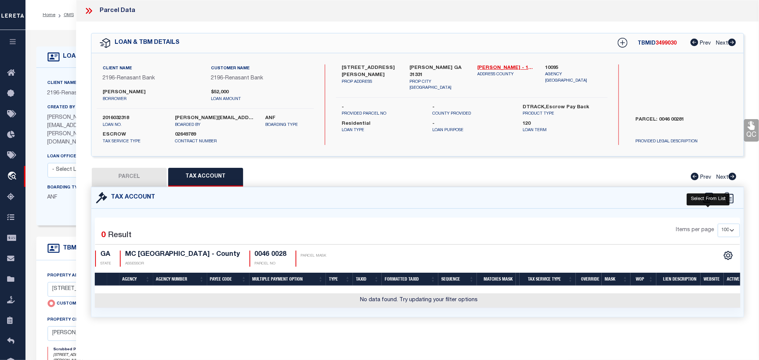
click at [712, 199] on icon at bounding box center [708, 198] width 12 height 12
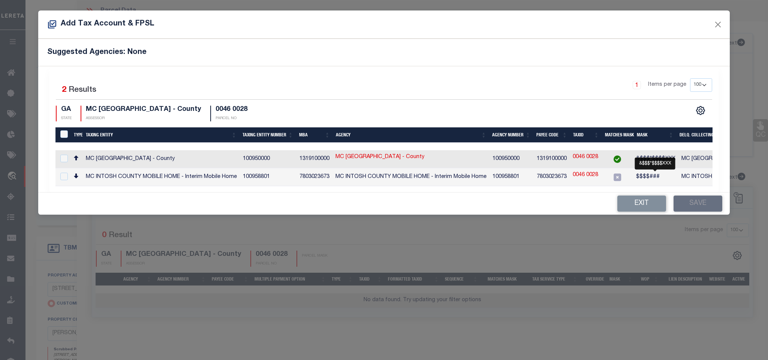
click at [646, 158] on span "&$$$*$$$$XXX" at bounding box center [655, 158] width 39 height 5
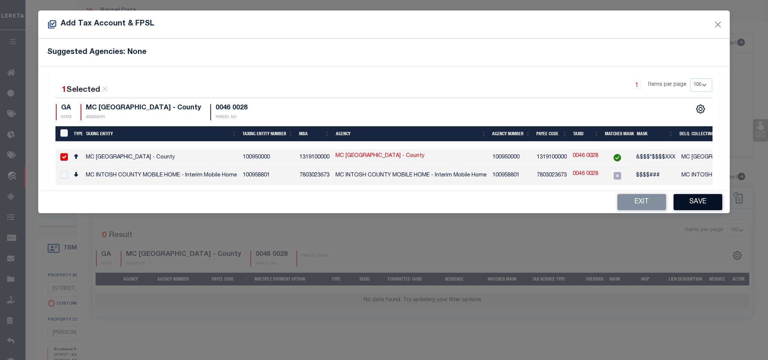
click at [719, 210] on button "Save" at bounding box center [697, 202] width 49 height 16
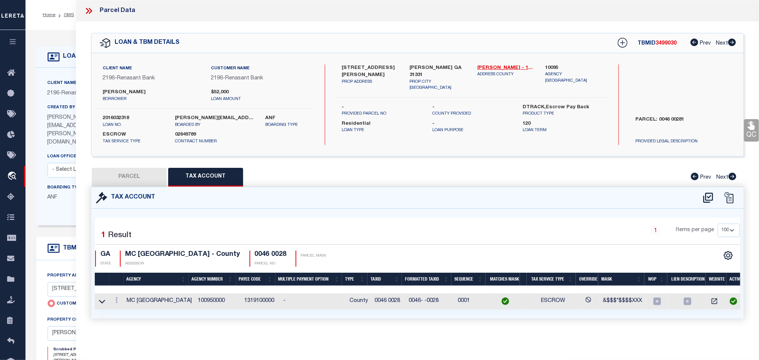
drag, startPoint x: 152, startPoint y: 178, endPoint x: 356, endPoint y: 182, distance: 203.5
click at [152, 178] on button "PARCEL" at bounding box center [129, 177] width 75 height 19
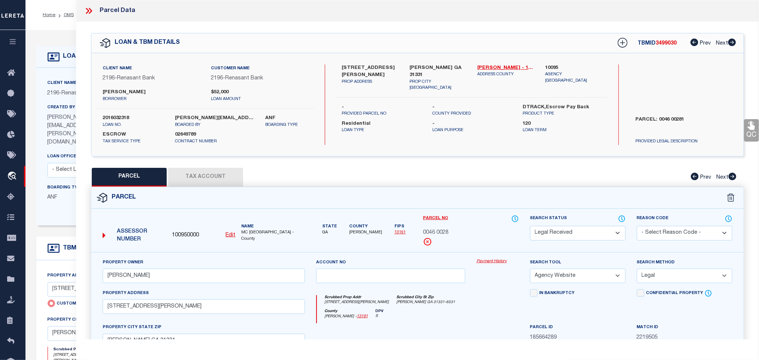
click at [607, 238] on select "Automated Search Bad Parcel Complete Duplicate Parcel High Dollar Reporting In …" at bounding box center [578, 233] width 96 height 15
click at [530, 227] on select "Automated Search Bad Parcel Complete Duplicate Parcel High Dollar Reporting In …" at bounding box center [578, 233] width 96 height 15
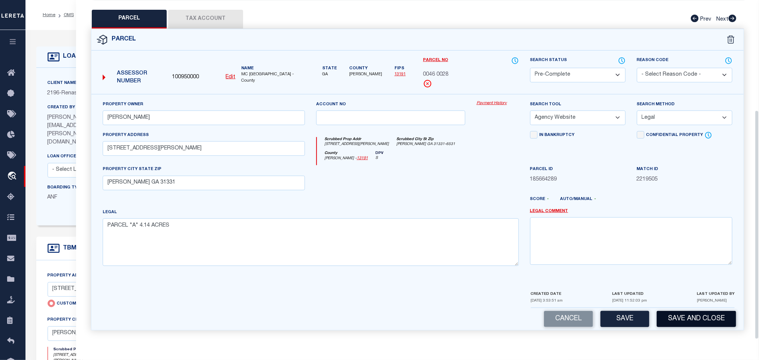
click at [674, 314] on button "Save and Close" at bounding box center [696, 319] width 79 height 16
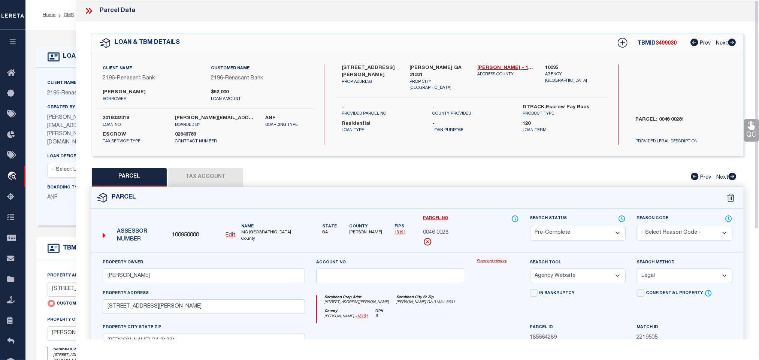
click at [114, 115] on label "2016032318" at bounding box center [133, 118] width 61 height 7
copy label "2016032318"
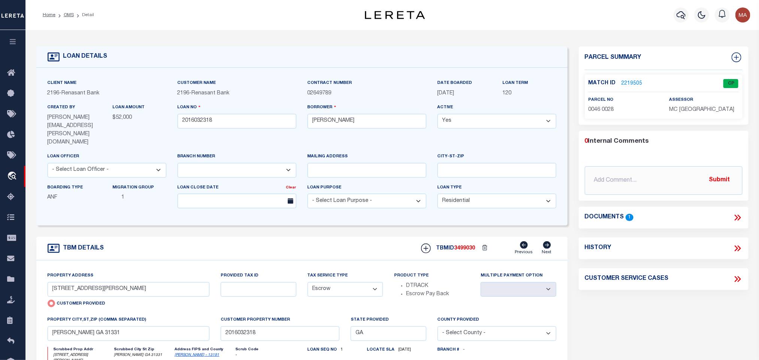
click at [467, 246] on span "3499030" at bounding box center [464, 248] width 21 height 5
click at [691, 108] on span "MC INTOSH COUNTY" at bounding box center [701, 109] width 65 height 5
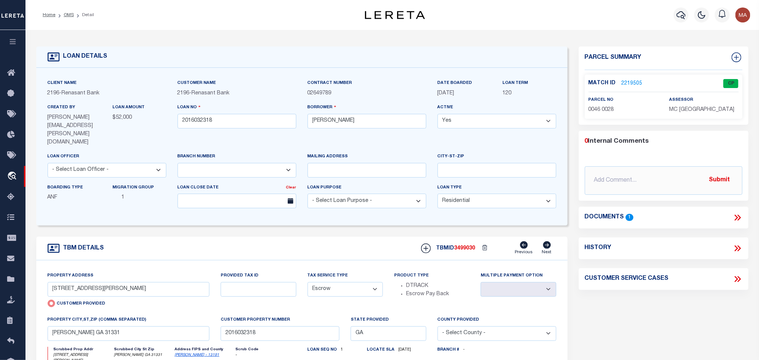
click at [608, 112] on span "0046 0028" at bounding box center [601, 109] width 25 height 5
click at [601, 111] on span "0046 0028" at bounding box center [601, 109] width 25 height 5
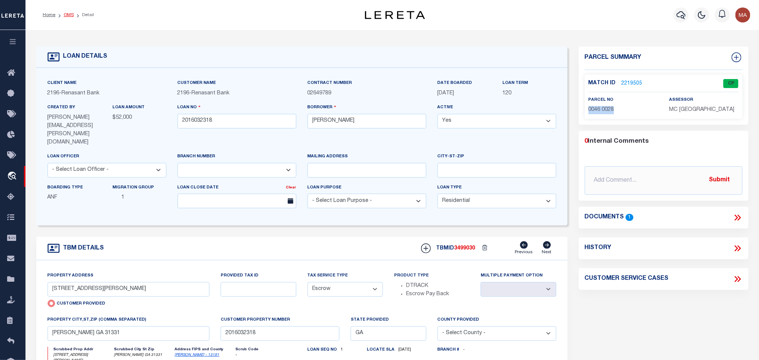
click at [72, 16] on link "OMS" at bounding box center [69, 15] width 10 height 4
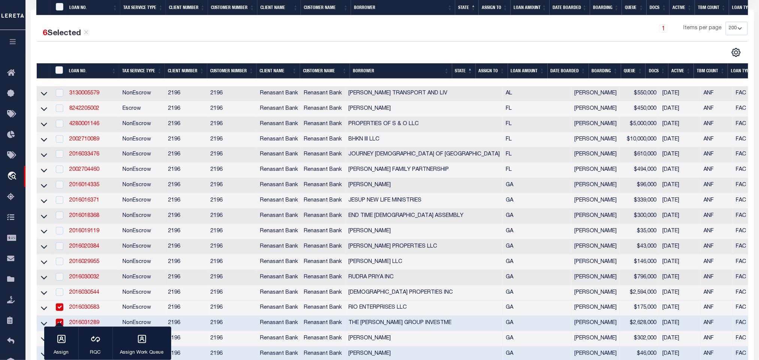
scroll to position [337, 0]
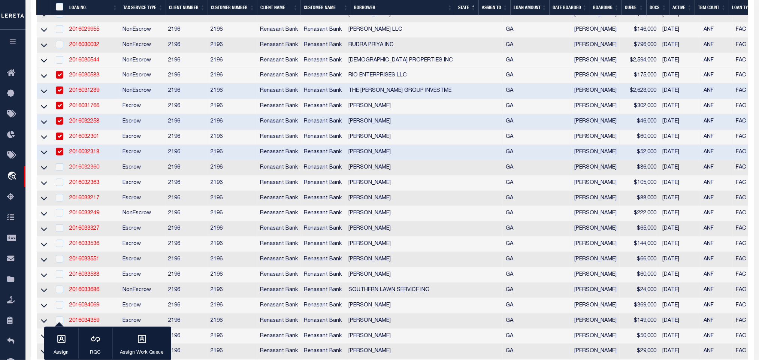
click at [90, 170] on link "2016032360" at bounding box center [84, 167] width 30 height 5
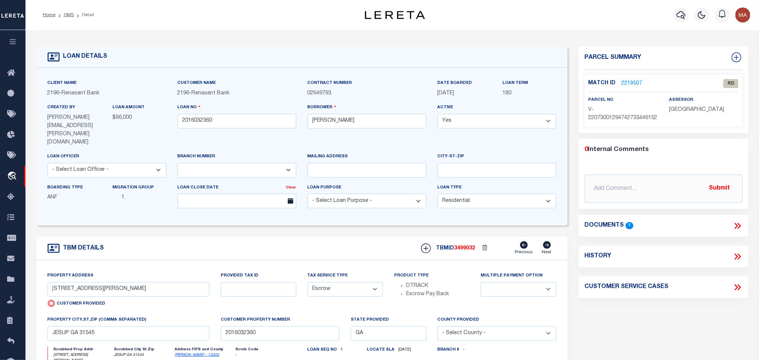
click at [184, 353] on link "Wayne - 13305" at bounding box center [197, 355] width 45 height 4
drag, startPoint x: 126, startPoint y: 284, endPoint x: 477, endPoint y: 254, distance: 352.3
click at [126, 284] on input "150 RICHARD ST" at bounding box center [129, 289] width 162 height 15
click at [740, 229] on icon at bounding box center [738, 226] width 3 height 6
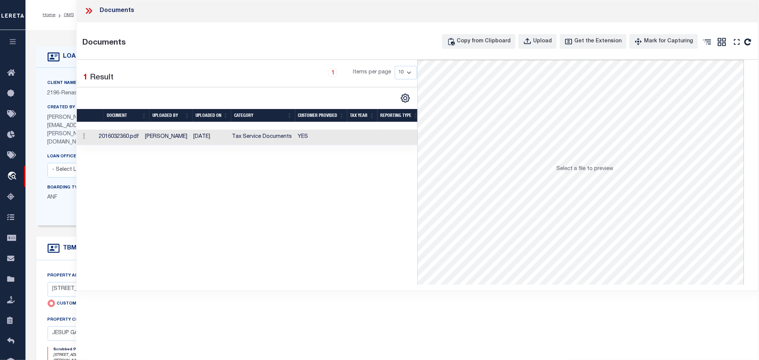
click at [377, 134] on td at bounding box center [362, 137] width 30 height 15
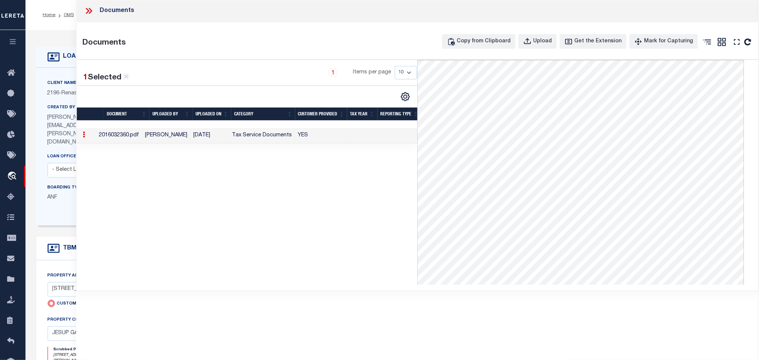
click at [62, 194] on p "ANF" at bounding box center [75, 198] width 54 height 8
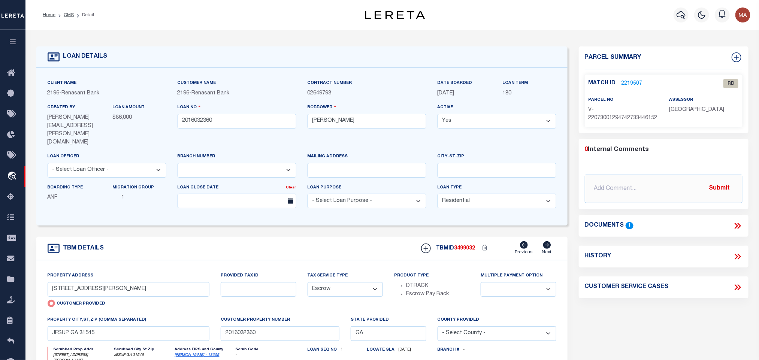
click at [635, 84] on link "2219507" at bounding box center [632, 84] width 21 height 8
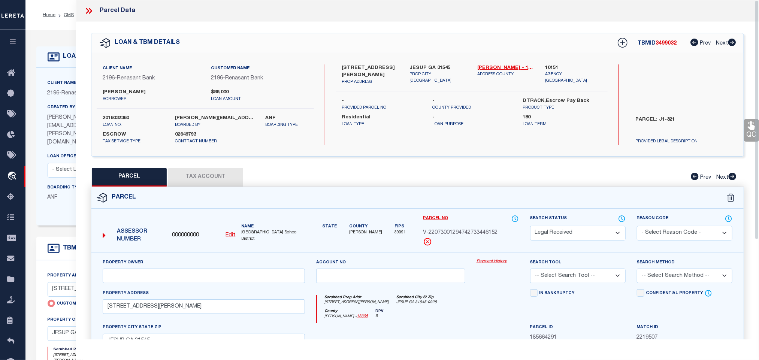
click at [234, 236] on u "Edit" at bounding box center [231, 235] width 10 height 5
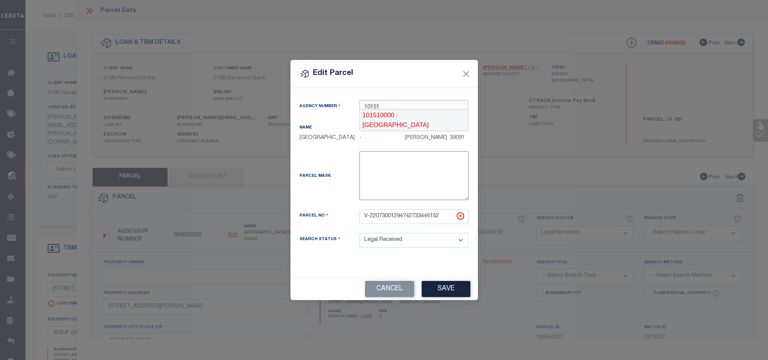
click at [401, 118] on div "101510000 : WAYNE COUNTY" at bounding box center [414, 119] width 108 height 21
click at [403, 222] on input "V-22073001294742733446152" at bounding box center [413, 216] width 109 height 15
paste input "J1-3"
click at [438, 292] on button "Save" at bounding box center [446, 289] width 49 height 16
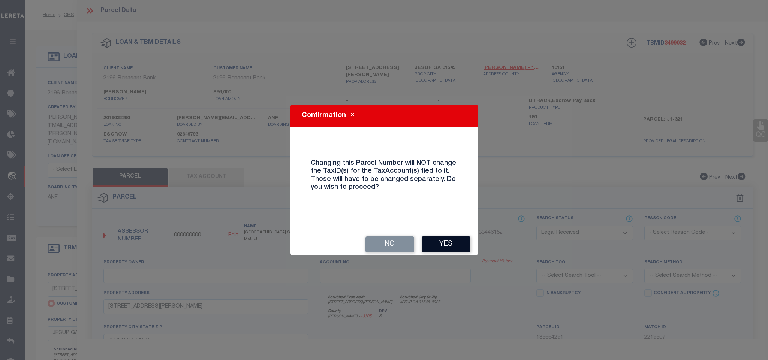
click at [441, 246] on button "Yes" at bounding box center [446, 244] width 49 height 16
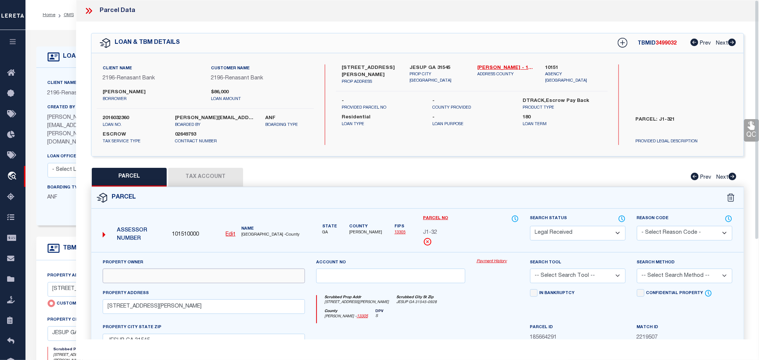
drag, startPoint x: 167, startPoint y: 280, endPoint x: 154, endPoint y: 280, distance: 12.7
click at [167, 280] on input "text" at bounding box center [204, 276] width 202 height 15
paste input "SHUMAN PAMELA C"
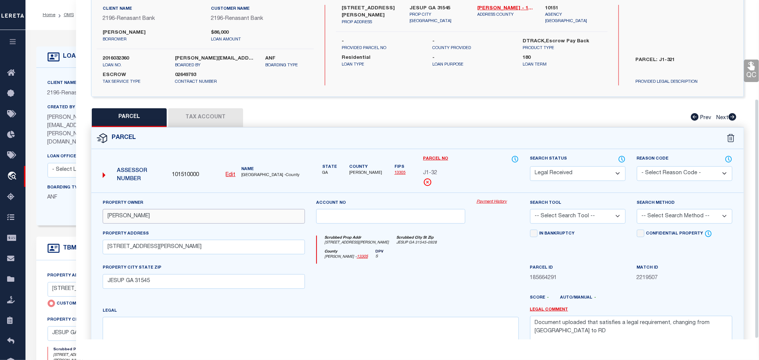
scroll to position [141, 0]
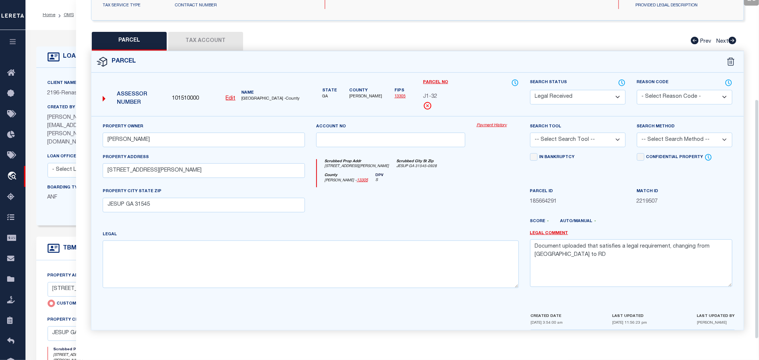
click at [571, 138] on select "-- Select Search Tool -- 3rd Party Website Agency File Agency Website ATLS CNV-…" at bounding box center [578, 140] width 96 height 15
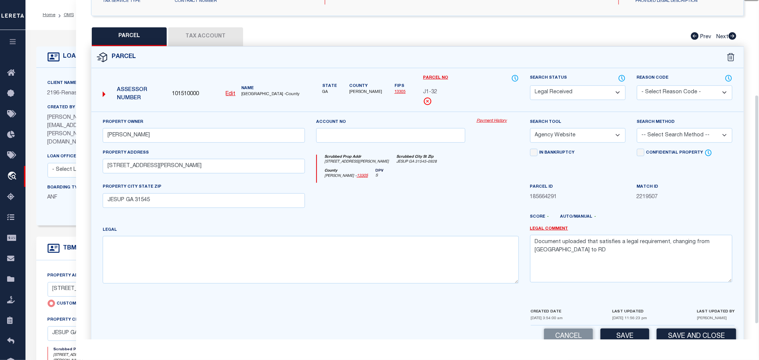
click at [530, 130] on select "-- Select Search Tool -- 3rd Party Website Agency File Agency Website ATLS CNV-…" at bounding box center [578, 135] width 96 height 15
drag, startPoint x: 665, startPoint y: 139, endPoint x: 665, endPoint y: 145, distance: 5.6
click at [665, 139] on select "-- Select Search Method -- Property Address Legal Liability Info Provided" at bounding box center [685, 135] width 96 height 15
click at [637, 130] on select "-- Select Search Method -- Property Address Legal Liability Info Provided" at bounding box center [685, 135] width 96 height 15
click at [627, 266] on textarea "Document uploaded that satisfies a legal requirement, changing from ND to RD" at bounding box center [631, 258] width 202 height 47
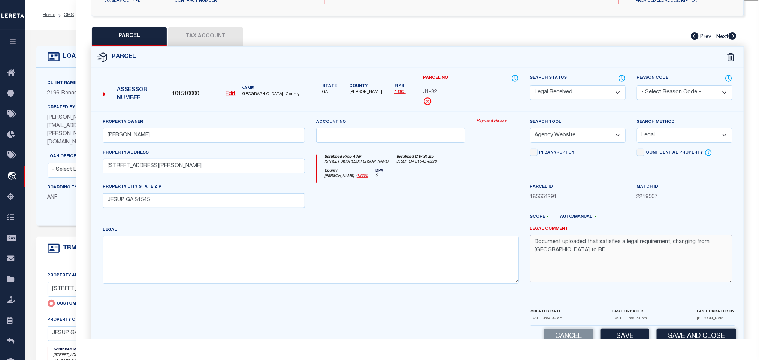
click at [627, 266] on textarea "Document uploaded that satisfies a legal requirement, changing from ND to RD" at bounding box center [631, 258] width 202 height 47
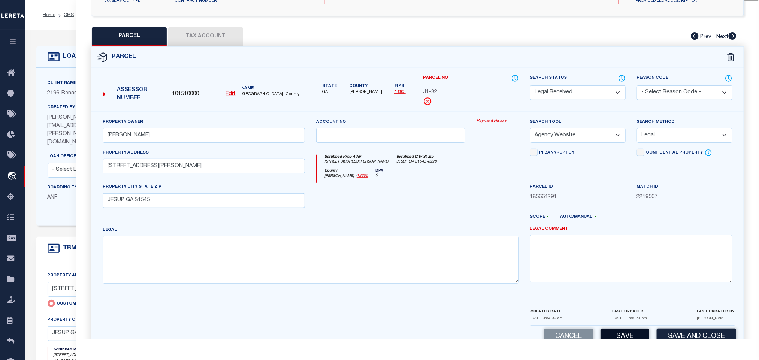
click at [632, 334] on button "Save" at bounding box center [625, 337] width 49 height 16
click at [224, 35] on button "Tax Account" at bounding box center [205, 36] width 75 height 19
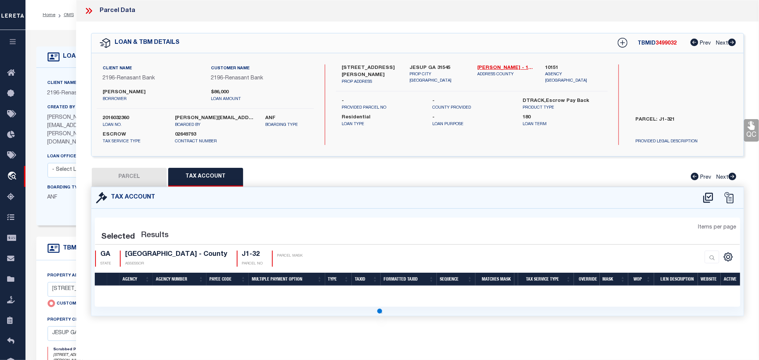
scroll to position [0, 0]
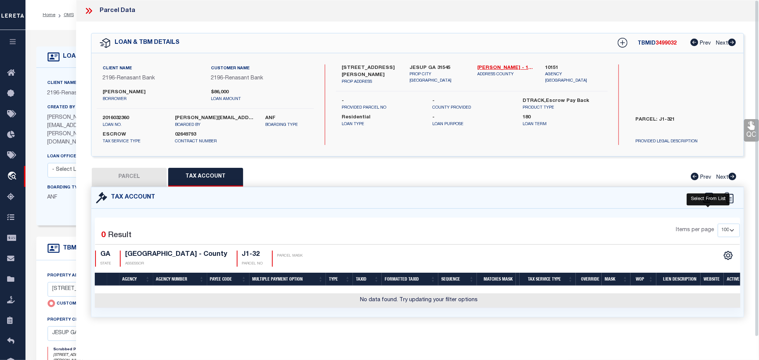
click at [708, 198] on icon at bounding box center [708, 198] width 10 height 10
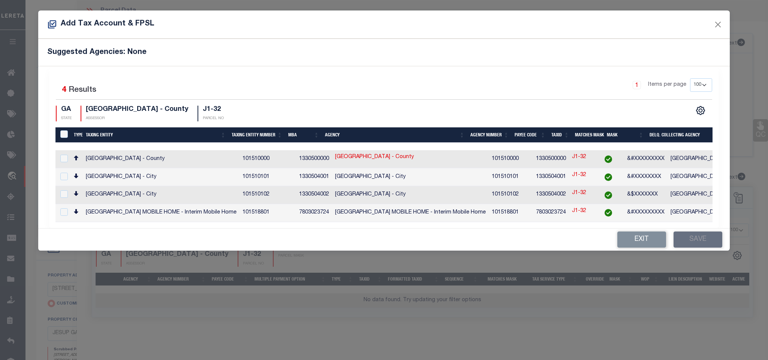
click at [681, 158] on td "WAYNE COUNTY - County" at bounding box center [745, 159] width 157 height 18
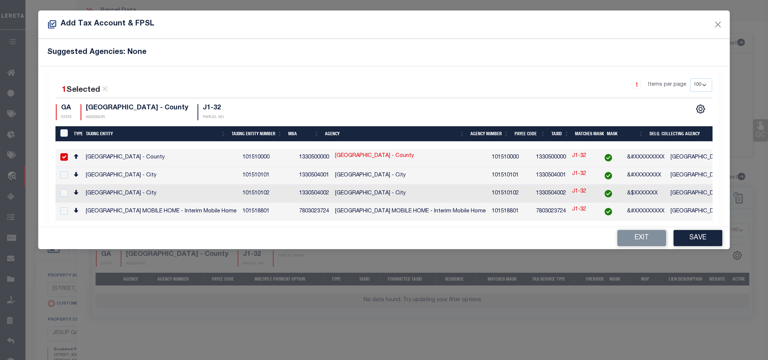
click at [179, 166] on td "WAYNE COUNTY - County" at bounding box center [161, 158] width 157 height 18
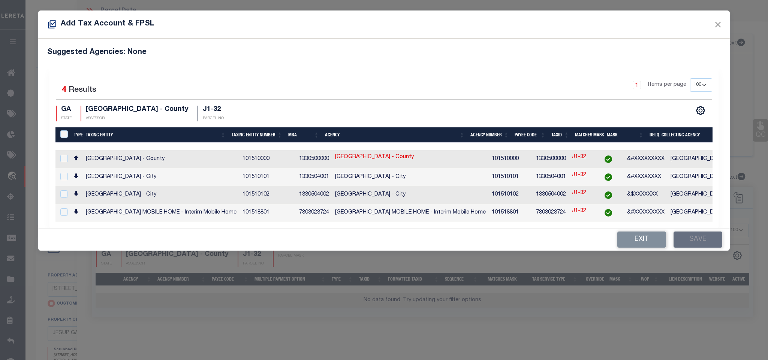
click at [682, 177] on td "JESUP CITY - City" at bounding box center [745, 177] width 157 height 18
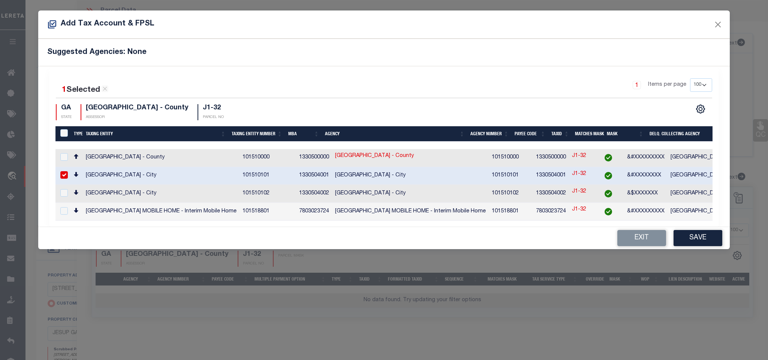
click at [685, 161] on td "WAYNE COUNTY - County" at bounding box center [745, 158] width 157 height 18
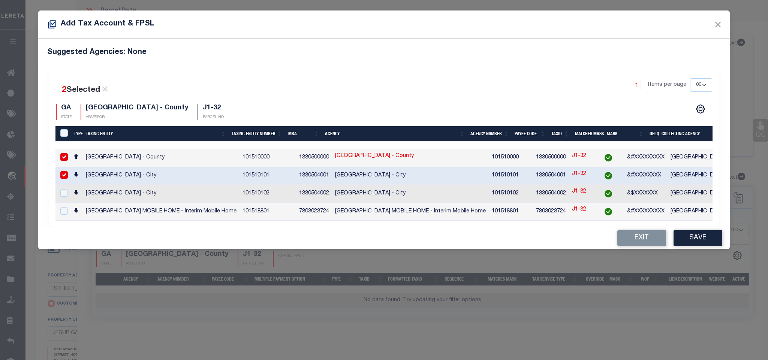
click at [709, 255] on div "Add Tax Account & FPSL Suggested Agencies: None 2 Selected 4 Results 1 Items pe…" at bounding box center [384, 180] width 768 height 360
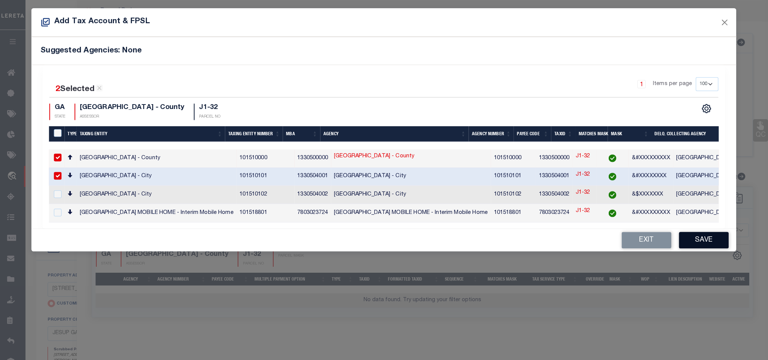
click at [706, 243] on button "Save" at bounding box center [704, 240] width 50 height 16
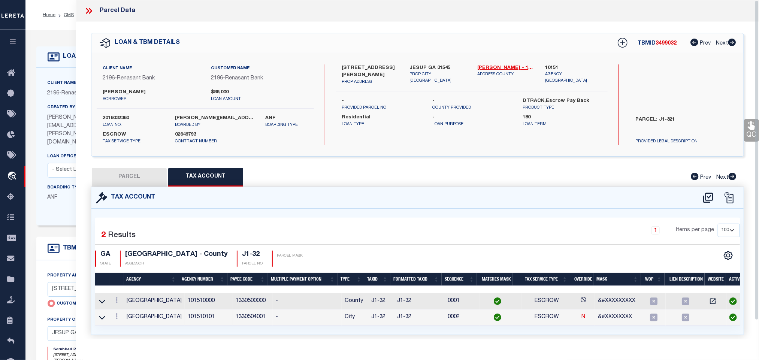
click at [133, 177] on button "PARCEL" at bounding box center [129, 177] width 75 height 19
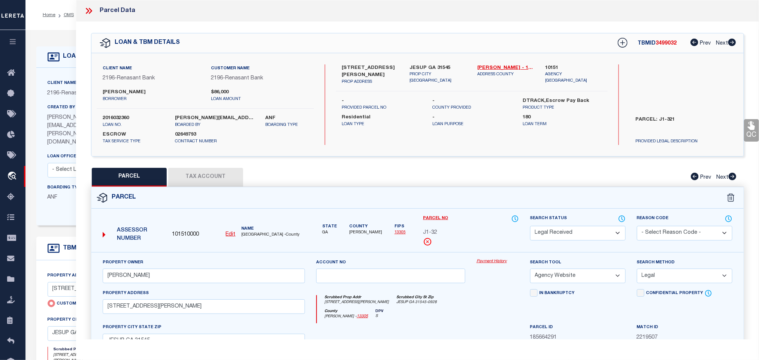
drag, startPoint x: 584, startPoint y: 236, endPoint x: 582, endPoint y: 230, distance: 6.1
click at [584, 236] on select "Automated Search Bad Parcel Complete Duplicate Parcel High Dollar Reporting In …" at bounding box center [578, 233] width 96 height 15
click at [530, 227] on select "Automated Search Bad Parcel Complete Duplicate Parcel High Dollar Reporting In …" at bounding box center [578, 233] width 96 height 15
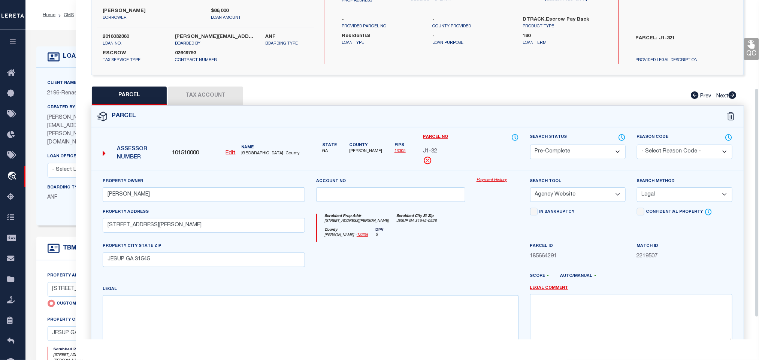
scroll to position [163, 0]
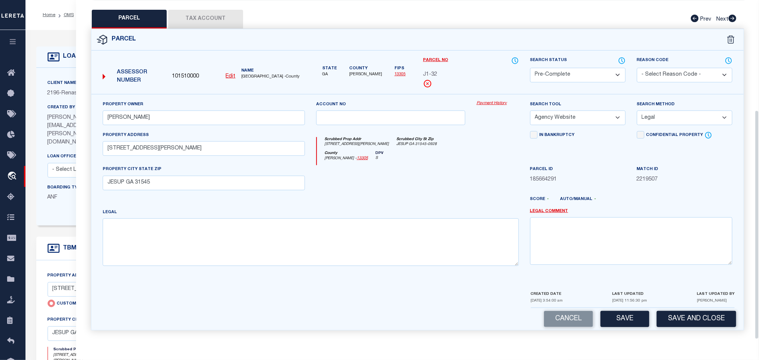
click at [680, 327] on div "Cancel Save Save and Close" at bounding box center [417, 319] width 652 height 22
click at [684, 315] on button "Save and Close" at bounding box center [696, 319] width 79 height 16
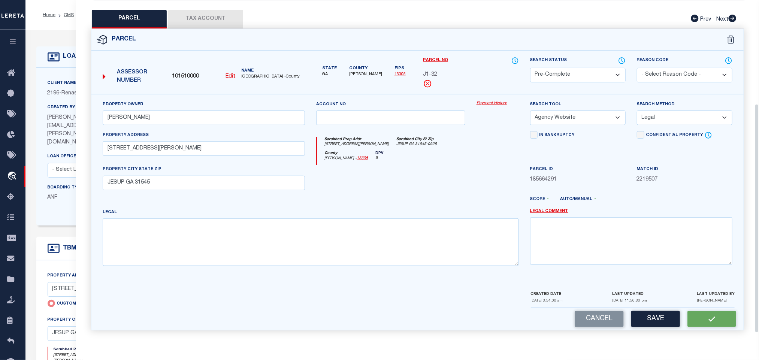
scroll to position [0, 0]
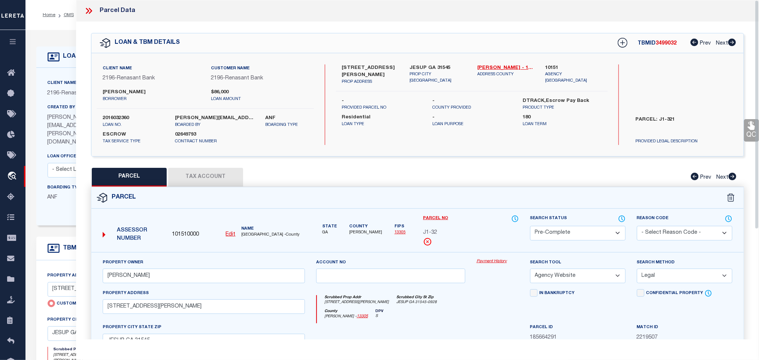
click at [119, 118] on label "2016032360" at bounding box center [133, 118] width 61 height 7
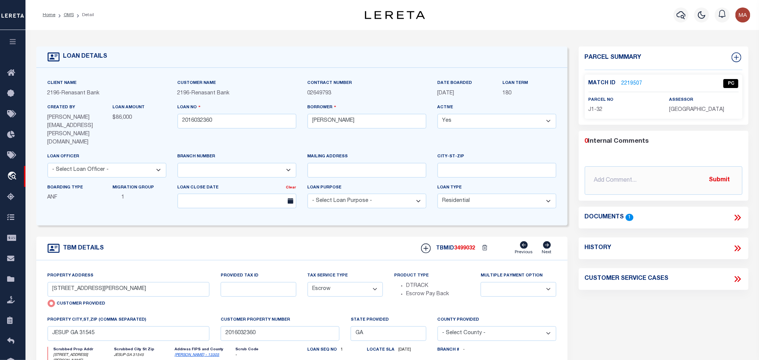
click at [468, 246] on span "3499032" at bounding box center [464, 248] width 21 height 5
click at [698, 108] on span "WAYNE COUNTY" at bounding box center [696, 109] width 55 height 5
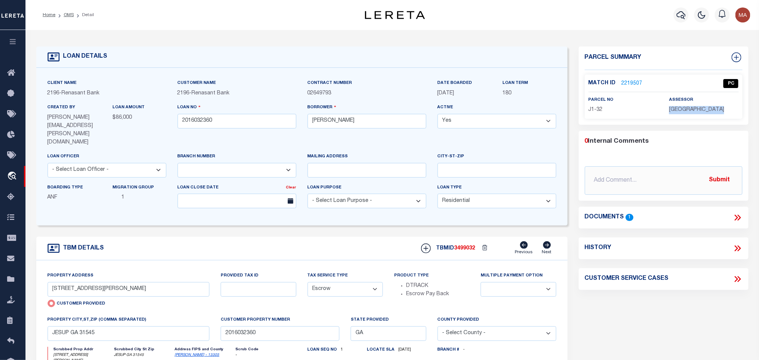
click at [698, 108] on span "WAYNE COUNTY" at bounding box center [696, 109] width 55 height 5
click at [601, 109] on span "J1-32" at bounding box center [596, 109] width 14 height 5
drag, startPoint x: 71, startPoint y: 13, endPoint x: 149, endPoint y: 3, distance: 78.9
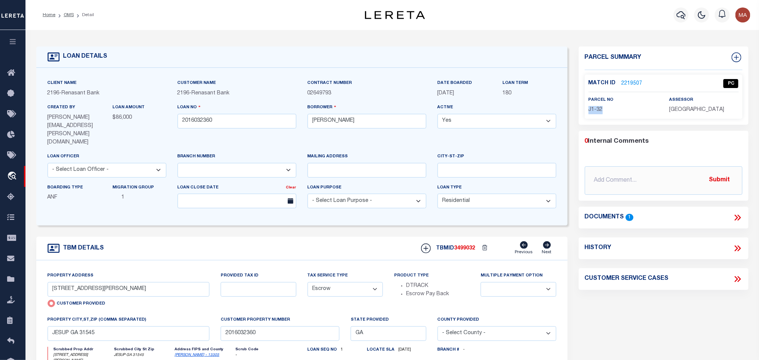
click at [71, 13] on link "OMS" at bounding box center [69, 15] width 10 height 4
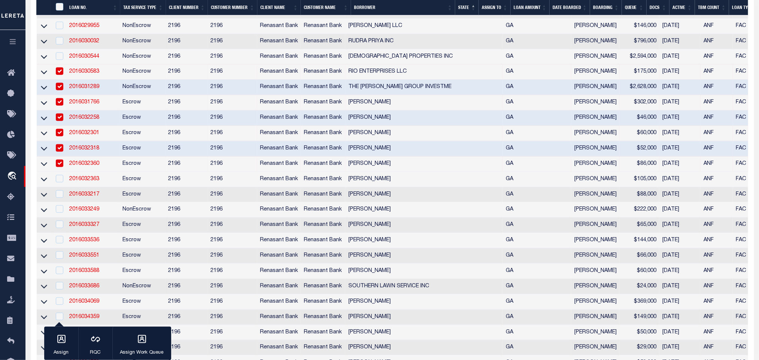
scroll to position [337, 0]
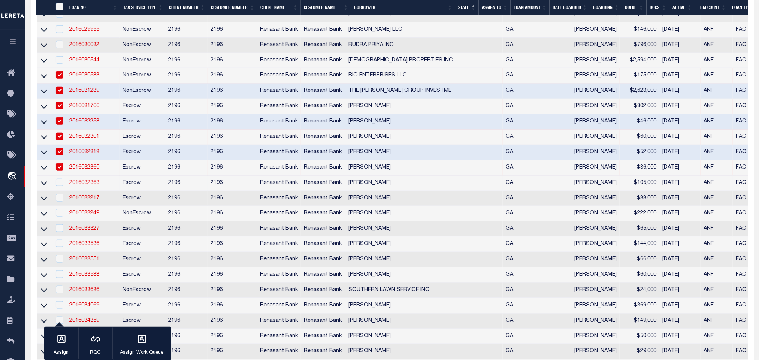
click at [87, 185] on link "2016032363" at bounding box center [84, 182] width 30 height 5
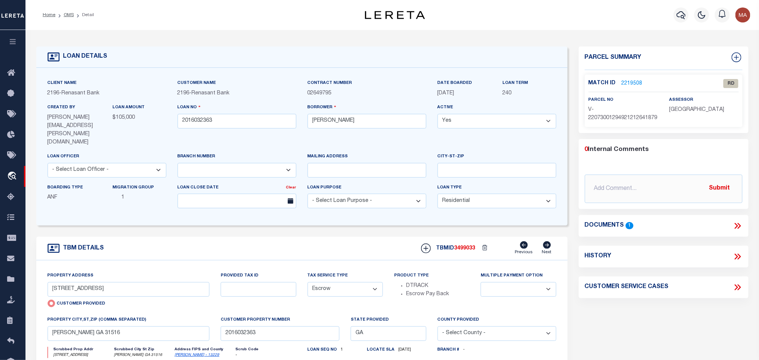
click at [181, 353] on link "[PERSON_NAME] - 13229" at bounding box center [197, 355] width 45 height 4
click at [106, 282] on input "4732 OTTER CREEK CIRCLE" at bounding box center [129, 289] width 162 height 15
click at [741, 231] on icon at bounding box center [738, 226] width 10 height 10
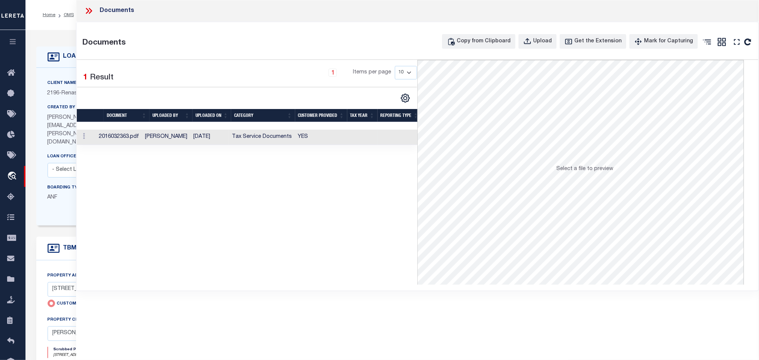
click at [273, 141] on td "Tax Service Documents" at bounding box center [262, 137] width 66 height 15
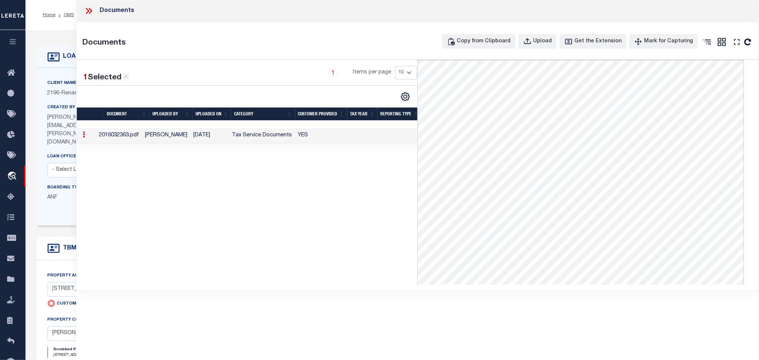
drag, startPoint x: 67, startPoint y: 111, endPoint x: 211, endPoint y: 113, distance: 143.1
click at [67, 110] on label "Created By" at bounding box center [62, 108] width 28 height 6
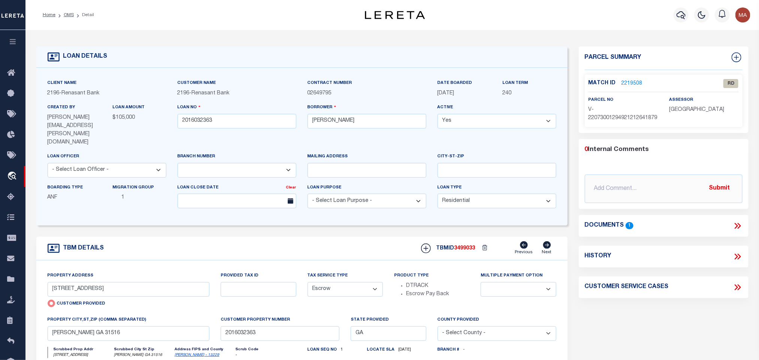
click at [626, 81] on link "2219508" at bounding box center [632, 84] width 21 height 8
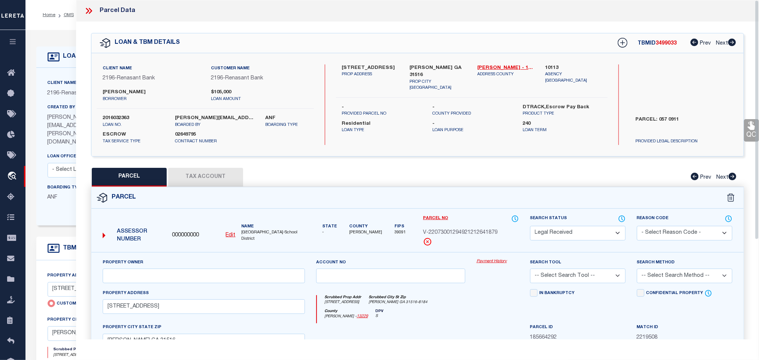
click at [232, 236] on u "Edit" at bounding box center [231, 235] width 10 height 5
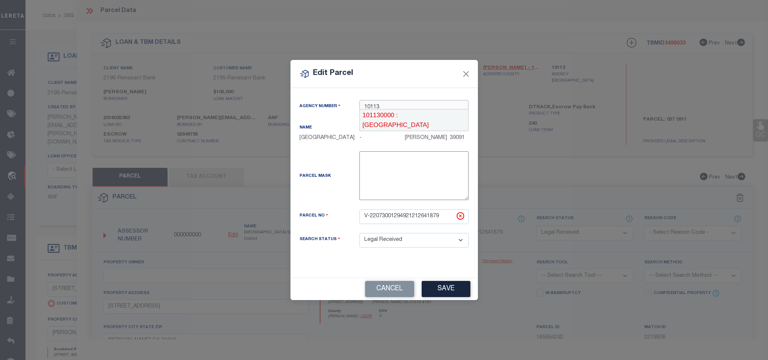
click at [431, 112] on div "101130000 : PIERCE COUNTY" at bounding box center [414, 119] width 108 height 21
click at [426, 222] on input "V-22073001294921212641879" at bounding box center [413, 216] width 109 height 15
paste input "057 091"
click at [430, 290] on button "Save" at bounding box center [446, 289] width 49 height 16
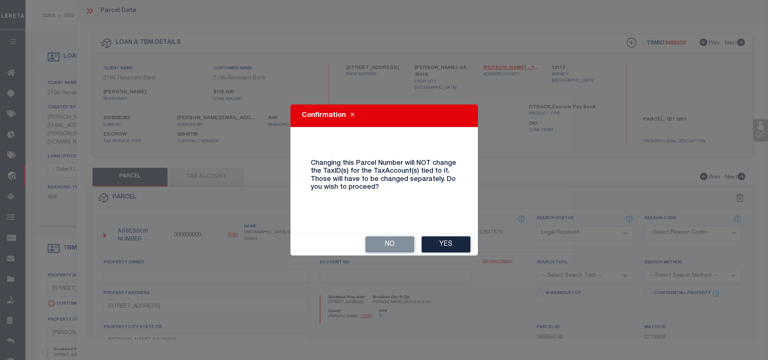
click at [434, 241] on button "Yes" at bounding box center [446, 244] width 49 height 16
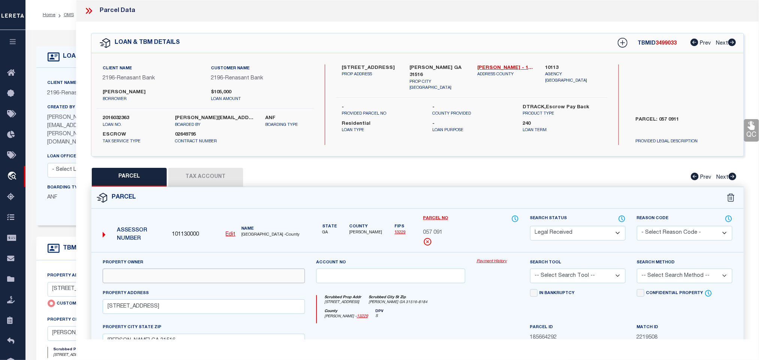
click at [215, 277] on input "text" at bounding box center [204, 276] width 202 height 15
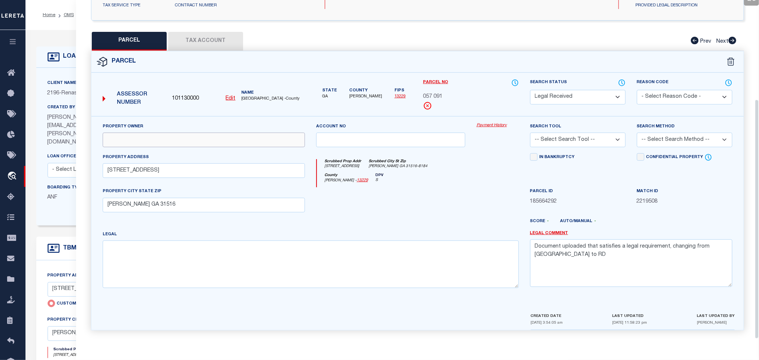
scroll to position [141, 0]
paste input "BELINDA D HAYES"
click at [594, 239] on textarea "Document uploaded that satisfies a legal requirement, changing from ND to RD" at bounding box center [631, 262] width 202 height 47
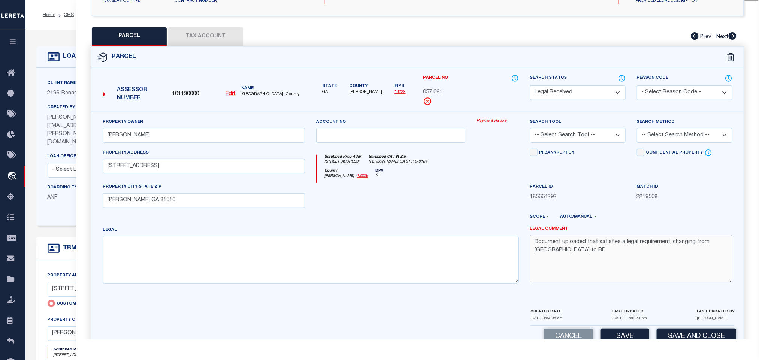
click at [594, 238] on textarea "Document uploaded that satisfies a legal requirement, changing from ND to RD" at bounding box center [631, 258] width 202 height 47
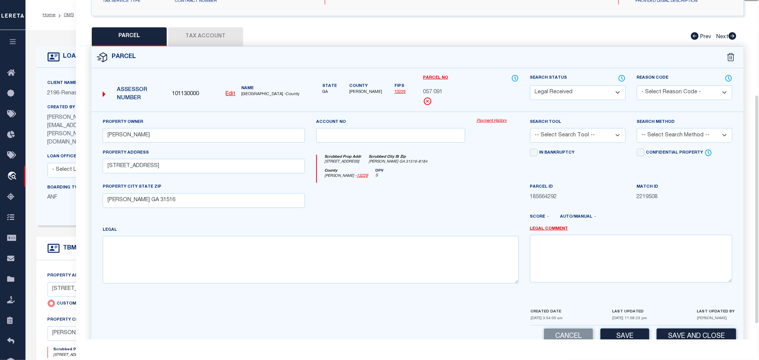
click at [167, 238] on div "Legal" at bounding box center [311, 255] width 416 height 58
click at [165, 245] on textarea at bounding box center [311, 259] width 416 height 47
paste textarea "LOT 45 VILLAGE AT OTTER CREEK PL18-247"
click at [565, 139] on select "-- Select Search Tool -- 3rd Party Website Agency File Agency Website ATLS CNV-…" at bounding box center [578, 135] width 96 height 15
click at [530, 130] on select "-- Select Search Tool -- 3rd Party Website Agency File Agency Website ATLS CNV-…" at bounding box center [578, 135] width 96 height 15
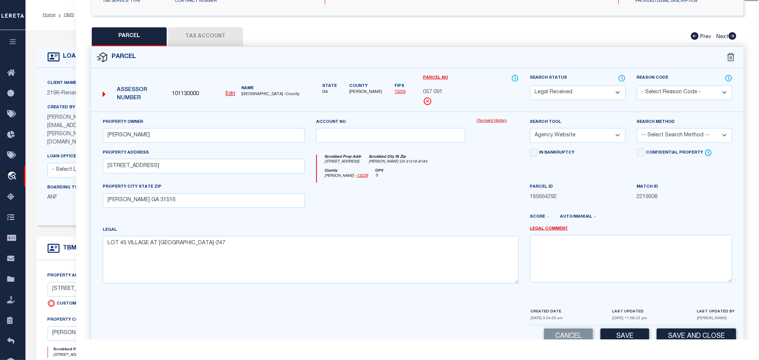
drag, startPoint x: 687, startPoint y: 137, endPoint x: 687, endPoint y: 142, distance: 4.5
click at [687, 137] on select "-- Select Search Method -- Property Address Legal Liability Info Provided" at bounding box center [685, 135] width 96 height 15
click at [637, 130] on select "-- Select Search Method -- Property Address Legal Liability Info Provided" at bounding box center [685, 135] width 96 height 15
click at [612, 323] on div "CREATED DATE 08/02/2025 3:54:05 am LAST UPDATED 09/04/2025 11:58:23 pm LAST UPD…" at bounding box center [633, 317] width 204 height 18
click at [612, 338] on button "Save" at bounding box center [625, 337] width 49 height 16
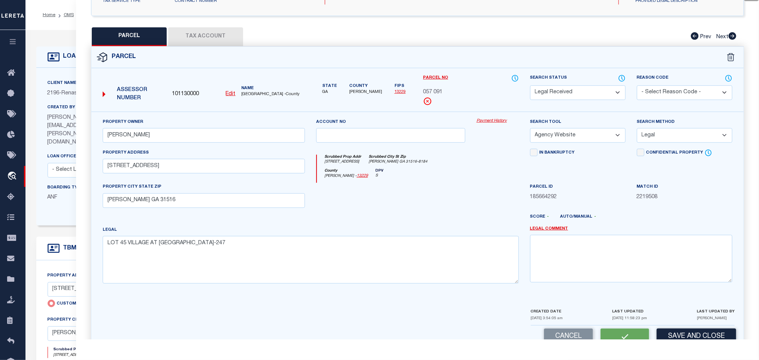
click at [202, 33] on button "Tax Account" at bounding box center [205, 36] width 75 height 19
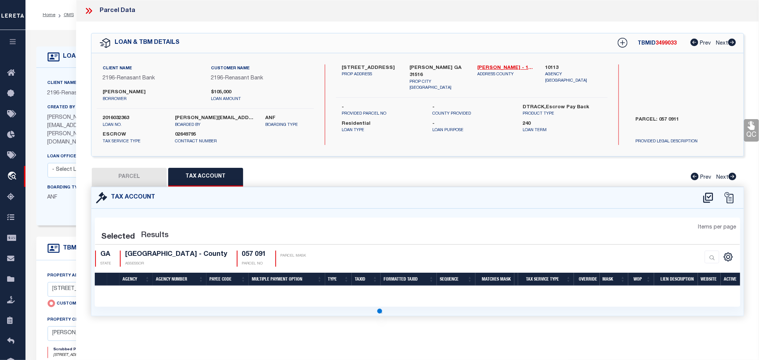
scroll to position [0, 0]
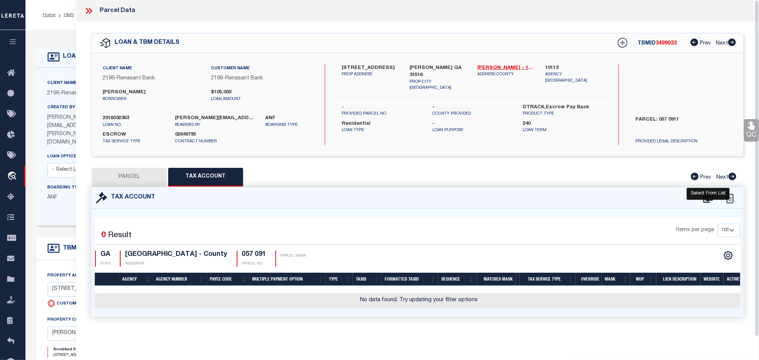
click at [711, 198] on icon at bounding box center [708, 198] width 12 height 12
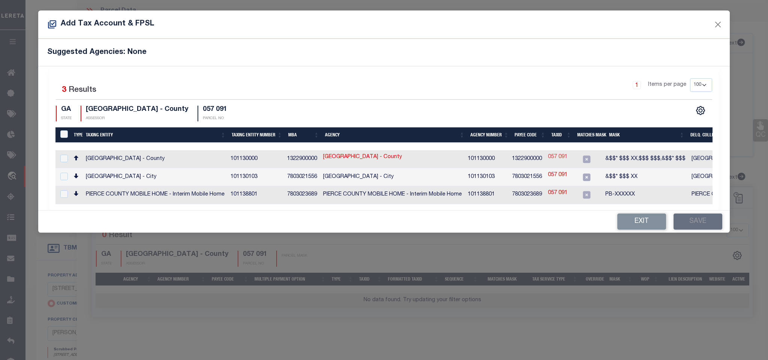
click at [562, 159] on link "057 091" at bounding box center [557, 157] width 19 height 8
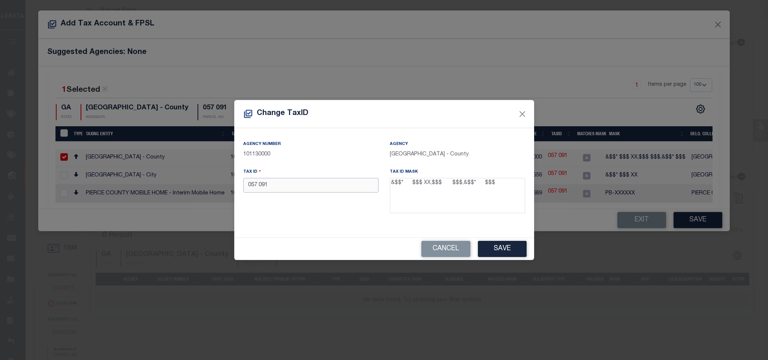
click at [259, 189] on input "057 091" at bounding box center [310, 185] width 135 height 15
click at [504, 248] on button "Save" at bounding box center [502, 249] width 49 height 16
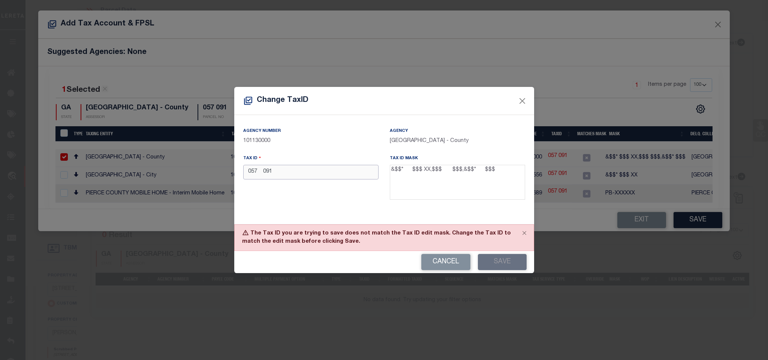
click at [259, 173] on input "057 091" at bounding box center [310, 172] width 135 height 15
click at [493, 263] on div "Cancel Save" at bounding box center [384, 262] width 300 height 22
click at [505, 260] on button "Save" at bounding box center [502, 262] width 49 height 16
click at [263, 173] on input "057 091" at bounding box center [310, 172] width 135 height 15
click at [505, 264] on button "Save" at bounding box center [502, 262] width 49 height 16
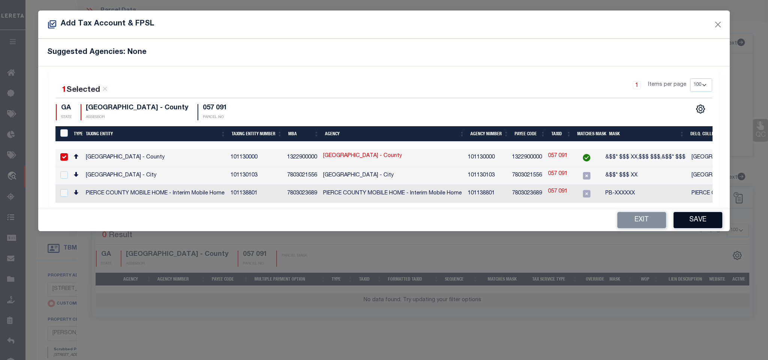
click at [703, 223] on button "Save" at bounding box center [697, 220] width 49 height 16
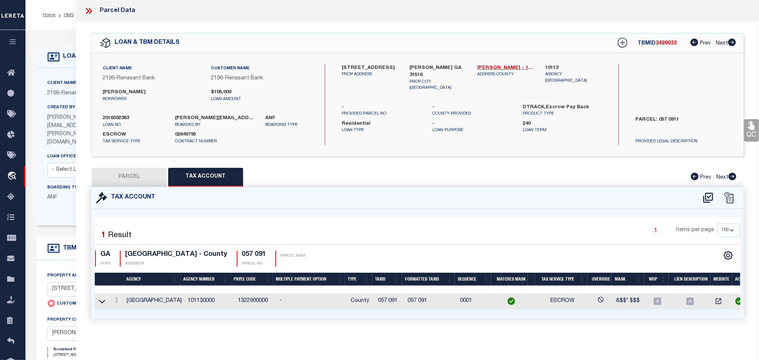
click at [131, 181] on button "PARCEL" at bounding box center [129, 177] width 75 height 19
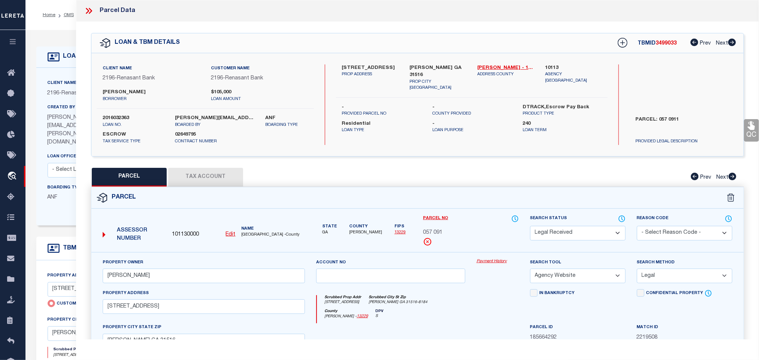
click at [553, 232] on select "Automated Search Bad Parcel Complete Duplicate Parcel High Dollar Reporting In …" at bounding box center [578, 233] width 96 height 15
click at [530, 227] on select "Automated Search Bad Parcel Complete Duplicate Parcel High Dollar Reporting In …" at bounding box center [578, 233] width 96 height 15
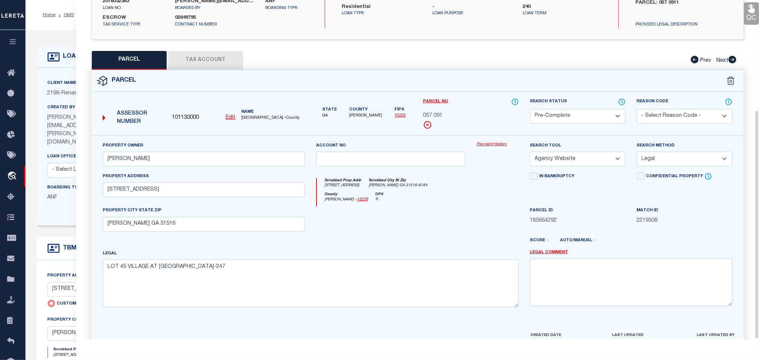
scroll to position [163, 0]
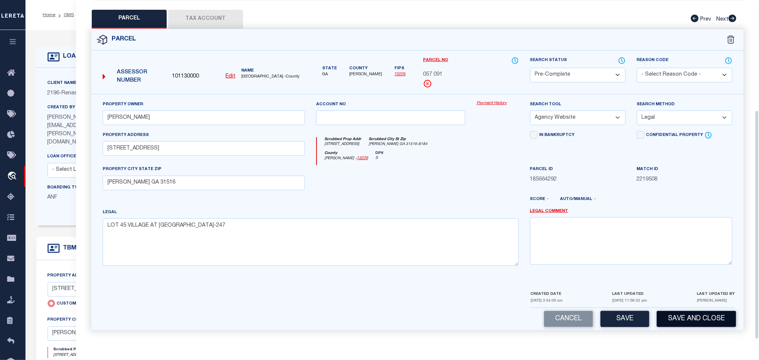
click at [705, 320] on button "Save and Close" at bounding box center [696, 319] width 79 height 16
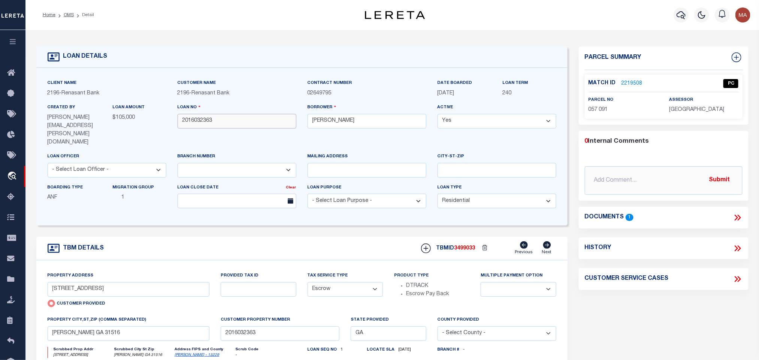
click at [198, 120] on input "2016032363" at bounding box center [237, 121] width 119 height 15
click at [470, 246] on span "3499033" at bounding box center [464, 248] width 21 height 5
click at [697, 105] on div "assessor PIERCE COUNTY" at bounding box center [703, 105] width 69 height 18
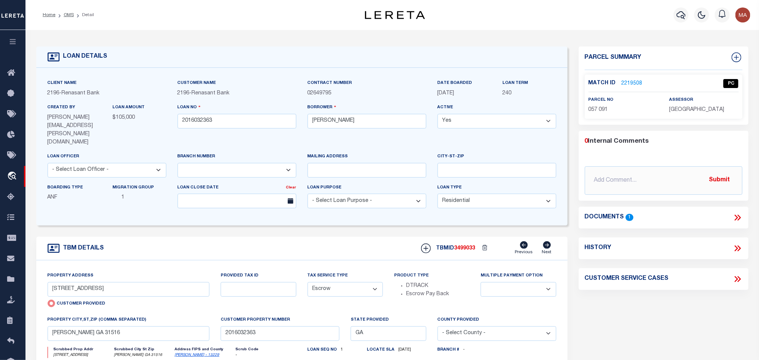
click at [697, 105] on div "assessor PIERCE COUNTY" at bounding box center [703, 105] width 69 height 18
click at [698, 107] on span "[GEOGRAPHIC_DATA]" at bounding box center [696, 109] width 55 height 5
click at [598, 111] on span "057 091" at bounding box center [598, 109] width 19 height 5
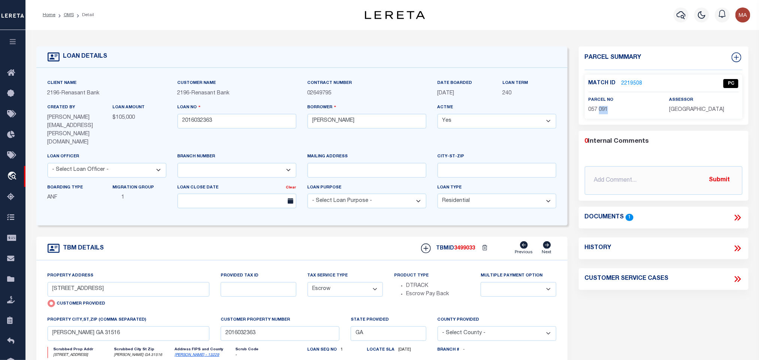
click at [598, 111] on span "057 091" at bounding box center [598, 109] width 19 height 5
drag, startPoint x: 72, startPoint y: 14, endPoint x: 165, endPoint y: 2, distance: 94.0
click at [72, 14] on link "OMS" at bounding box center [69, 15] width 10 height 4
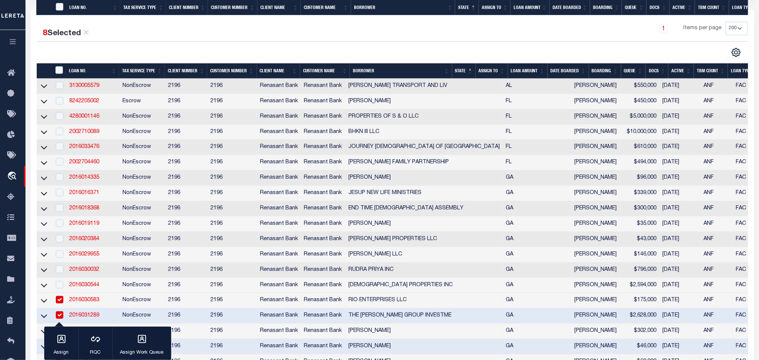
scroll to position [337, 0]
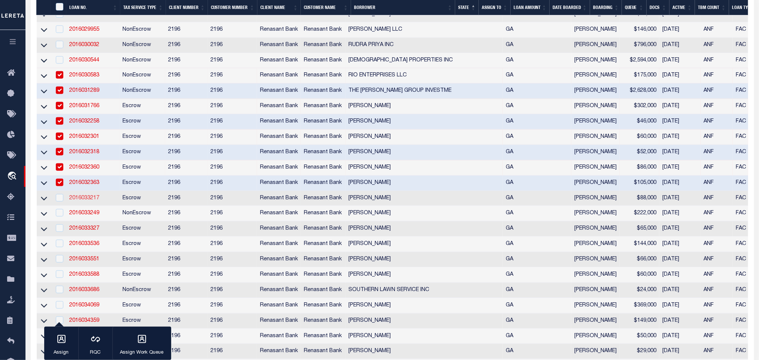
click at [95, 201] on link "2016033217" at bounding box center [84, 198] width 30 height 5
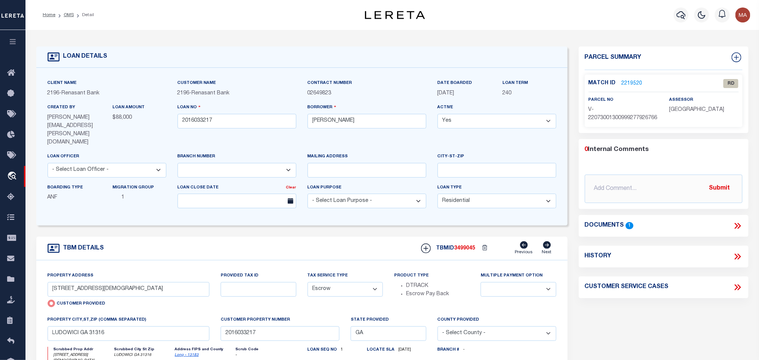
click at [191, 353] on icon "Long - 13183" at bounding box center [204, 356] width 59 height 6
click at [184, 353] on link "Long - 13183" at bounding box center [187, 355] width 24 height 4
click at [180, 282] on input "800 ELIM CHURCH RD NE" at bounding box center [129, 289] width 162 height 15
click at [734, 230] on icon at bounding box center [738, 226] width 10 height 10
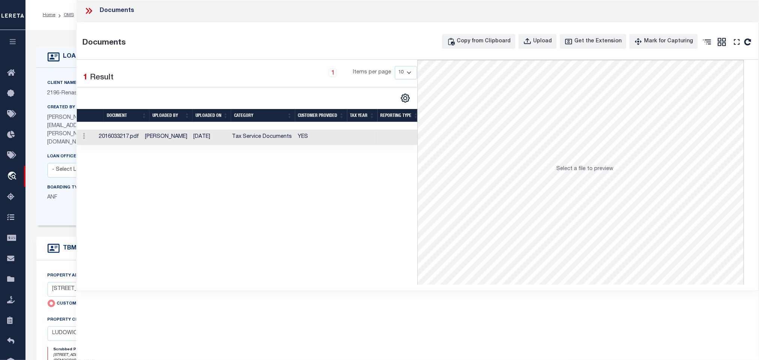
click at [298, 140] on td "YES" at bounding box center [321, 137] width 52 height 15
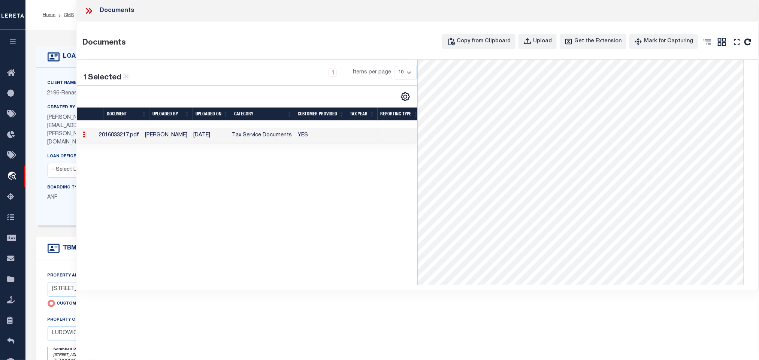
click at [86, 9] on icon at bounding box center [89, 11] width 10 height 10
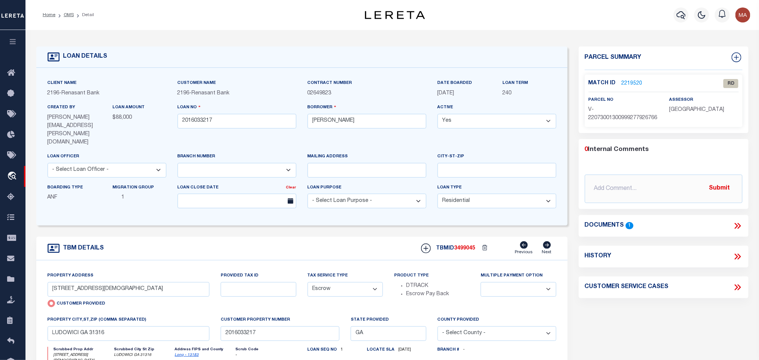
click at [634, 82] on link "2219520" at bounding box center [632, 84] width 21 height 8
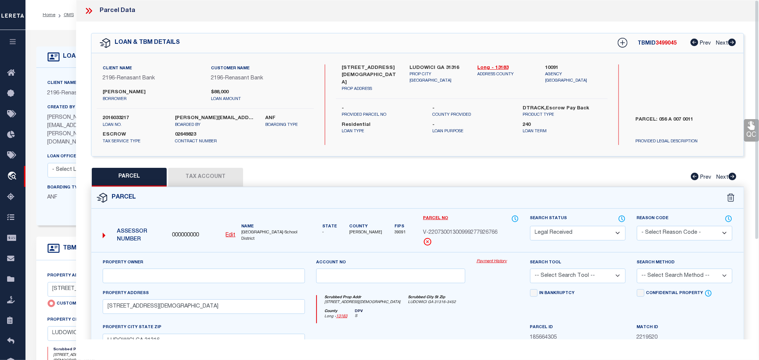
click at [225, 234] on div "000000000 Edit" at bounding box center [203, 236] width 63 height 8
click at [229, 236] on u "Edit" at bounding box center [231, 235] width 10 height 5
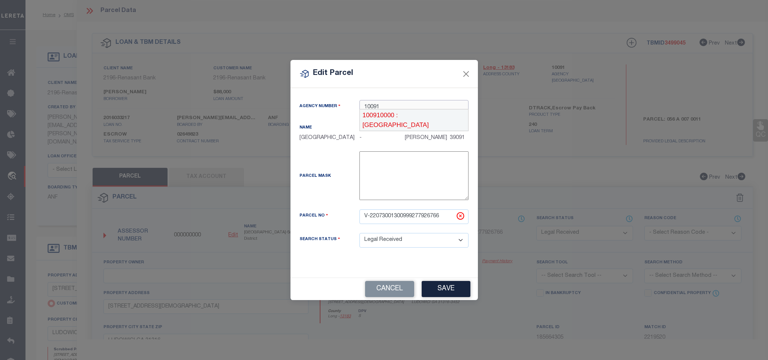
click at [410, 113] on div "100910000 : LONG COUNTY" at bounding box center [414, 119] width 108 height 21
click at [424, 229] on div "Parcel No V-22073001300999277926766" at bounding box center [384, 221] width 181 height 24
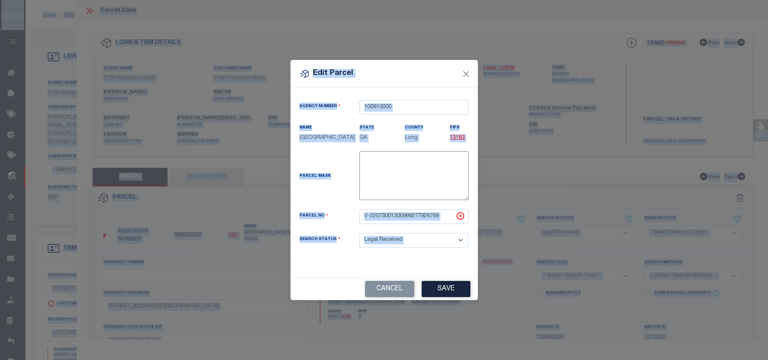
click at [440, 220] on input "V-22073001300999277926766" at bounding box center [413, 216] width 109 height 15
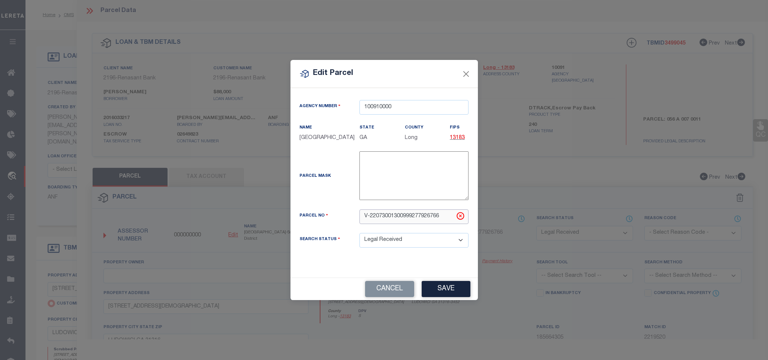
paste input "056 A 007 001"
click at [446, 290] on button "Save" at bounding box center [446, 289] width 49 height 16
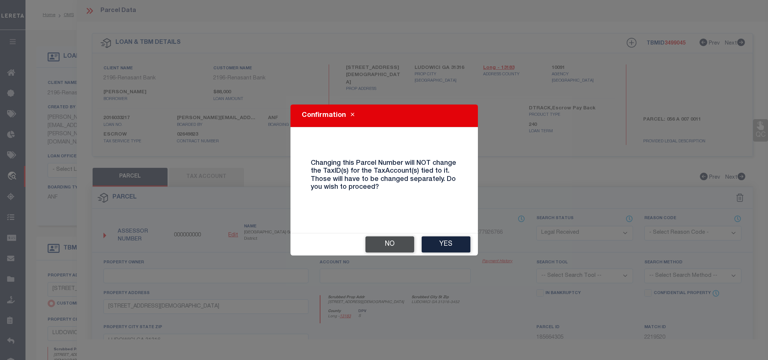
click at [399, 244] on button "No" at bounding box center [389, 244] width 49 height 16
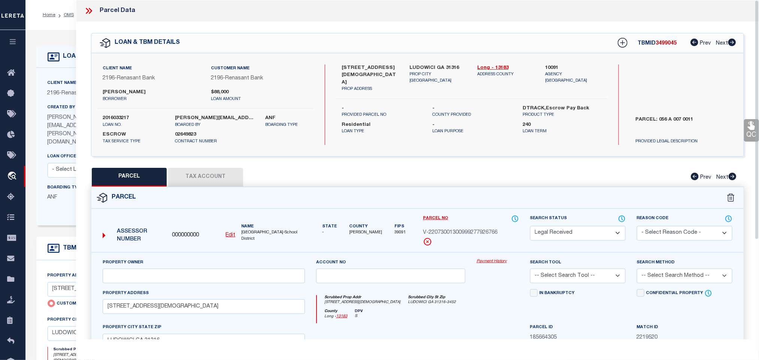
click at [226, 234] on u "Edit" at bounding box center [231, 235] width 10 height 5
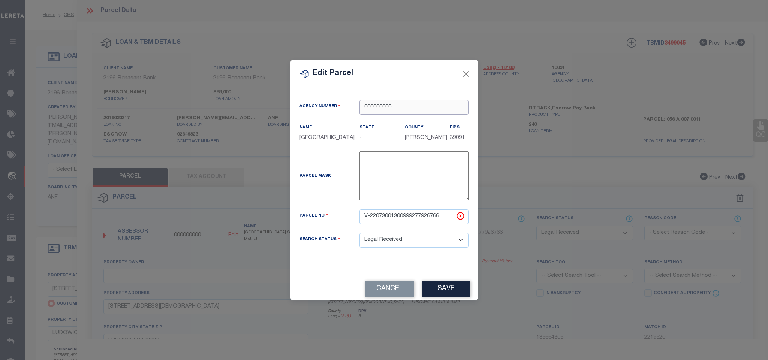
click at [404, 108] on input "000000000" at bounding box center [413, 107] width 109 height 15
click at [417, 115] on div "100910000 : LONG COUNTY" at bounding box center [413, 119] width 109 height 21
click at [431, 222] on input "V-22073001300999277926766" at bounding box center [413, 216] width 109 height 15
paste input "056 A 007 001"
click at [426, 284] on button "Save" at bounding box center [446, 289] width 49 height 16
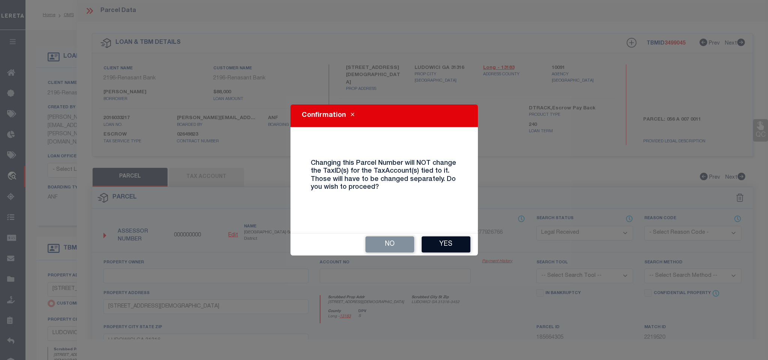
click at [447, 239] on button "Yes" at bounding box center [446, 244] width 49 height 16
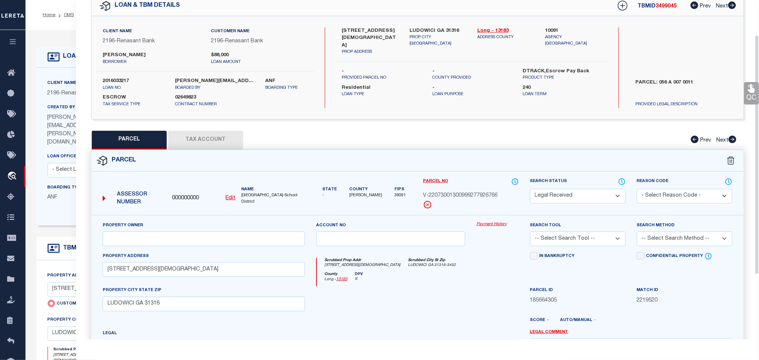
scroll to position [56, 0]
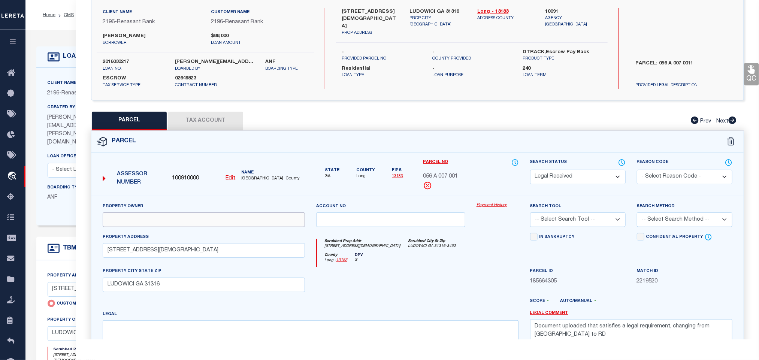
drag, startPoint x: 206, startPoint y: 221, endPoint x: 71, endPoint y: 238, distance: 135.6
click at [206, 221] on input "text" at bounding box center [204, 219] width 202 height 15
paste input "HALL TYLER G & ELIZABETH K"
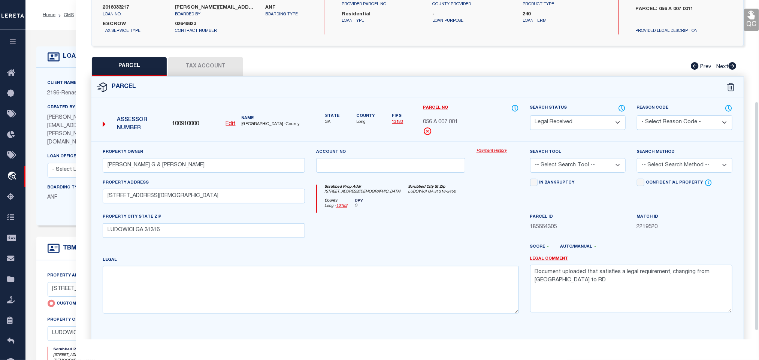
scroll to position [163, 0]
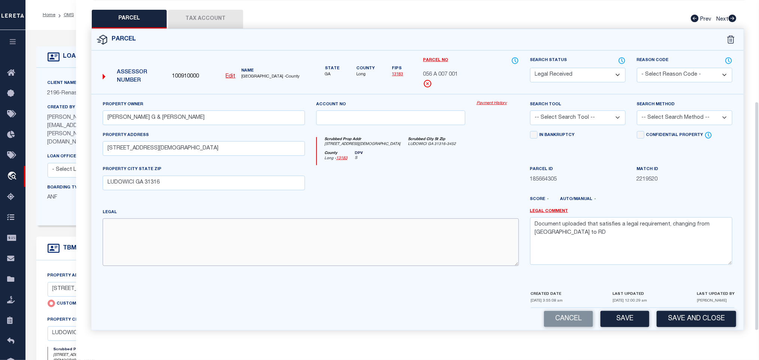
click at [238, 224] on textarea at bounding box center [311, 241] width 416 height 47
paste textarea "LOT 2 E/S OLD LUDOWICI-HINESVILLE RD"
click at [642, 243] on textarea "Document uploaded that satisfies a legal requirement, changing from ND to RD" at bounding box center [631, 240] width 202 height 47
click at [620, 242] on textarea "Document uploaded that satisfies a legal requirement, changing from ND to RD" at bounding box center [631, 240] width 202 height 47
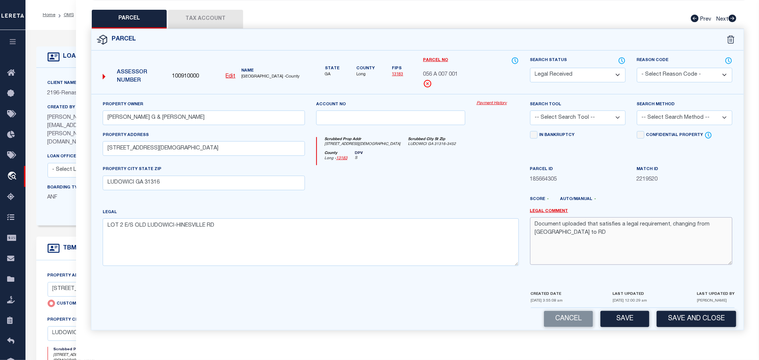
click at [620, 242] on textarea "Document uploaded that satisfies a legal requirement, changing from ND to RD" at bounding box center [631, 240] width 202 height 47
click at [598, 112] on select "-- Select Search Tool -- 3rd Party Website Agency File Agency Website ATLS CNV-…" at bounding box center [578, 118] width 96 height 15
click at [530, 111] on select "-- Select Search Tool -- 3rd Party Website Agency File Agency Website ATLS CNV-…" at bounding box center [578, 118] width 96 height 15
click at [667, 117] on select "-- Select Search Method -- Property Address Legal Liability Info Provided" at bounding box center [685, 118] width 96 height 15
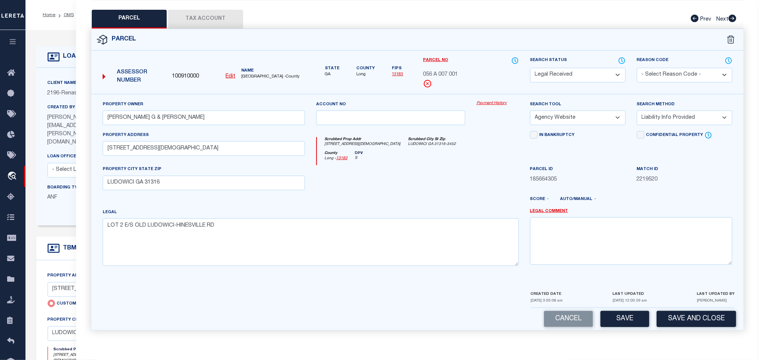
click at [637, 111] on select "-- Select Search Method -- Property Address Legal Liability Info Provided" at bounding box center [685, 118] width 96 height 15
click at [663, 116] on select "-- Select Search Method -- Property Address Legal Liability Info Provided" at bounding box center [685, 118] width 96 height 15
click at [637, 111] on select "-- Select Search Method -- Property Address Legal Liability Info Provided" at bounding box center [685, 118] width 96 height 15
click at [628, 317] on button "Save" at bounding box center [625, 319] width 49 height 16
click at [205, 10] on button "Tax Account" at bounding box center [205, 19] width 75 height 19
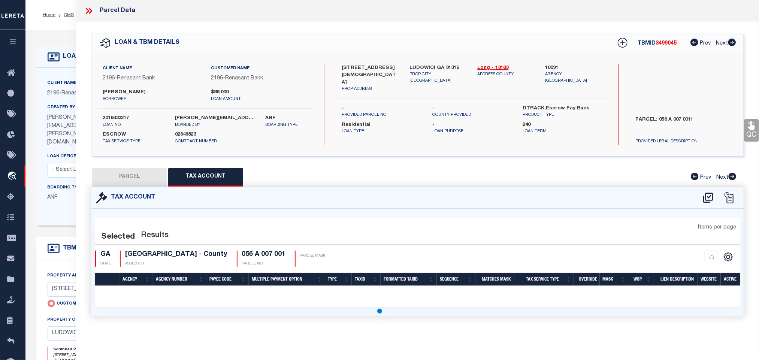
scroll to position [0, 0]
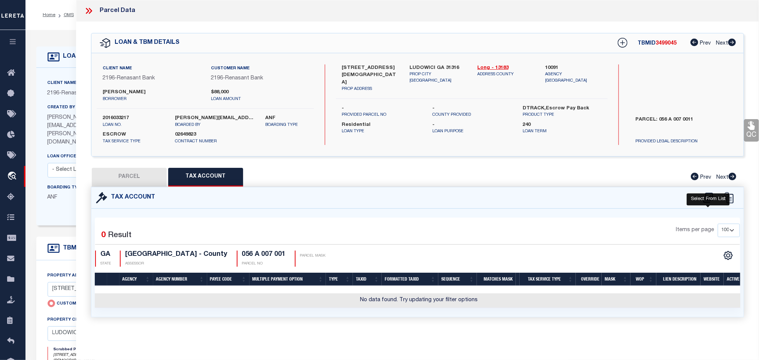
click at [706, 198] on icon at bounding box center [708, 198] width 10 height 10
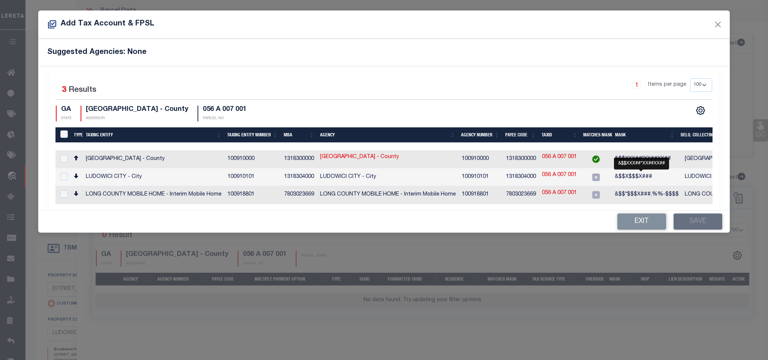
click at [631, 159] on span "&$$XXX##*XX##XX##" at bounding box center [642, 158] width 56 height 5
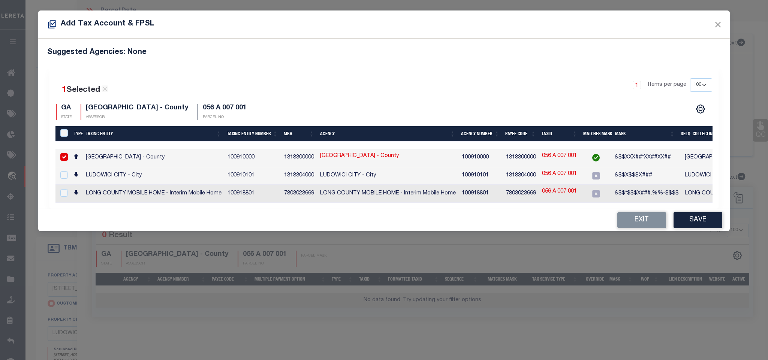
click at [703, 215] on div "Exit Save" at bounding box center [383, 220] width 691 height 22
click at [703, 222] on button "Save" at bounding box center [697, 220] width 49 height 16
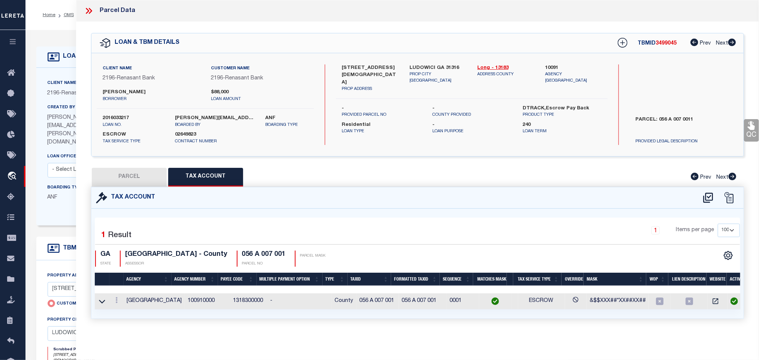
click at [146, 175] on button "PARCEL" at bounding box center [129, 177] width 75 height 19
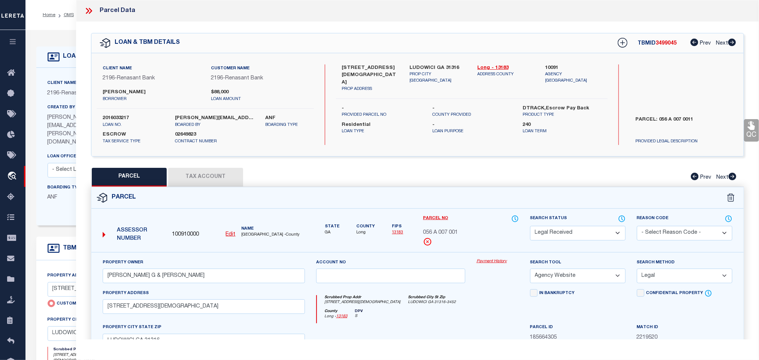
click at [580, 228] on select "Automated Search Bad Parcel Complete Duplicate Parcel High Dollar Reporting In …" at bounding box center [578, 233] width 96 height 15
click at [530, 227] on select "Automated Search Bad Parcel Complete Duplicate Parcel High Dollar Reporting In …" at bounding box center [578, 233] width 96 height 15
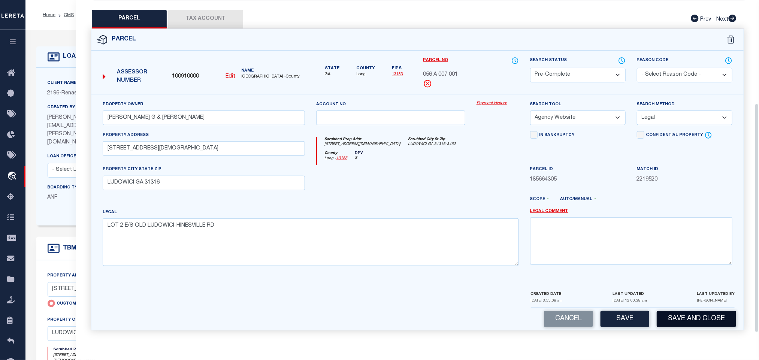
click at [693, 317] on button "Save and Close" at bounding box center [696, 319] width 79 height 16
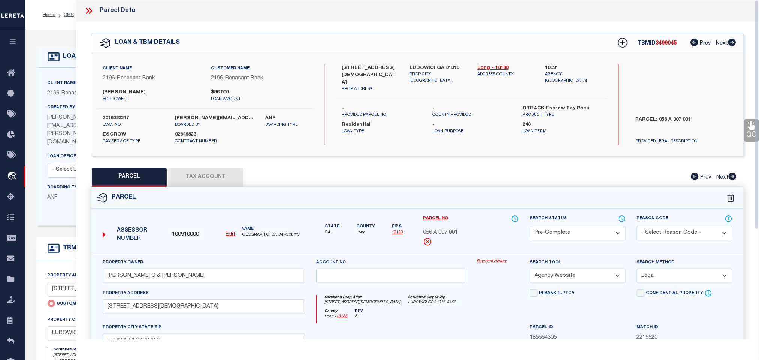
click at [125, 113] on div "Client Name 2196 - Renasant Bank Customer Name 2196 - Renasant Bank TYLER G HAL…" at bounding box center [205, 104] width 217 height 81
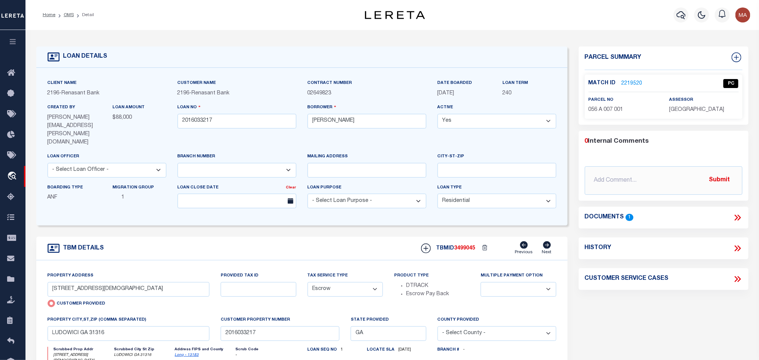
click at [463, 241] on div "TBMID 3499045 Previous Next" at bounding box center [486, 248] width 141 height 14
click at [682, 111] on span "LONG COUNTY" at bounding box center [696, 109] width 55 height 5
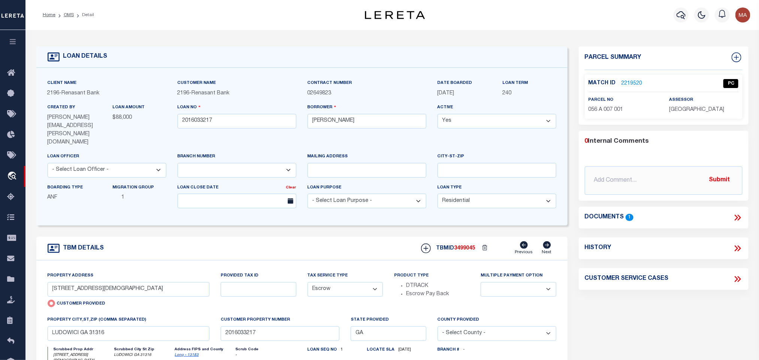
click at [610, 112] on span "056 A 007 001" at bounding box center [606, 109] width 35 height 5
click at [70, 15] on link "OMS" at bounding box center [69, 15] width 10 height 4
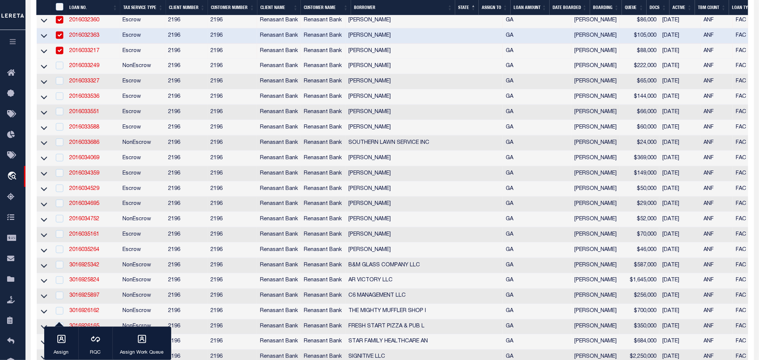
scroll to position [189, 0]
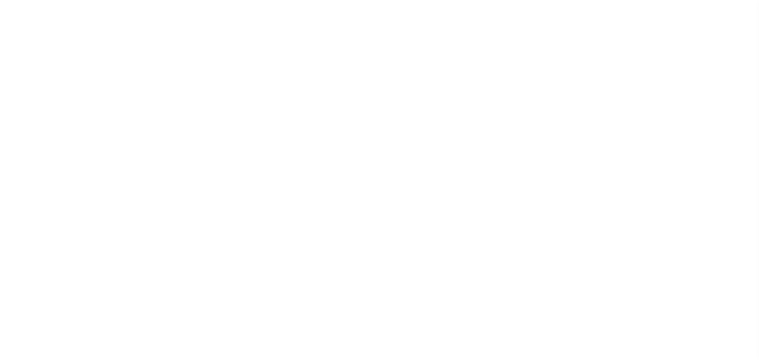
select select "10"
select select "Escrow"
select select
select select "4983"
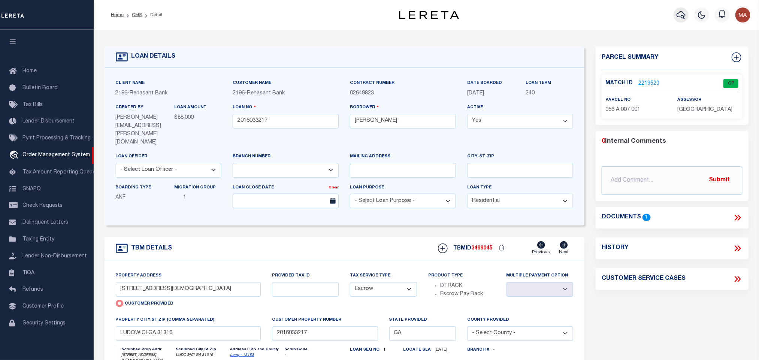
click at [686, 13] on icon "button" at bounding box center [681, 14] width 9 height 9
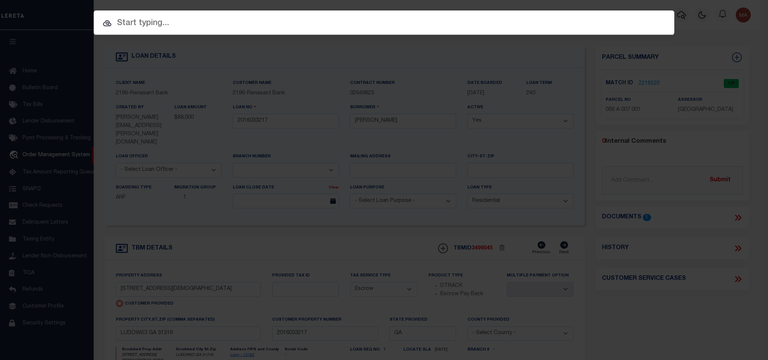
click at [499, 23] on input "text" at bounding box center [384, 23] width 580 height 13
paste input "2016034695"
type input "2016034695"
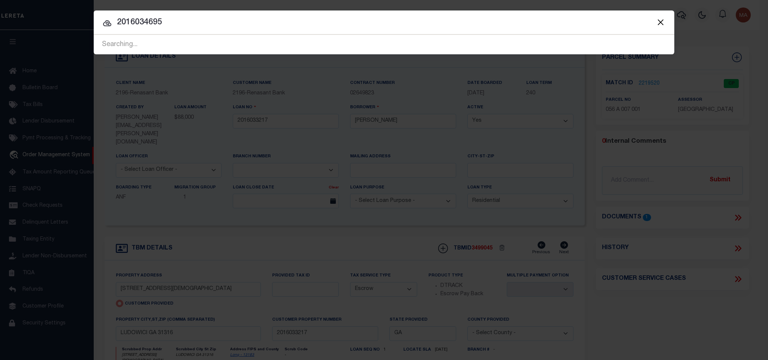
click at [275, 23] on input "2016034695" at bounding box center [384, 22] width 580 height 13
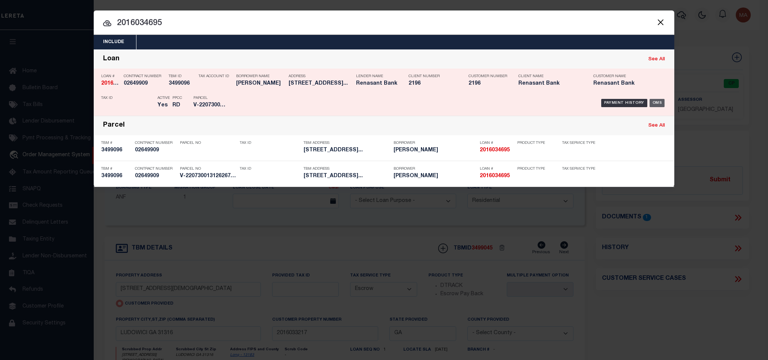
click at [657, 101] on div "OMS" at bounding box center [656, 103] width 15 height 8
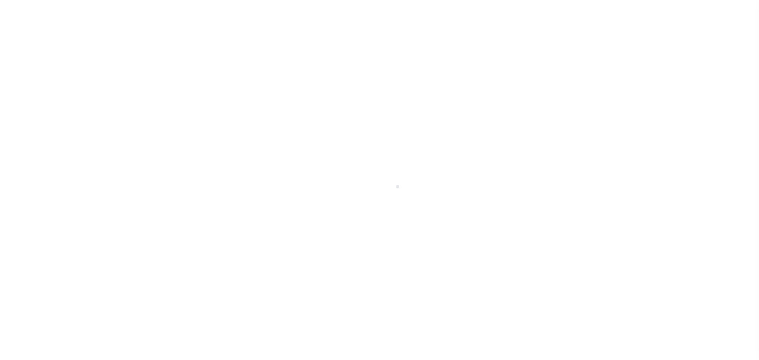
select select "10"
type input "[STREET_ADDRESS]"
radio input "true"
select select "Escrow"
select select
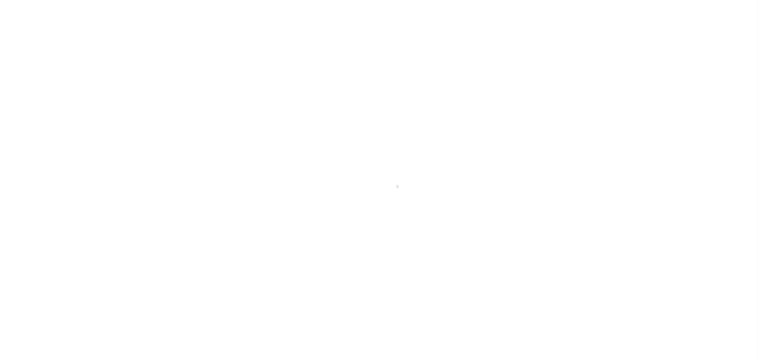
type input "[PERSON_NAME] GA 31516"
type input "2016034695"
type input "GA"
type textarea "PARCEL: 049A 0071"
select select "4983"
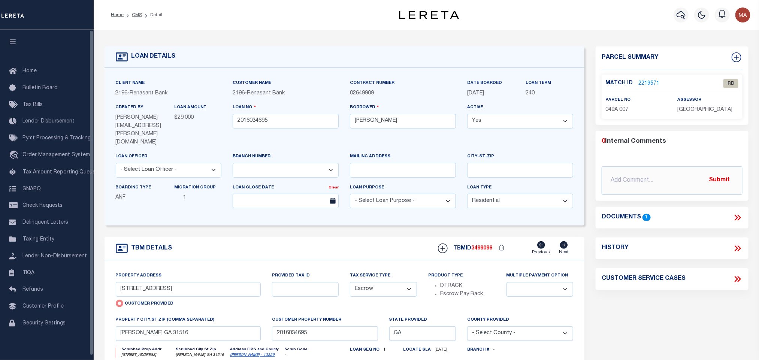
click at [11, 40] on icon "button" at bounding box center [13, 41] width 9 height 7
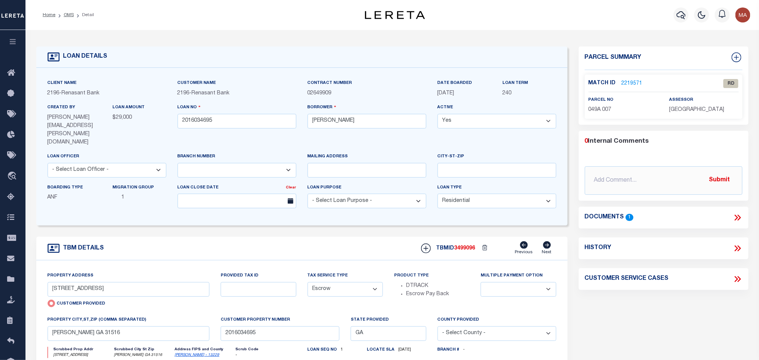
click at [628, 80] on link "2219571" at bounding box center [632, 84] width 21 height 8
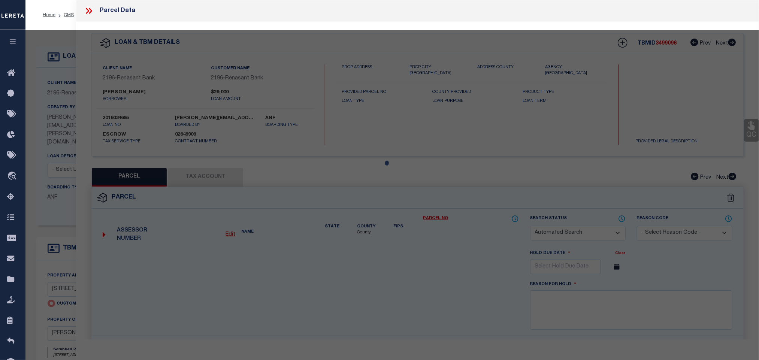
checkbox input "false"
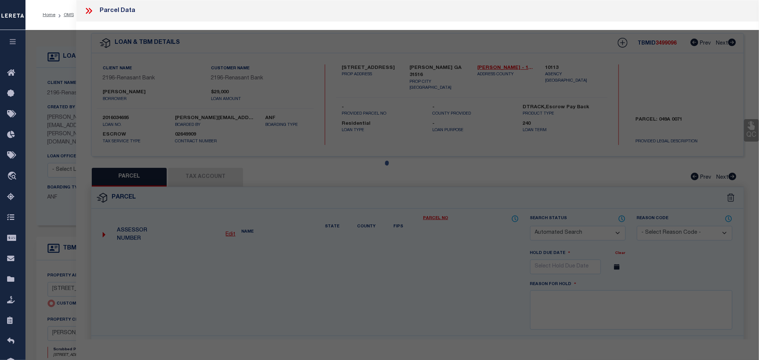
select select "RD"
type input "[PERSON_NAME]"
select select "AGW"
select select "LEG"
type input "[STREET_ADDRESS]"
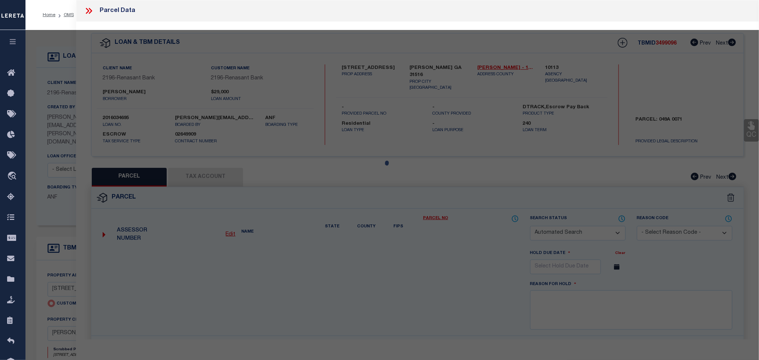
type input "[PERSON_NAME], GA 31516"
type textarea "LT20 PH 1 [GEOGRAPHIC_DATA]"
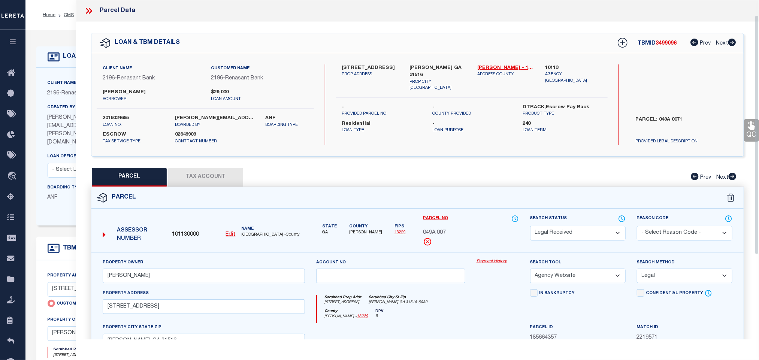
scroll to position [141, 0]
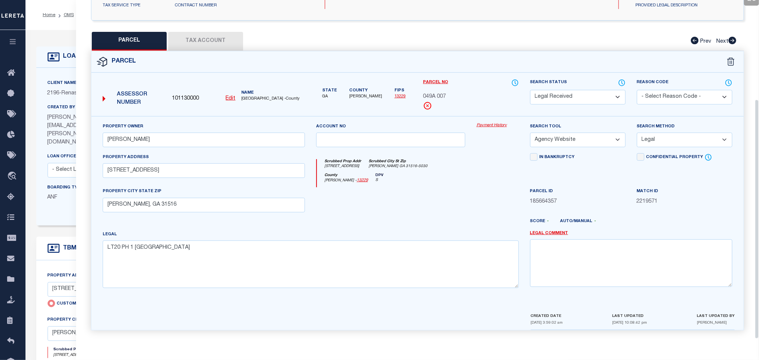
click at [219, 35] on button "Tax Account" at bounding box center [205, 41] width 75 height 19
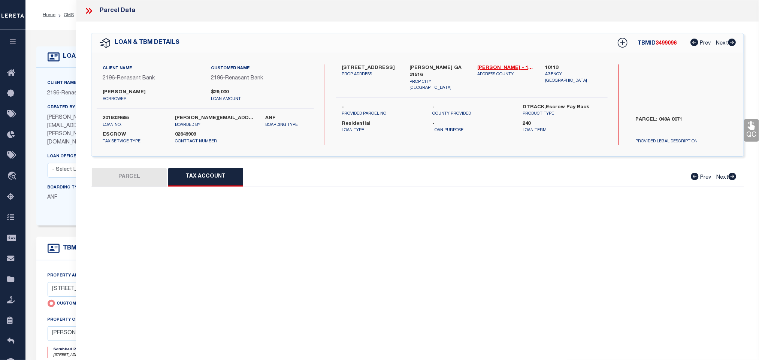
scroll to position [0, 0]
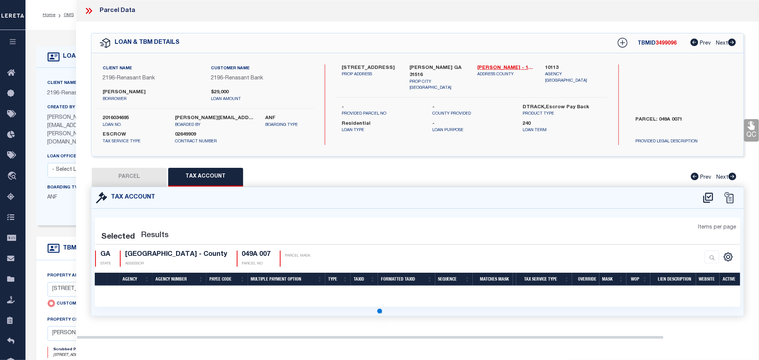
select select "100"
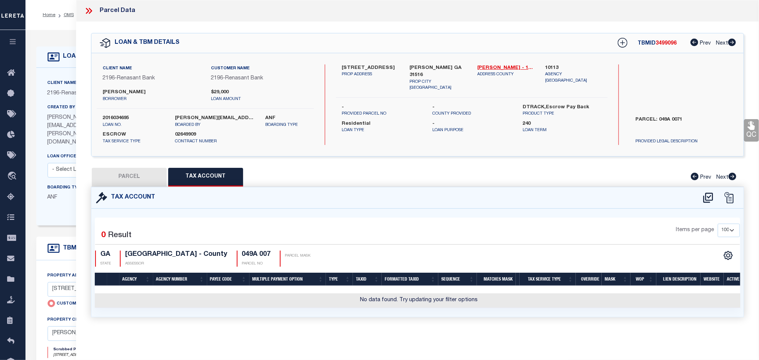
click at [122, 172] on button "PARCEL" at bounding box center [129, 177] width 75 height 19
select select "AS"
select select
checkbox input "false"
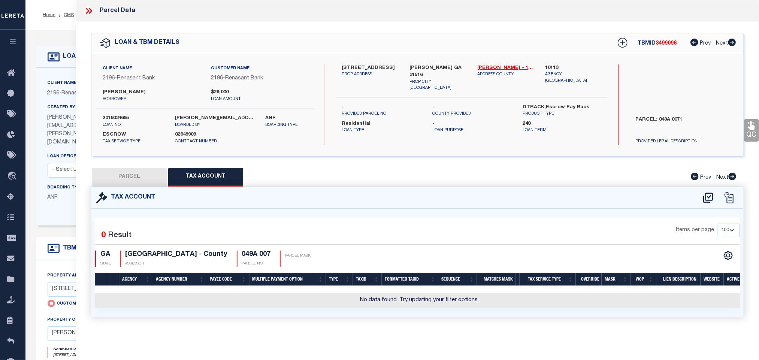
checkbox input "false"
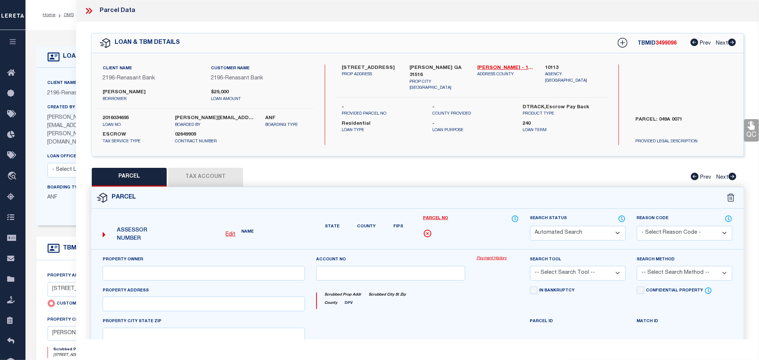
select select "RD"
type input "[PERSON_NAME]"
select select "AGW"
select select "LEG"
type input "[STREET_ADDRESS]"
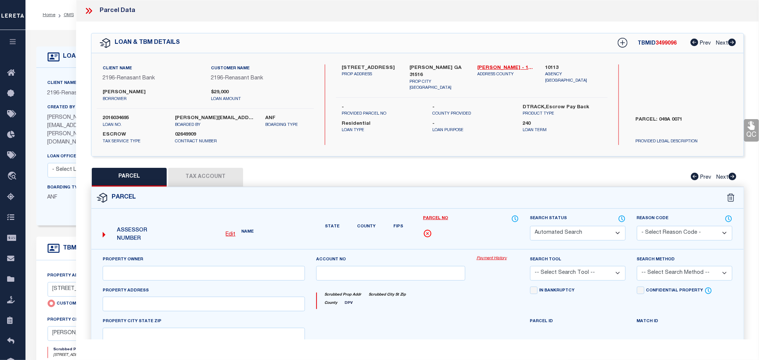
type input "[PERSON_NAME], GA 31516"
type textarea "LT20 PH 1 [GEOGRAPHIC_DATA]"
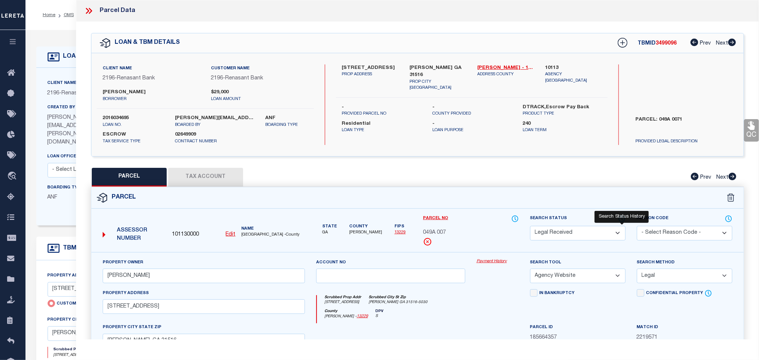
click at [620, 220] on icon at bounding box center [621, 219] width 7 height 8
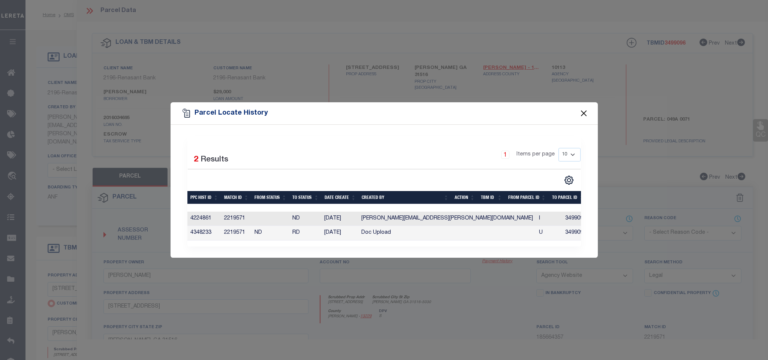
click at [583, 112] on button "Close" at bounding box center [584, 113] width 10 height 10
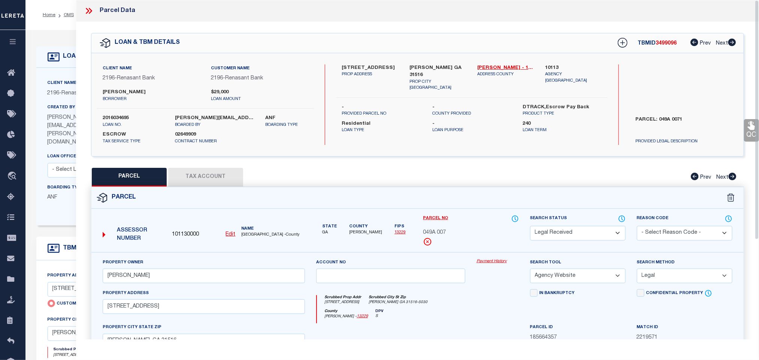
click at [220, 178] on button "Tax Account" at bounding box center [205, 177] width 75 height 19
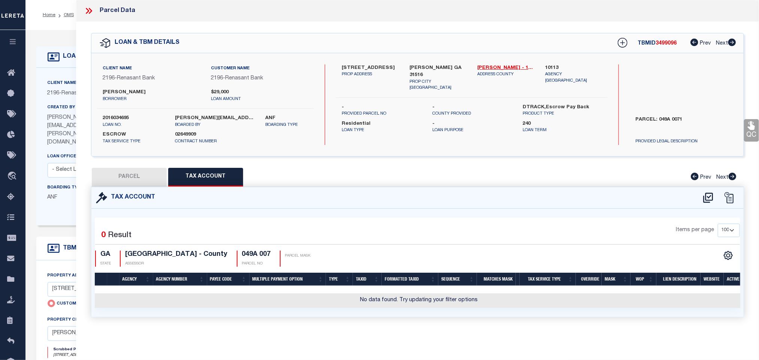
select select "100"
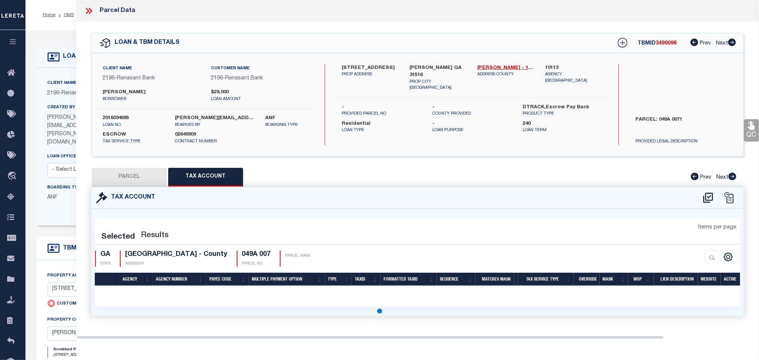
select select "100"
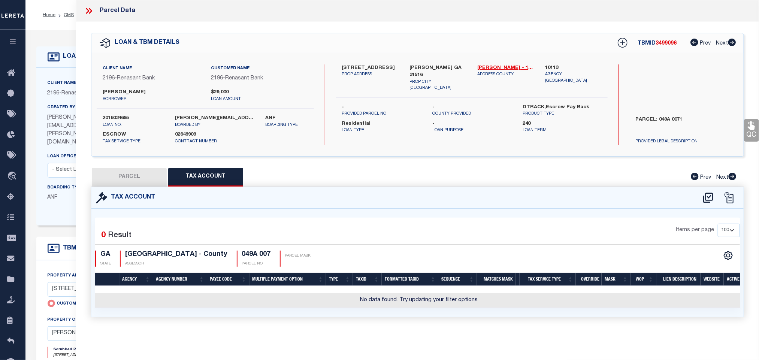
click at [144, 179] on button "PARCEL" at bounding box center [129, 177] width 75 height 19
select select "AS"
select select
checkbox input "false"
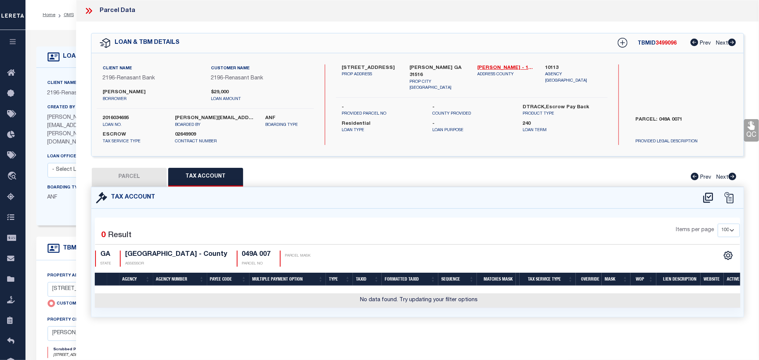
checkbox input "false"
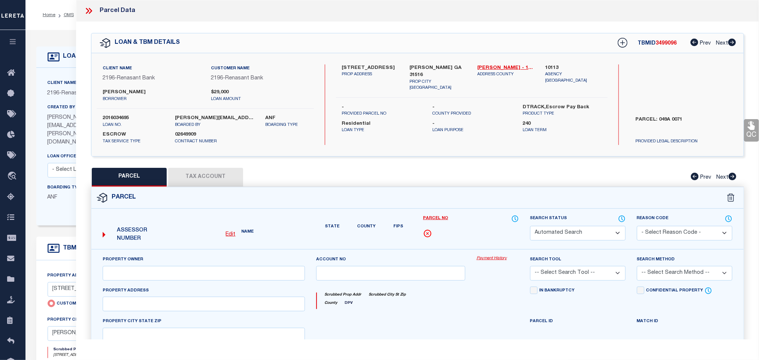
select select "RD"
type input "[PERSON_NAME]"
select select "AGW"
select select "LEG"
type input "[STREET_ADDRESS]"
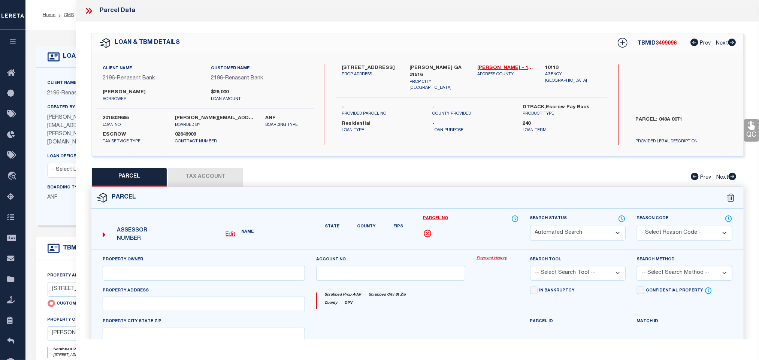
type input "[PERSON_NAME], GA 31516"
type textarea "LT20 PH 1 [GEOGRAPHIC_DATA]"
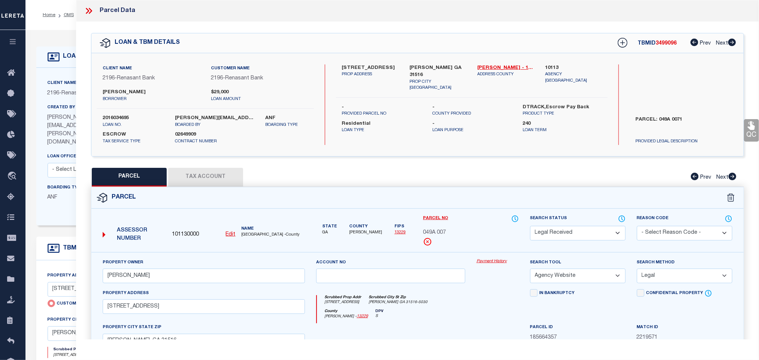
click at [63, 131] on p "[PERSON_NAME][EMAIL_ADDRESS][PERSON_NAME][DOMAIN_NAME]" at bounding box center [75, 130] width 54 height 33
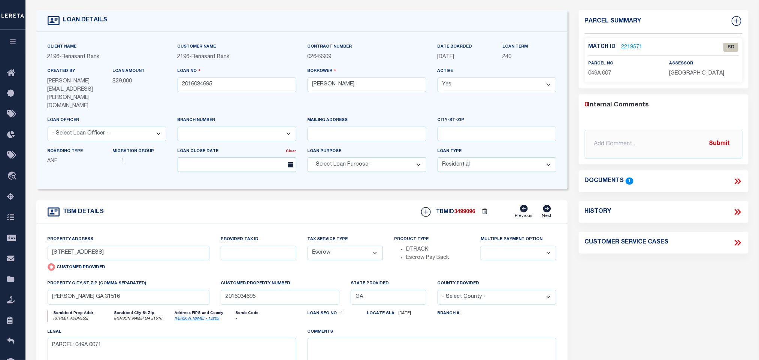
scroll to position [56, 0]
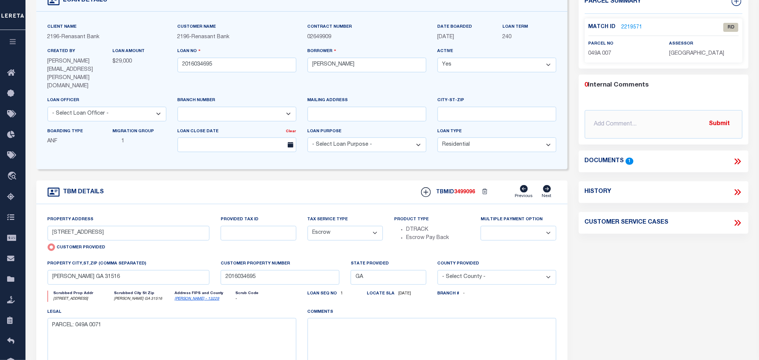
click at [184, 297] on link "[PERSON_NAME] - 13229" at bounding box center [197, 299] width 45 height 4
click at [161, 226] on input "[STREET_ADDRESS]" at bounding box center [129, 233] width 162 height 15
click at [625, 27] on link "2219571" at bounding box center [632, 28] width 21 height 8
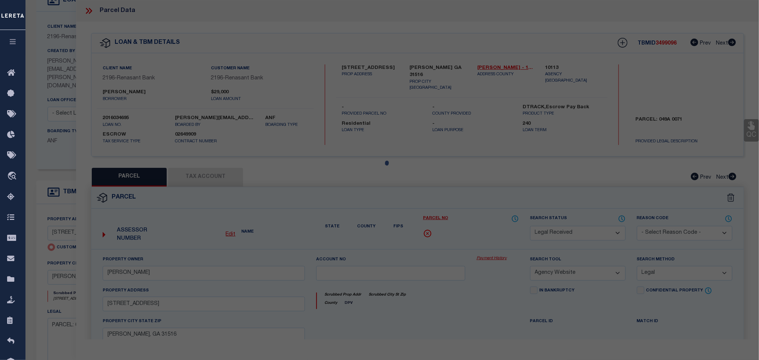
select select "AS"
select select
checkbox input "false"
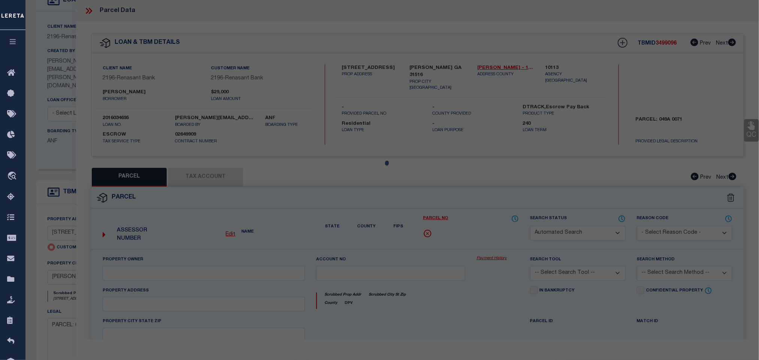
select select "RD"
type input "[PERSON_NAME]"
select select "AGW"
select select "LEG"
type input "[STREET_ADDRESS]"
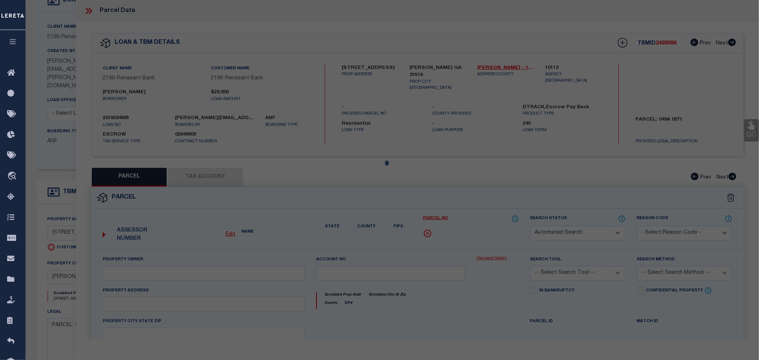
type input "[PERSON_NAME], GA 31516"
type textarea "LT20 PH 1 [GEOGRAPHIC_DATA]"
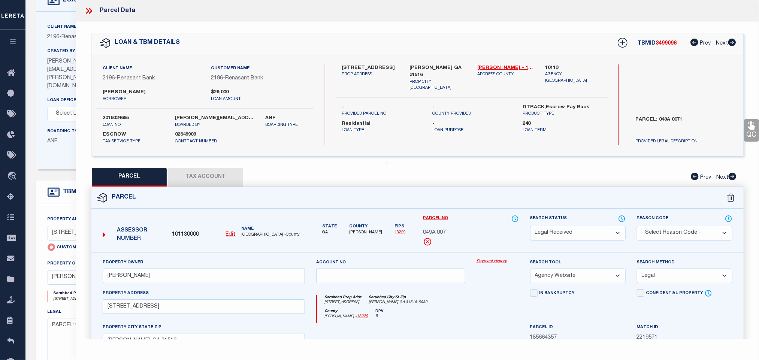
click at [550, 192] on div "Parcel" at bounding box center [417, 197] width 652 height 21
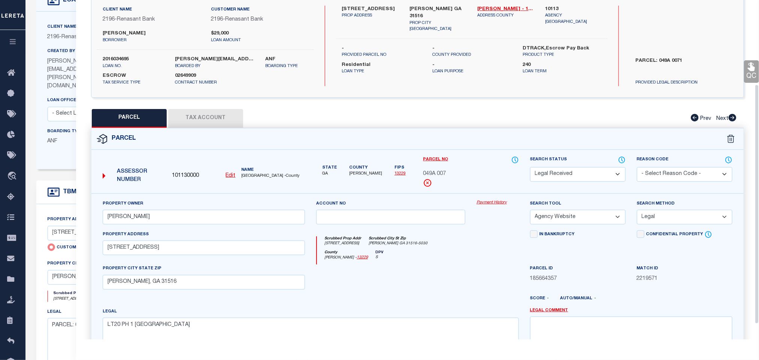
scroll to position [0, 0]
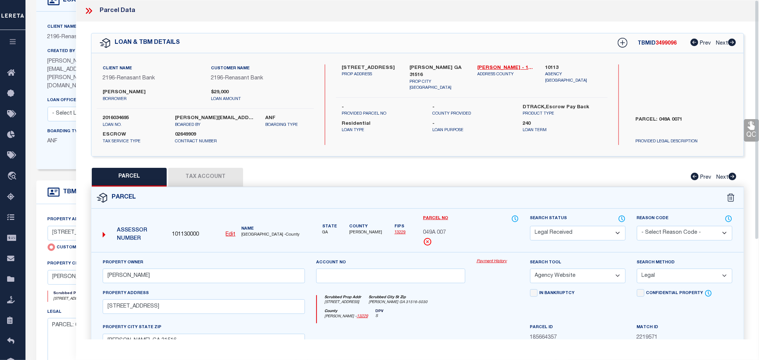
click at [208, 184] on button "Tax Account" at bounding box center [205, 177] width 75 height 19
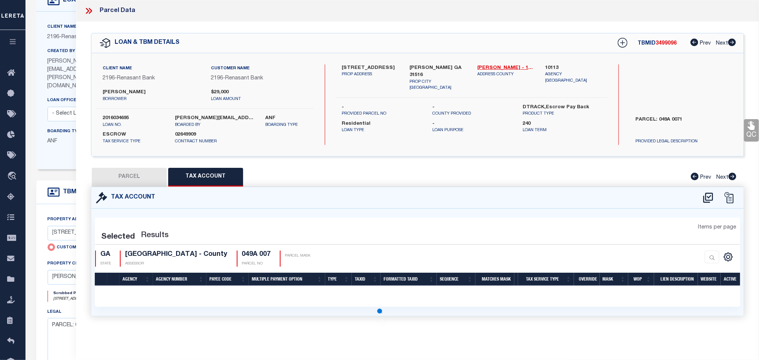
select select "100"
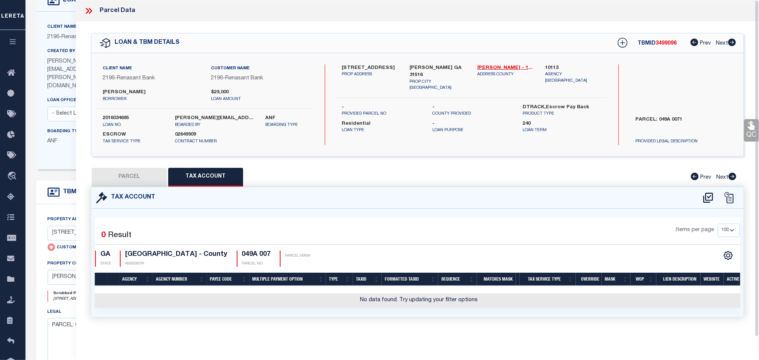
click at [148, 177] on button "PARCEL" at bounding box center [129, 177] width 75 height 19
select select "AS"
select select
checkbox input "false"
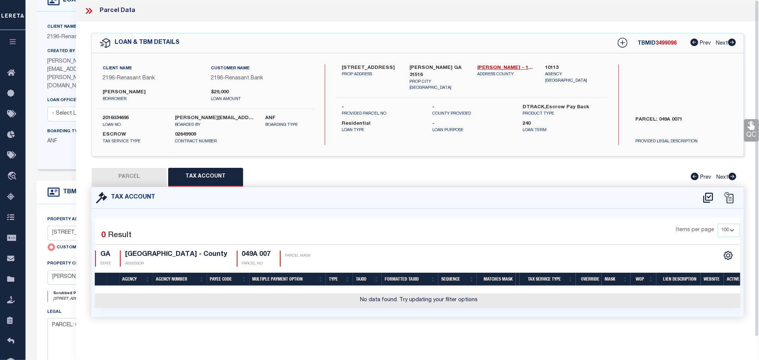
checkbox input "false"
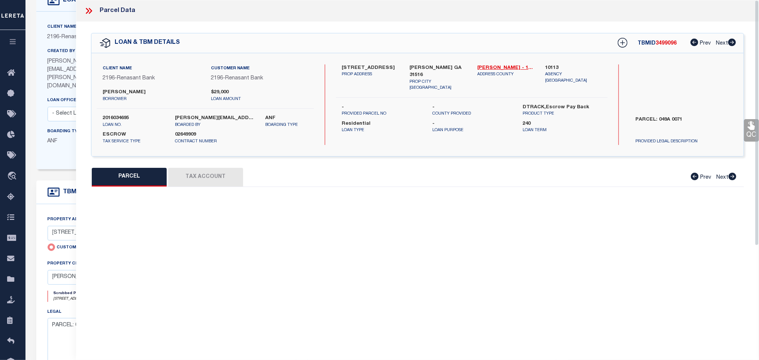
select select "RD"
type input "[PERSON_NAME]"
select select "AGW"
select select "LEG"
type input "[STREET_ADDRESS]"
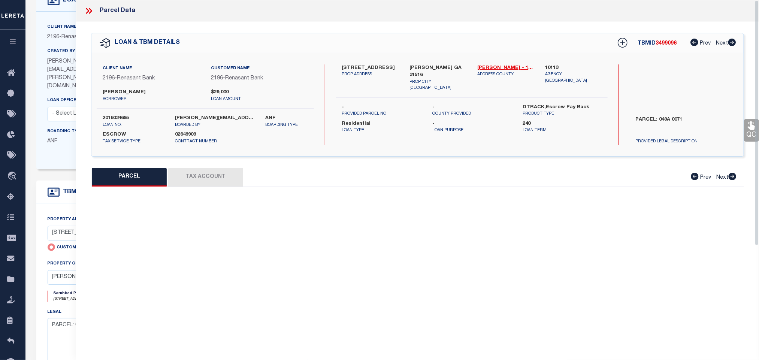
type input "[PERSON_NAME], GA 31516"
type textarea "LT20 PH 1 [GEOGRAPHIC_DATA]"
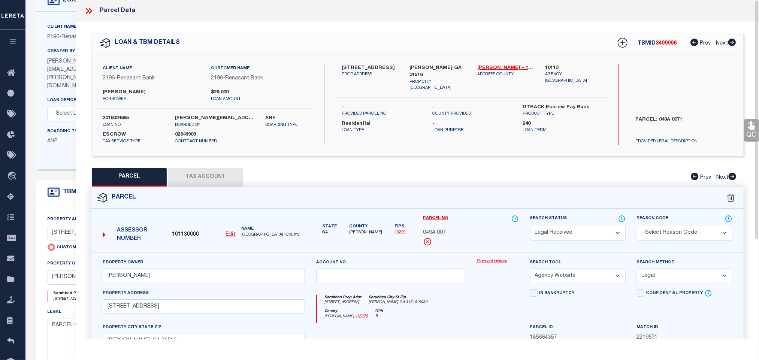
click at [68, 67] on p "[PERSON_NAME][EMAIL_ADDRESS][PERSON_NAME][DOMAIN_NAME]" at bounding box center [75, 74] width 54 height 33
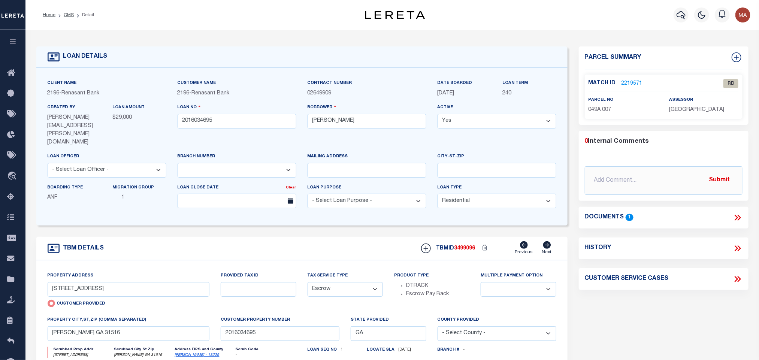
click at [741, 216] on icon at bounding box center [738, 218] width 10 height 10
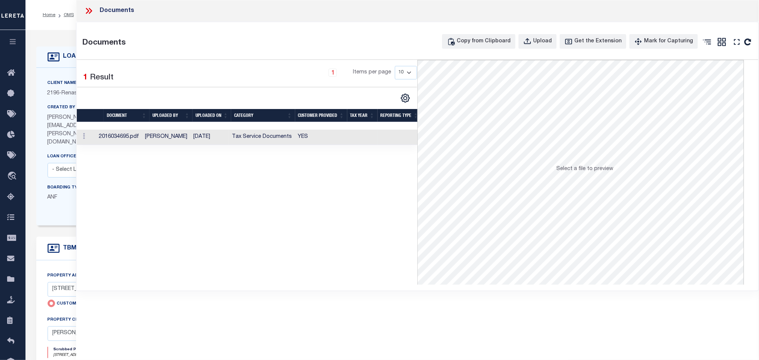
click at [380, 132] on td at bounding box center [400, 137] width 44 height 15
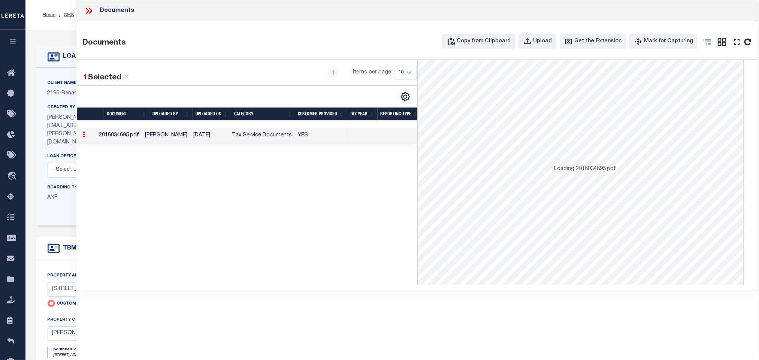
click at [380, 140] on td at bounding box center [400, 135] width 44 height 15
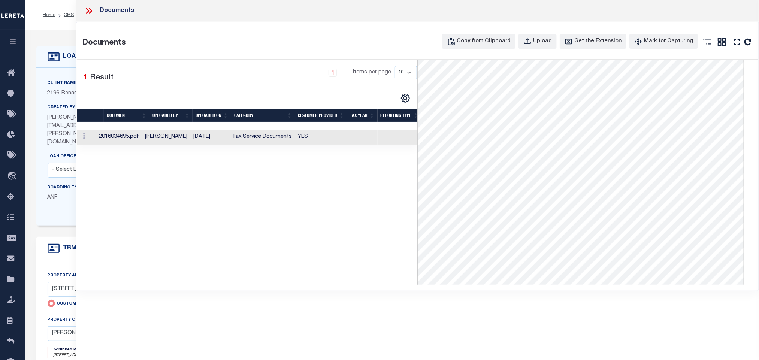
click at [88, 13] on icon at bounding box center [89, 11] width 10 height 10
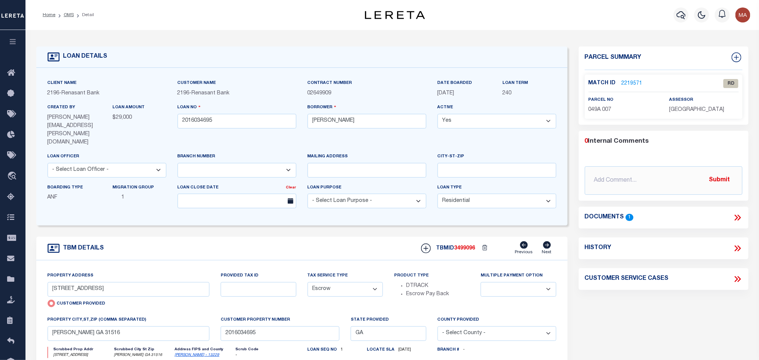
click at [642, 82] on div "Match ID 2219571" at bounding box center [623, 83] width 69 height 8
click at [638, 82] on link "2219571" at bounding box center [632, 84] width 21 height 8
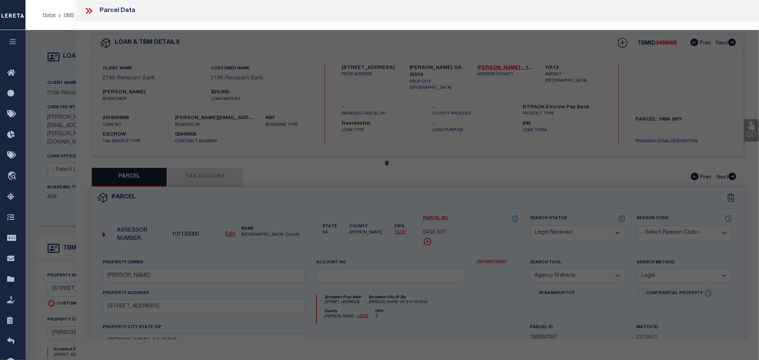
select select "AS"
select select
checkbox input "false"
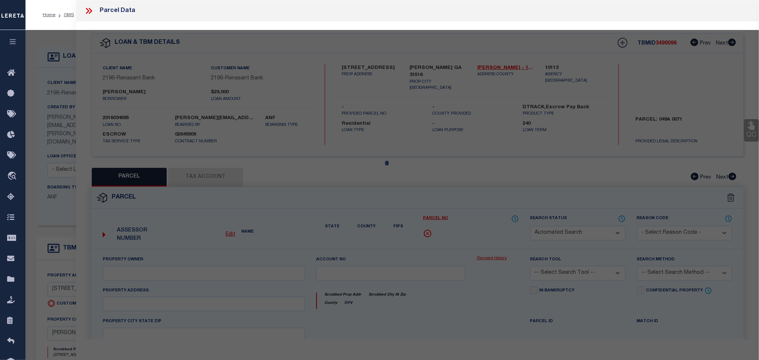
select select "RD"
type input "[PERSON_NAME]"
select select "AGW"
select select "LEG"
type input "[STREET_ADDRESS]"
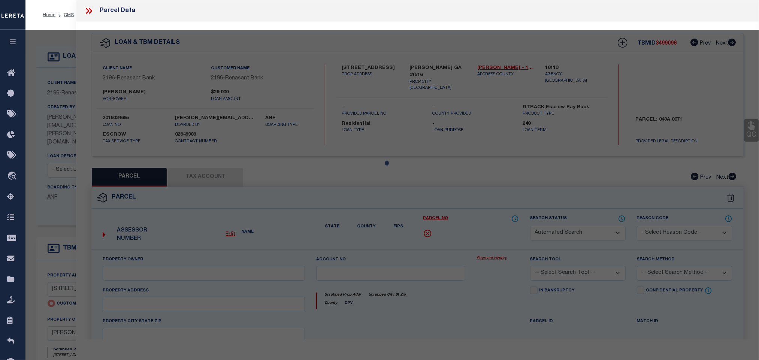
type input "[PERSON_NAME], GA 31516"
type textarea "LT20 PH 1 [GEOGRAPHIC_DATA]"
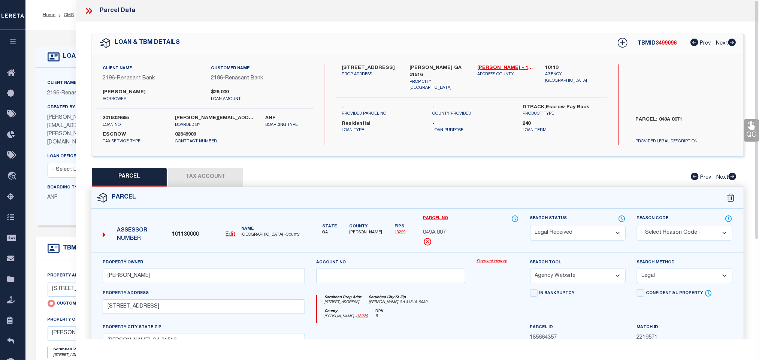
click at [226, 176] on button "Tax Account" at bounding box center [205, 177] width 75 height 19
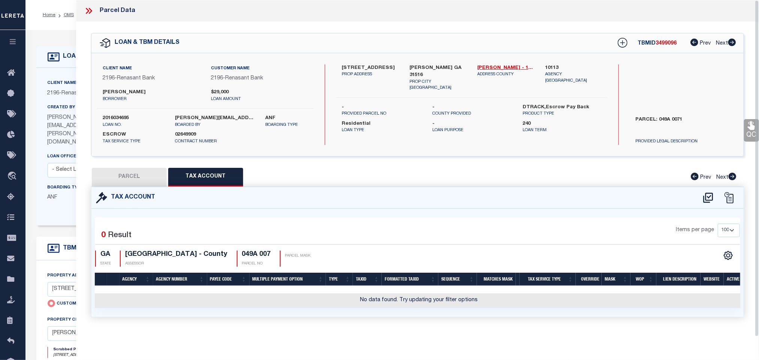
select select "100"
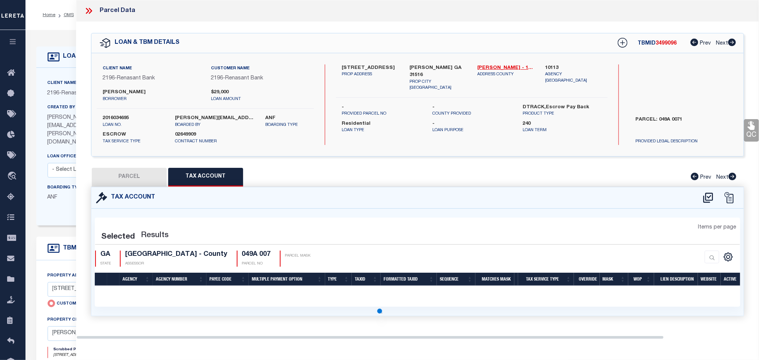
select select "100"
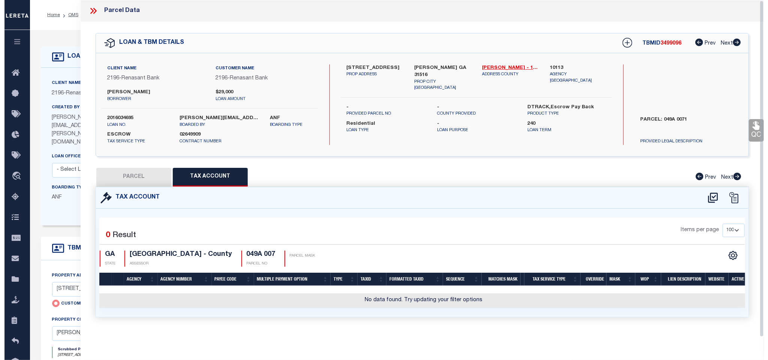
scroll to position [3, 0]
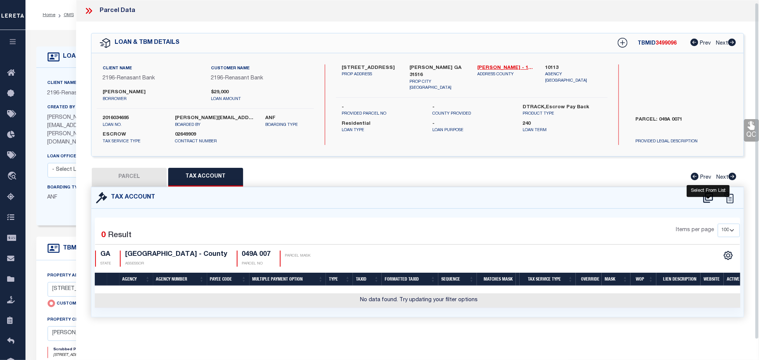
click at [707, 196] on icon at bounding box center [708, 198] width 12 height 12
select select "100"
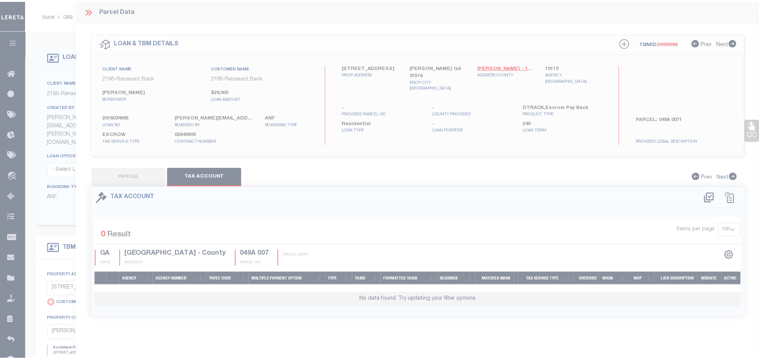
scroll to position [0, 0]
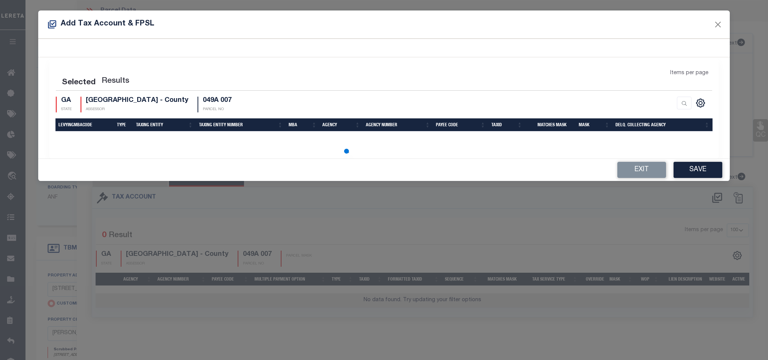
select select "100"
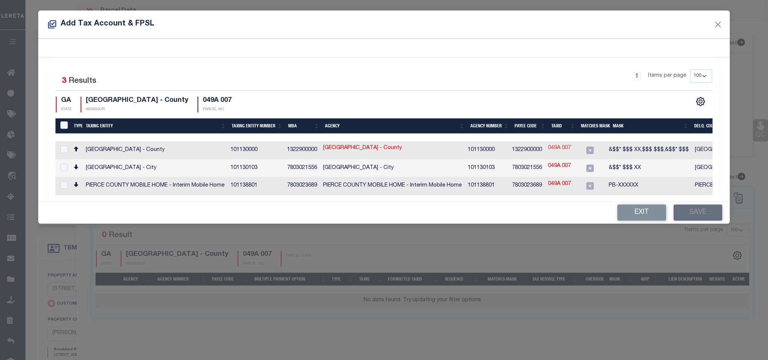
click at [565, 149] on link "049A 007" at bounding box center [559, 148] width 23 height 8
type input "049A 007"
type textarea "&$$* $$$ XX,$$$ $$$,&$$* $$$"
checkbox input "true"
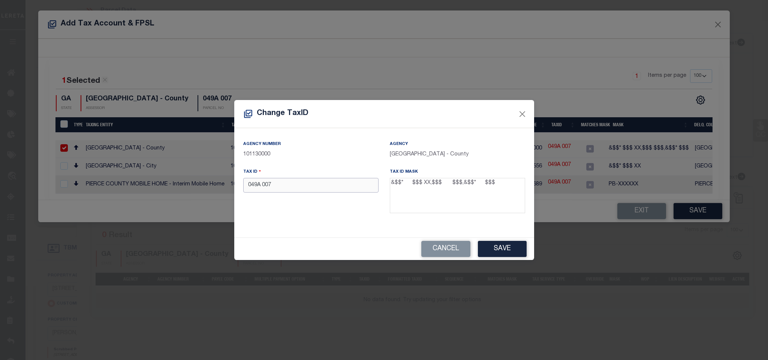
click at [261, 189] on input "049A 007" at bounding box center [310, 185] width 135 height 15
type input "049A 007"
click at [494, 244] on button "Save" at bounding box center [502, 249] width 49 height 16
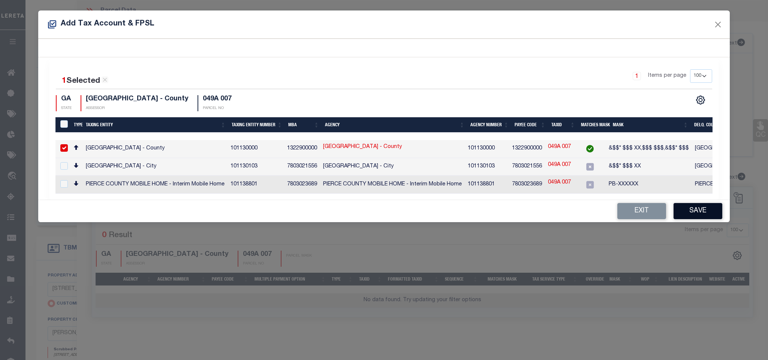
click at [692, 212] on button "Save" at bounding box center [697, 211] width 49 height 16
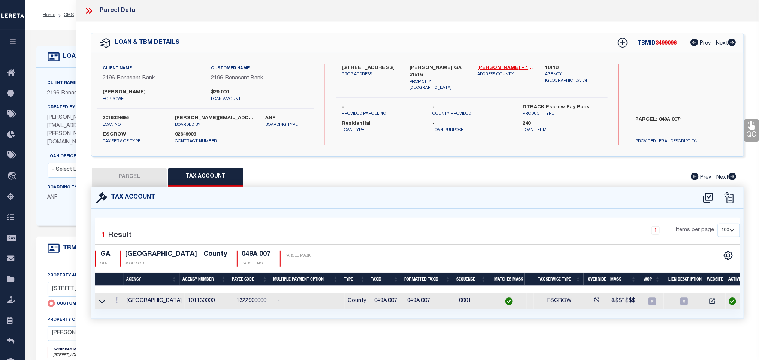
click at [138, 178] on button "PARCEL" at bounding box center [129, 177] width 75 height 19
select select "AS"
select select
checkbox input "false"
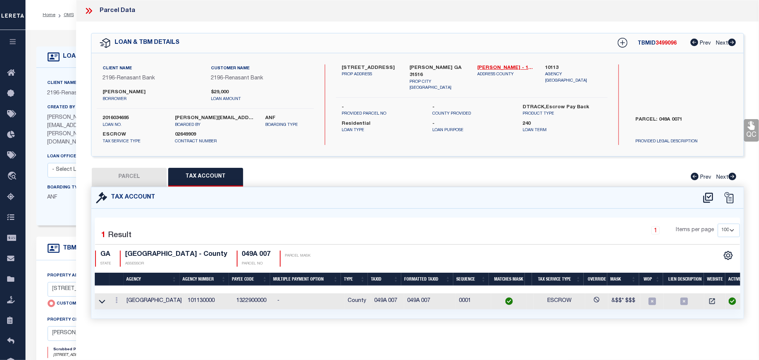
checkbox input "false"
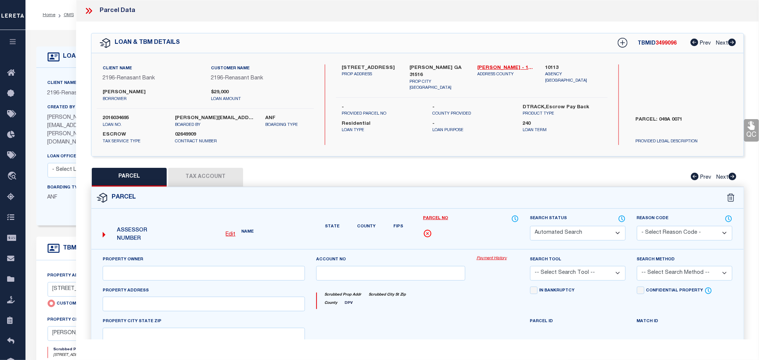
select select "RD"
type input "[PERSON_NAME]"
select select "AGW"
select select "LEG"
type input "[STREET_ADDRESS]"
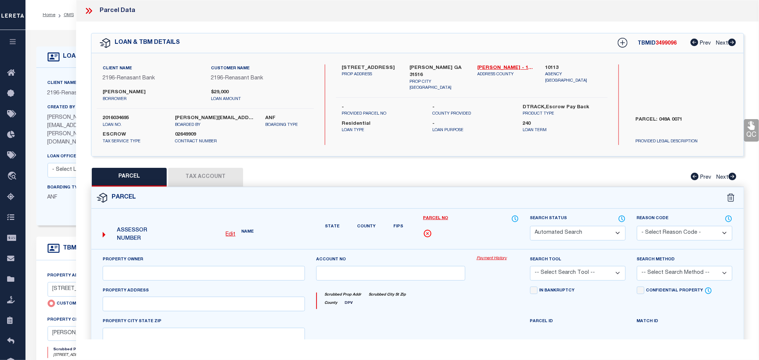
type input "[PERSON_NAME], GA 31516"
type textarea "LT20 PH 1 [GEOGRAPHIC_DATA]"
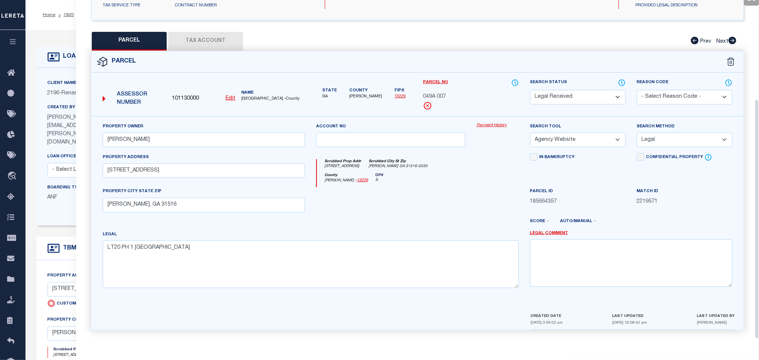
scroll to position [141, 0]
click at [64, 79] on div "Client Name 2196 - Renasant Bank" at bounding box center [107, 88] width 119 height 18
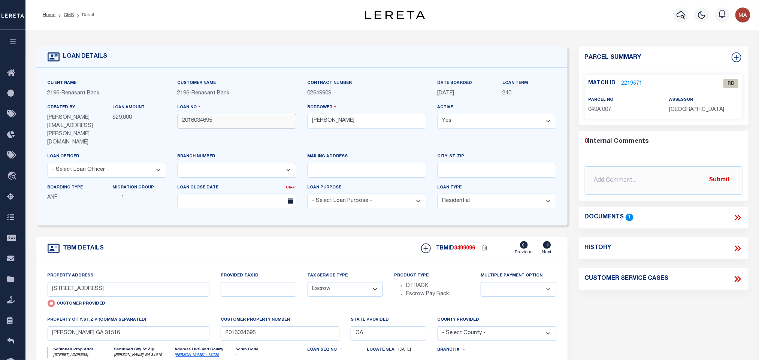
click at [198, 125] on input "2016034695" at bounding box center [237, 121] width 119 height 15
click at [635, 82] on link "2219571" at bounding box center [632, 84] width 21 height 8
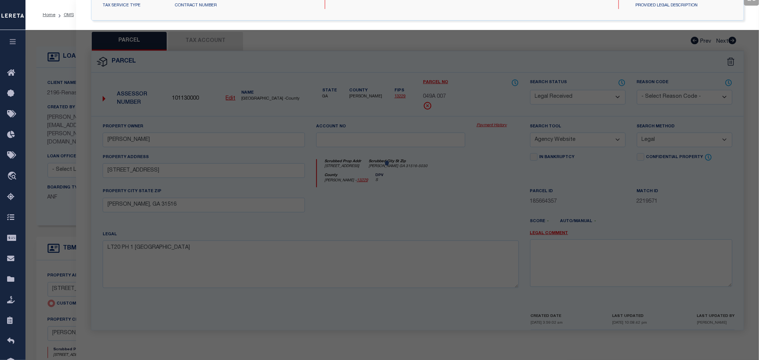
select select "AS"
select select
checkbox input "false"
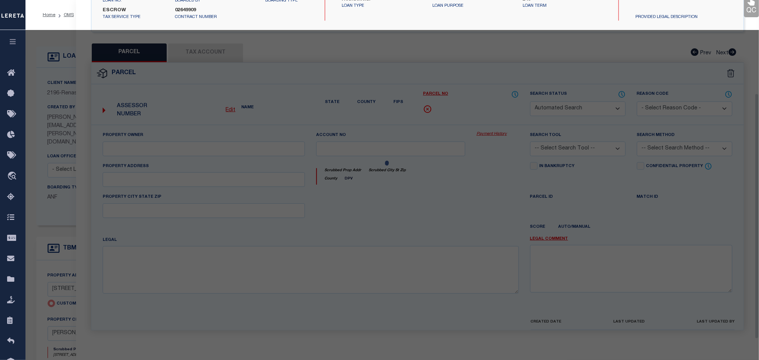
select select "RD"
type input "[PERSON_NAME]"
select select "AGW"
select select "LEG"
type input "[STREET_ADDRESS]"
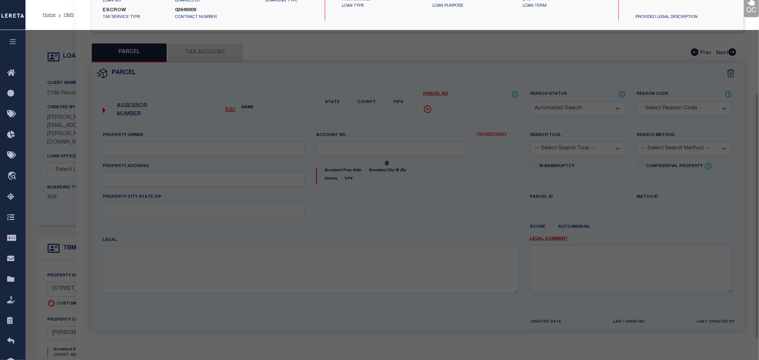
type input "[PERSON_NAME], GA 31516"
type textarea "LT20 PH 1 [GEOGRAPHIC_DATA]"
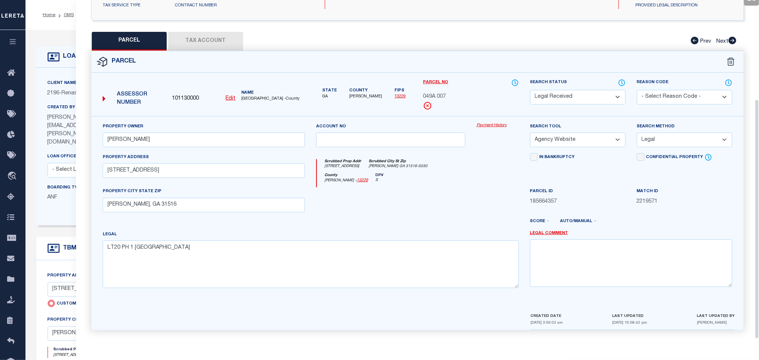
click at [215, 36] on button "Tax Account" at bounding box center [205, 41] width 75 height 19
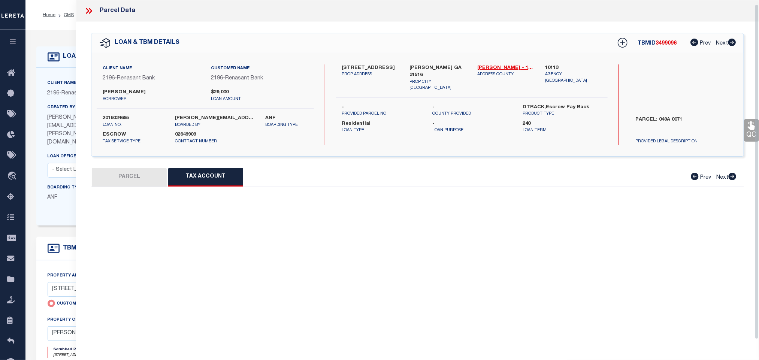
scroll to position [4, 0]
select select "100"
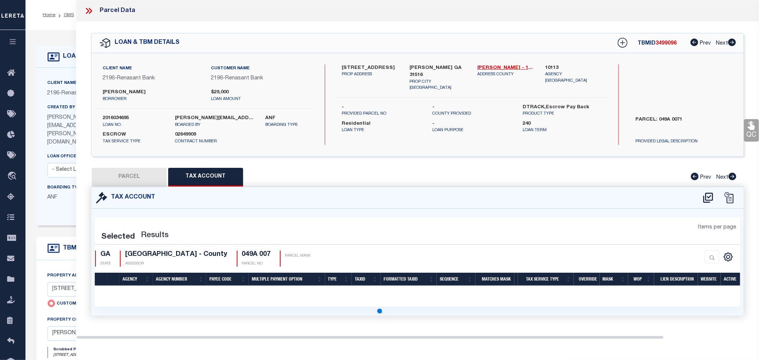
scroll to position [0, 0]
select select "100"
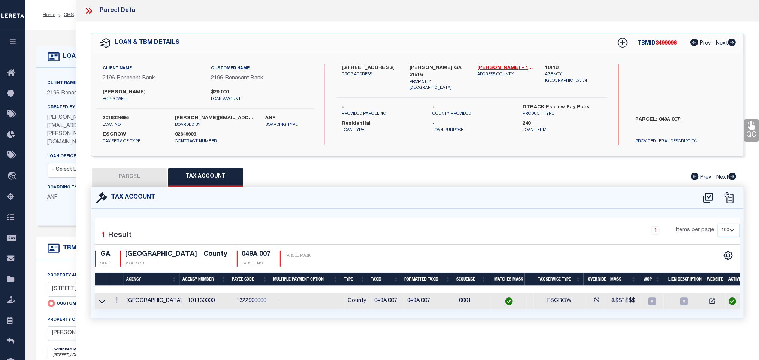
click at [57, 96] on span "2196" at bounding box center [54, 93] width 12 height 5
